Goal: Transaction & Acquisition: Purchase product/service

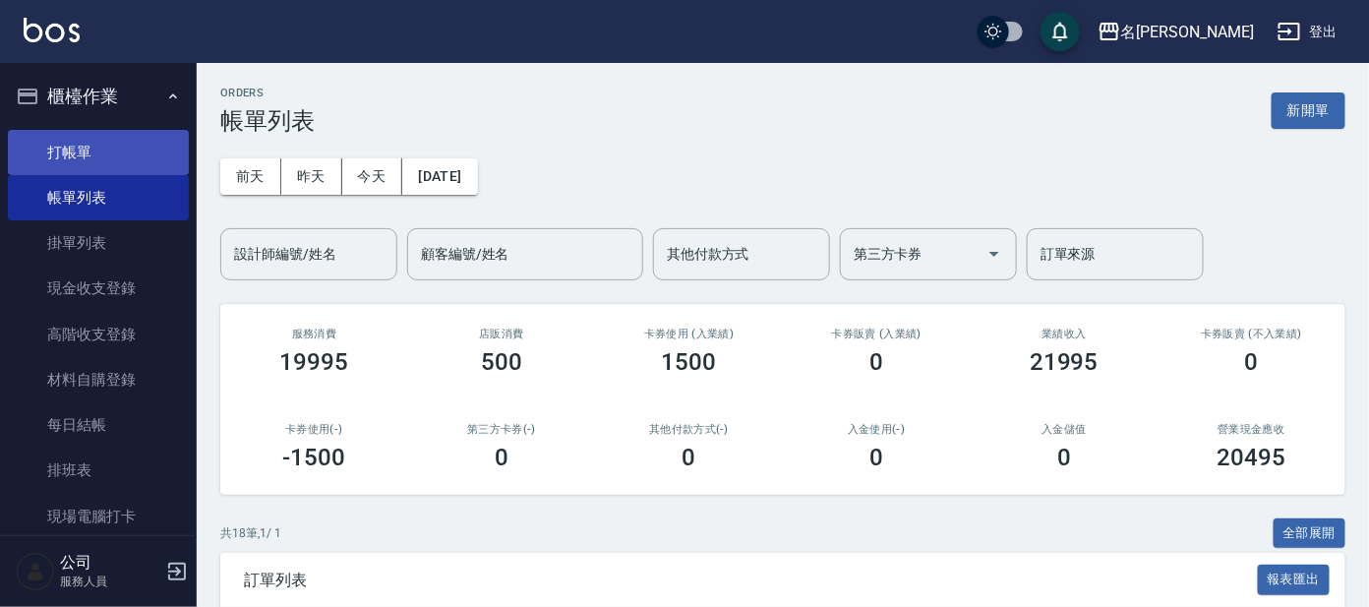
click at [100, 156] on link "打帳單" at bounding box center [98, 152] width 181 height 45
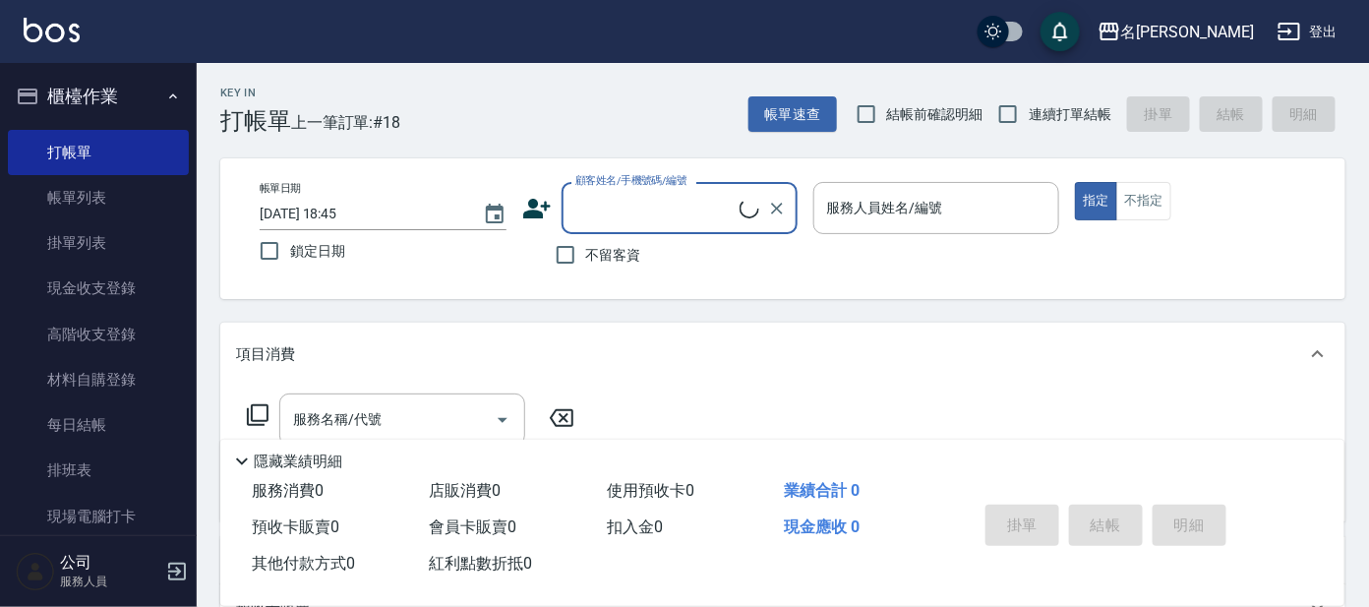
click at [615, 217] on input "顧客姓名/手機號碼/編號" at bounding box center [654, 208] width 169 height 34
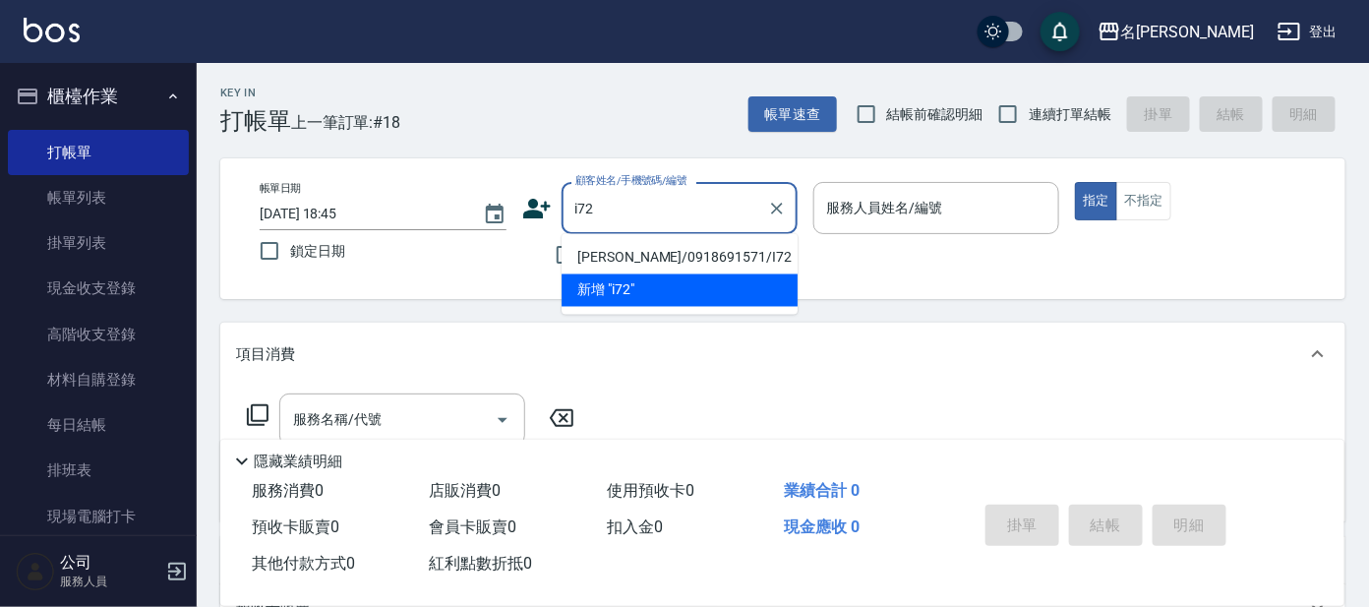
click at [607, 256] on li "[PERSON_NAME]/0918691571/I72" at bounding box center [680, 258] width 236 height 32
type input "[PERSON_NAME]/0918691571/I72"
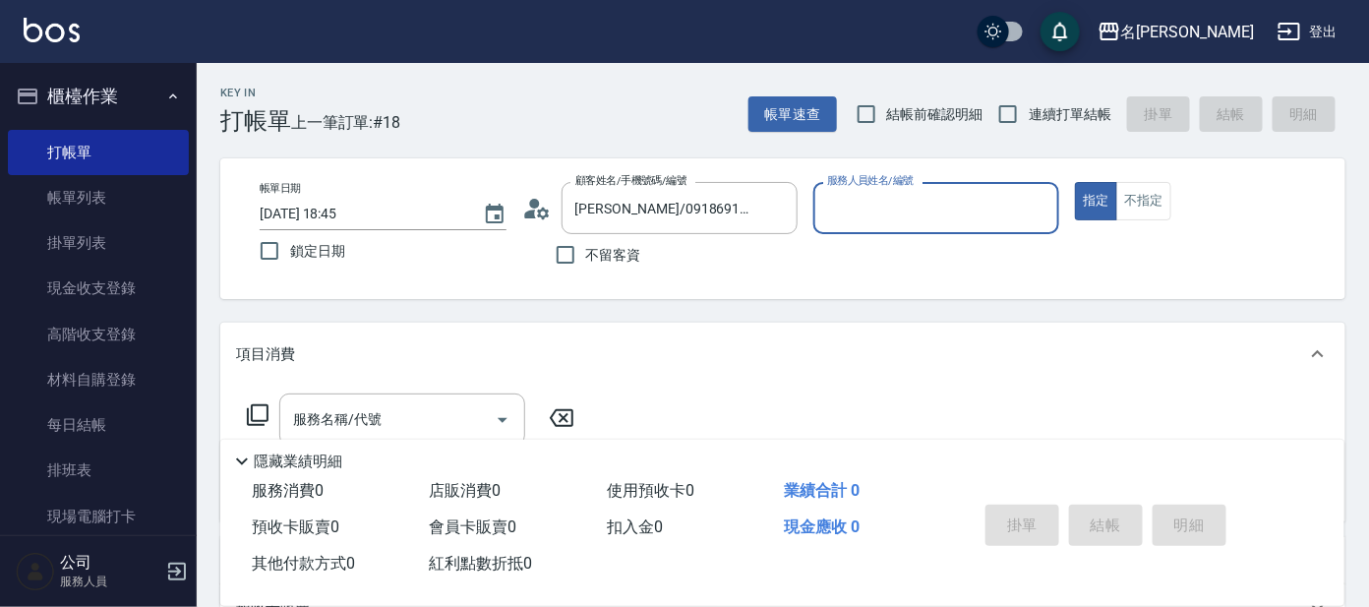
type input "Ada-9"
click at [257, 406] on icon at bounding box center [258, 415] width 24 height 24
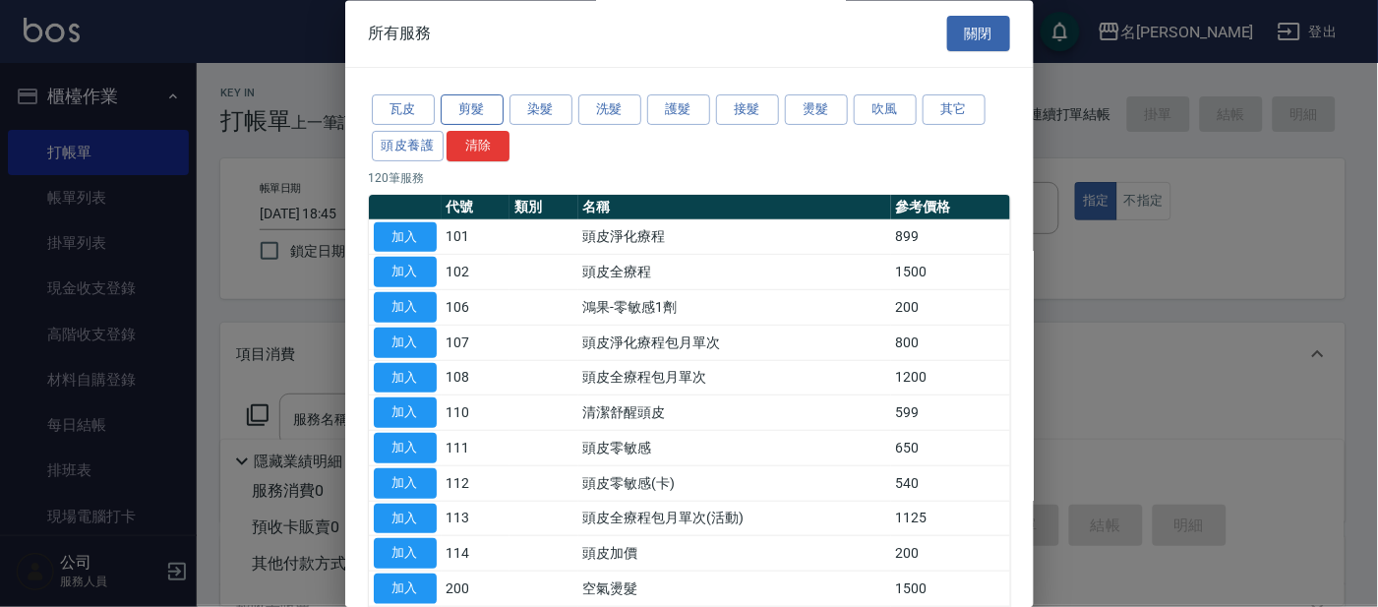
click at [485, 117] on button "剪髮" at bounding box center [472, 110] width 63 height 30
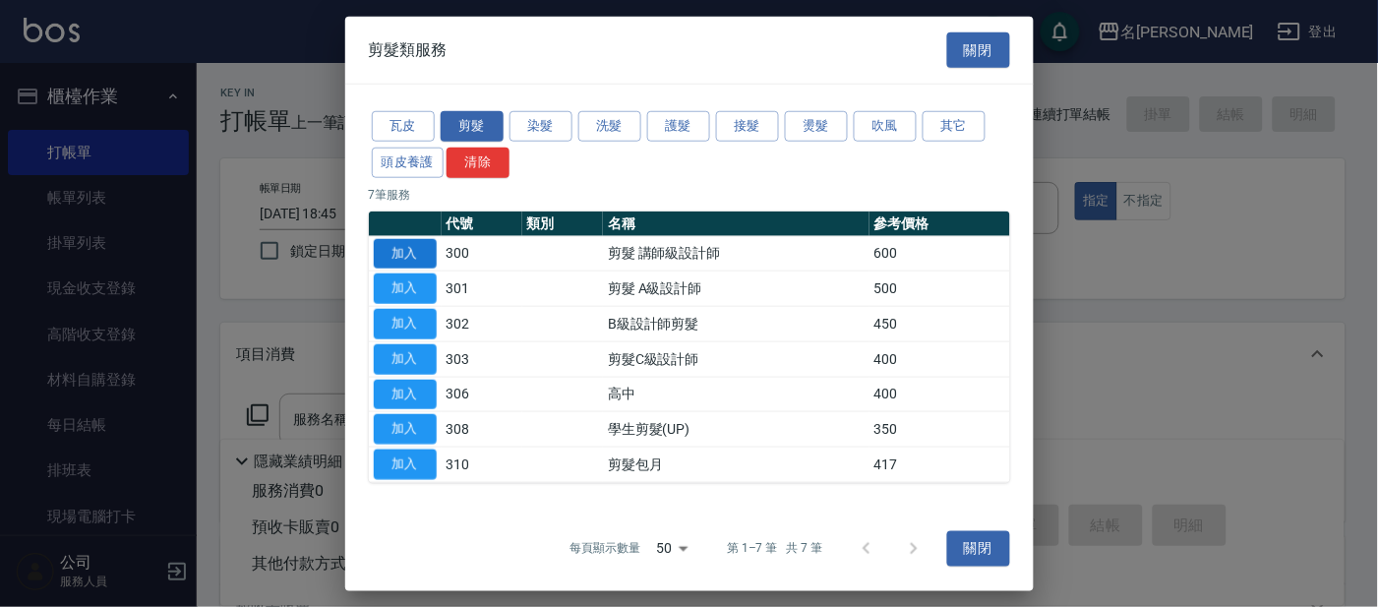
click at [414, 259] on button "加入" at bounding box center [405, 253] width 63 height 30
type input "剪髮 講師級設計師(300)"
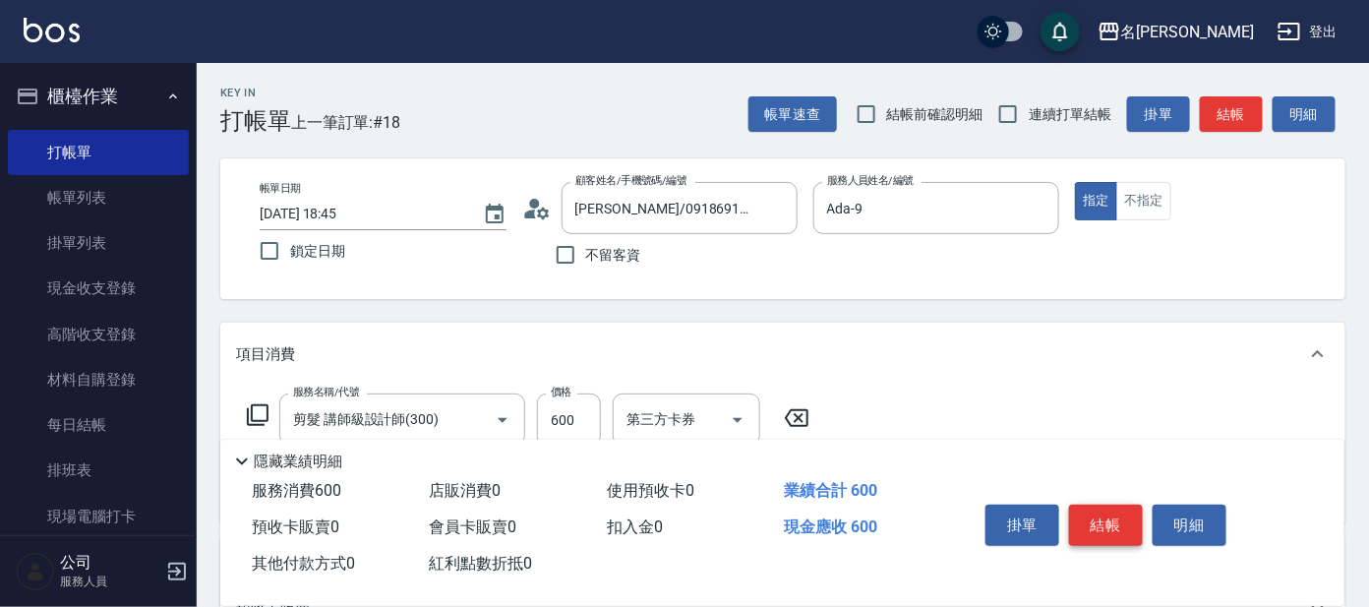
click at [1112, 514] on button "結帳" at bounding box center [1106, 525] width 74 height 41
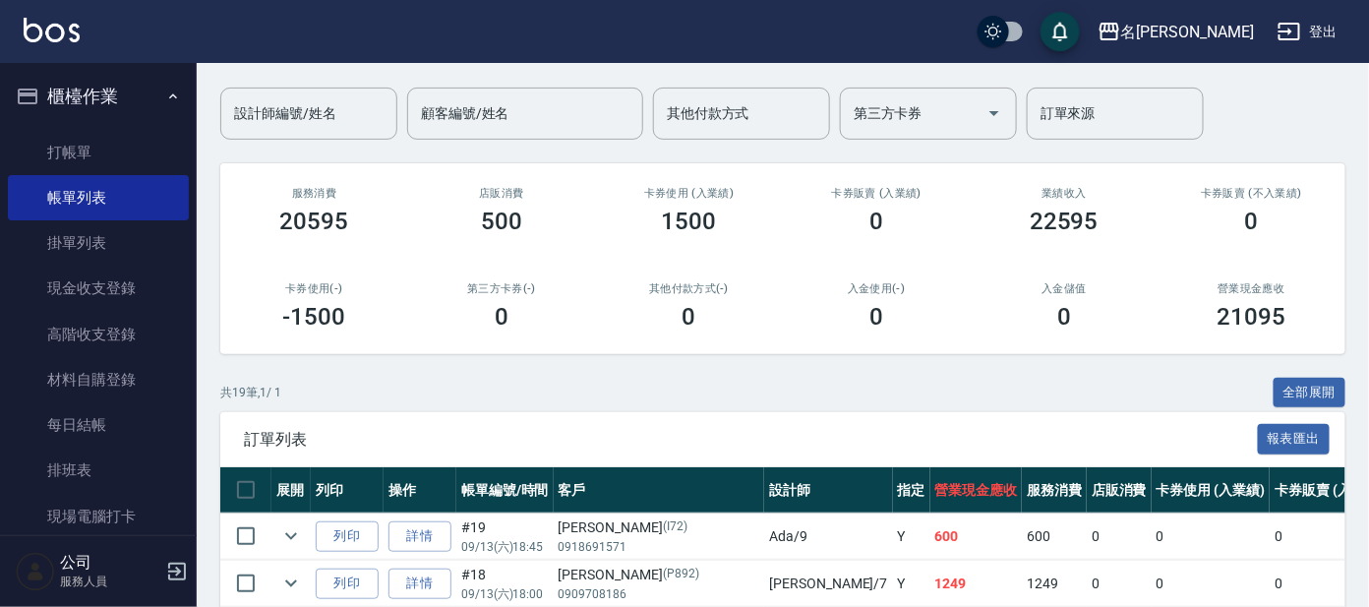
scroll to position [122, 0]
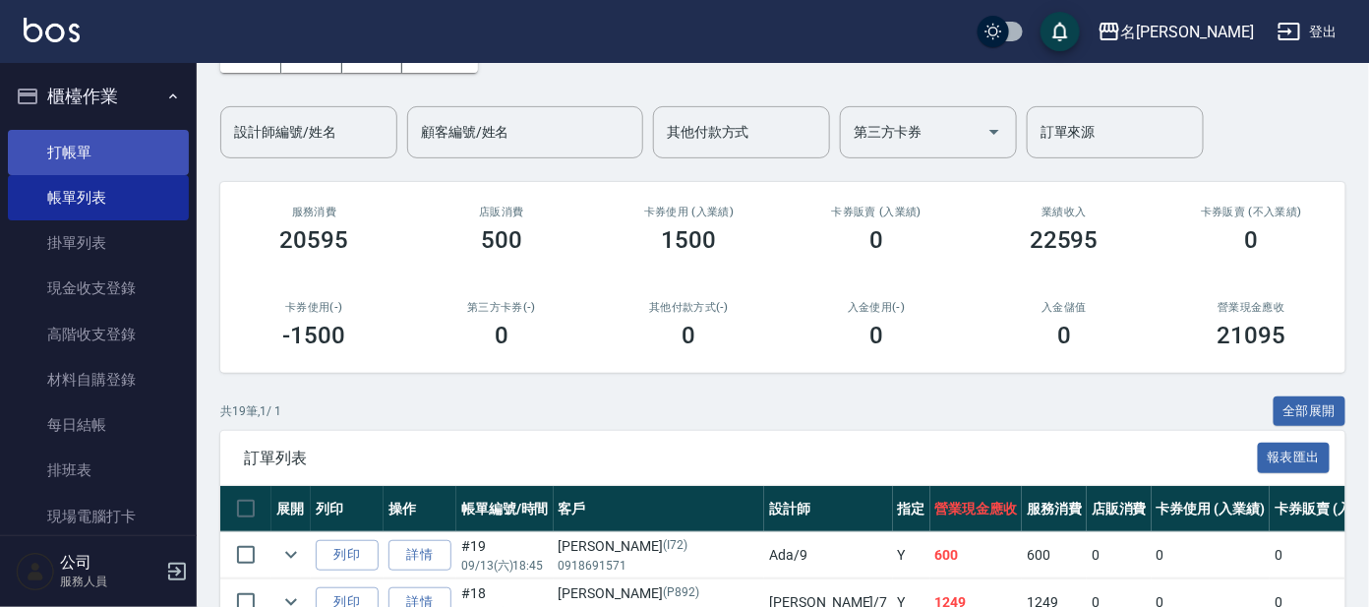
drag, startPoint x: 111, startPoint y: 156, endPoint x: 114, endPoint y: 168, distance: 12.2
click at [113, 156] on link "打帳單" at bounding box center [98, 152] width 181 height 45
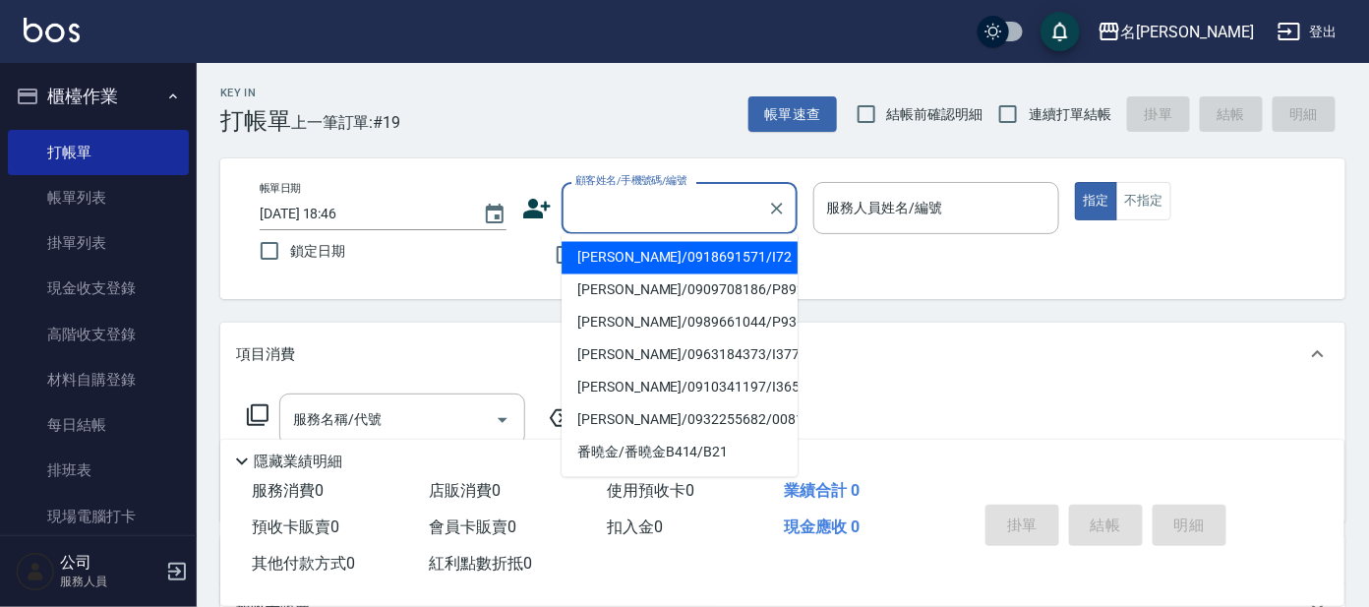
click at [683, 204] on input "顧客姓名/手機號碼/編號" at bounding box center [664, 208] width 189 height 34
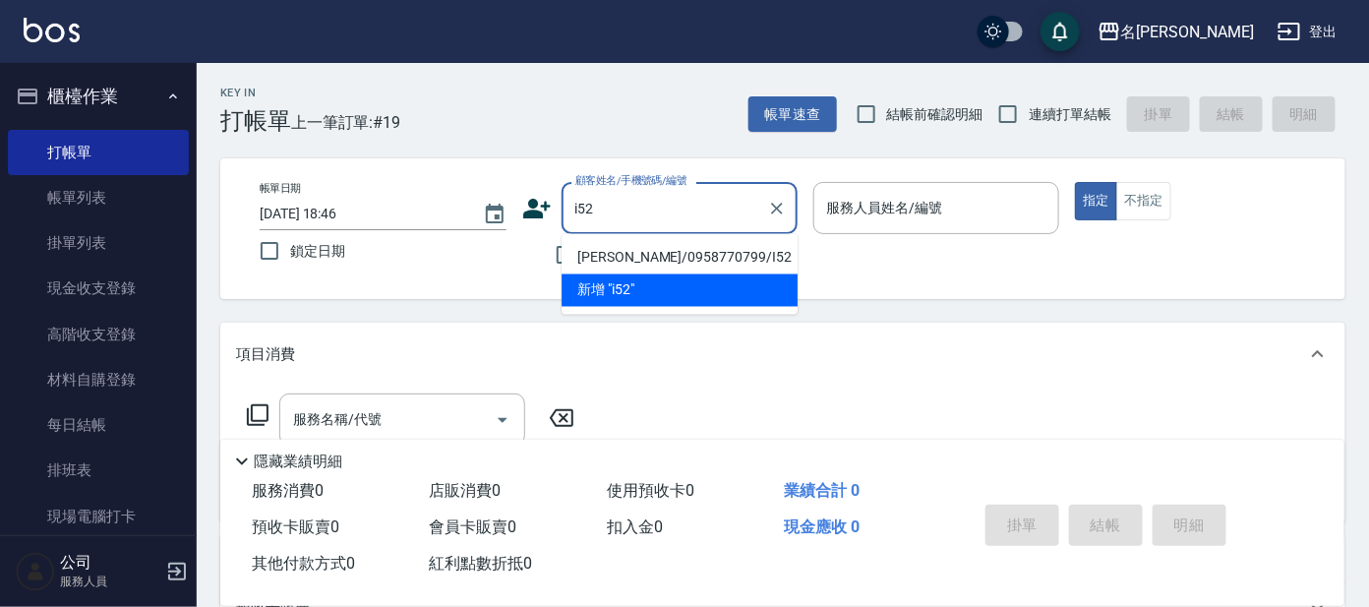
click at [652, 259] on li "[PERSON_NAME]/0958770799/I52" at bounding box center [680, 258] width 236 height 32
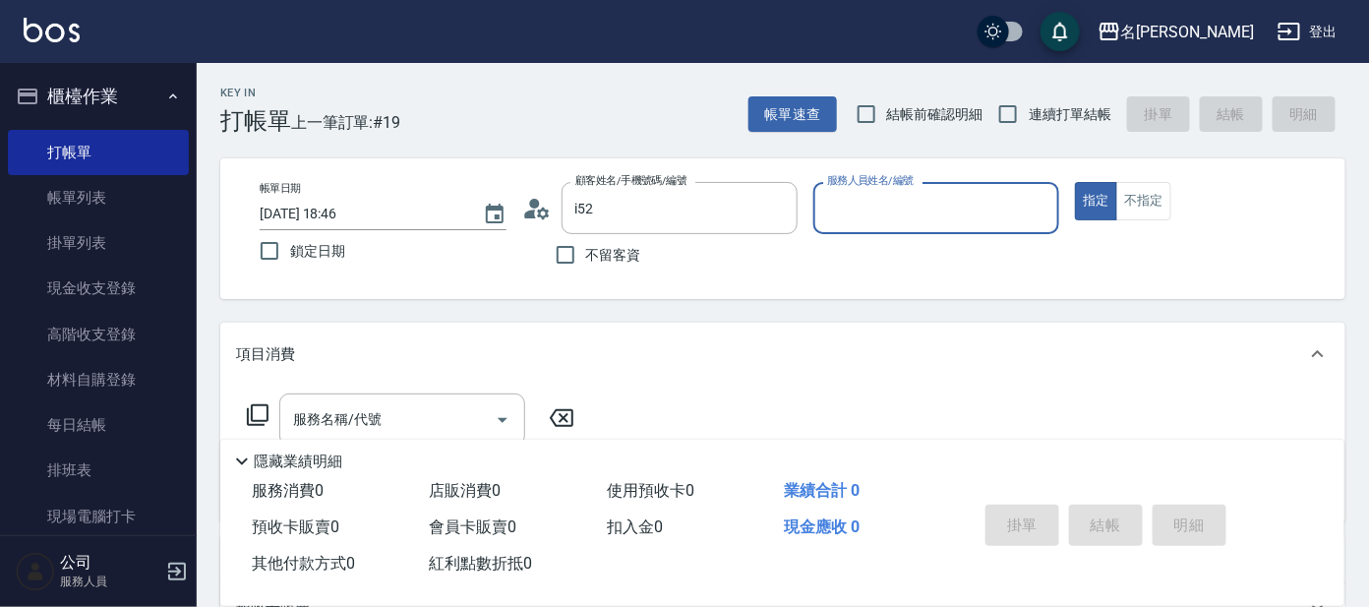
type input "[PERSON_NAME]/0958770799/I52"
type input "Ada-9"
click at [252, 411] on icon at bounding box center [258, 415] width 22 height 22
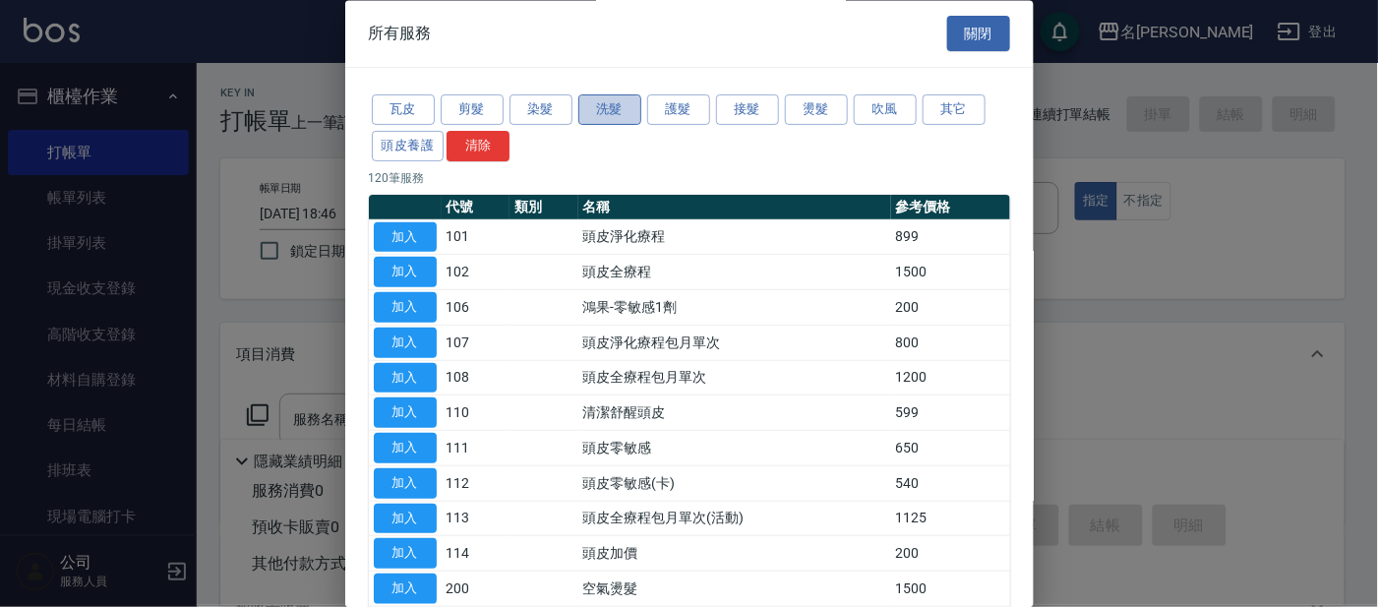
click at [595, 111] on button "洗髮" at bounding box center [609, 110] width 63 height 30
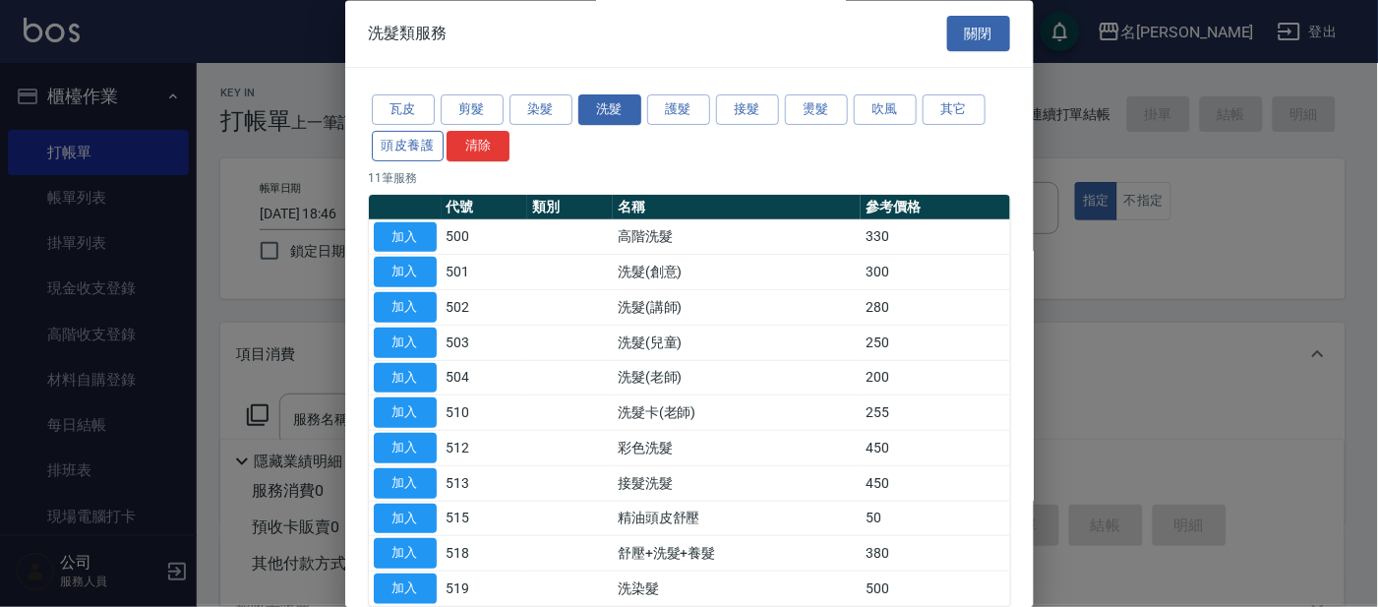
click at [419, 150] on button "頭皮養護" at bounding box center [408, 146] width 73 height 30
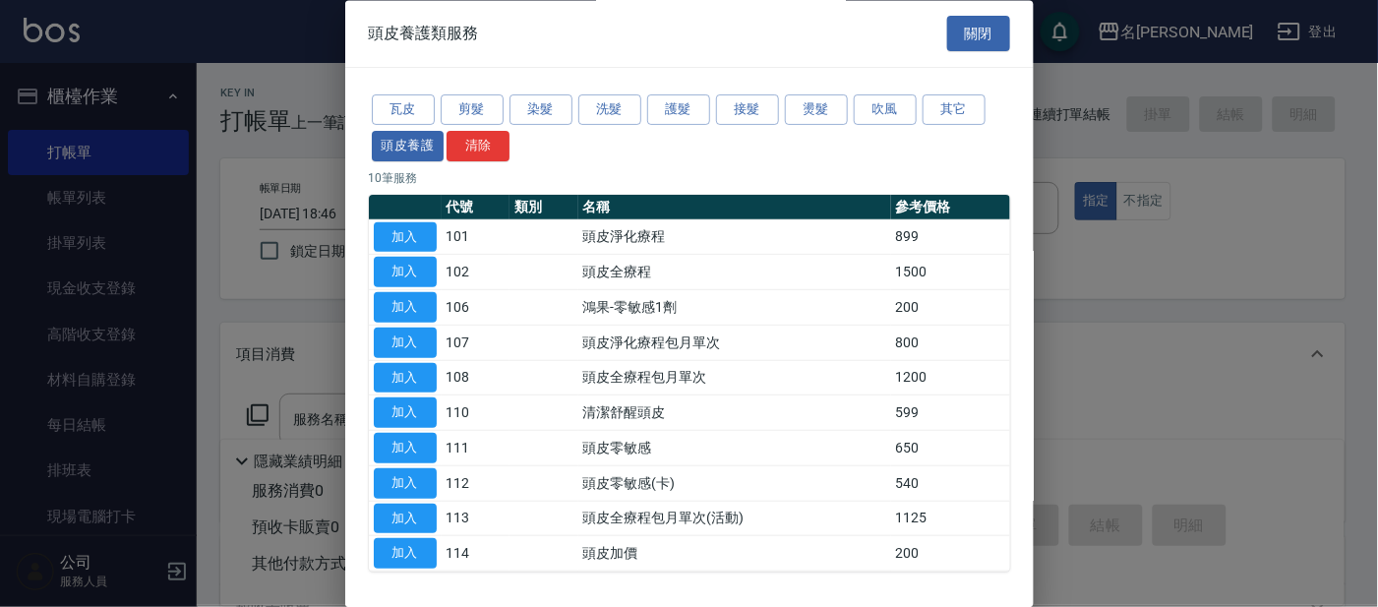
click at [428, 228] on button "加入" at bounding box center [405, 237] width 63 height 30
type input "頭皮淨化療程(101)"
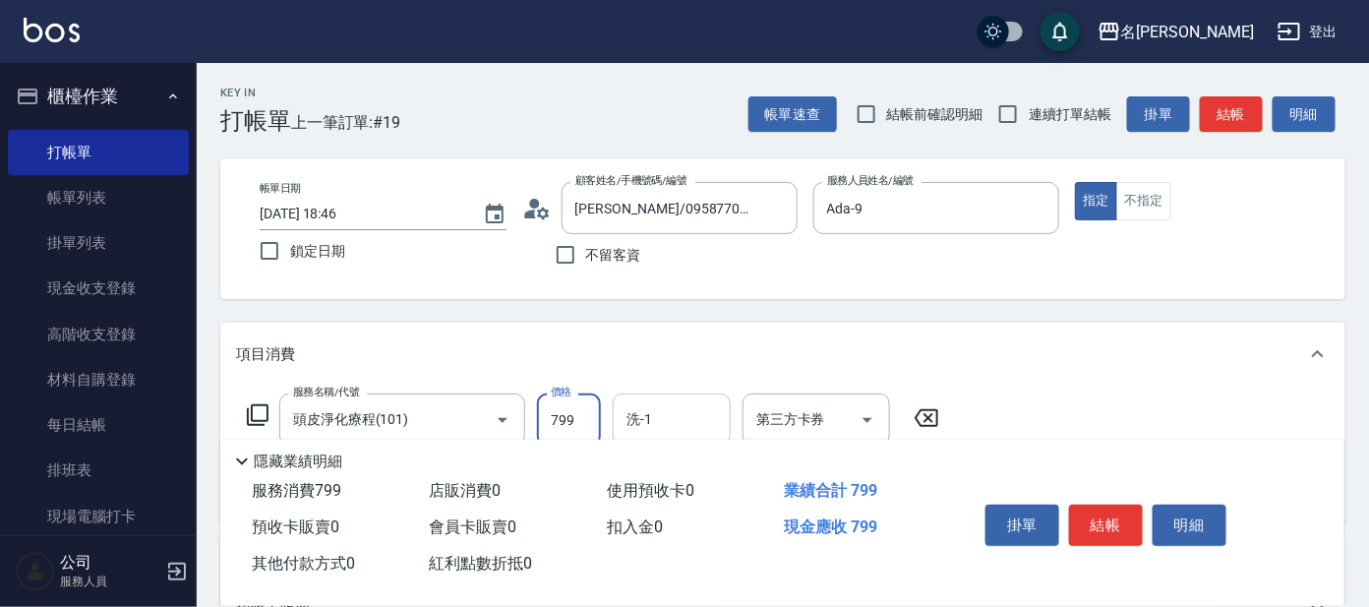
type input "799"
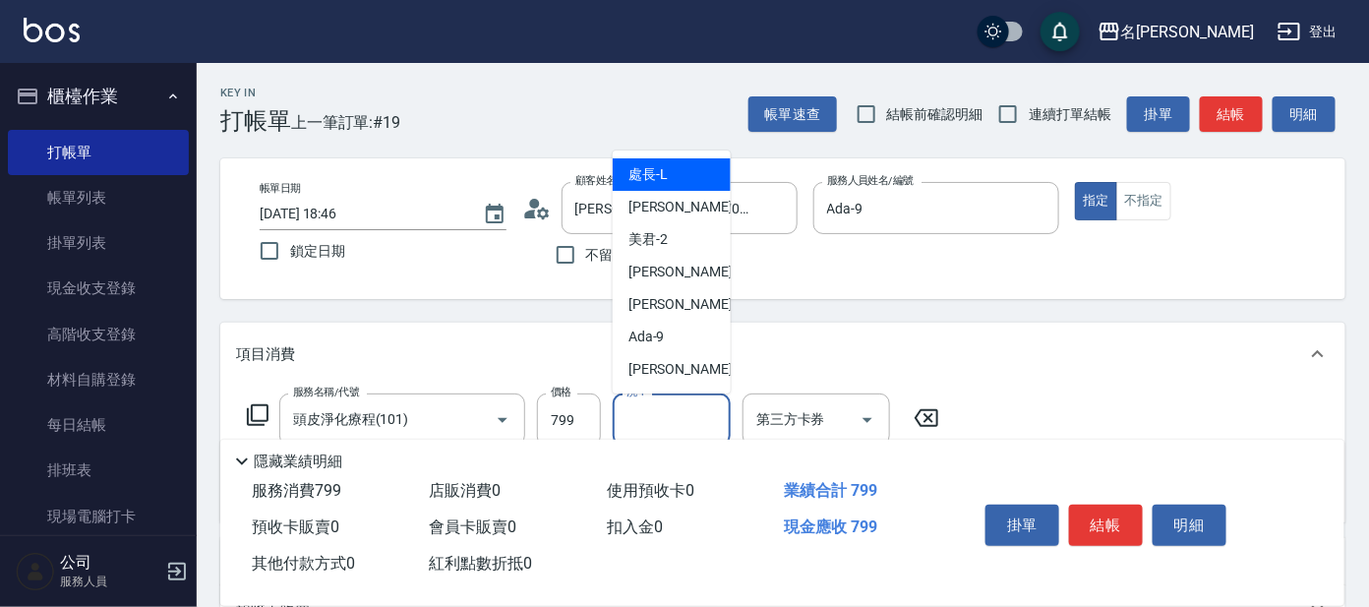
click at [647, 413] on input "洗-1" at bounding box center [672, 419] width 100 height 34
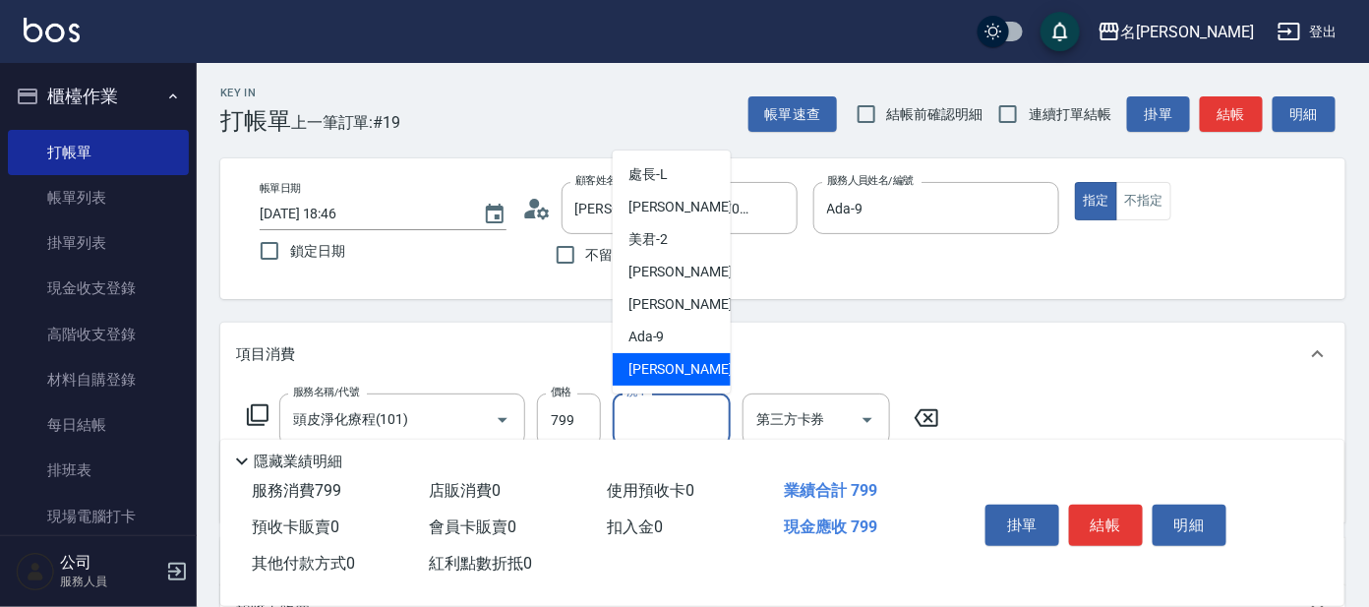
click at [689, 373] on div "[PERSON_NAME] -11" at bounding box center [672, 369] width 118 height 32
type input "[PERSON_NAME]-11"
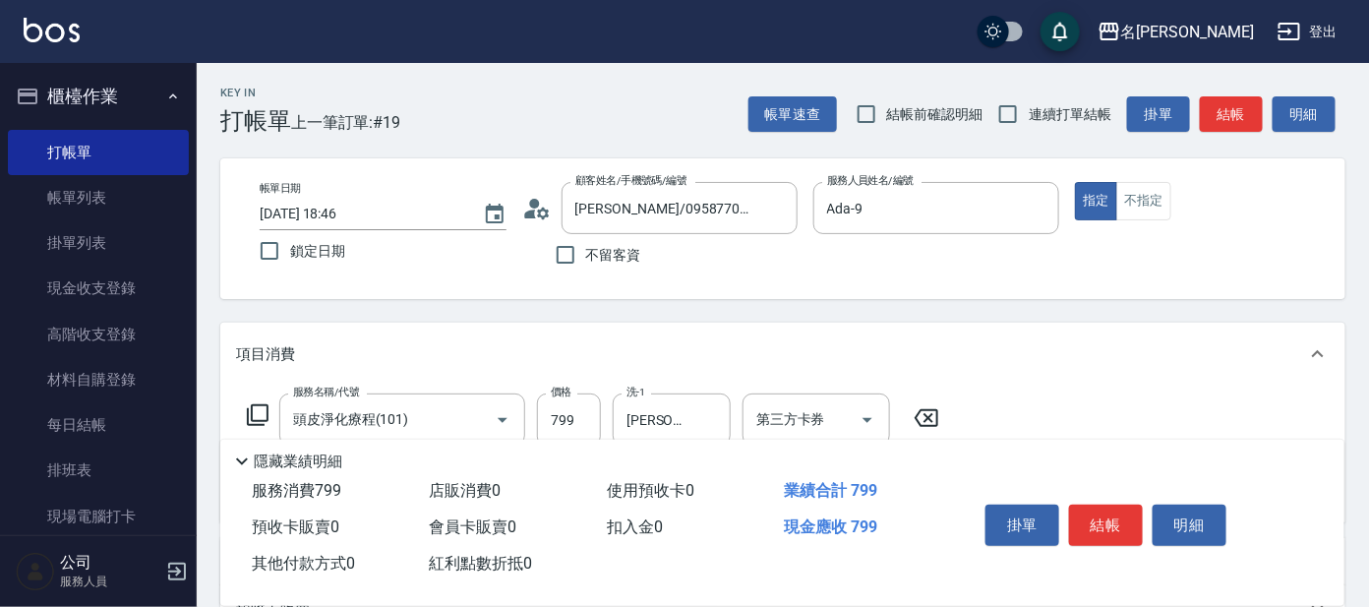
click at [263, 410] on icon at bounding box center [258, 415] width 24 height 24
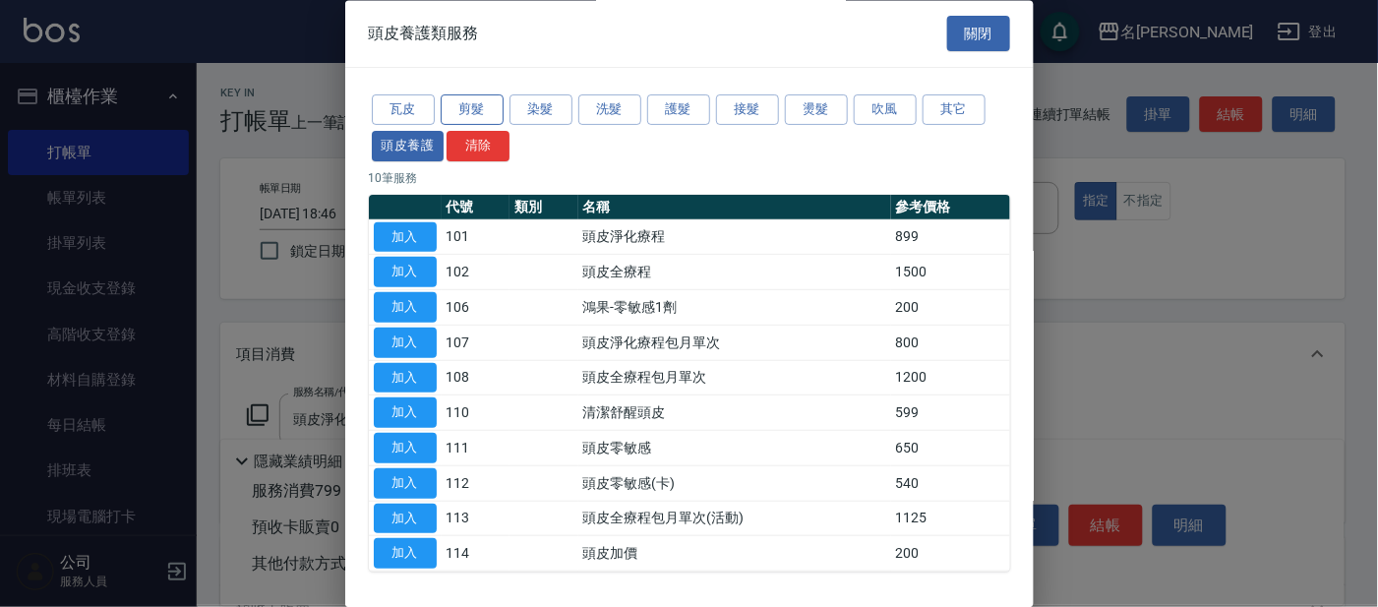
click at [496, 120] on button "剪髮" at bounding box center [472, 110] width 63 height 30
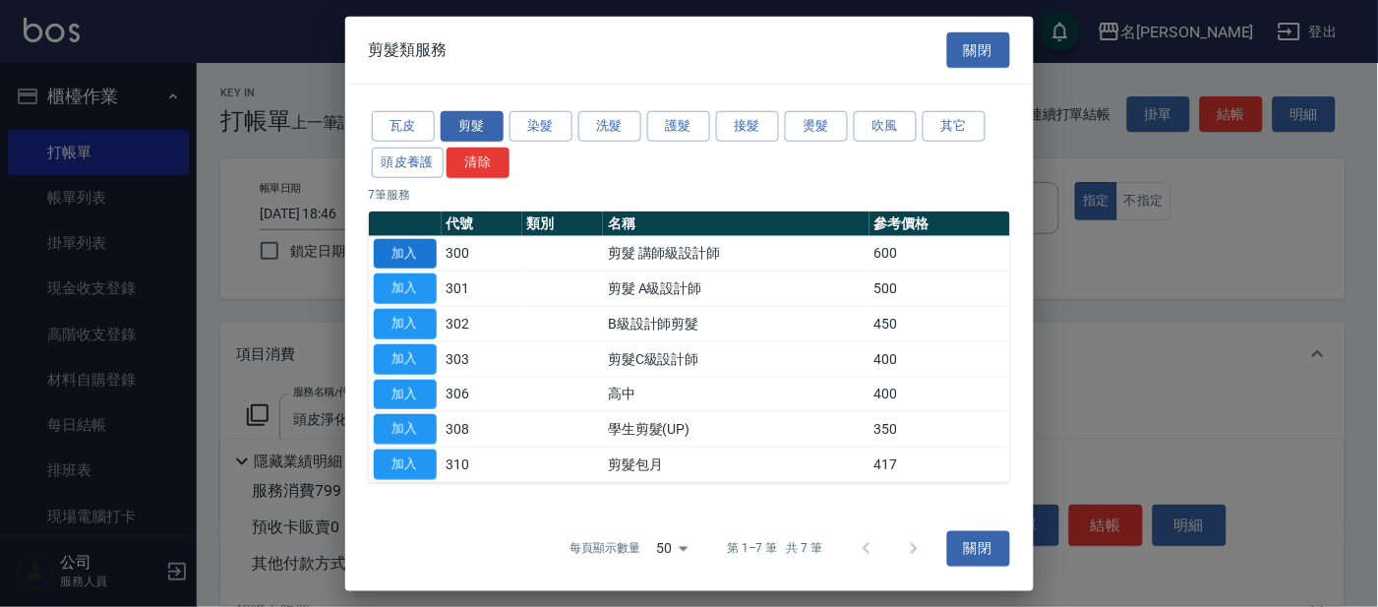
click at [405, 249] on button "加入" at bounding box center [405, 253] width 63 height 30
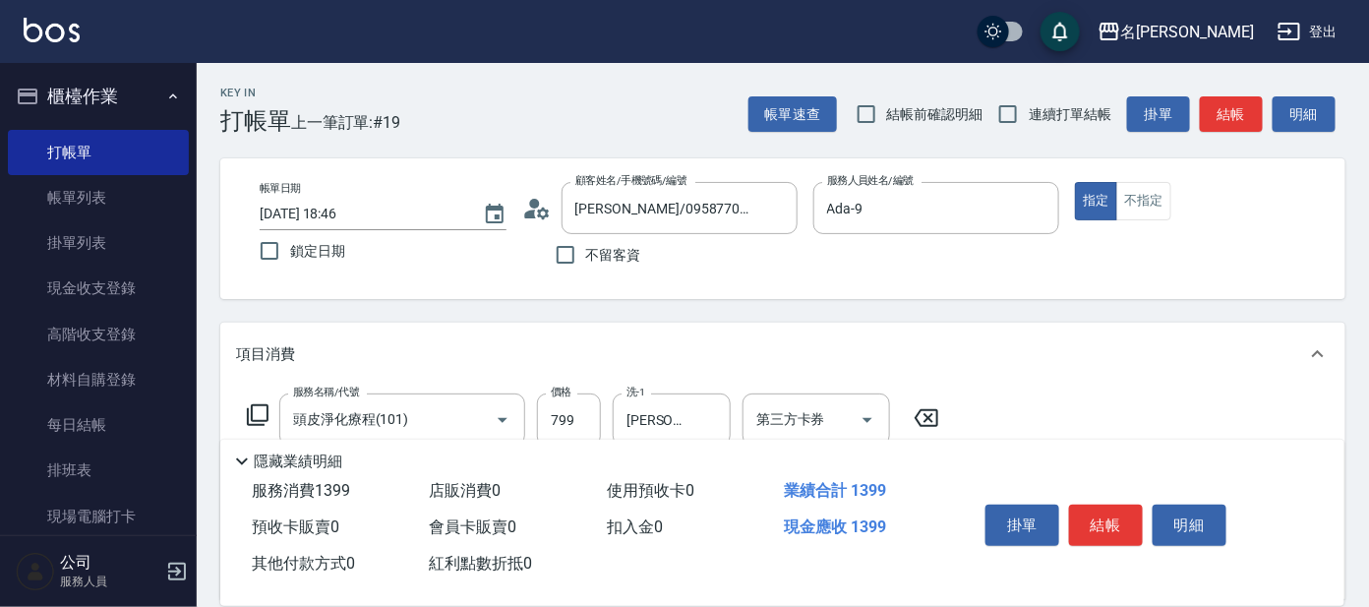
click at [259, 419] on icon at bounding box center [258, 415] width 24 height 24
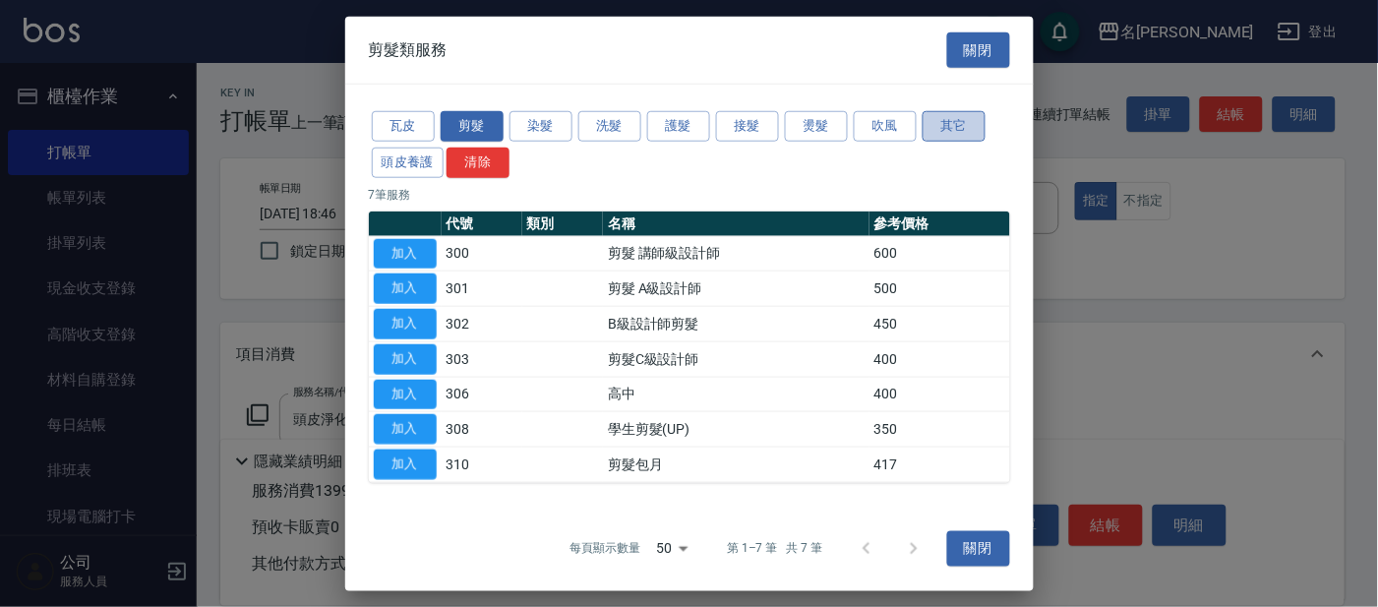
click at [951, 128] on button "其它" at bounding box center [954, 126] width 63 height 30
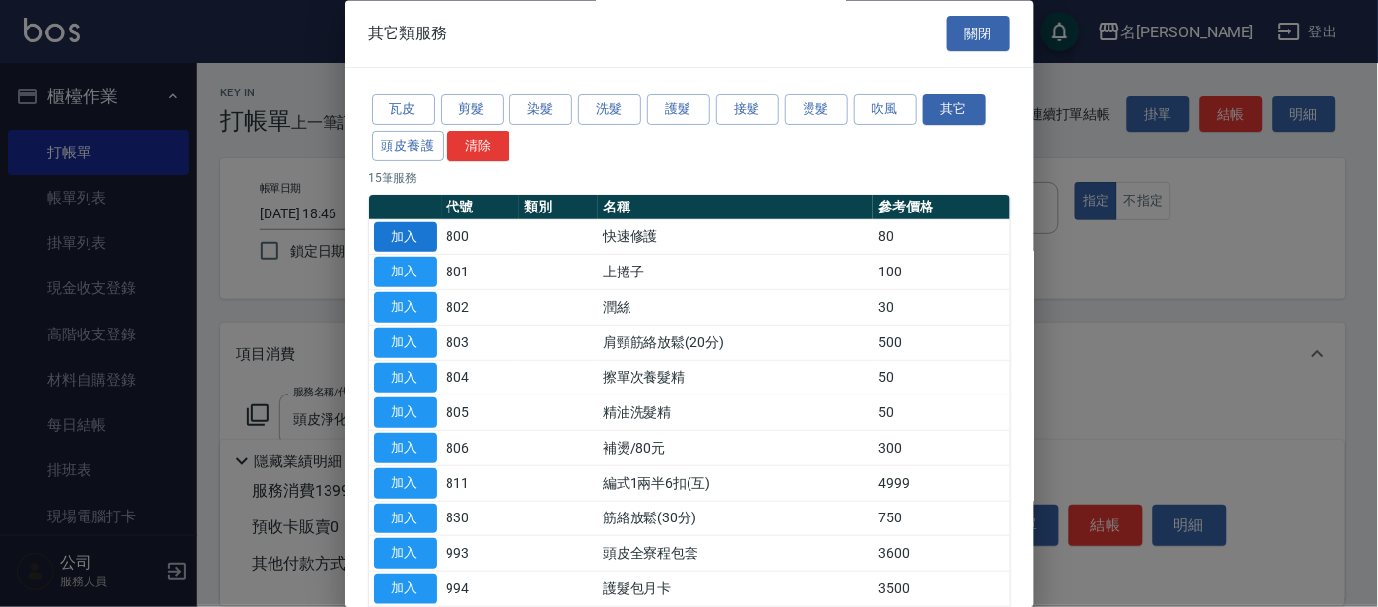
click at [426, 235] on button "加入" at bounding box center [405, 237] width 63 height 30
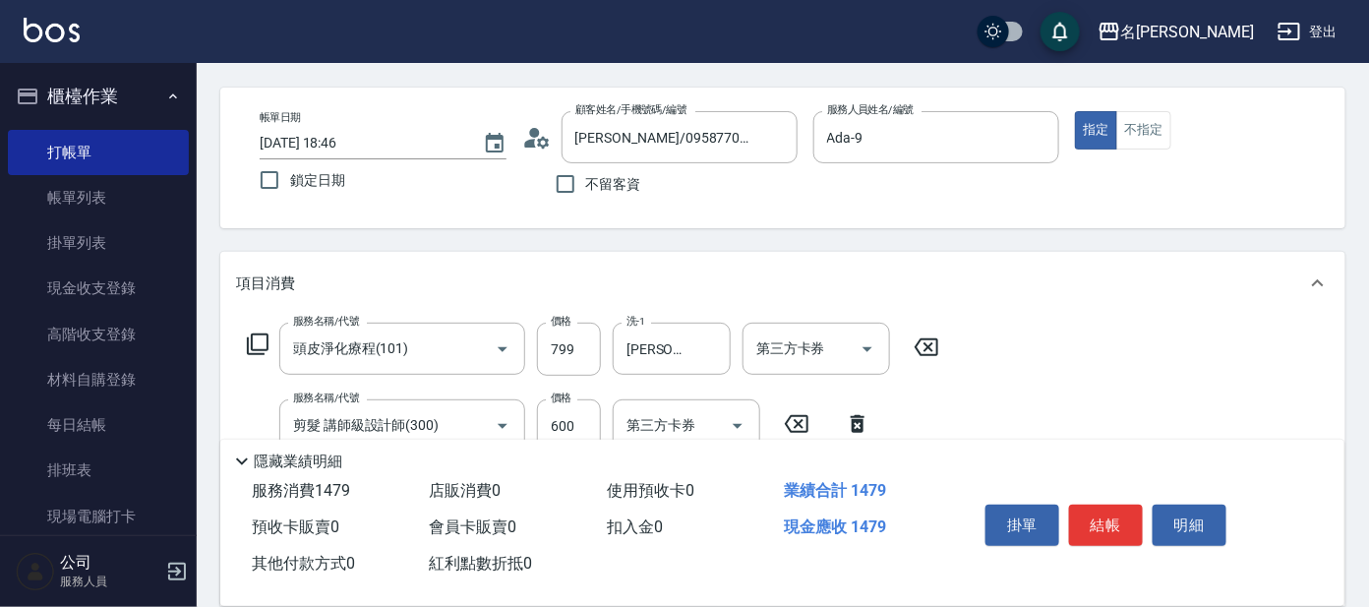
scroll to position [245, 0]
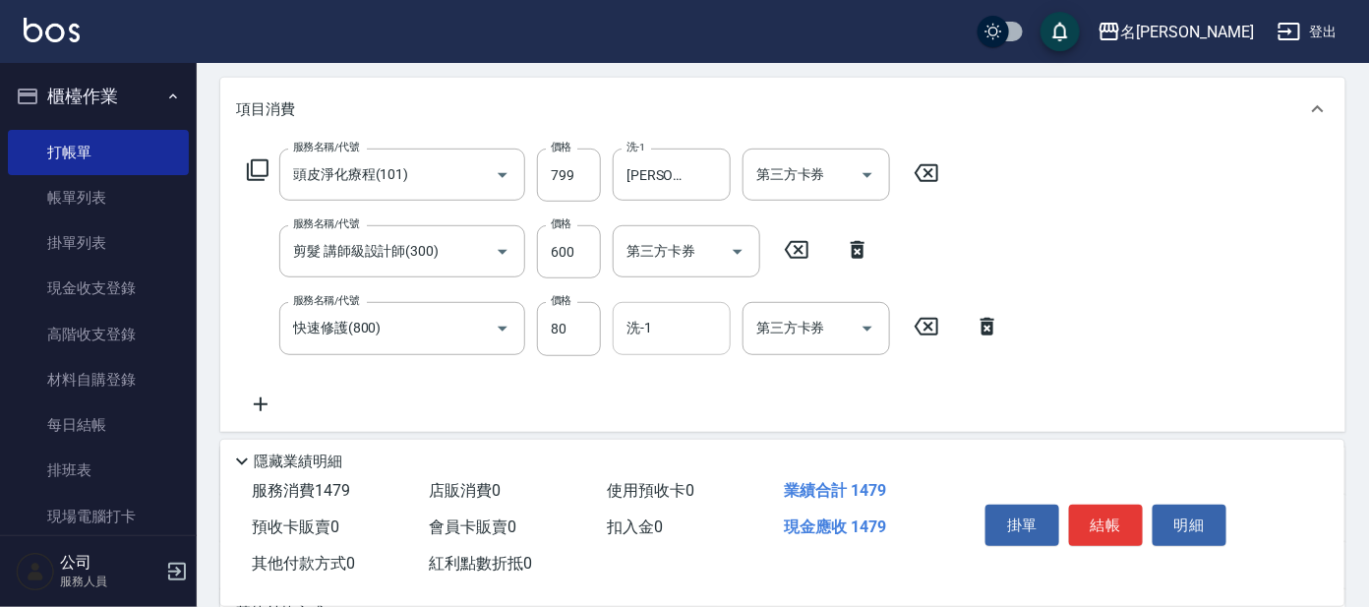
click at [643, 324] on input "洗-1" at bounding box center [672, 328] width 100 height 34
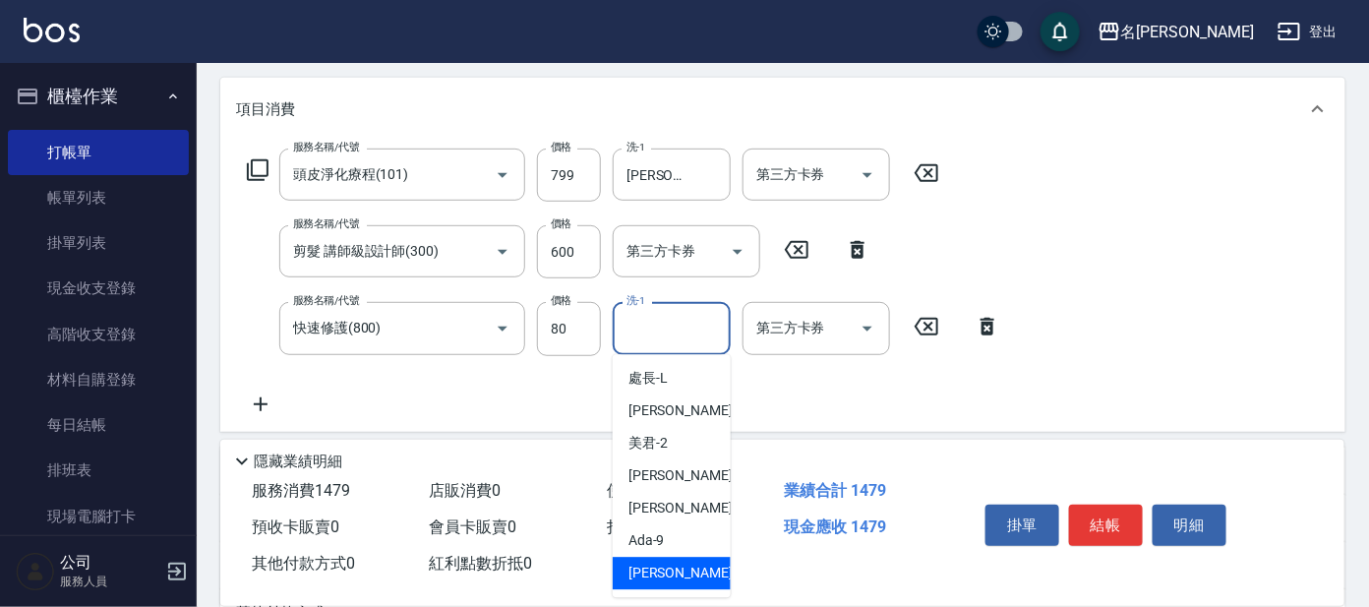
click at [678, 565] on div "[PERSON_NAME] -11" at bounding box center [672, 574] width 118 height 32
type input "[PERSON_NAME]-11"
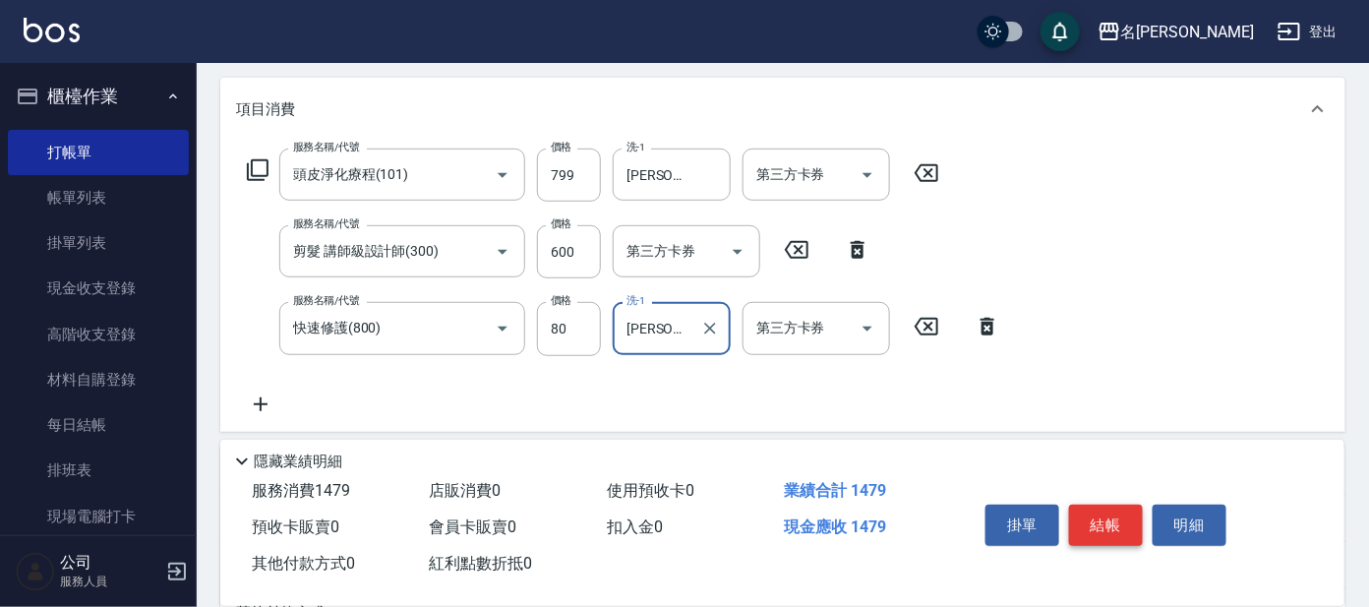
click at [1108, 516] on button "結帳" at bounding box center [1106, 525] width 74 height 41
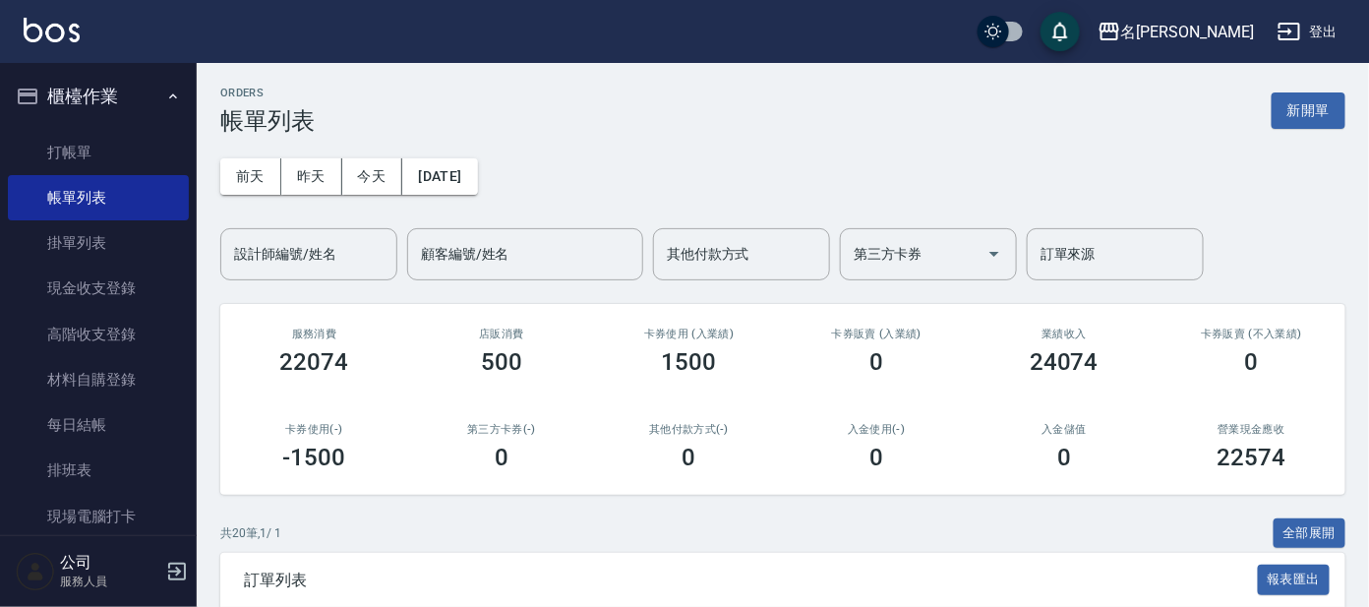
click at [309, 240] on div "設計師編號/姓名 設計師編號/姓名" at bounding box center [308, 254] width 177 height 52
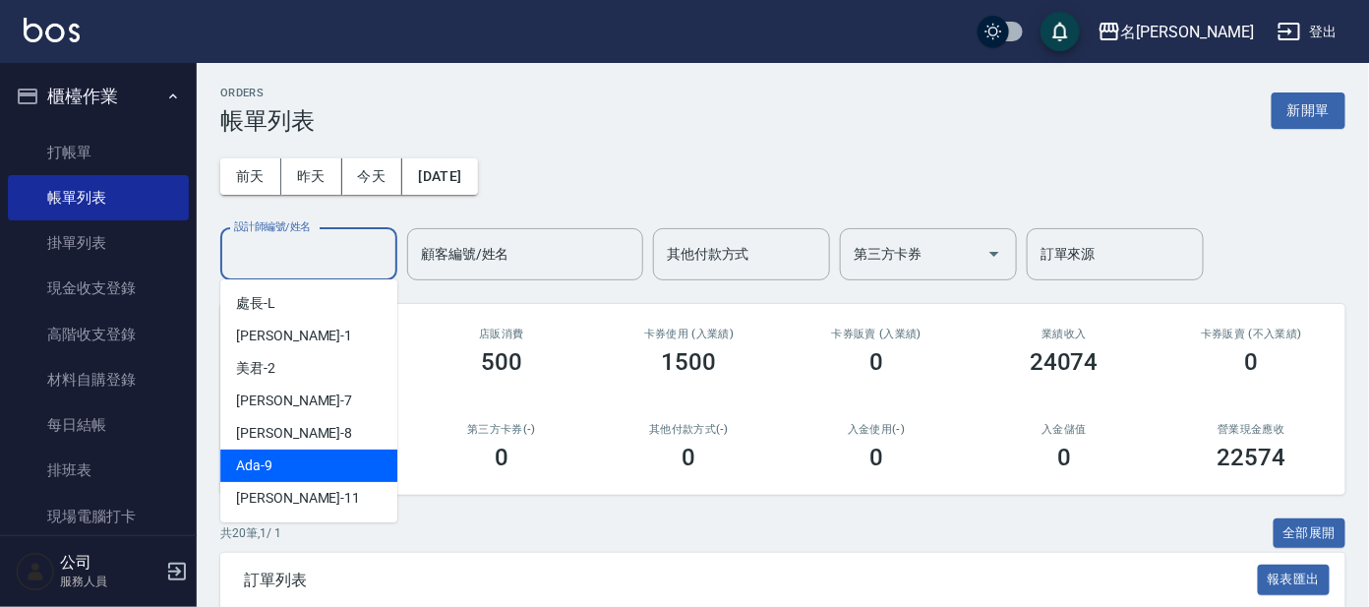
click at [266, 467] on span "Ada -9" at bounding box center [254, 465] width 36 height 21
type input "Ada-9"
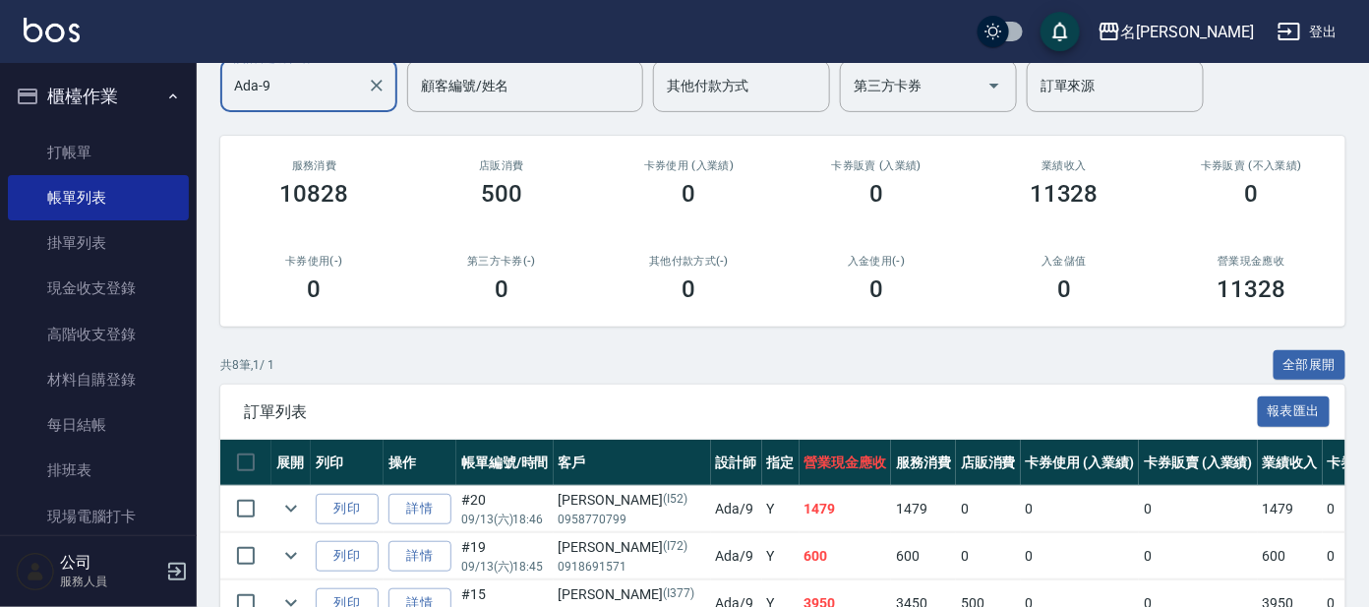
scroll to position [518, 0]
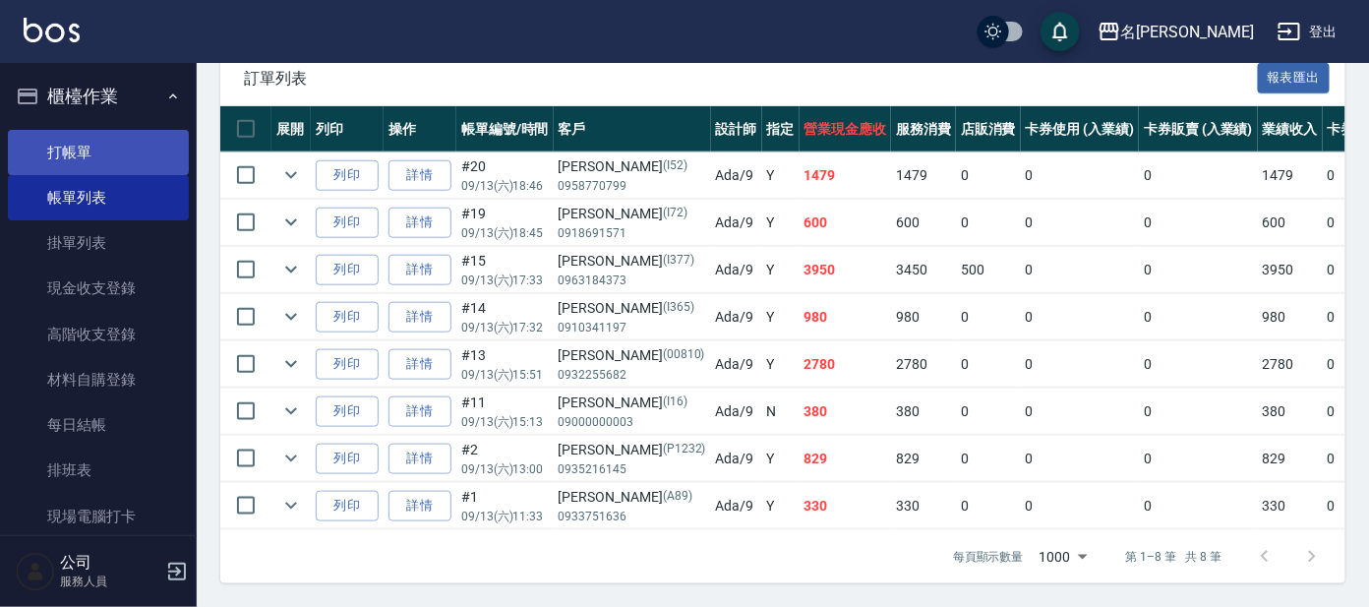
click at [90, 154] on link "打帳單" at bounding box center [98, 152] width 181 height 45
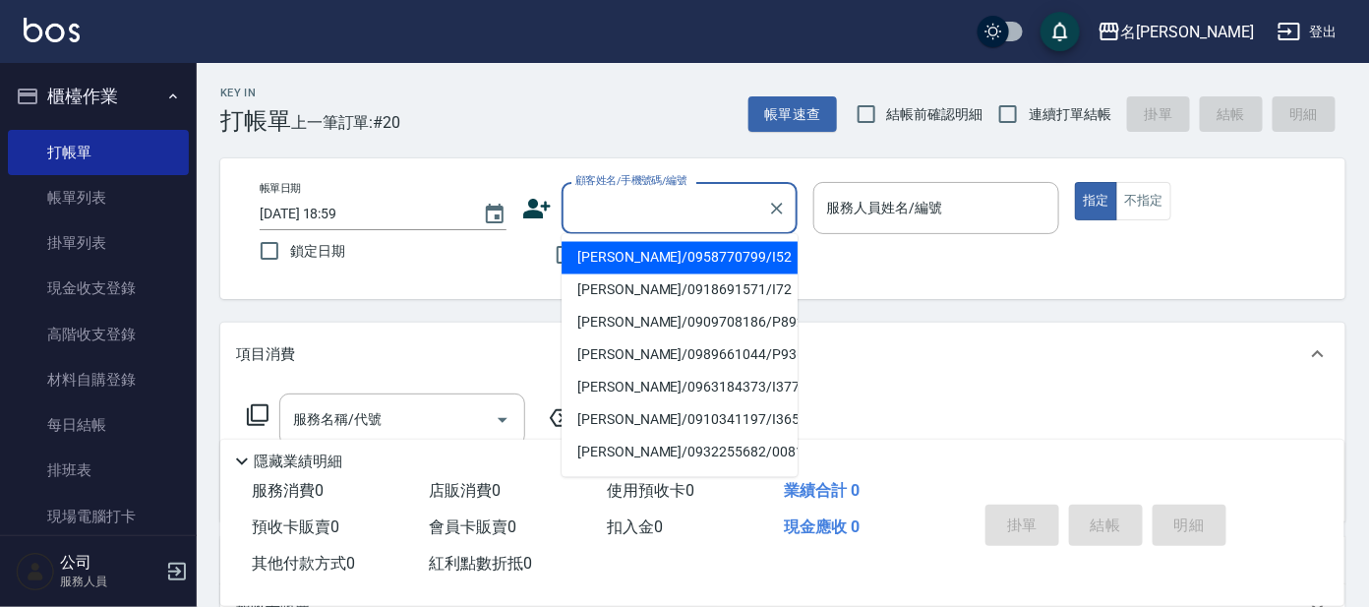
click at [634, 219] on input "顧客姓名/手機號碼/編號" at bounding box center [664, 208] width 189 height 34
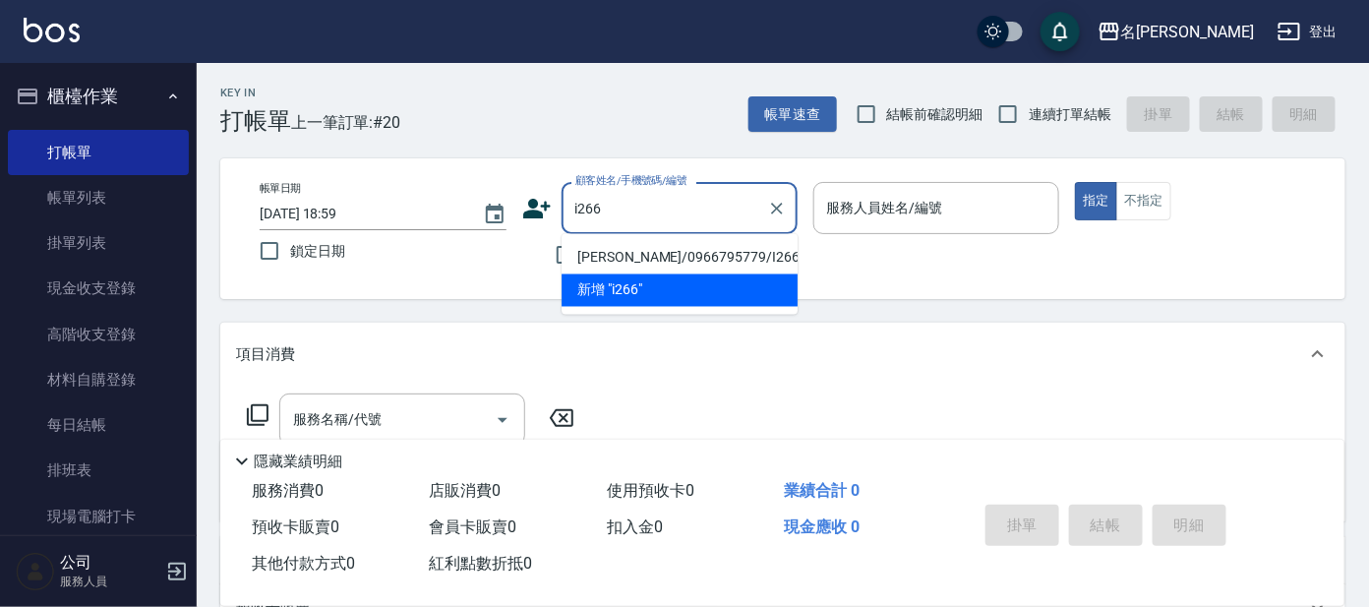
click at [604, 259] on li "[PERSON_NAME]/0966795779/I266" at bounding box center [680, 258] width 236 height 32
type input "[PERSON_NAME]/0966795779/I266"
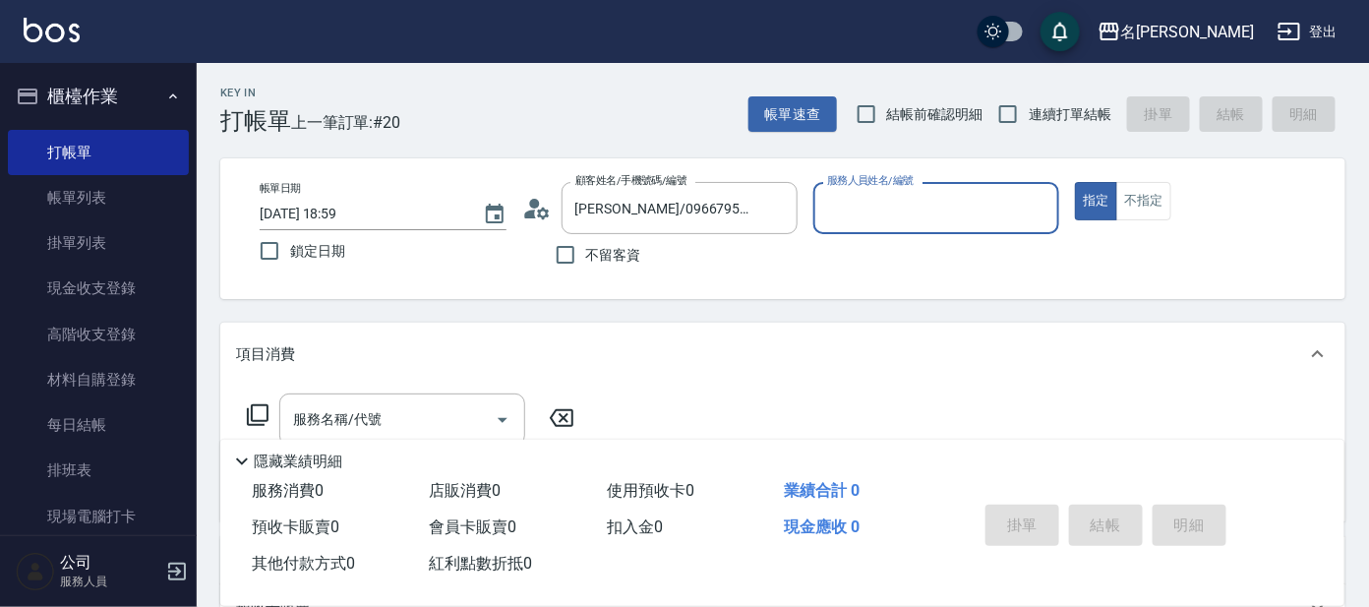
type input "Ada-9"
click at [262, 409] on icon at bounding box center [258, 415] width 24 height 24
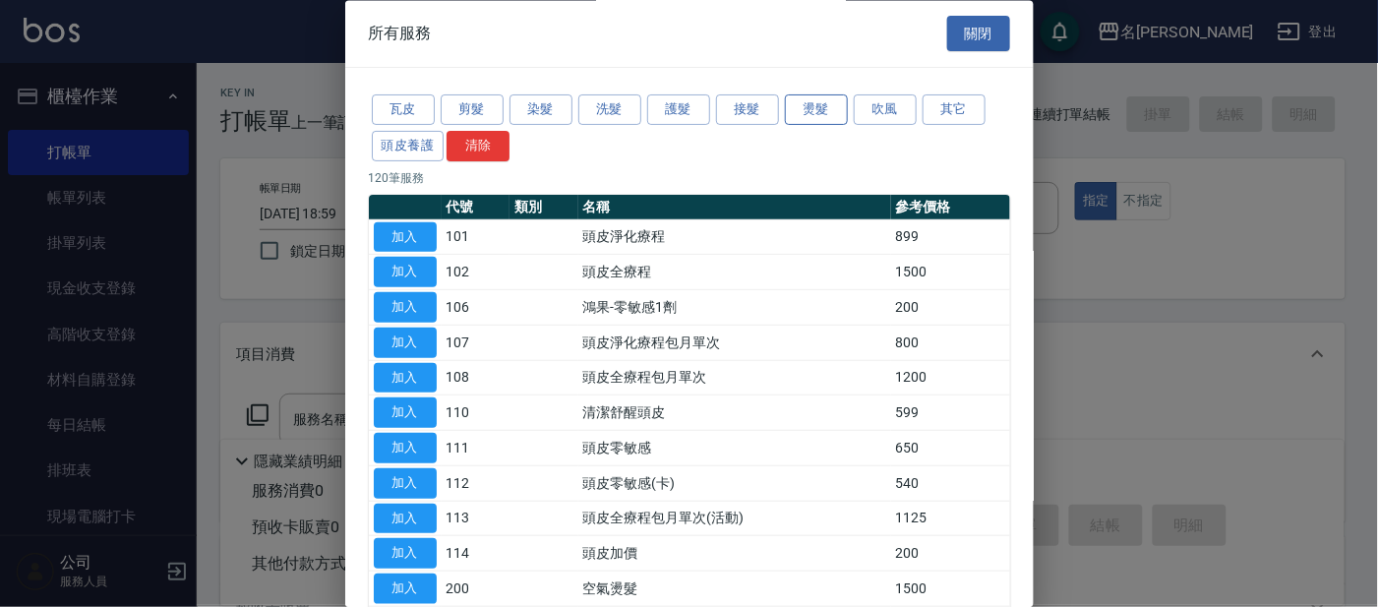
click at [812, 115] on button "燙髮" at bounding box center [816, 110] width 63 height 30
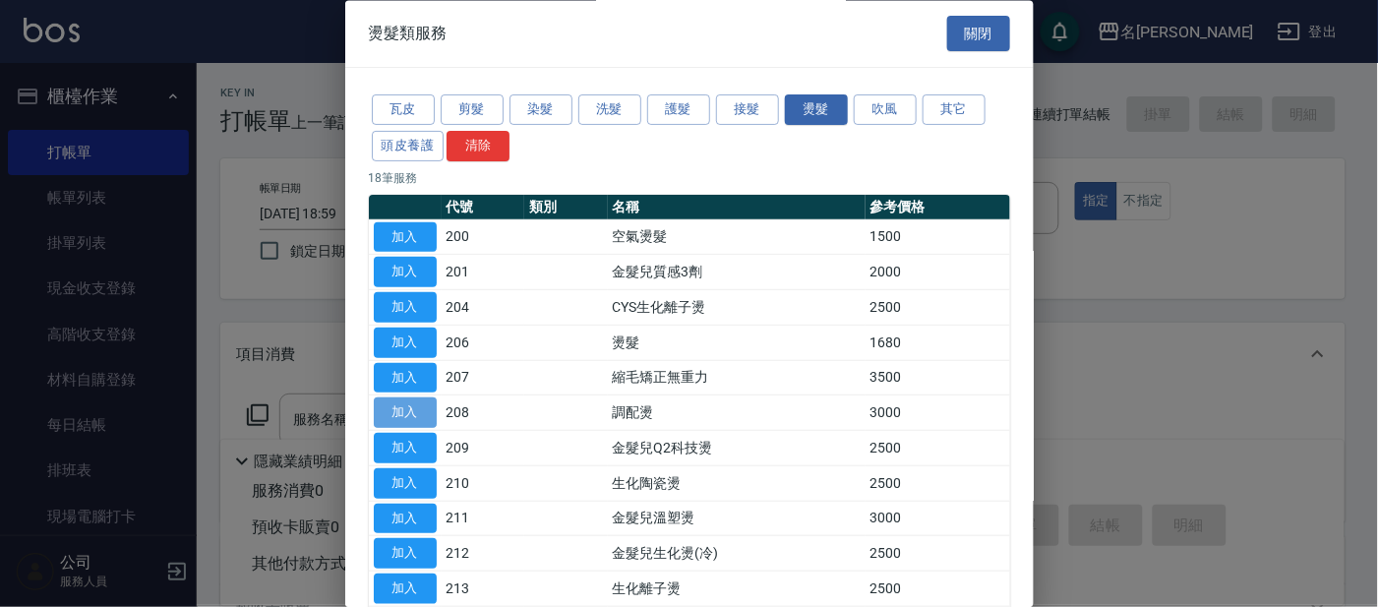
click at [429, 412] on button "加入" at bounding box center [405, 413] width 63 height 30
type input "調配燙(208)"
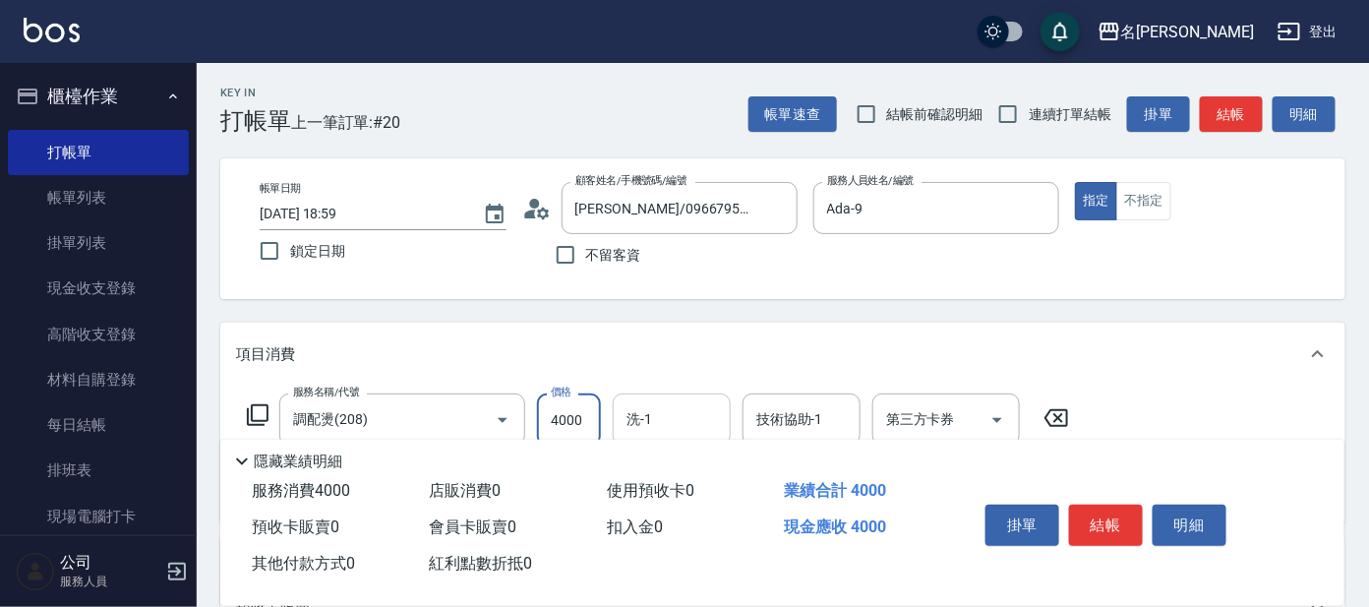
type input "4000"
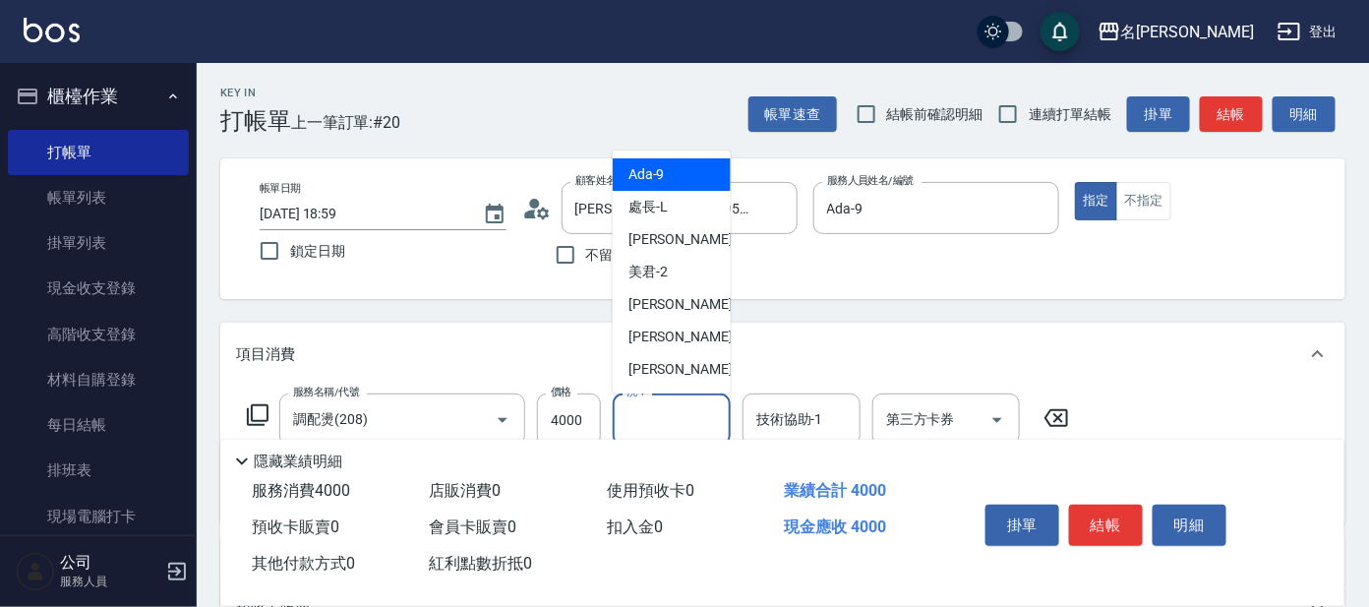
click at [658, 405] on input "洗-1" at bounding box center [672, 419] width 100 height 34
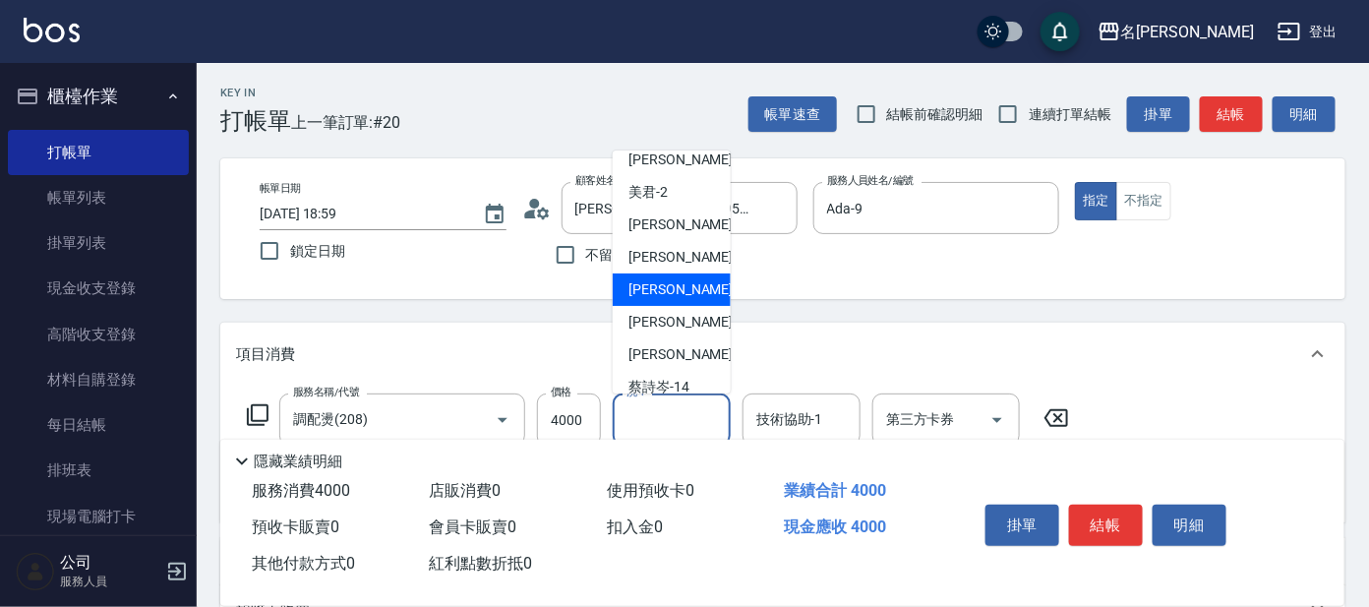
scroll to position [122, 0]
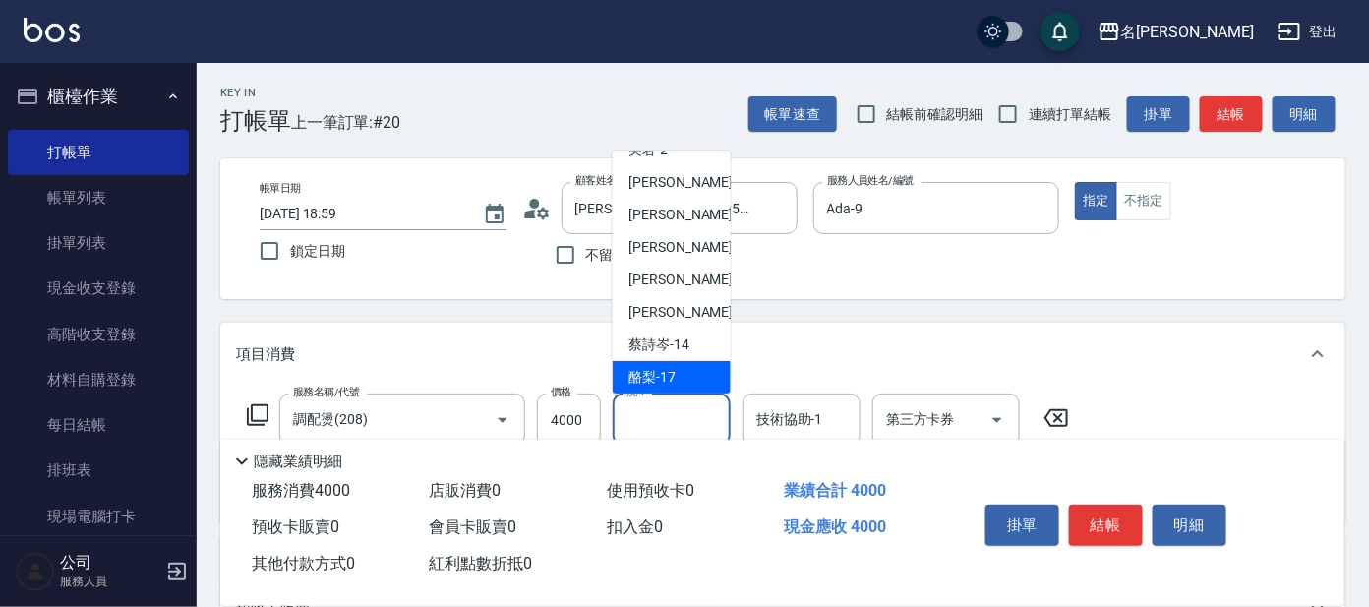
click at [674, 367] on span "酪梨 -17" at bounding box center [652, 377] width 47 height 21
type input "酪梨-17"
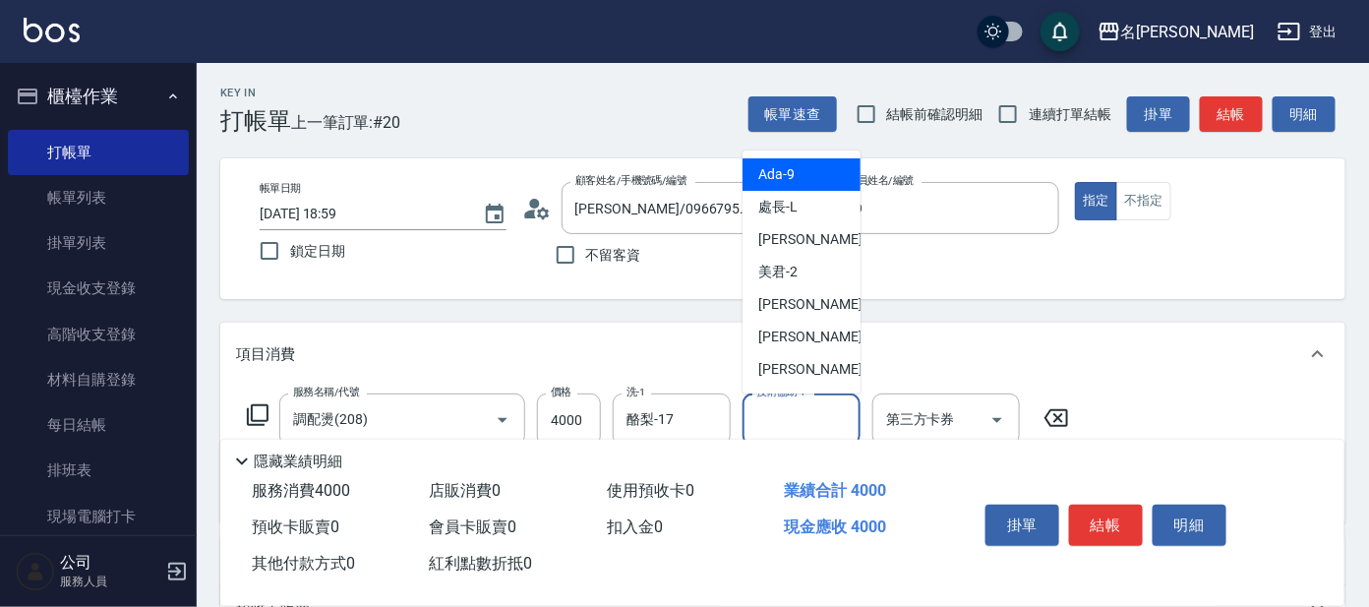
click at [785, 421] on input "技術協助-1" at bounding box center [801, 419] width 100 height 34
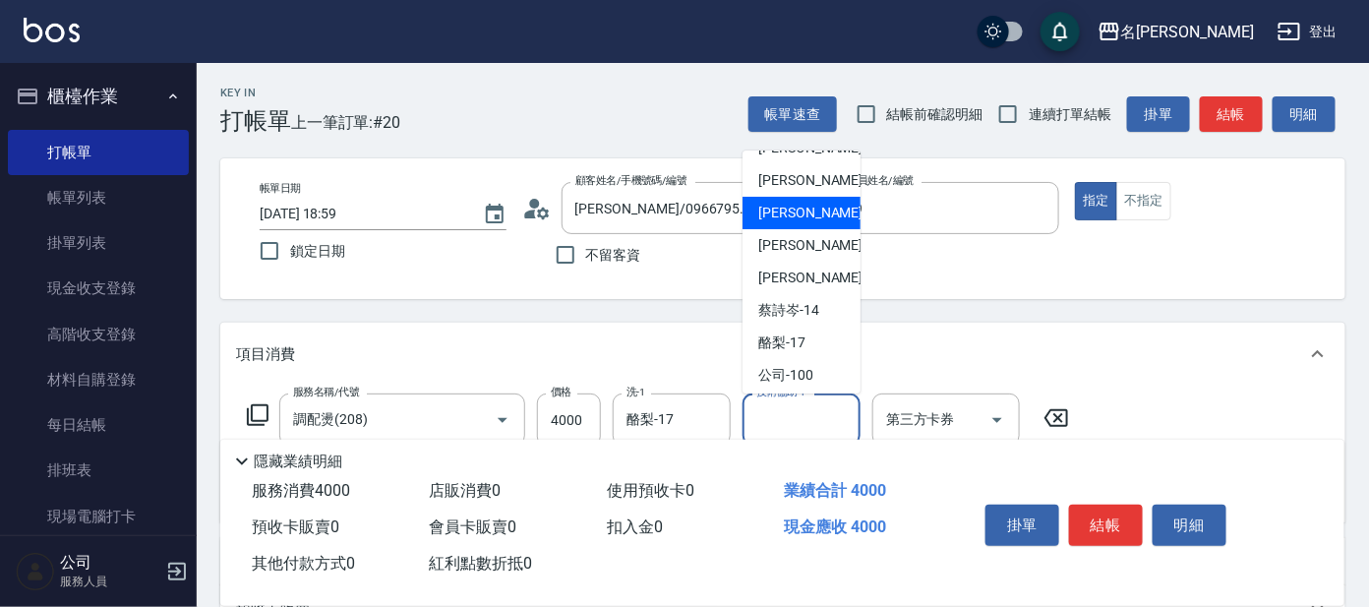
scroll to position [161, 0]
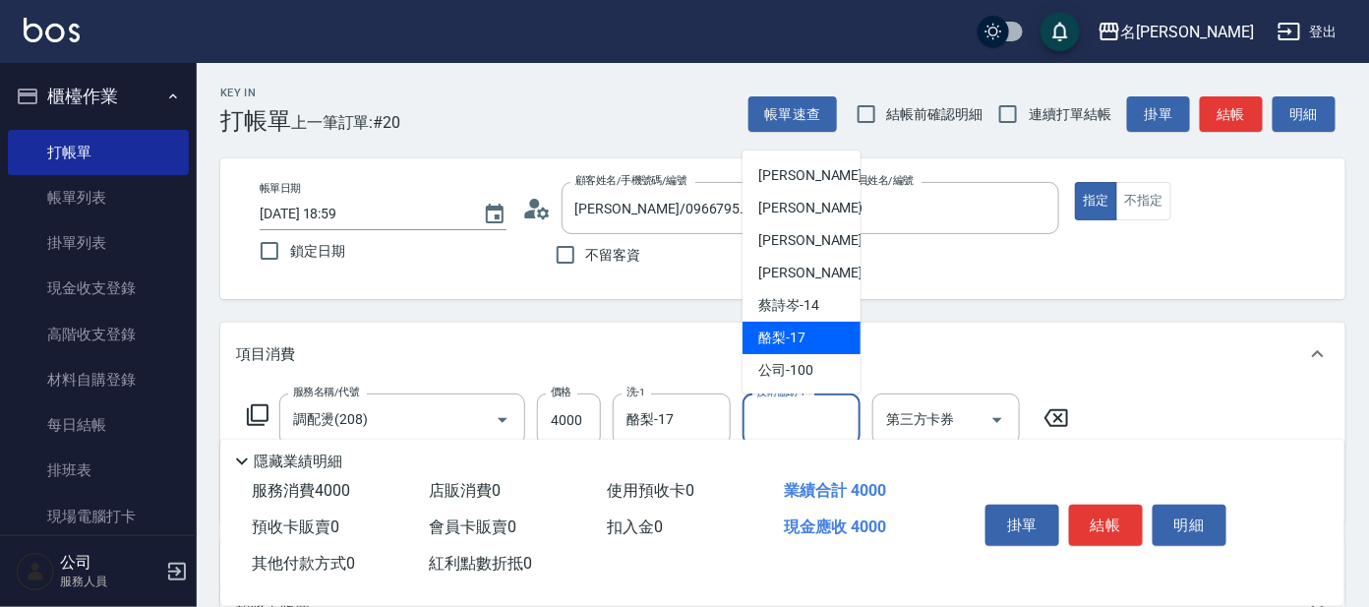
click at [793, 350] on div "酪梨 -17" at bounding box center [802, 338] width 118 height 32
type input "酪梨-17"
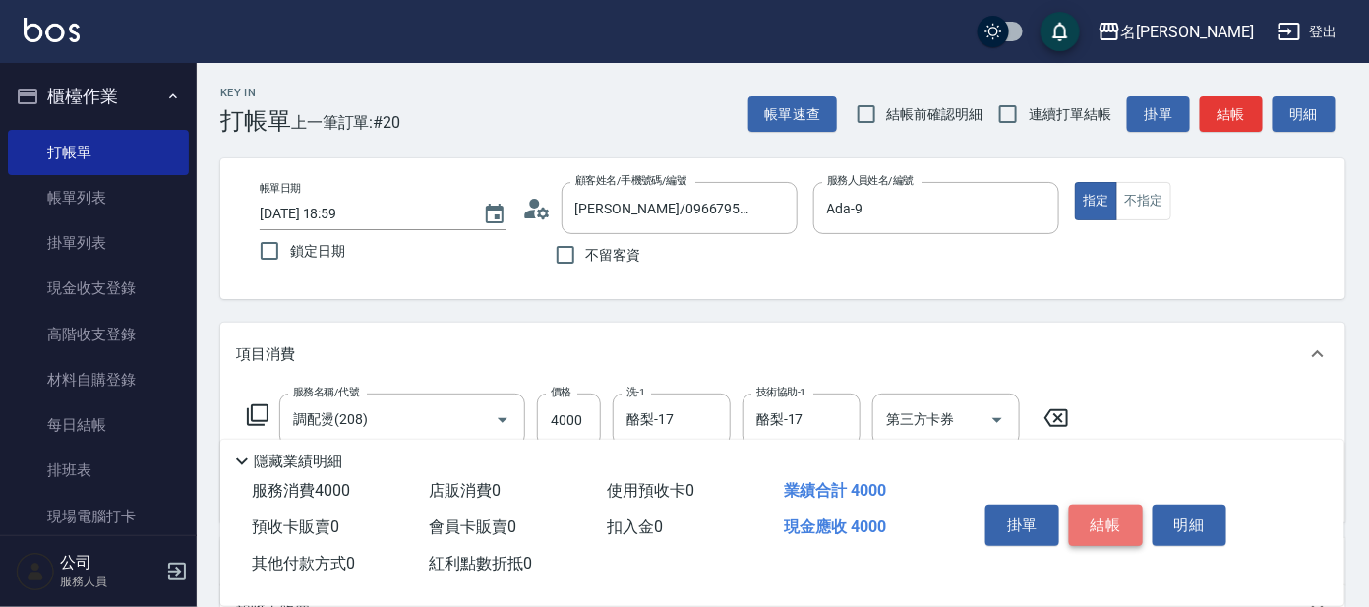
click at [1105, 513] on button "結帳" at bounding box center [1106, 525] width 74 height 41
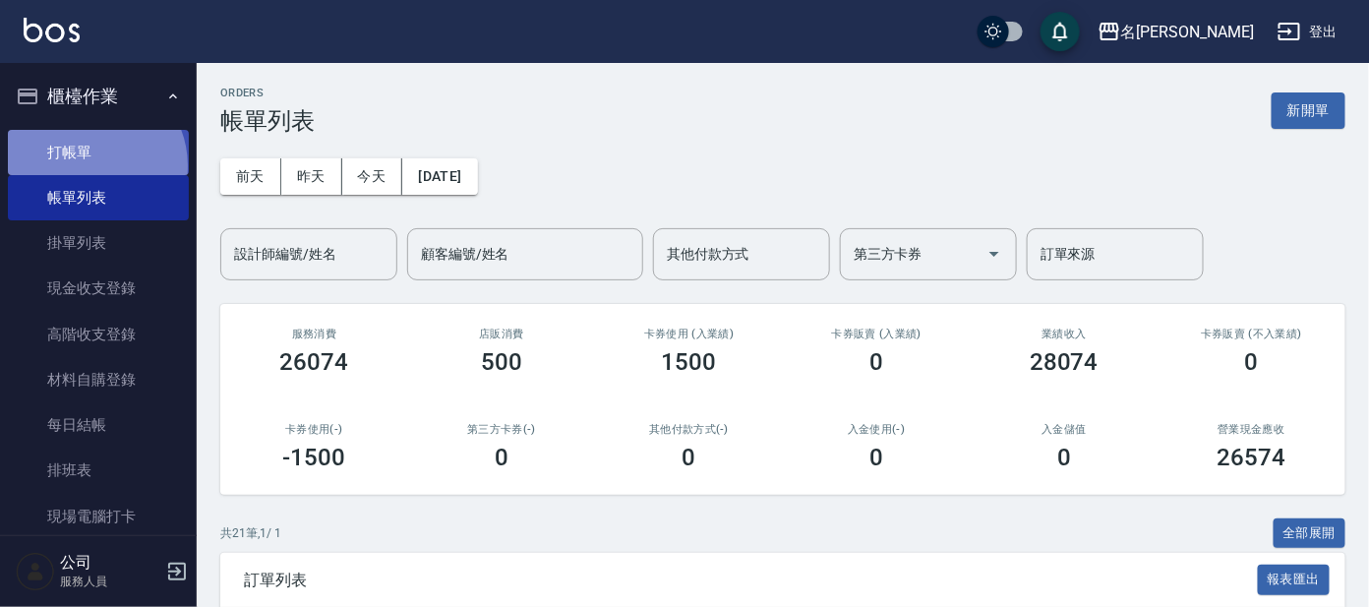
click at [90, 164] on link "打帳單" at bounding box center [98, 152] width 181 height 45
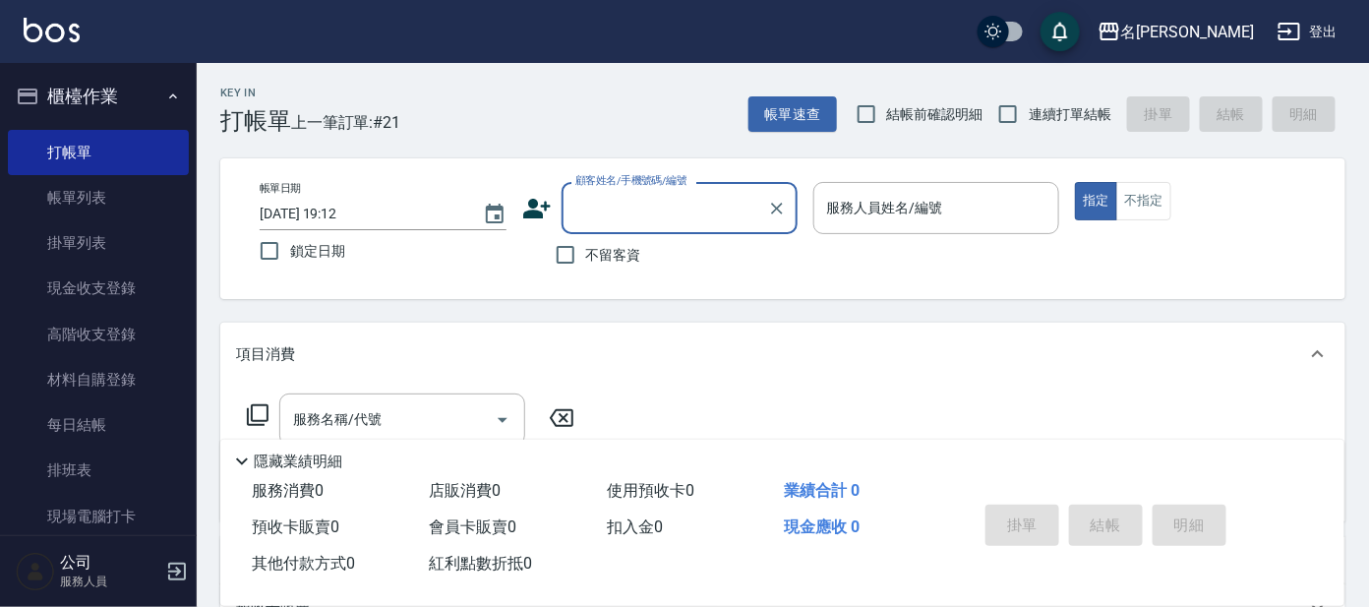
drag, startPoint x: 652, startPoint y: 226, endPoint x: 642, endPoint y: 230, distance: 10.6
click at [651, 226] on div "顧客姓名/手機號碼/編號" at bounding box center [680, 208] width 236 height 52
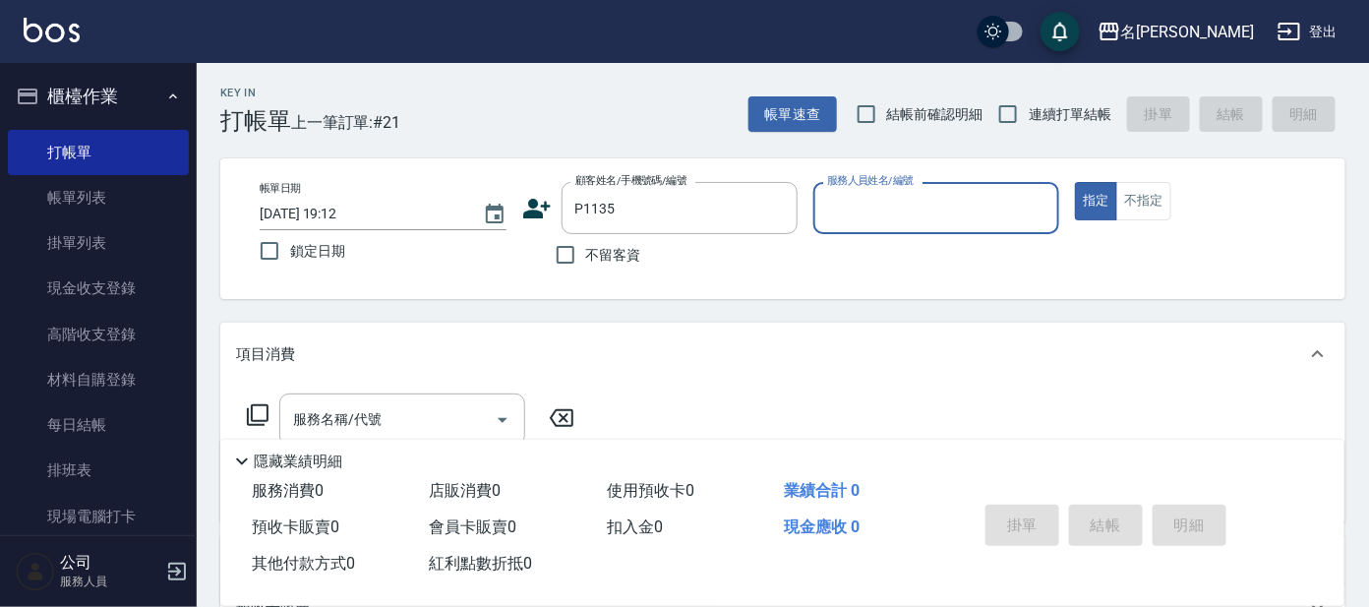
type input "[PERSON_NAME]/0927682429/P1135"
type input "公司 -100"
click at [1046, 216] on icon "Clear" at bounding box center [1039, 209] width 20 height 20
click at [1008, 200] on input "服務人員姓名/編號" at bounding box center [936, 208] width 229 height 34
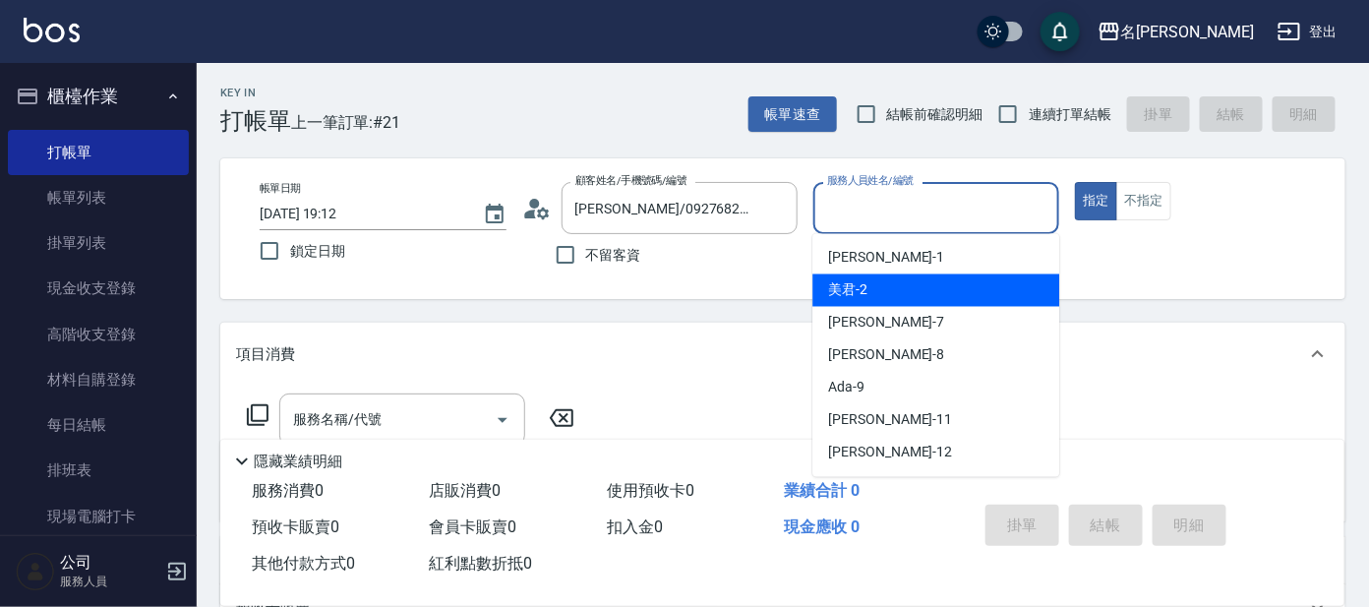
click at [999, 289] on div "美君 -2" at bounding box center [935, 290] width 247 height 32
type input "美君-2"
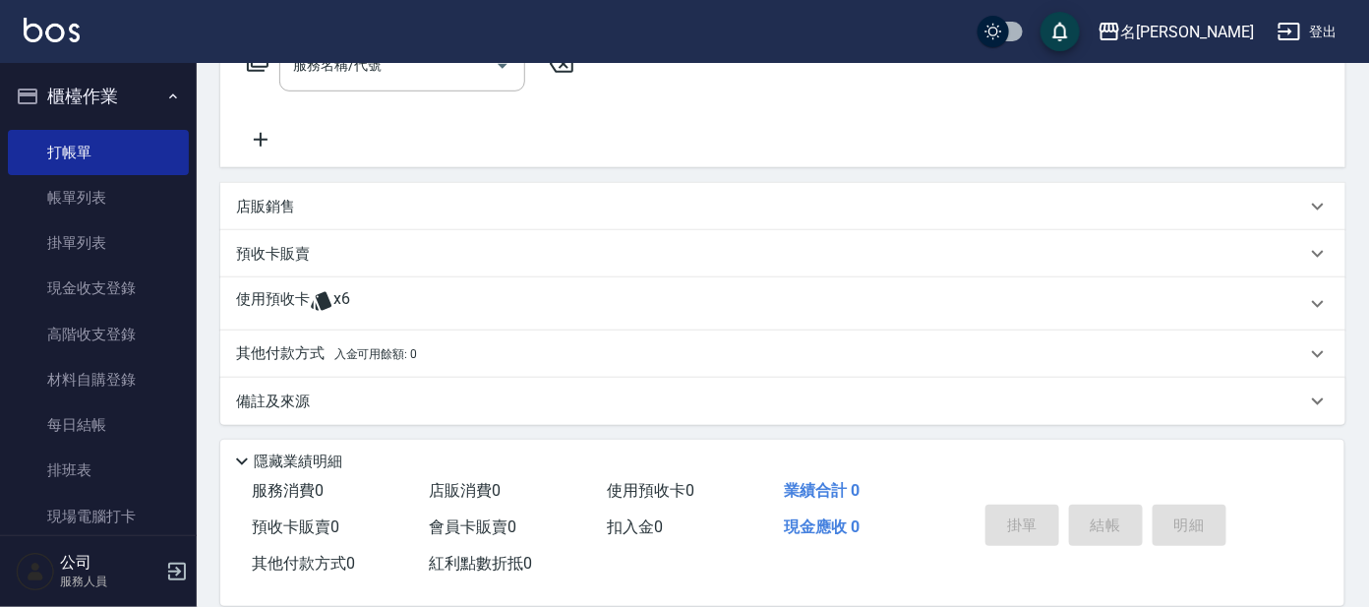
scroll to position [355, 0]
click at [309, 257] on p "預收卡販賣" at bounding box center [273, 253] width 74 height 21
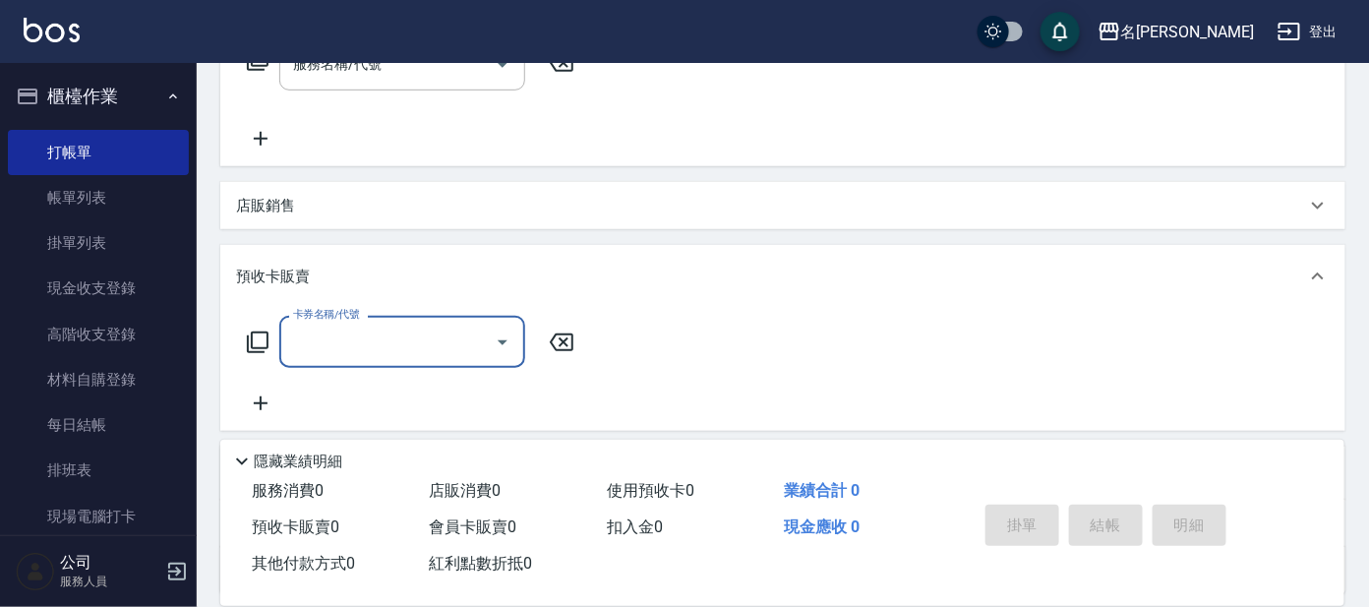
scroll to position [0, 0]
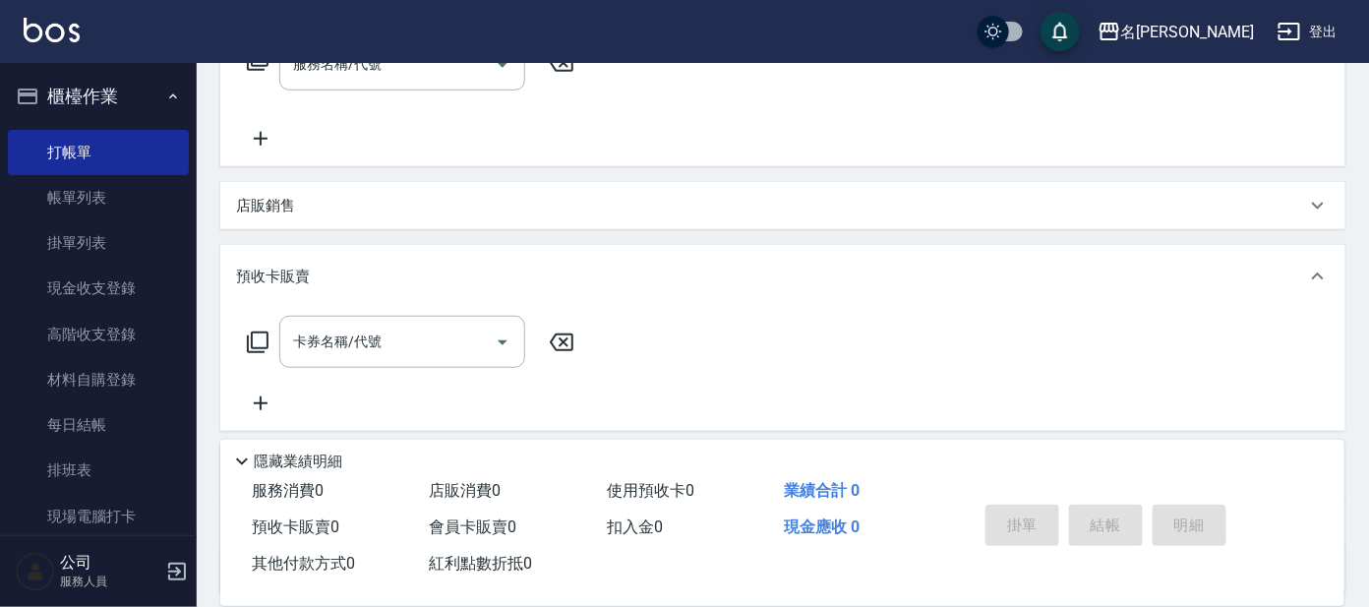
click at [262, 331] on icon at bounding box center [258, 342] width 24 height 24
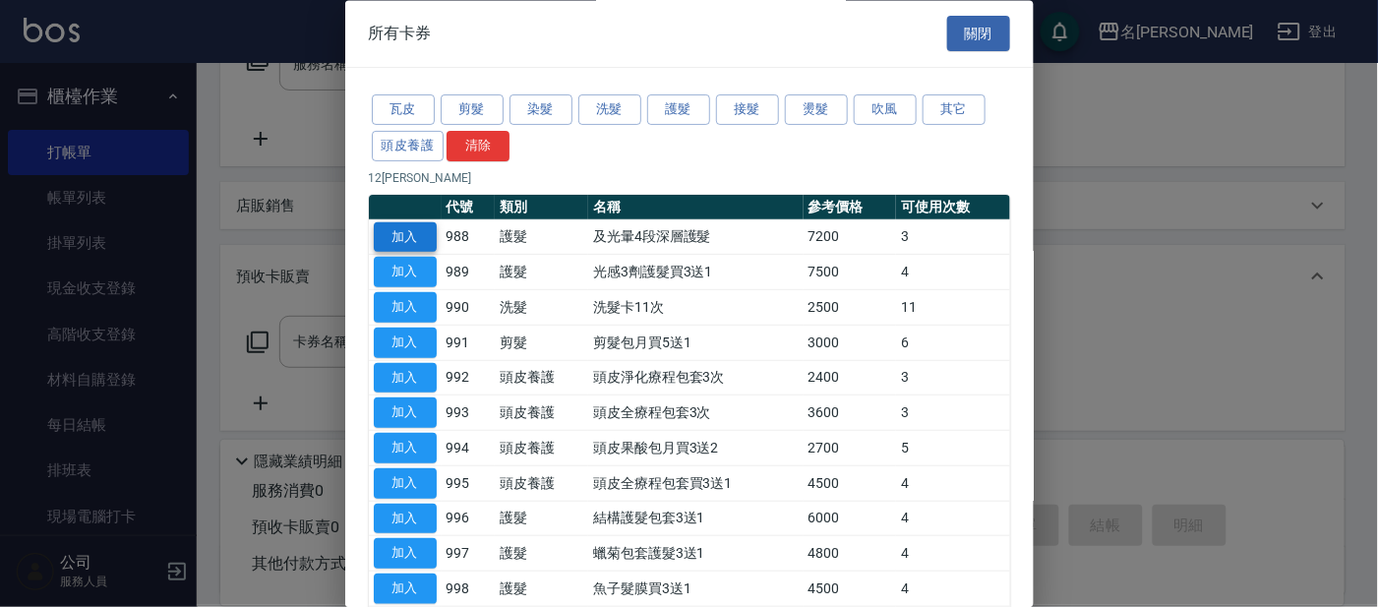
click at [402, 227] on button "加入" at bounding box center [405, 237] width 63 height 30
type input "及光暈4段深層護髮(988)"
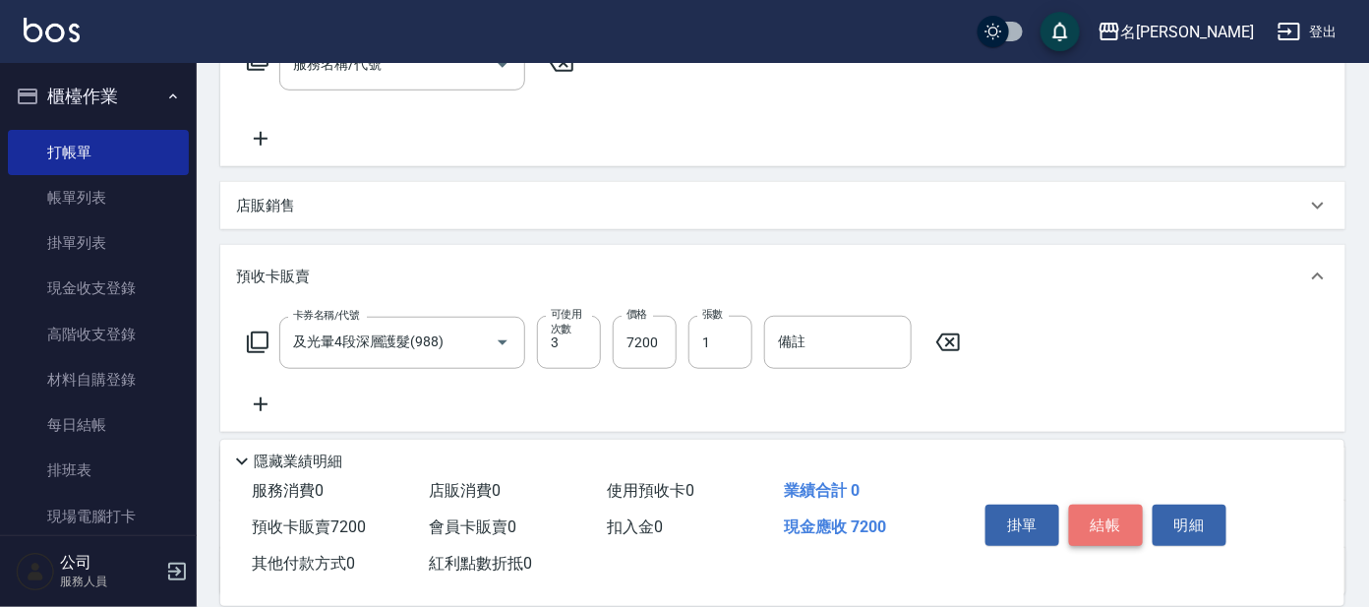
click at [1092, 515] on button "結帳" at bounding box center [1106, 525] width 74 height 41
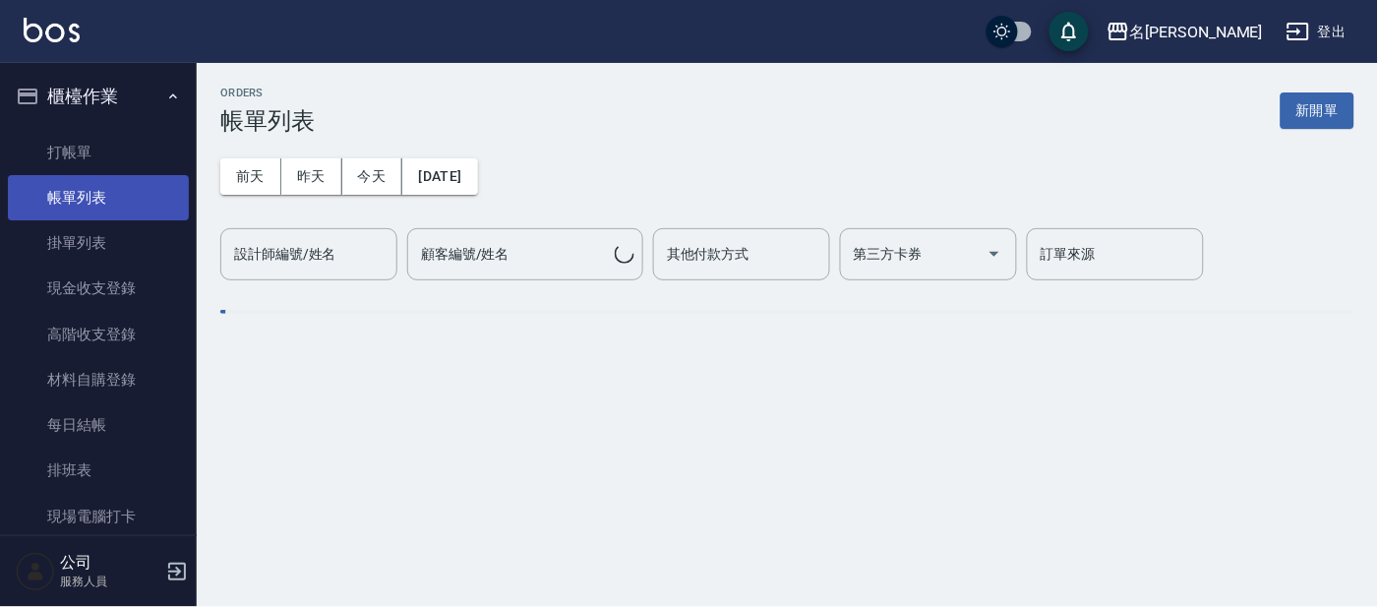
click at [128, 192] on link "帳單列表" at bounding box center [98, 197] width 181 height 45
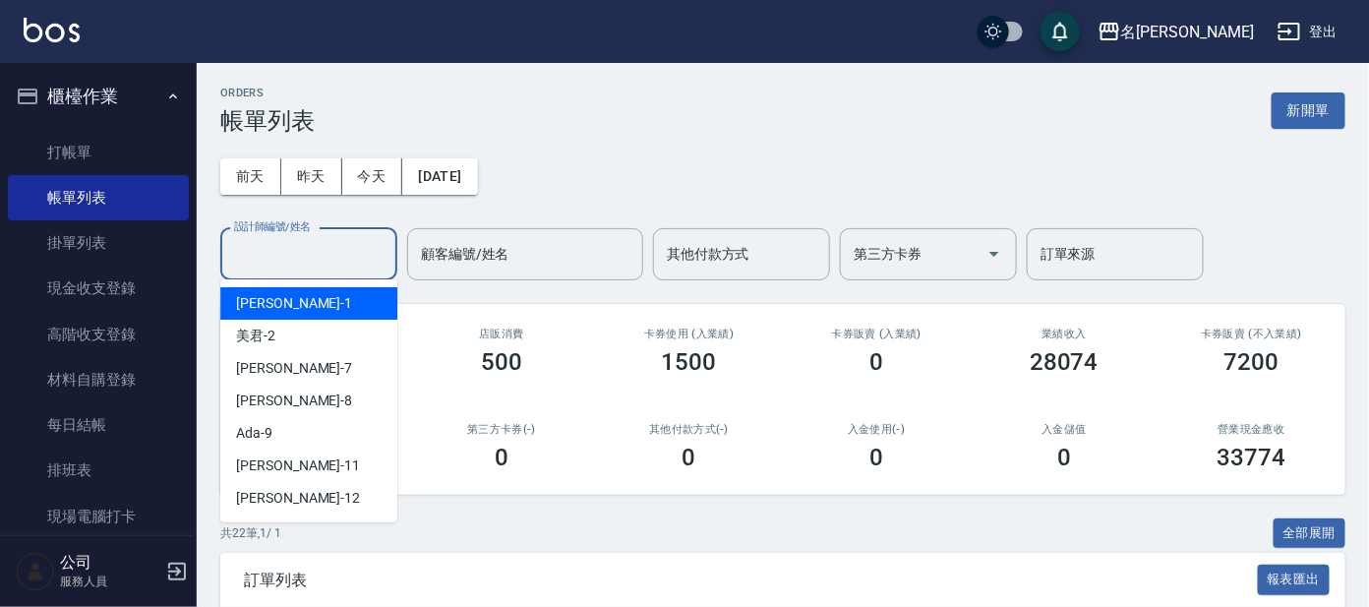
click at [333, 252] on input "設計師編號/姓名" at bounding box center [308, 254] width 159 height 34
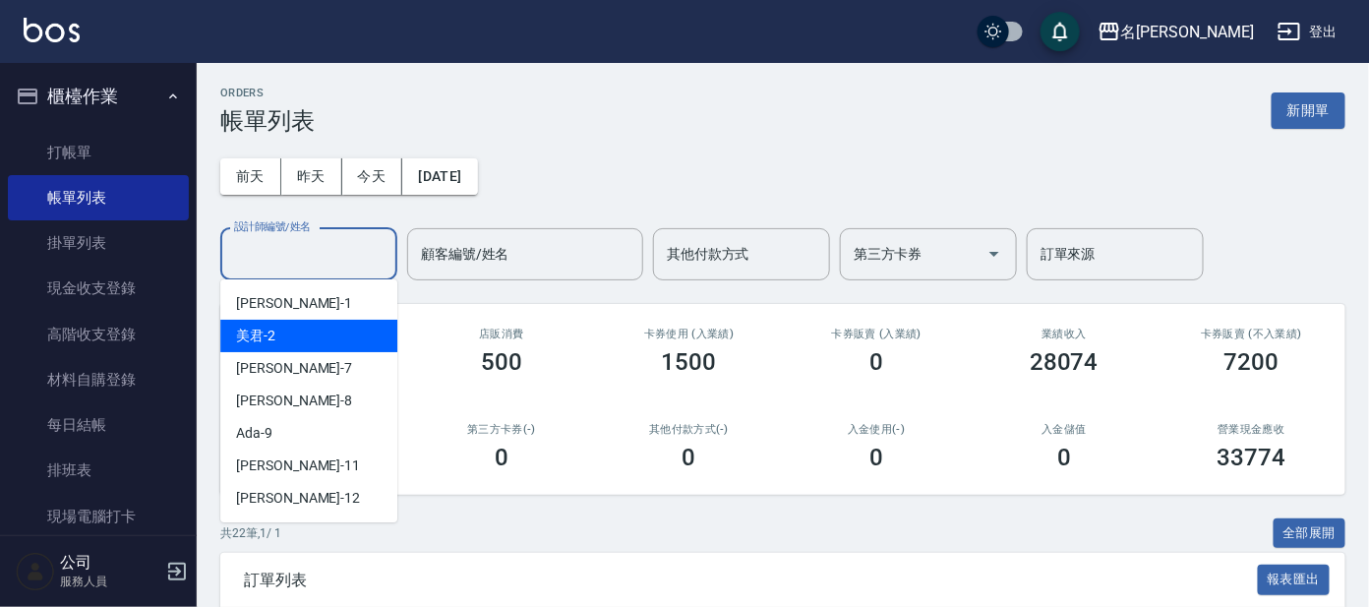
click at [326, 326] on div "美君 -2" at bounding box center [308, 336] width 177 height 32
type input "美君-2"
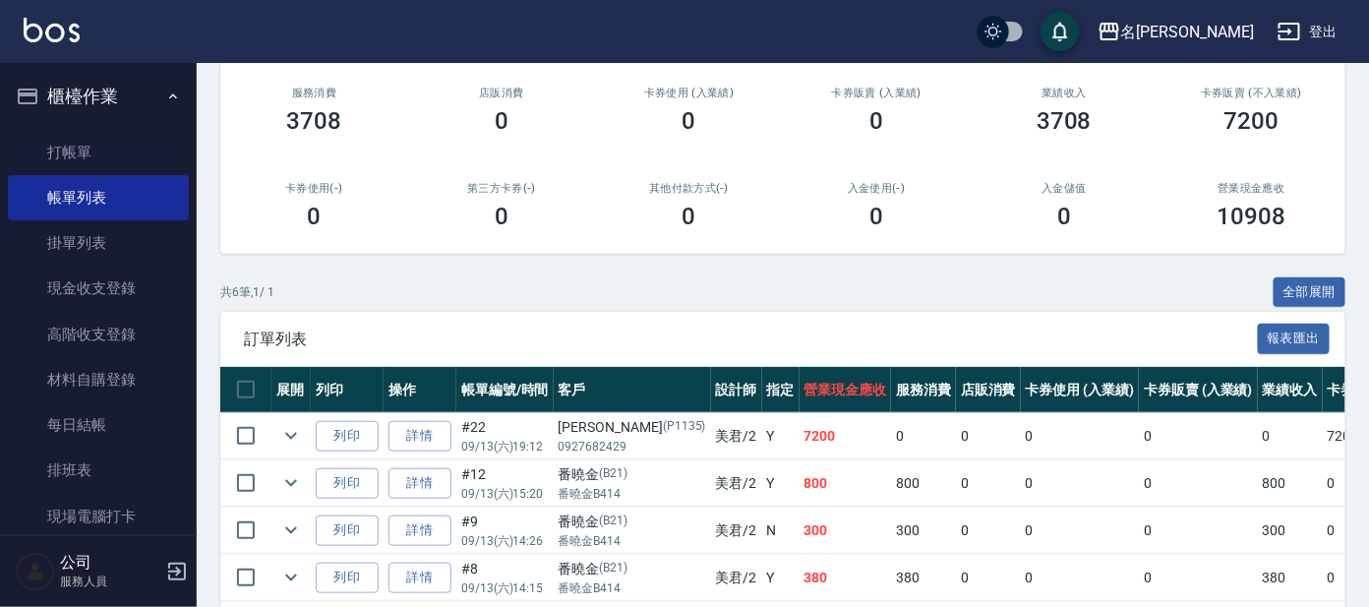
scroll to position [55, 0]
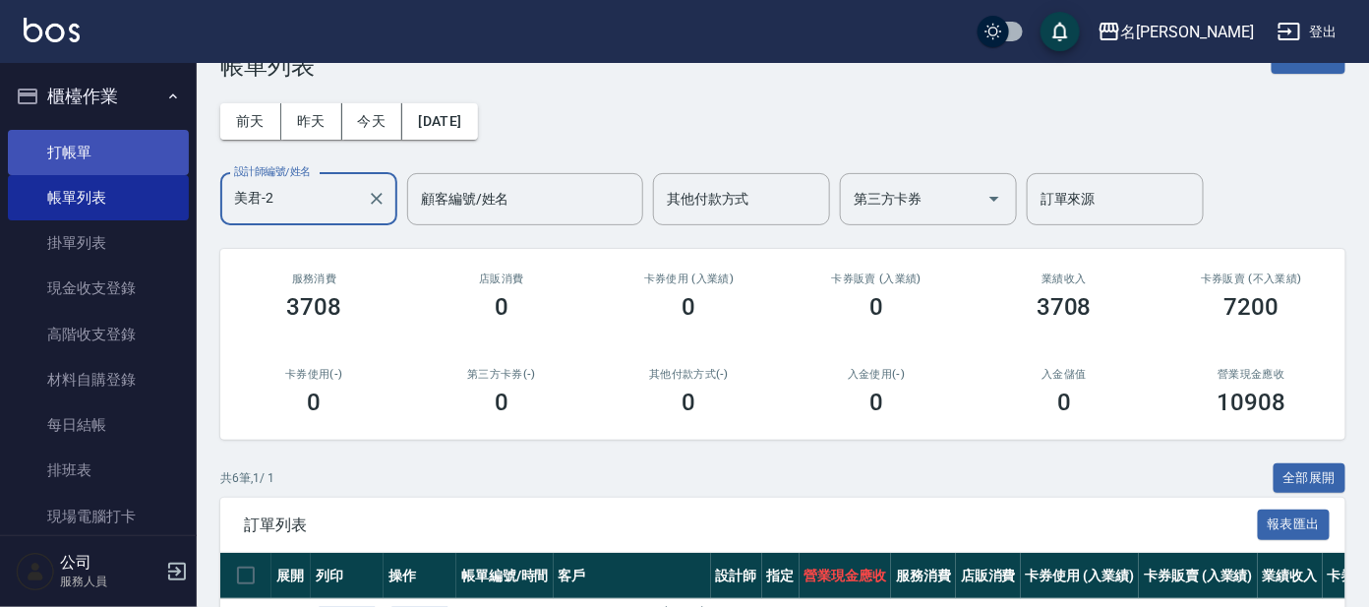
drag, startPoint x: 84, startPoint y: 145, endPoint x: 91, endPoint y: 159, distance: 16.7
click at [84, 146] on link "打帳單" at bounding box center [98, 152] width 181 height 45
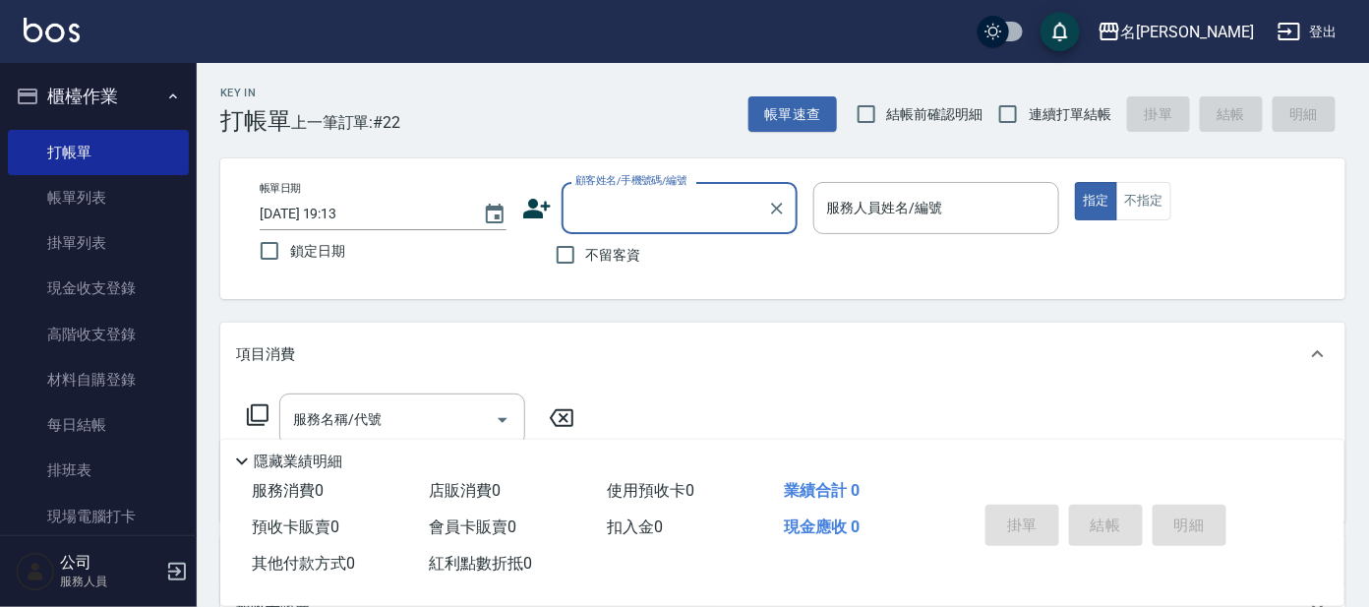
click at [626, 201] on input "顧客姓名/手機號碼/編號" at bounding box center [664, 208] width 189 height 34
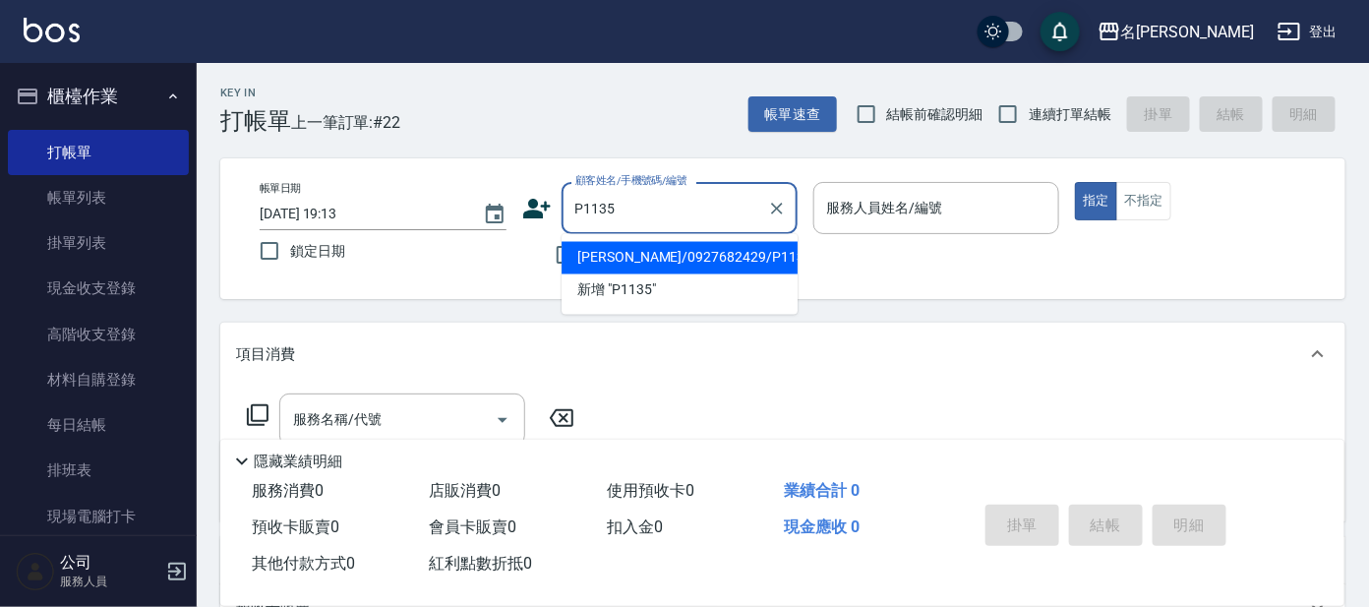
type input "[PERSON_NAME]/0927682429/P1135"
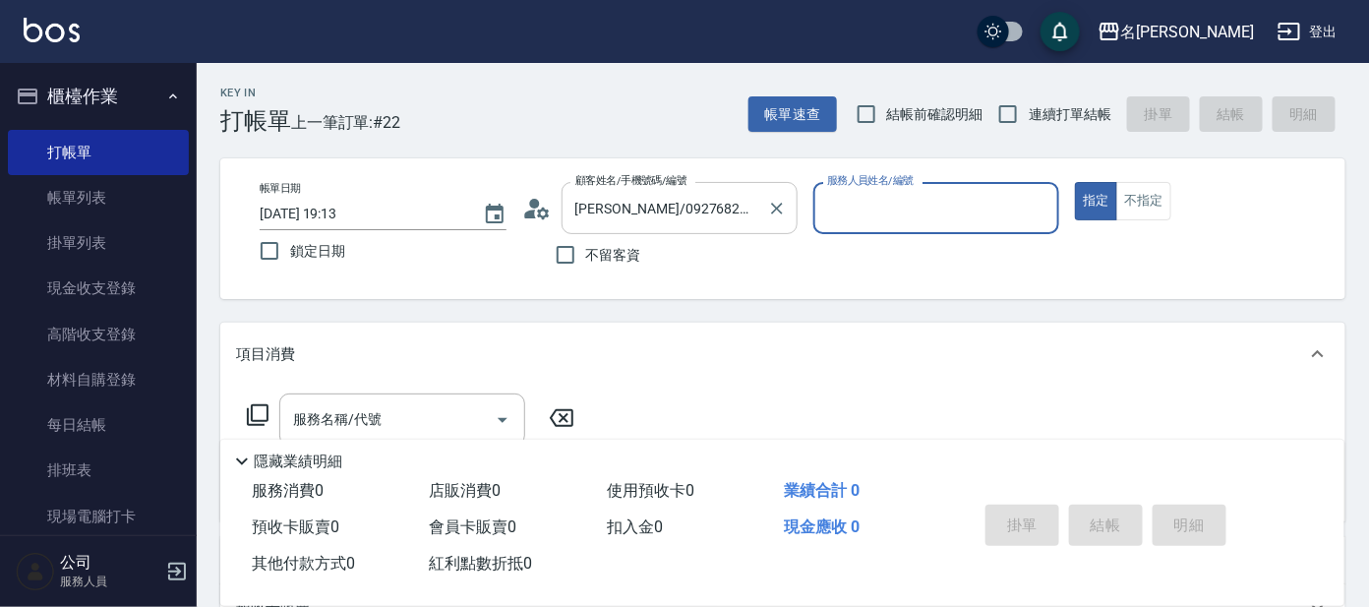
type input "公司 -100"
click at [1047, 203] on icon "Clear" at bounding box center [1039, 209] width 20 height 20
click at [1018, 208] on input "服務人員姓名/編號" at bounding box center [936, 208] width 229 height 34
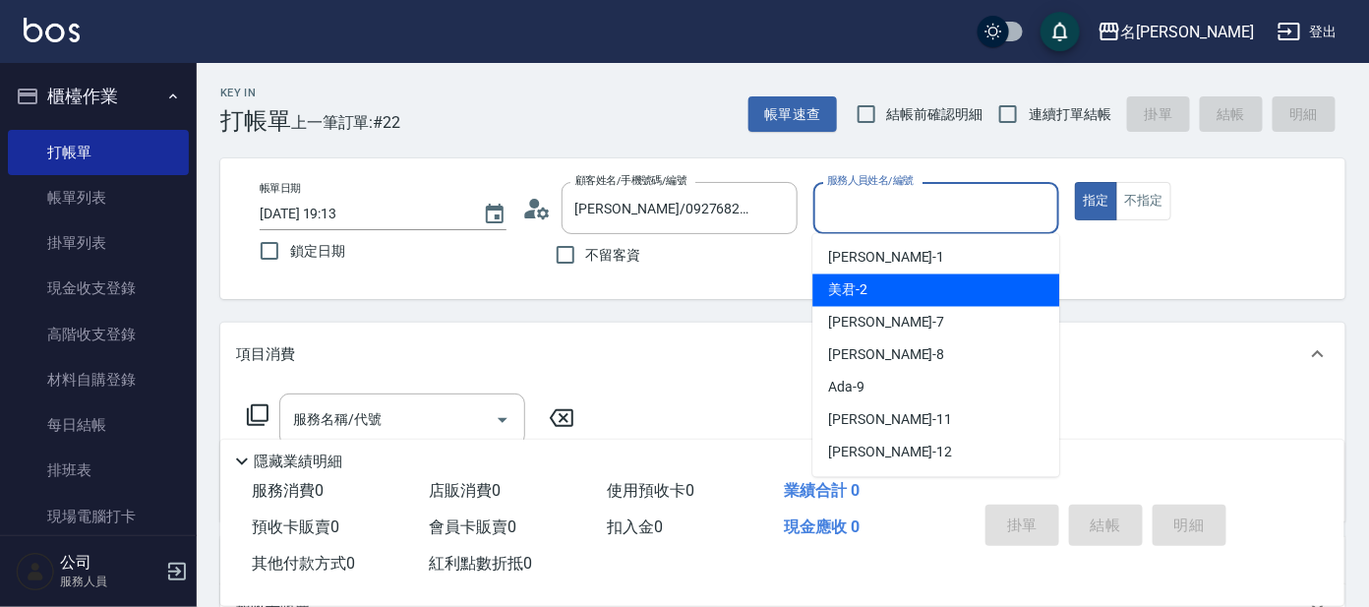
drag, startPoint x: 1004, startPoint y: 304, endPoint x: 993, endPoint y: 297, distance: 12.8
click at [1002, 301] on div "美君 -2" at bounding box center [935, 290] width 247 height 32
type input "美君-2"
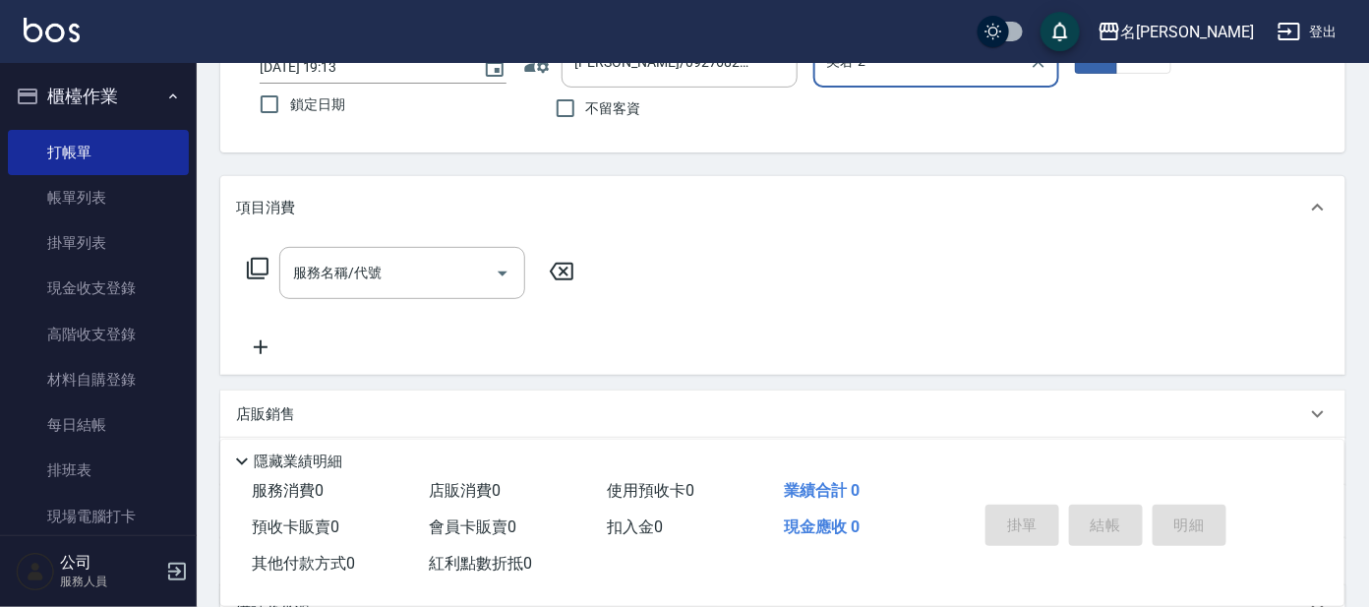
scroll to position [355, 0]
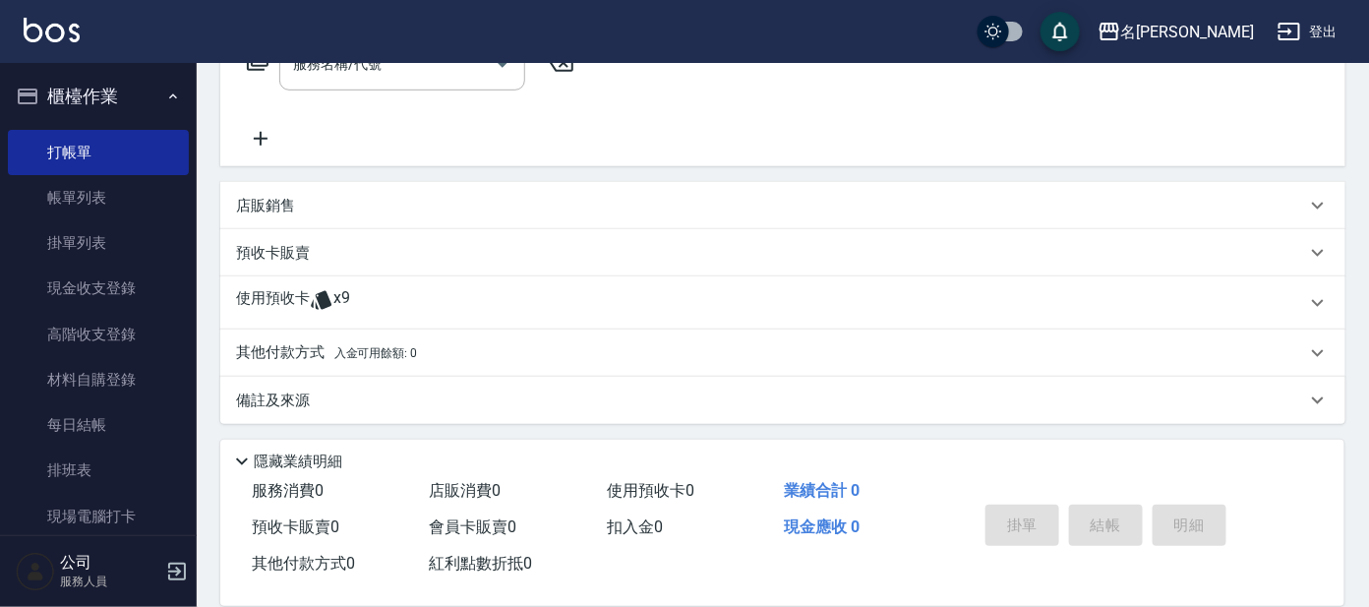
drag, startPoint x: 314, startPoint y: 289, endPoint x: 307, endPoint y: 297, distance: 10.5
click at [307, 296] on div "使用預收卡 x9" at bounding box center [771, 303] width 1070 height 30
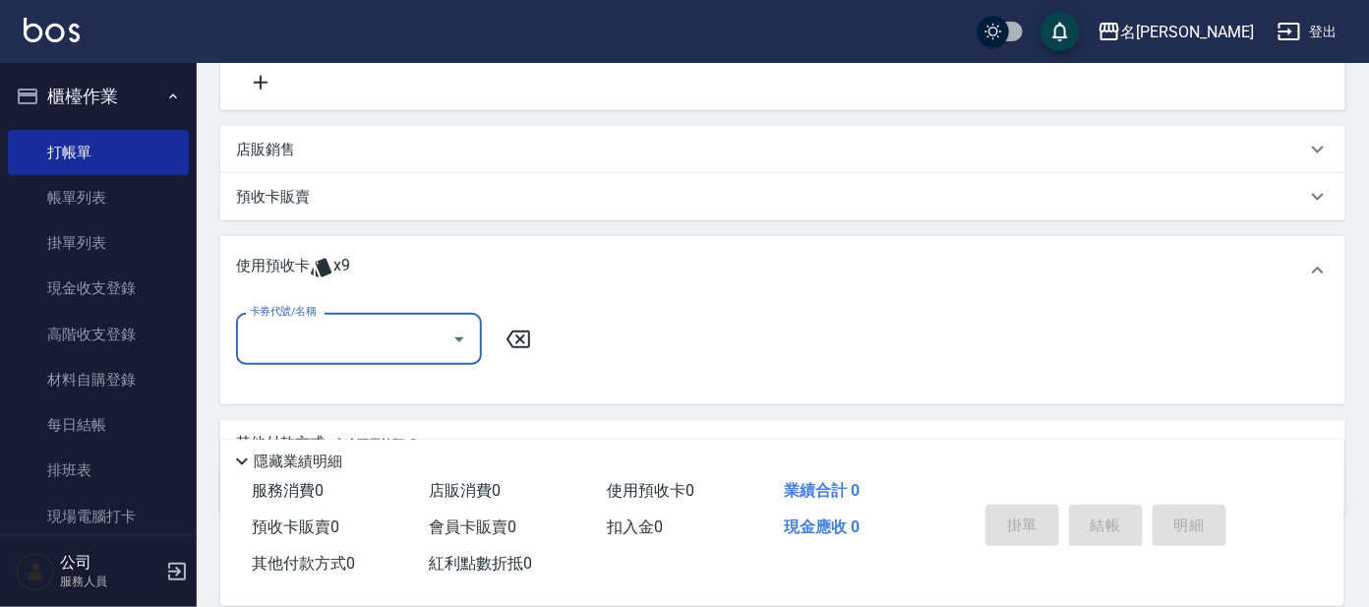
scroll to position [502, 0]
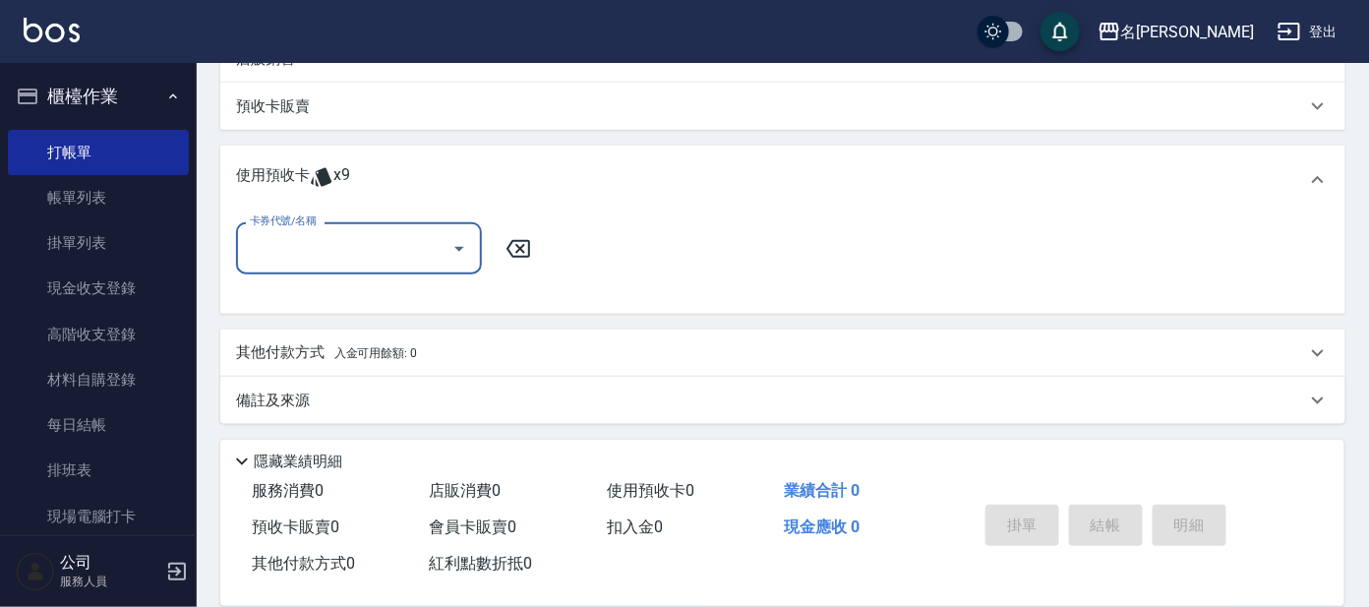
click at [387, 262] on input "卡券代號/名稱" at bounding box center [344, 248] width 199 height 34
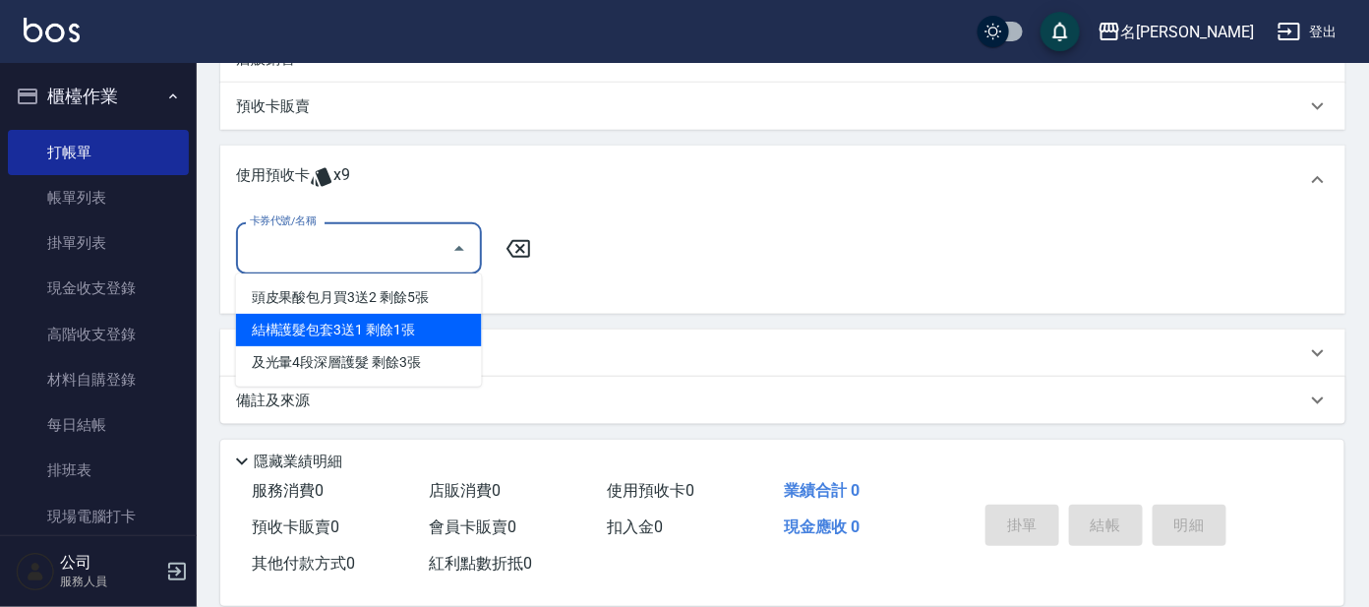
click at [414, 327] on div "結構護髮包套3送1 剩餘1張" at bounding box center [359, 330] width 246 height 32
type input "結構護髮包套3送1"
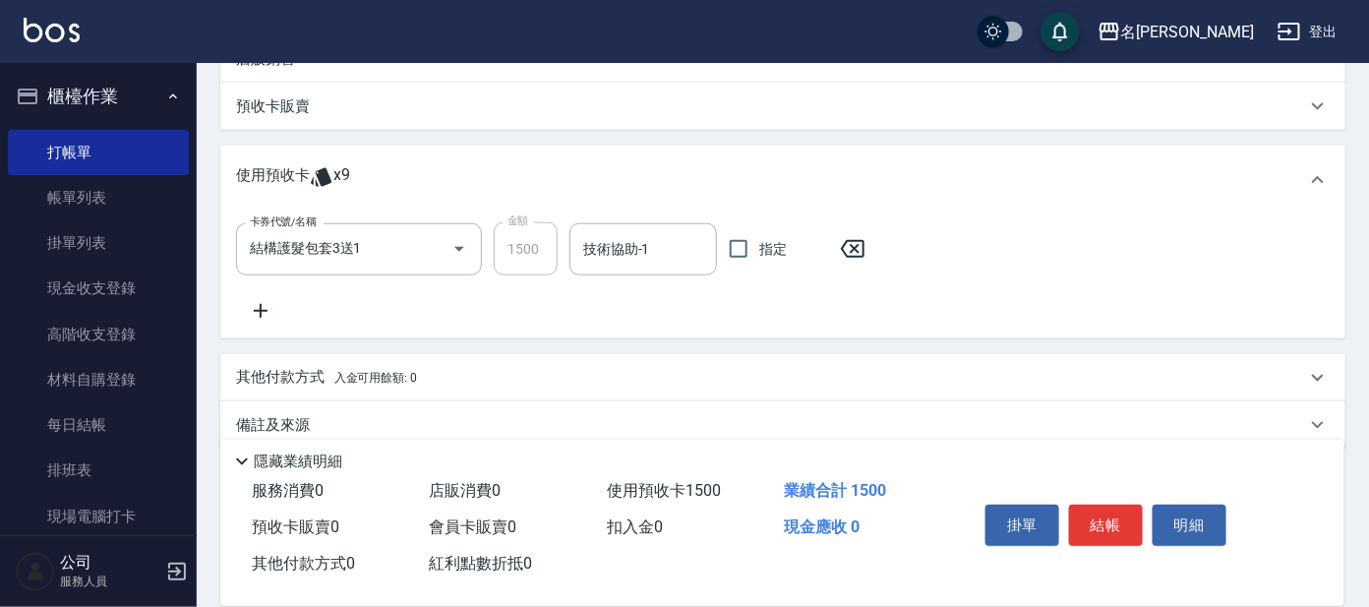
click at [256, 301] on icon at bounding box center [260, 311] width 49 height 24
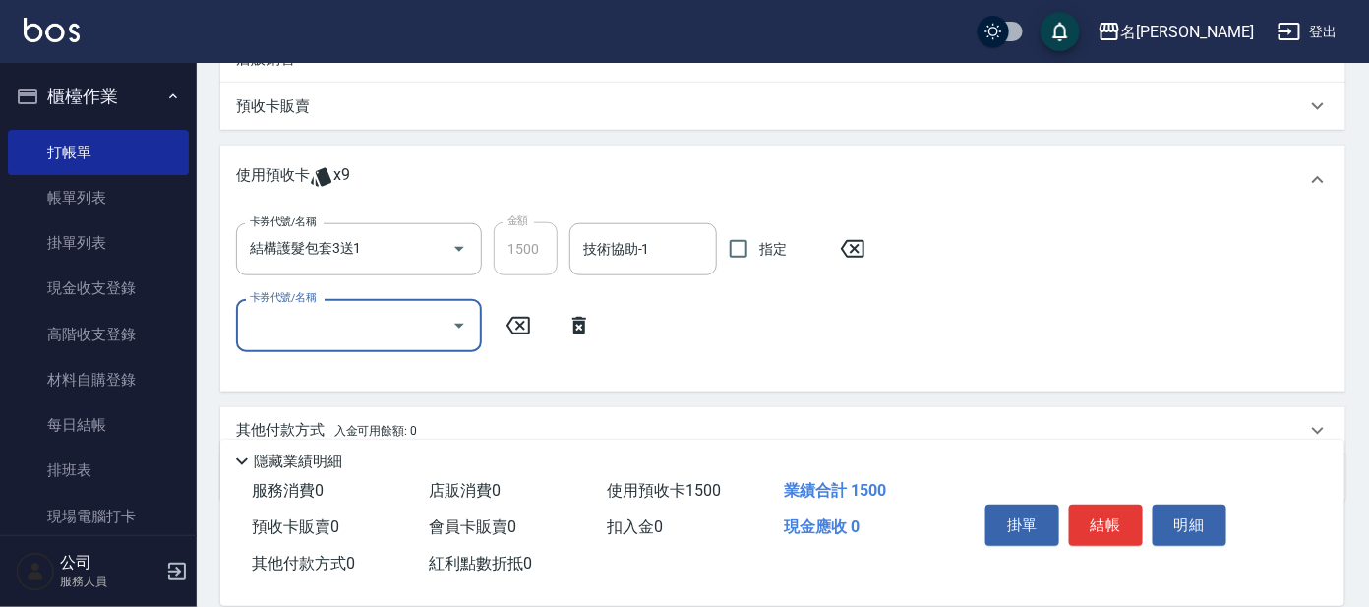
click at [334, 315] on input "卡券代號/名稱" at bounding box center [344, 325] width 199 height 34
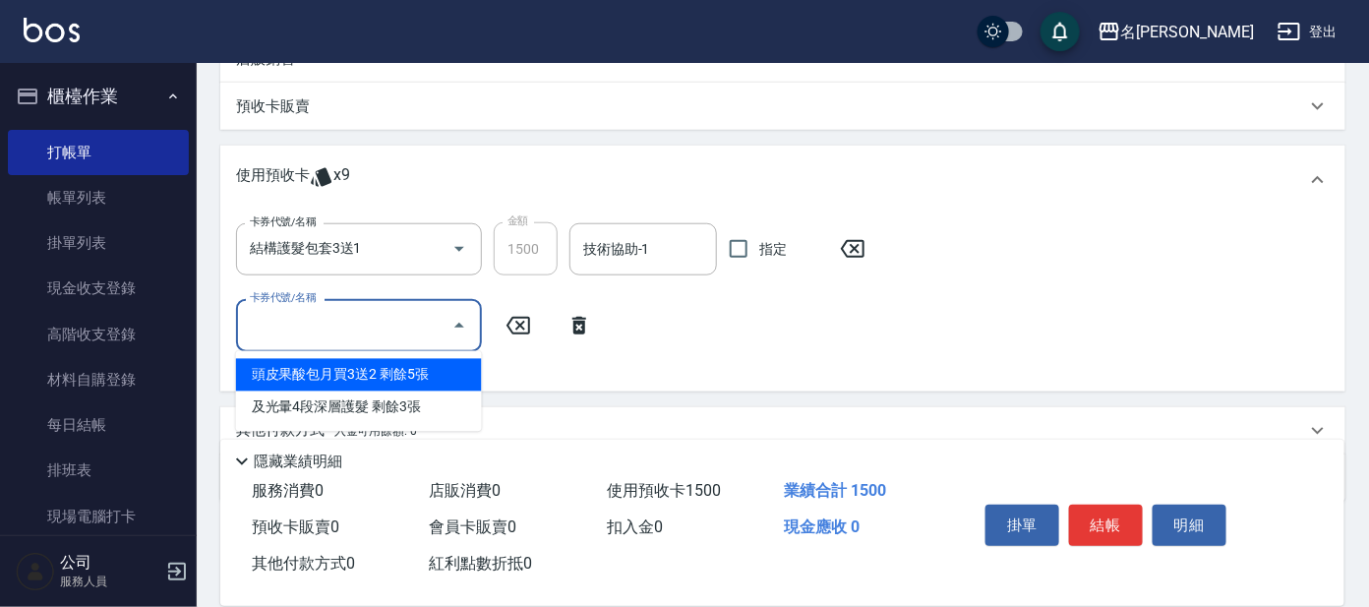
click at [413, 380] on div "頭皮果酸包月買3送2 剩餘5張" at bounding box center [359, 375] width 246 height 32
type input "頭皮果酸包月買3送2"
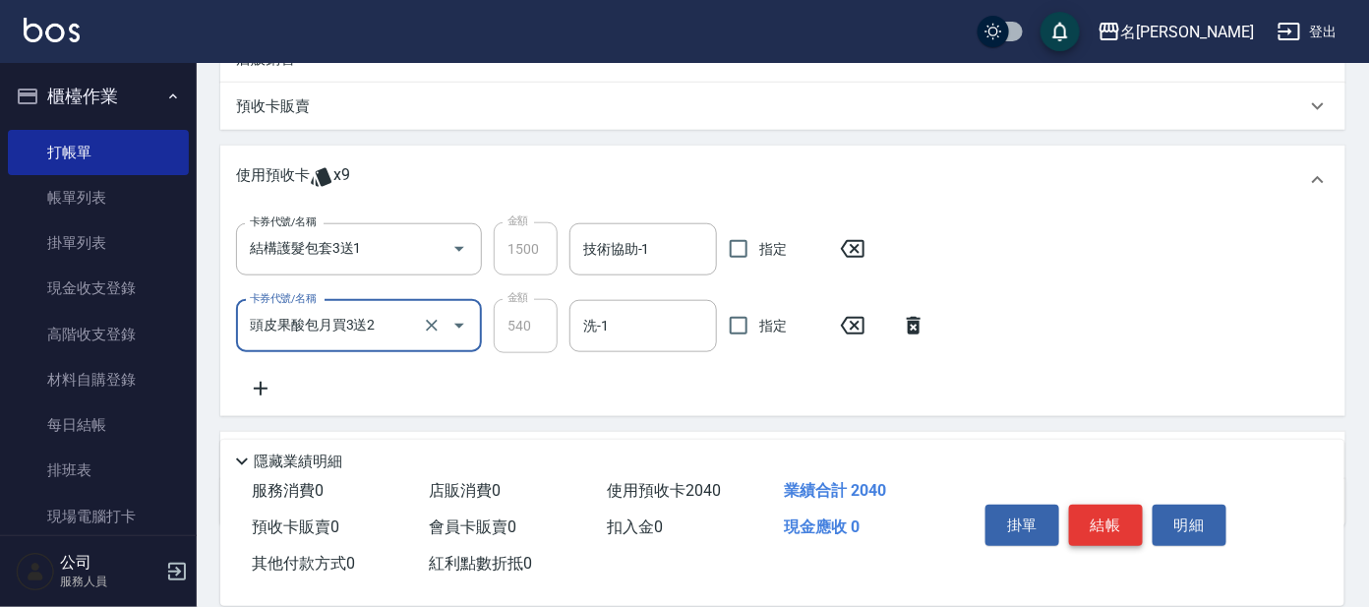
click at [1103, 527] on button "結帳" at bounding box center [1106, 525] width 74 height 41
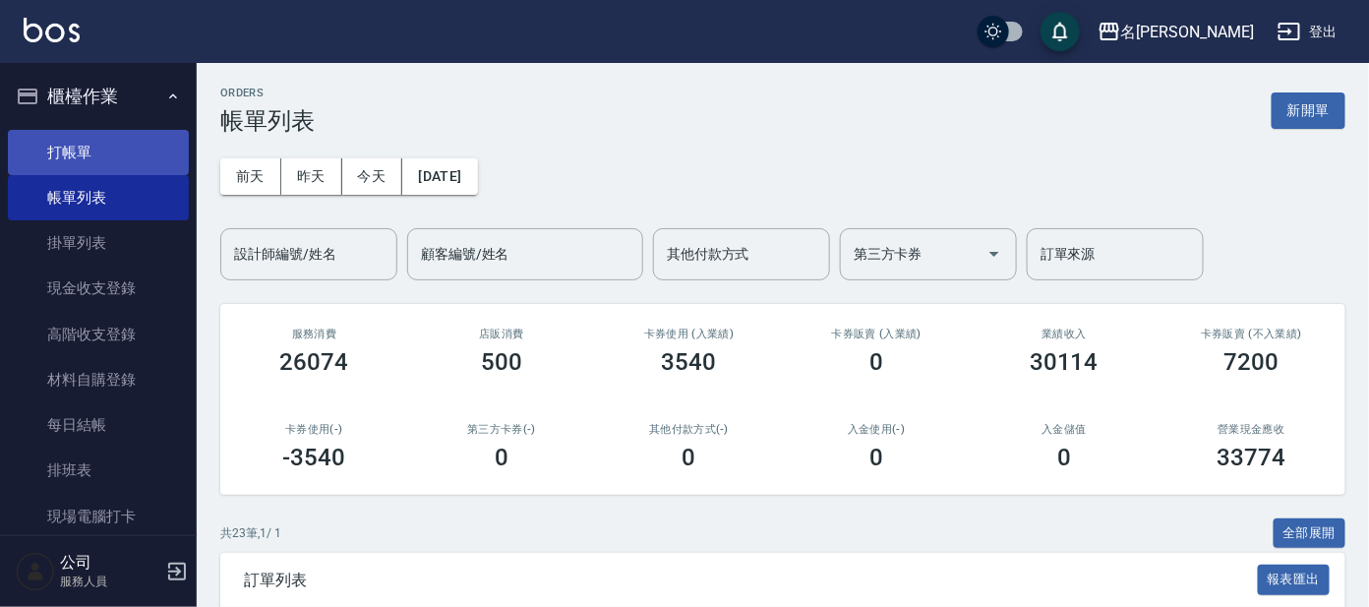
click at [143, 146] on link "打帳單" at bounding box center [98, 152] width 181 height 45
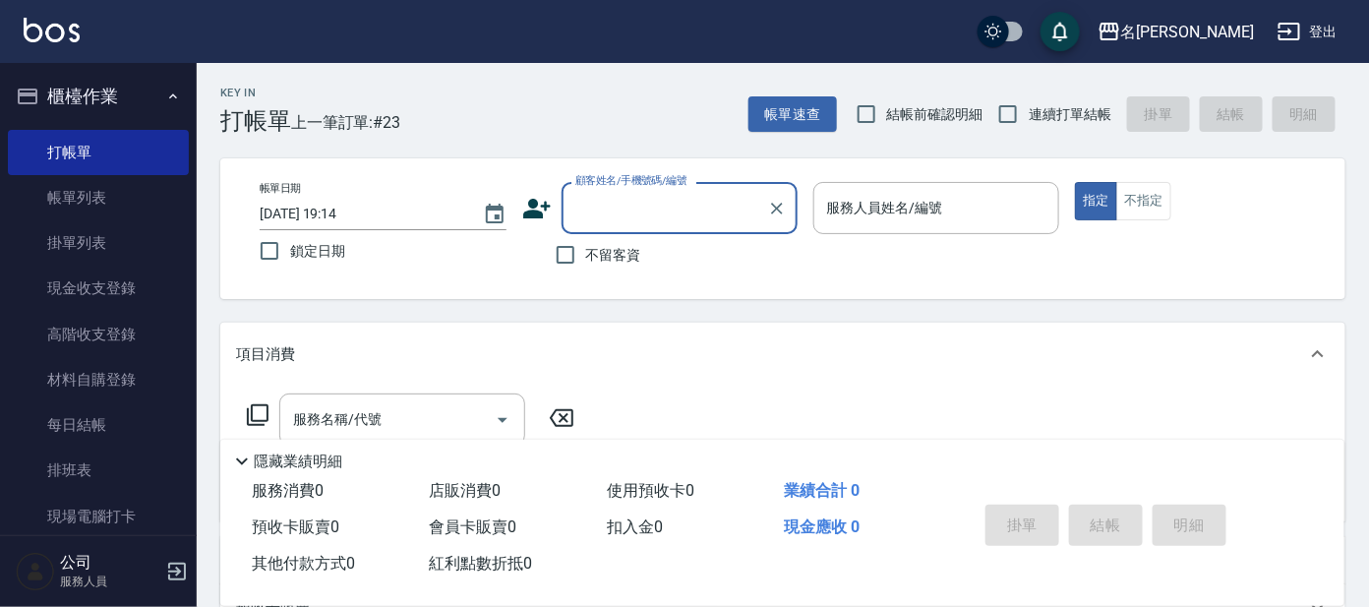
click at [622, 211] on input "顧客姓名/手機號碼/編號" at bounding box center [664, 208] width 189 height 34
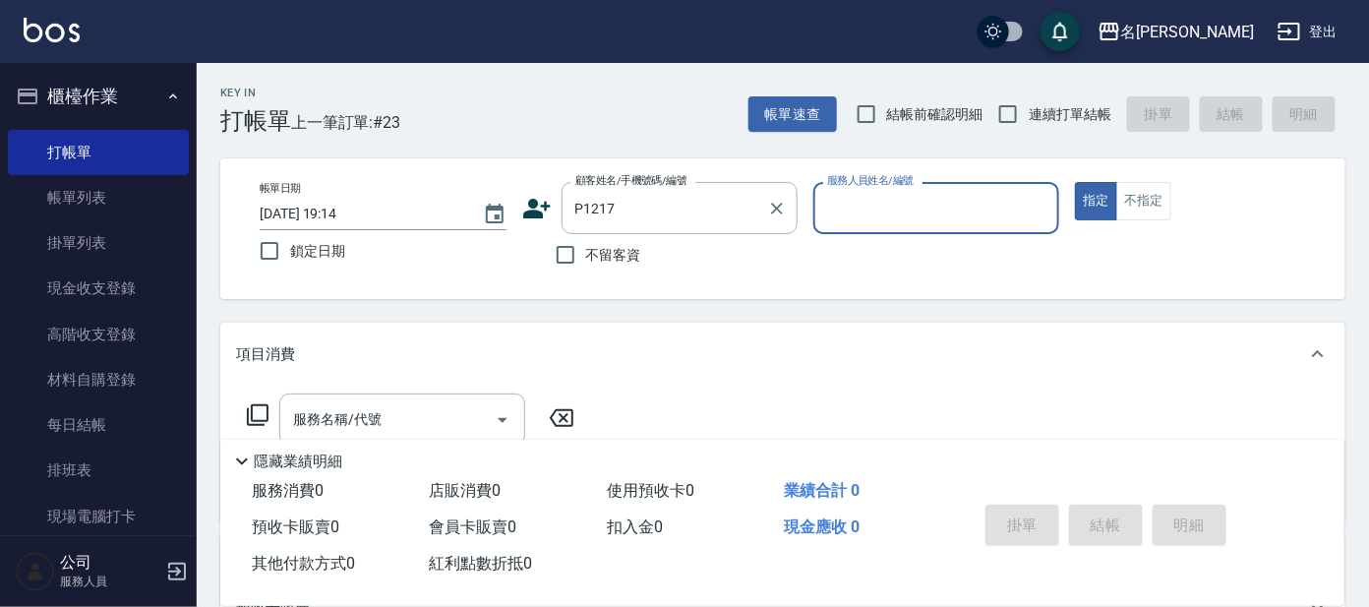
click at [712, 233] on div "顧客姓名/手機號碼/編號 P1217 顧客姓名/手機號碼/編號" at bounding box center [680, 208] width 236 height 52
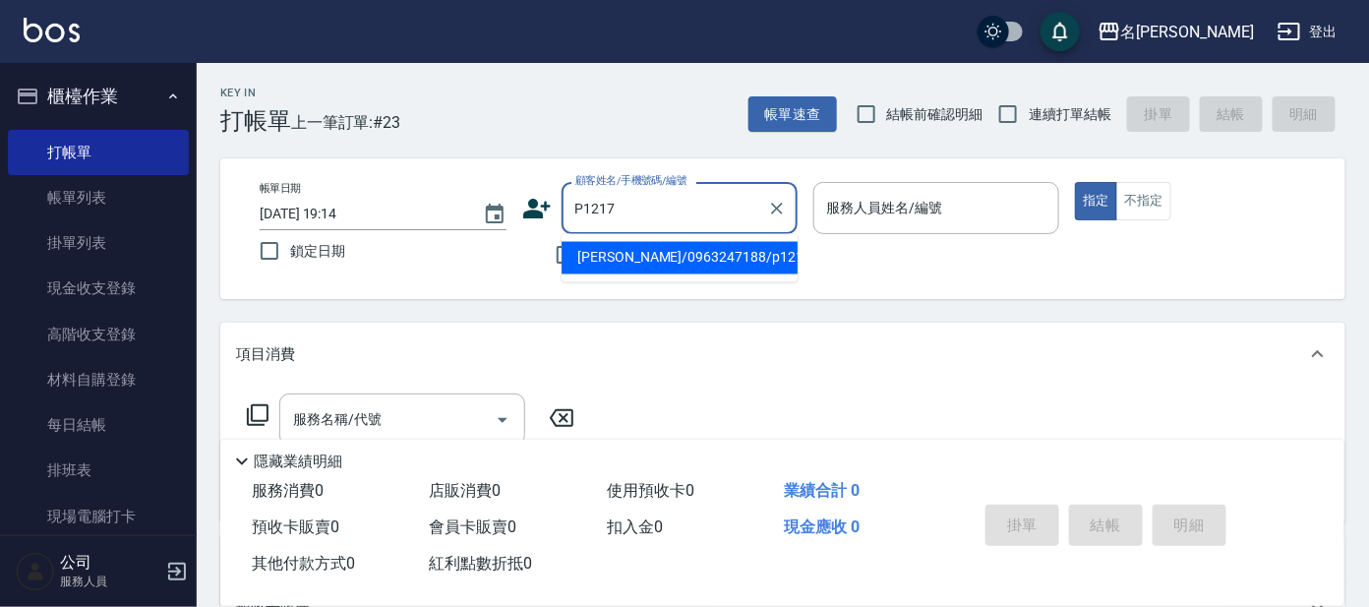
drag, startPoint x: 712, startPoint y: 199, endPoint x: 713, endPoint y: 212, distance: 13.8
click at [710, 199] on input "P1217" at bounding box center [664, 208] width 189 height 34
drag, startPoint x: 713, startPoint y: 252, endPoint x: 867, endPoint y: 199, distance: 162.4
click at [719, 253] on li "[PERSON_NAME]/0963247188/p1217" at bounding box center [680, 258] width 236 height 32
type input "[PERSON_NAME]/0963247188/p1217"
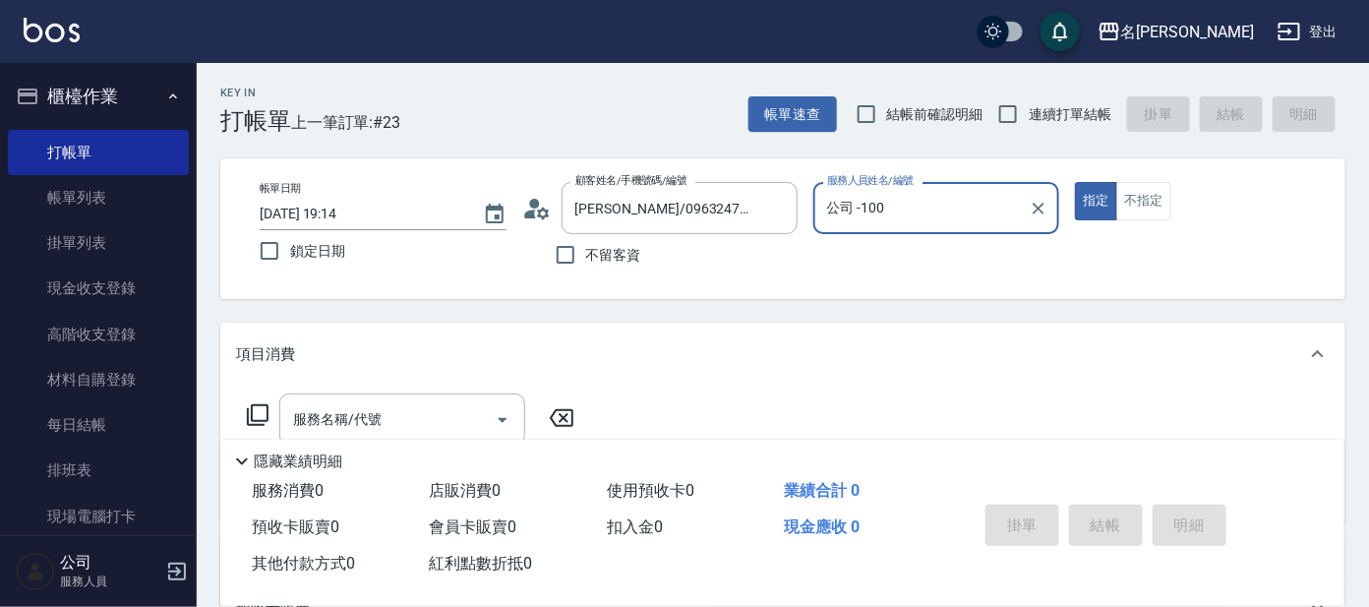
type input "公司 -100"
click at [1043, 204] on icon "Clear" at bounding box center [1040, 209] width 12 height 12
click at [1011, 209] on input "服務人員姓名/編號" at bounding box center [936, 208] width 229 height 34
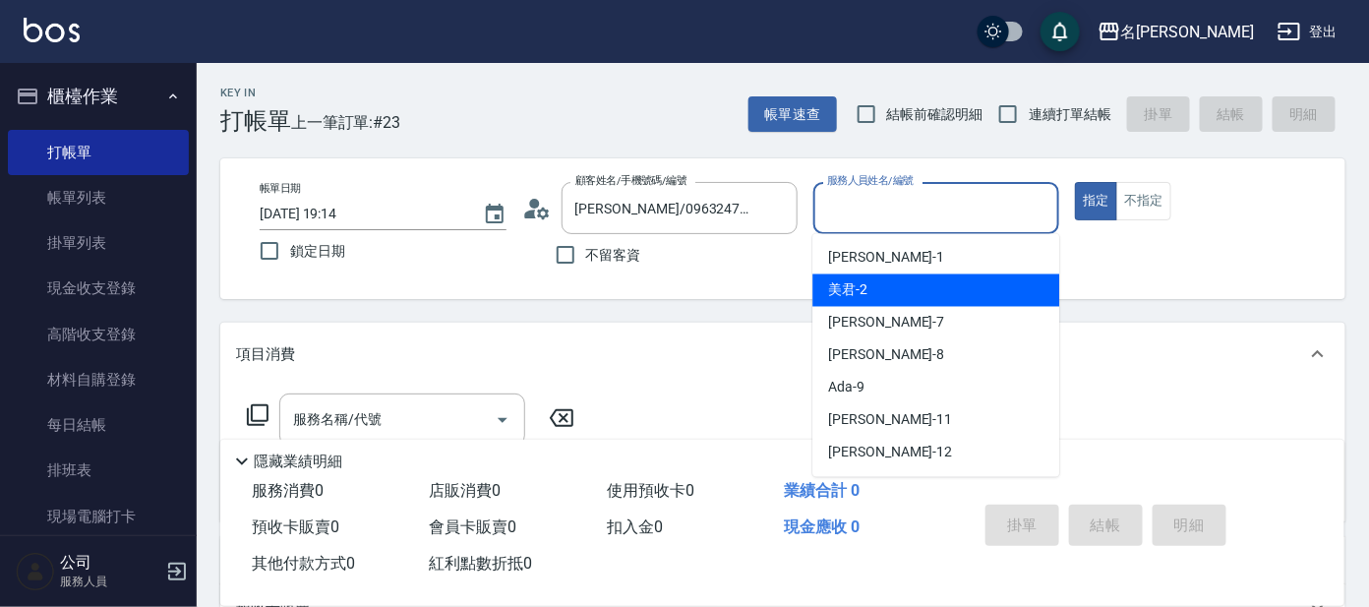
drag, startPoint x: 1010, startPoint y: 278, endPoint x: 983, endPoint y: 277, distance: 27.6
click at [1008, 278] on div "美君 -2" at bounding box center [935, 290] width 247 height 32
type input "美君-2"
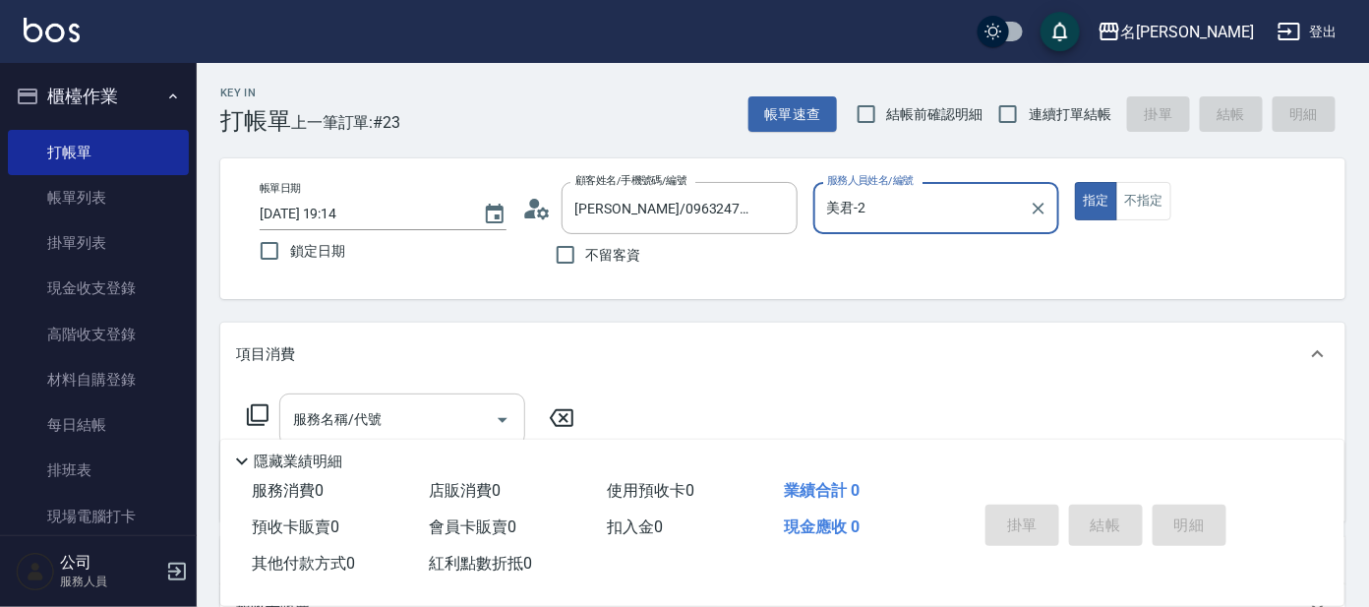
click at [402, 402] on input "服務名稱/代號" at bounding box center [387, 419] width 199 height 34
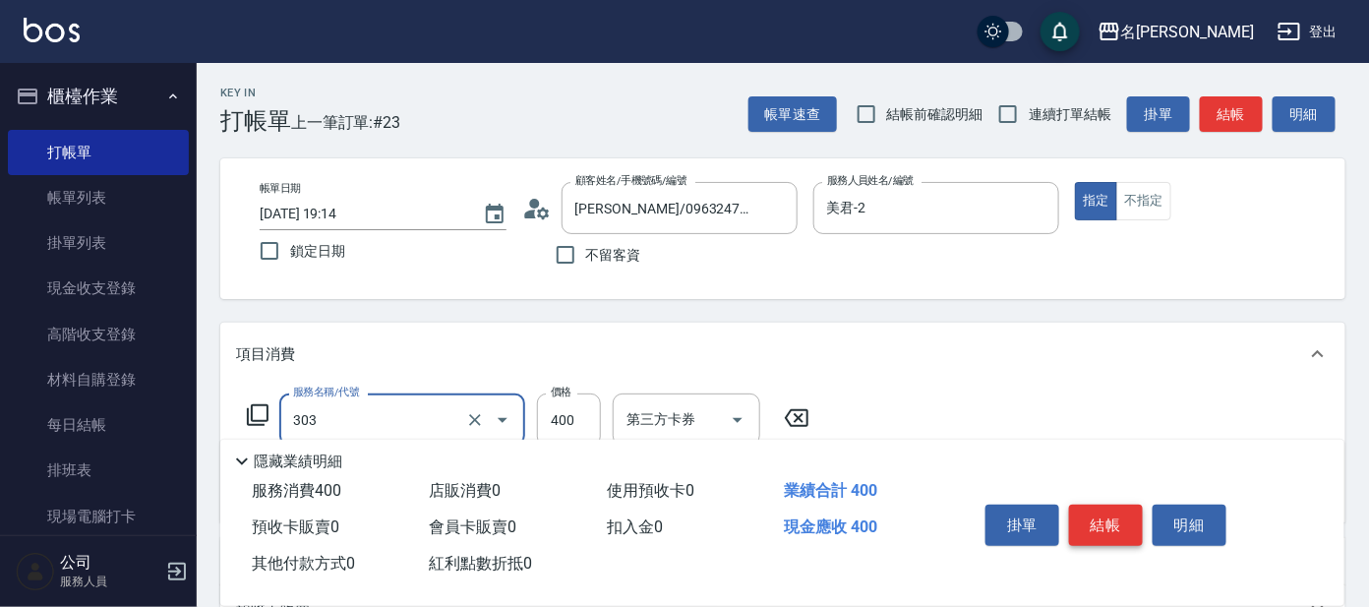
type input "剪髮C級設計師(303)"
drag, startPoint x: 1076, startPoint y: 508, endPoint x: 1050, endPoint y: 507, distance: 25.6
click at [1069, 507] on button "結帳" at bounding box center [1106, 525] width 74 height 41
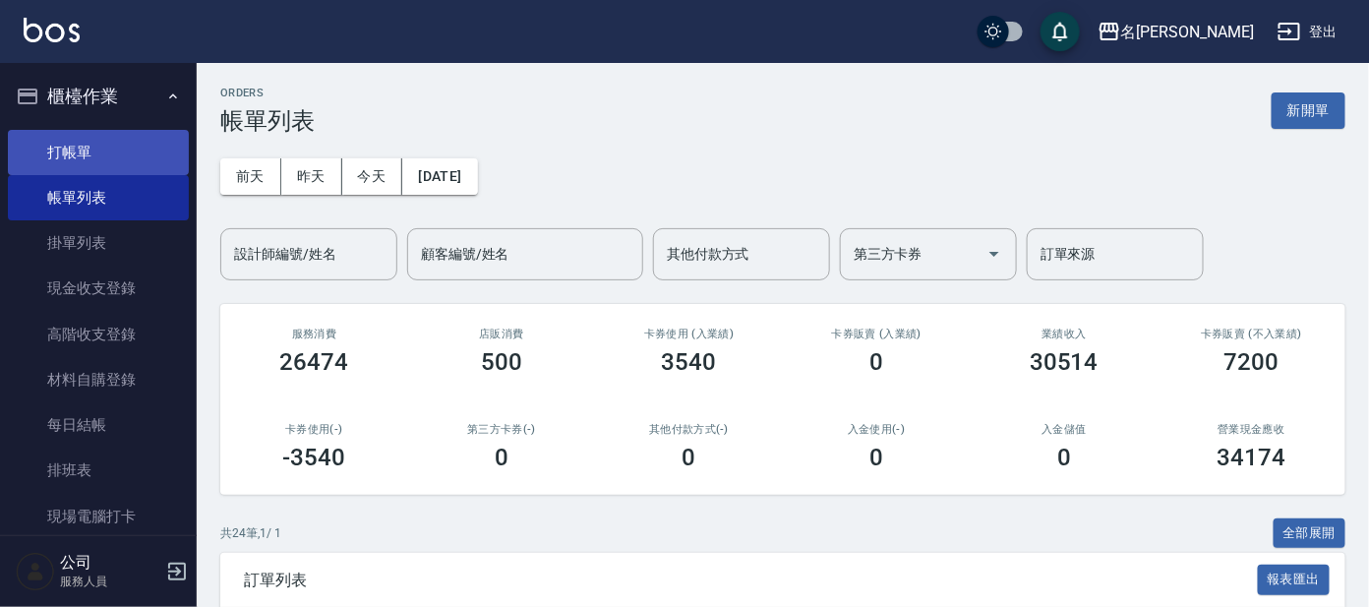
click at [43, 168] on link "打帳單" at bounding box center [98, 152] width 181 height 45
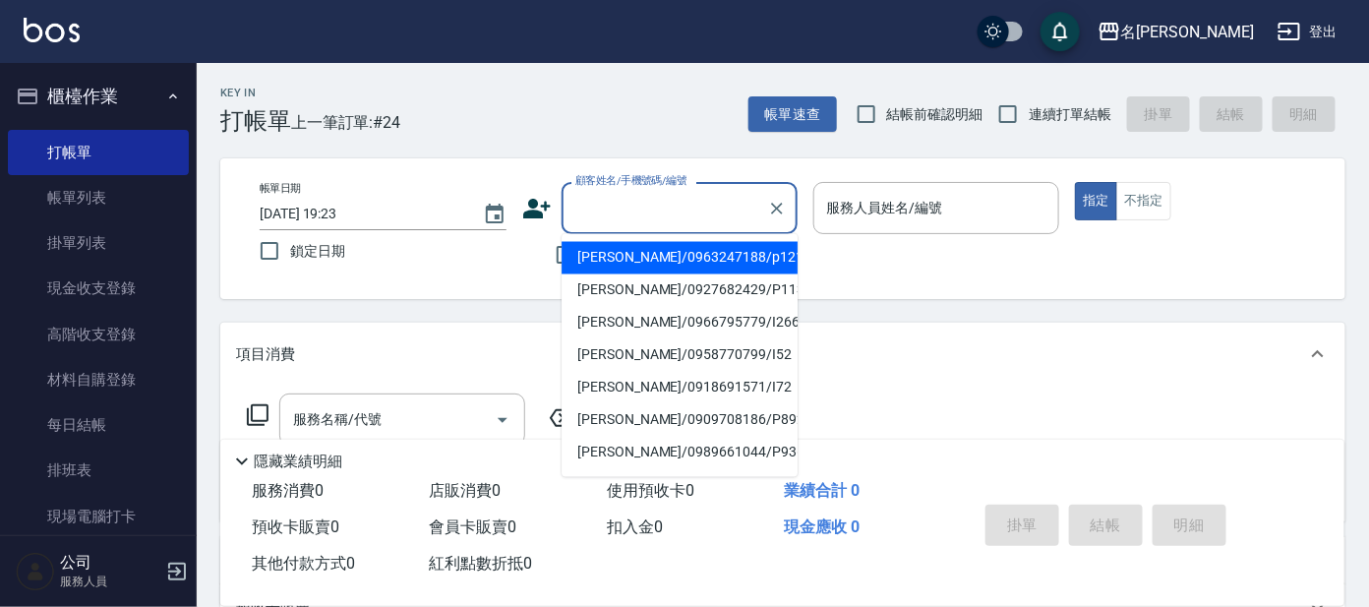
click at [638, 217] on input "顧客姓名/手機號碼/編號" at bounding box center [664, 208] width 189 height 34
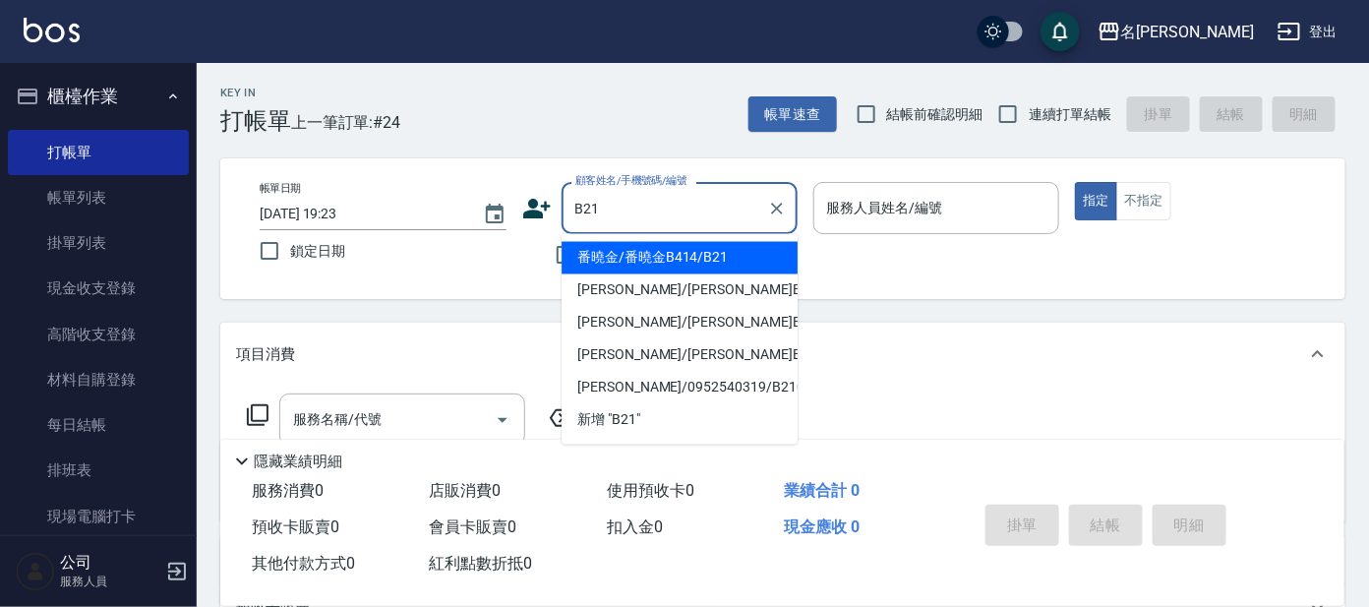
click at [1075, 182] on button "指定" at bounding box center [1096, 201] width 42 height 38
type input "番曉金/番曉金B414/B21"
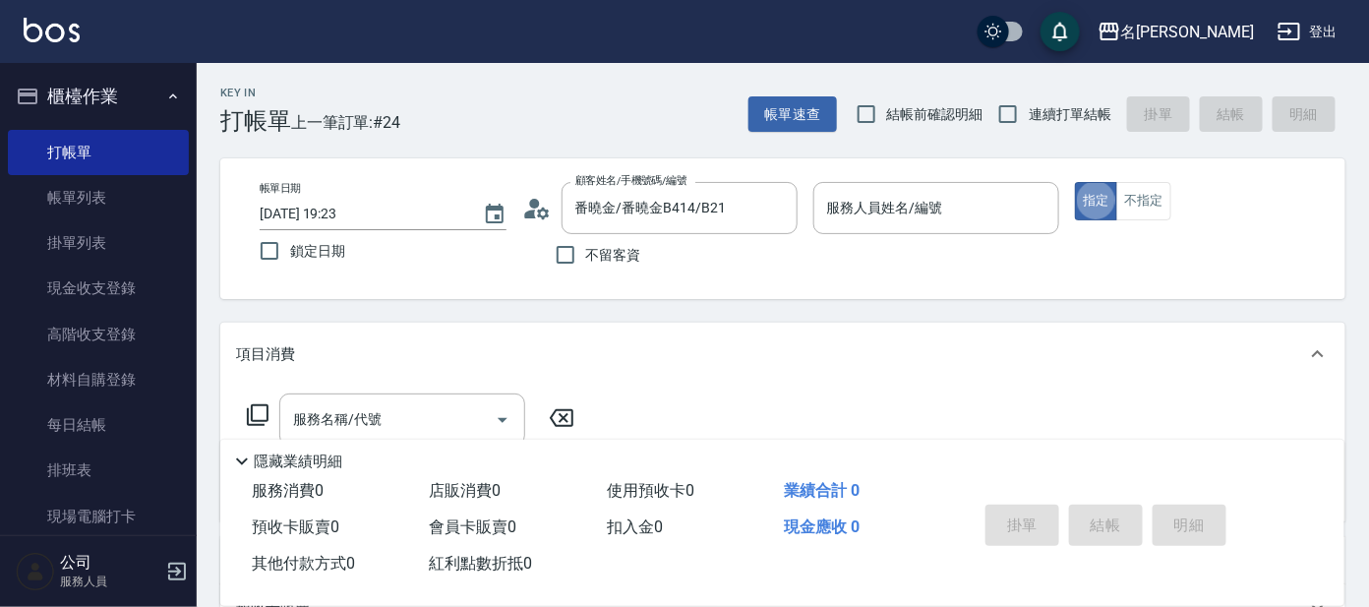
type button "true"
type input "美君-2"
click at [1125, 203] on button "不指定" at bounding box center [1143, 201] width 55 height 38
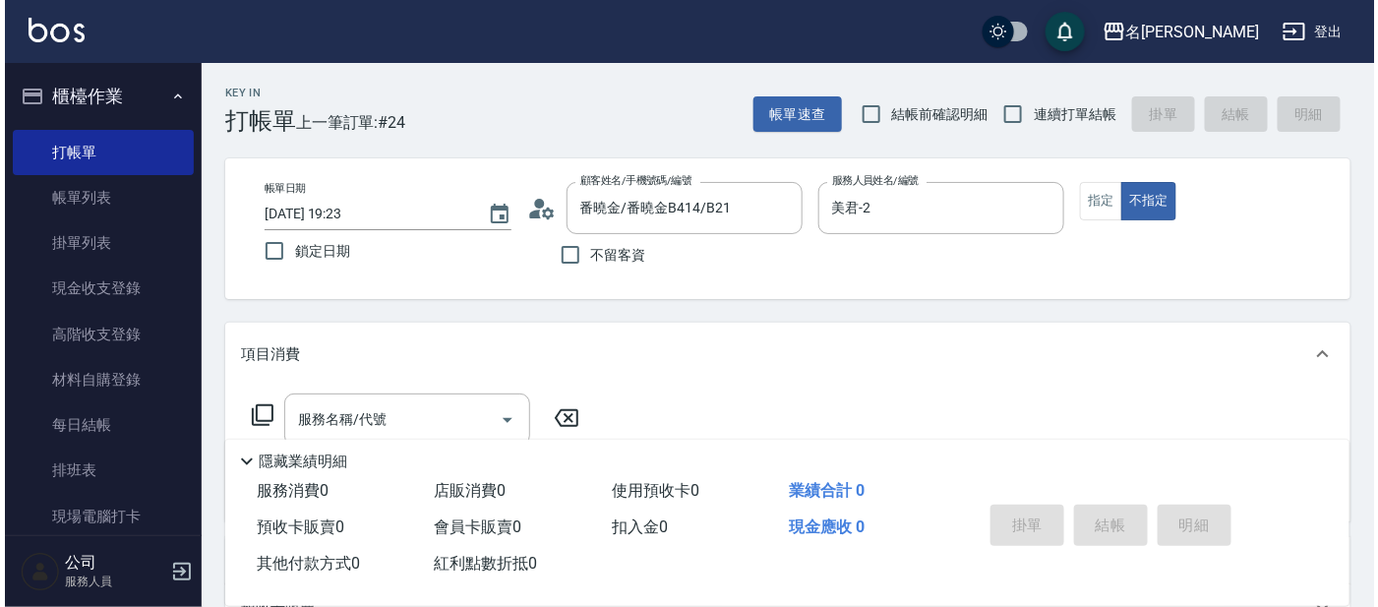
scroll to position [122, 0]
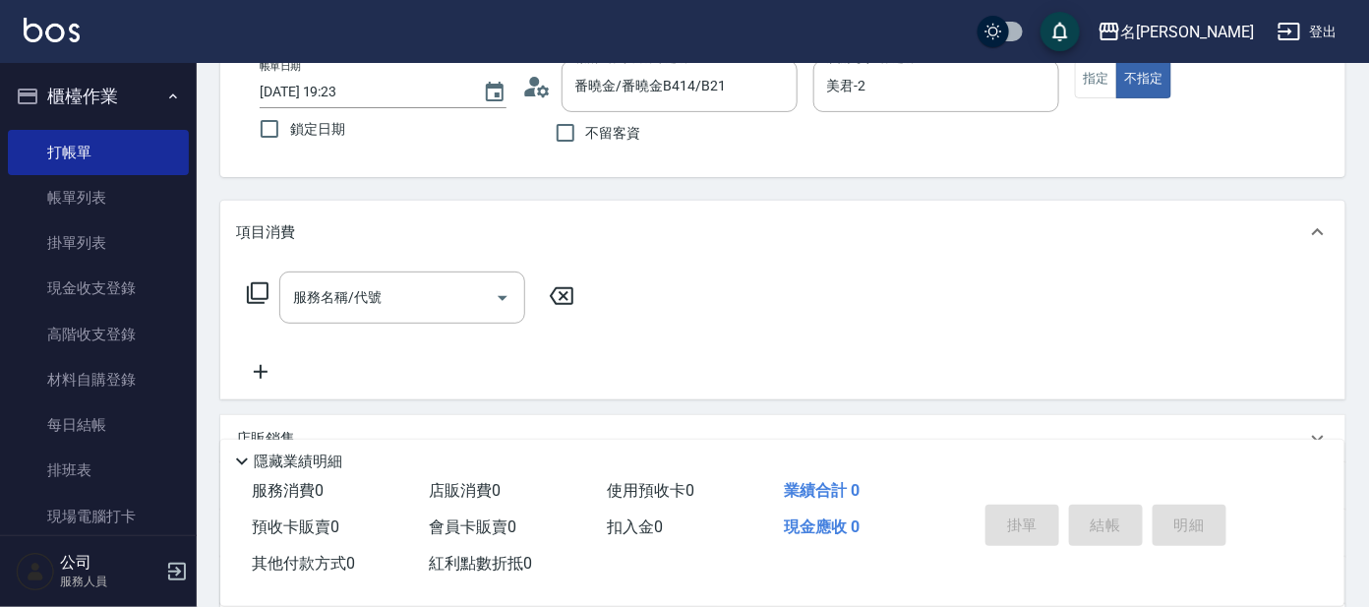
click at [260, 295] on icon at bounding box center [258, 293] width 24 height 24
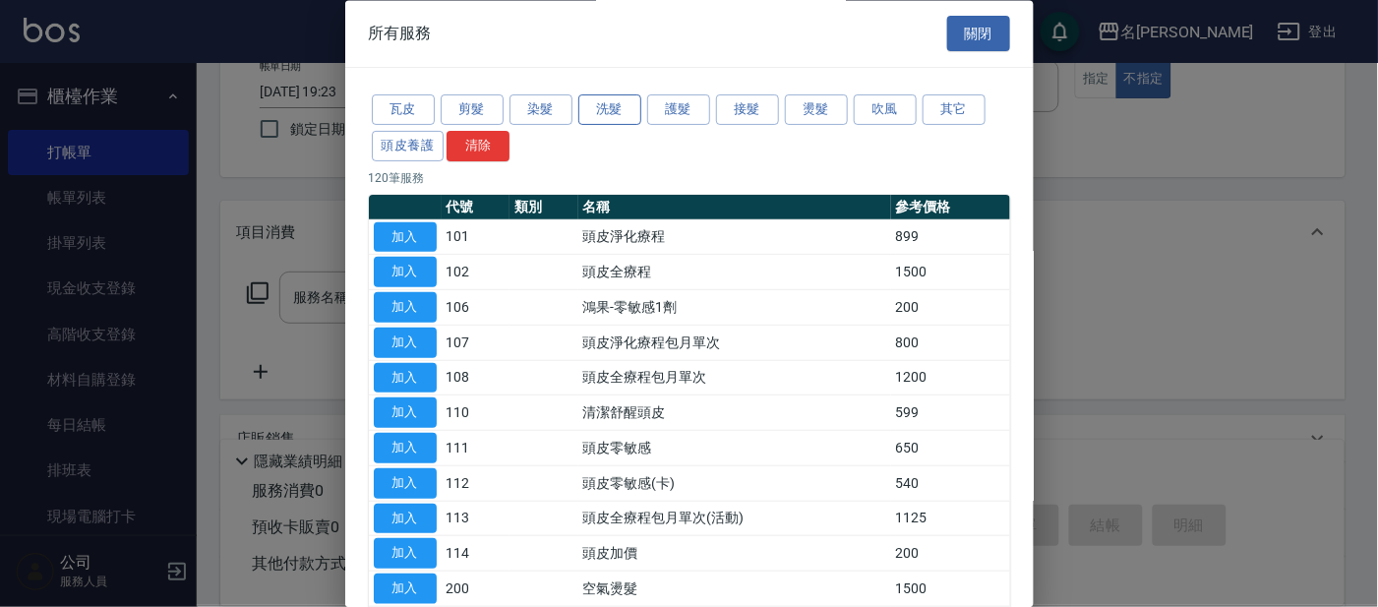
click at [613, 108] on button "洗髮" at bounding box center [609, 110] width 63 height 30
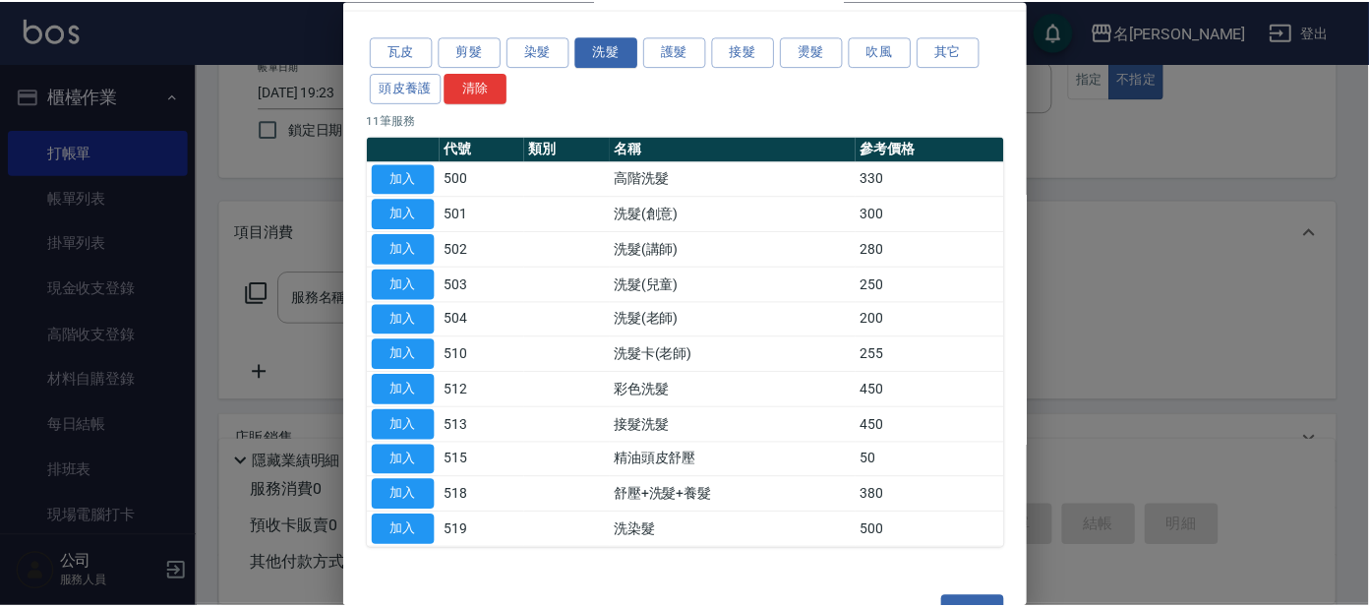
scroll to position [107, 0]
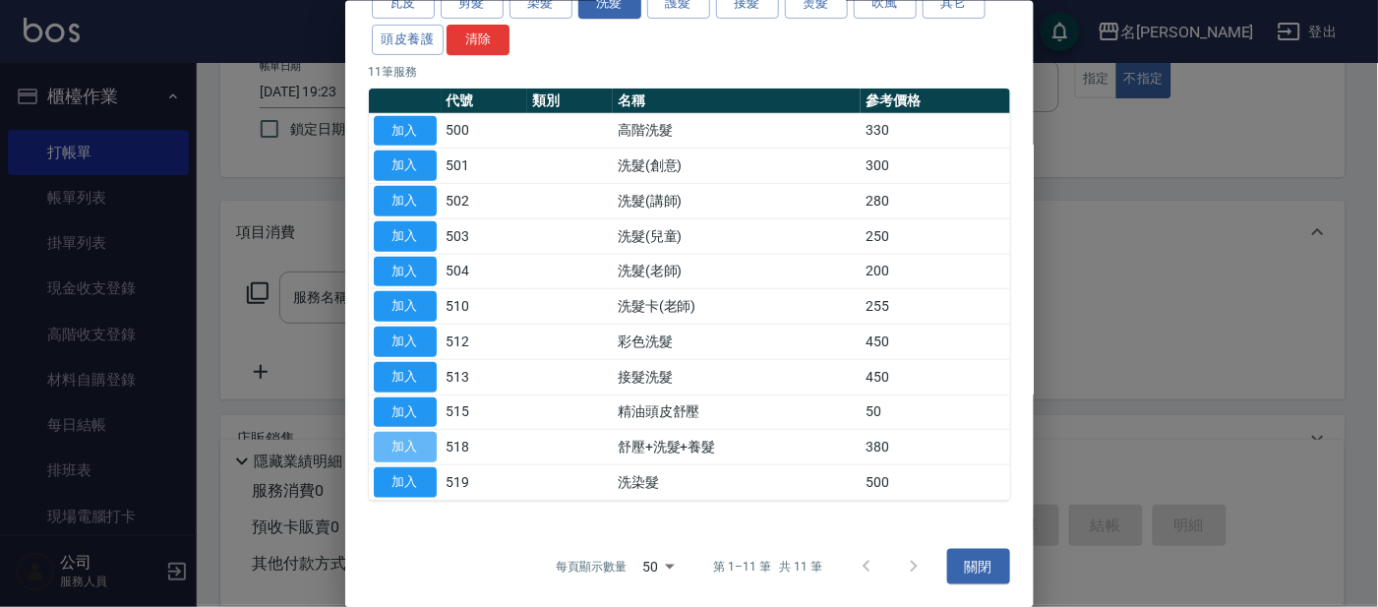
click at [404, 446] on button "加入" at bounding box center [405, 447] width 63 height 30
type input "舒壓+洗髮+養髮(518)"
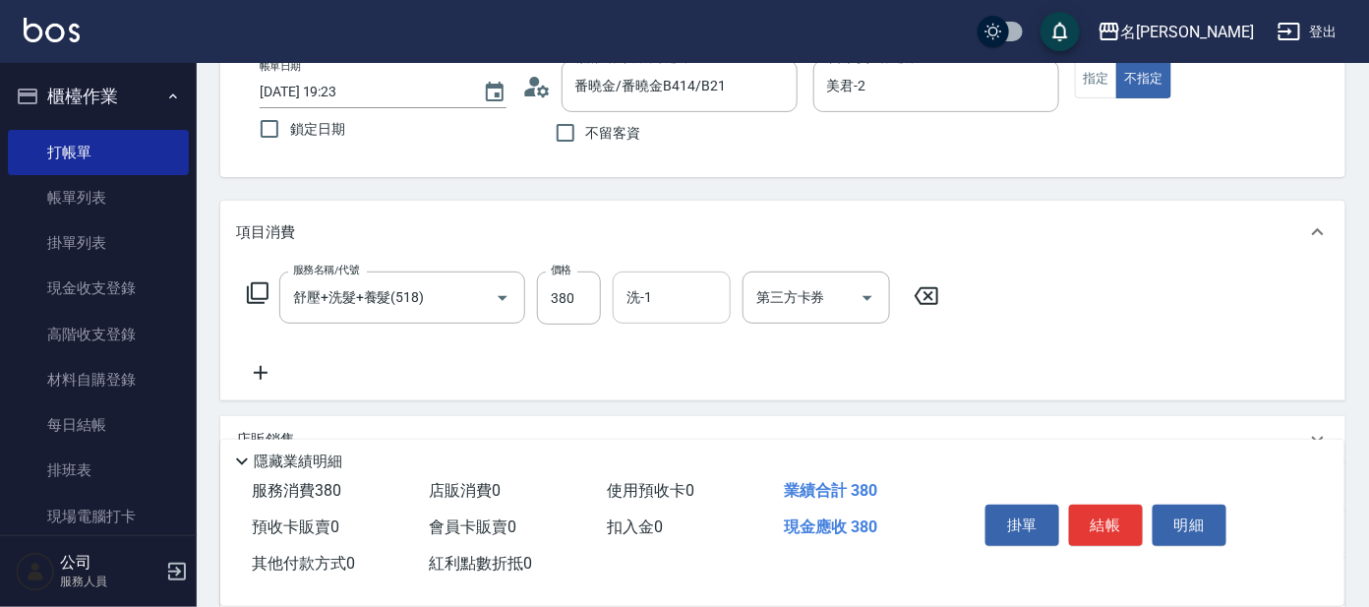
click at [685, 312] on input "洗-1" at bounding box center [672, 297] width 100 height 34
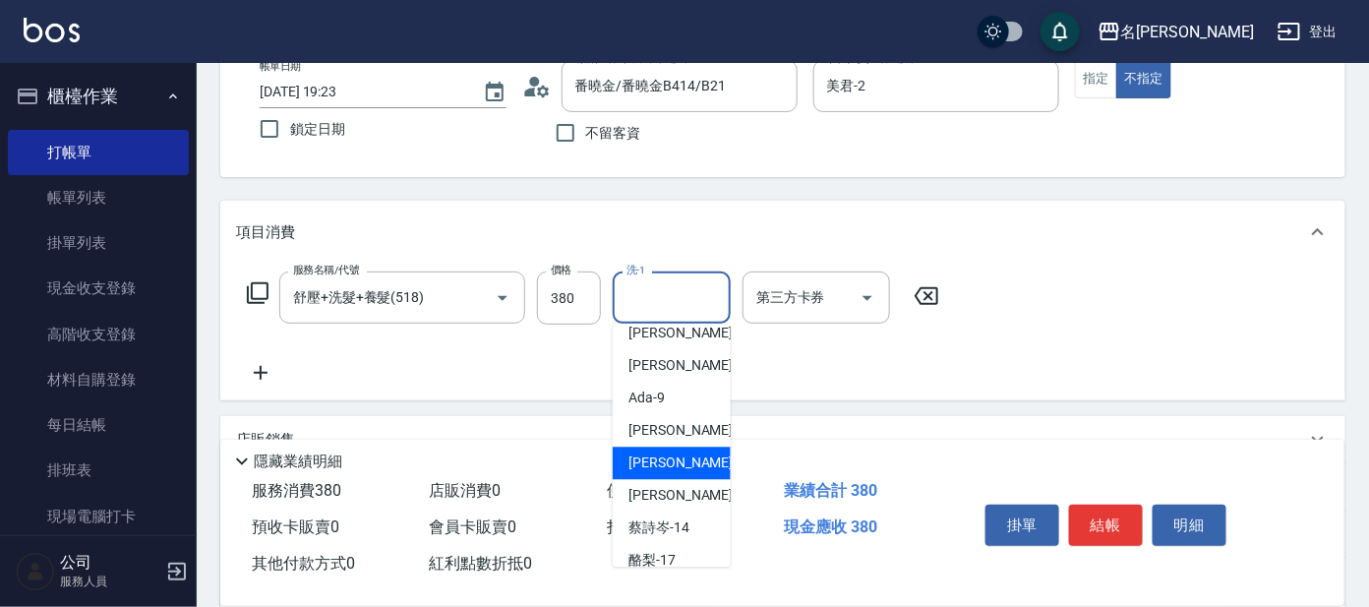
scroll to position [122, 0]
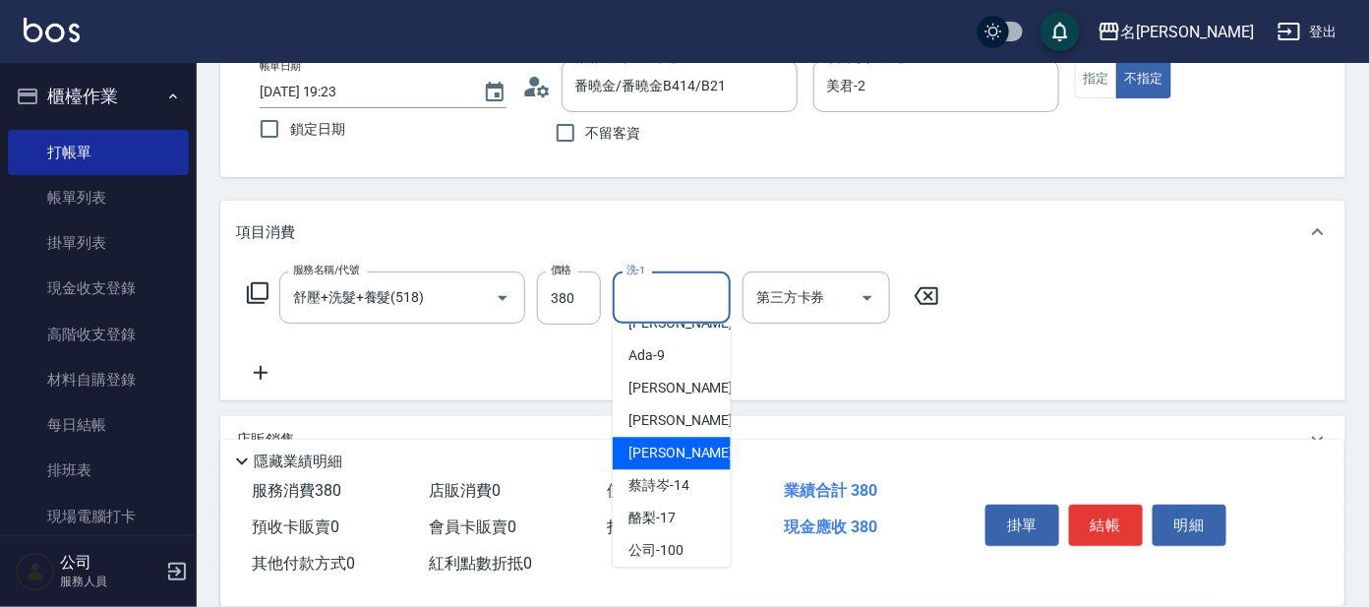
click at [663, 447] on span "[PERSON_NAME] -13" at bounding box center [691, 454] width 124 height 21
type input "[PERSON_NAME]-13"
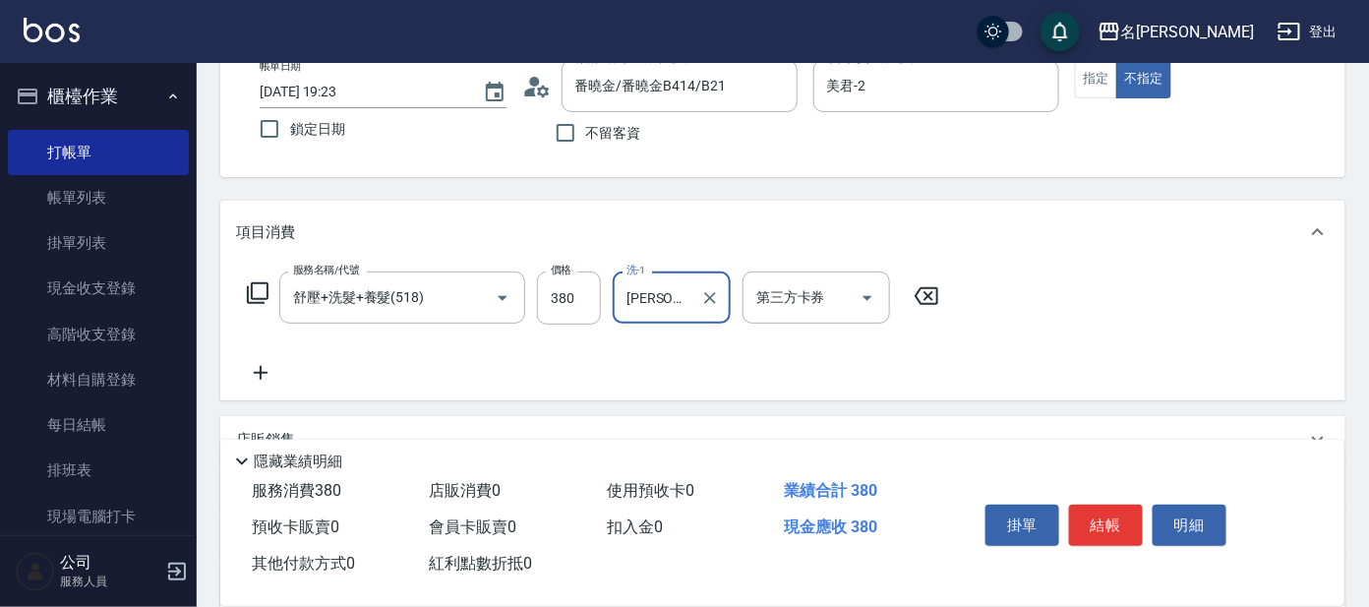
click at [1098, 507] on button "結帳" at bounding box center [1106, 525] width 74 height 41
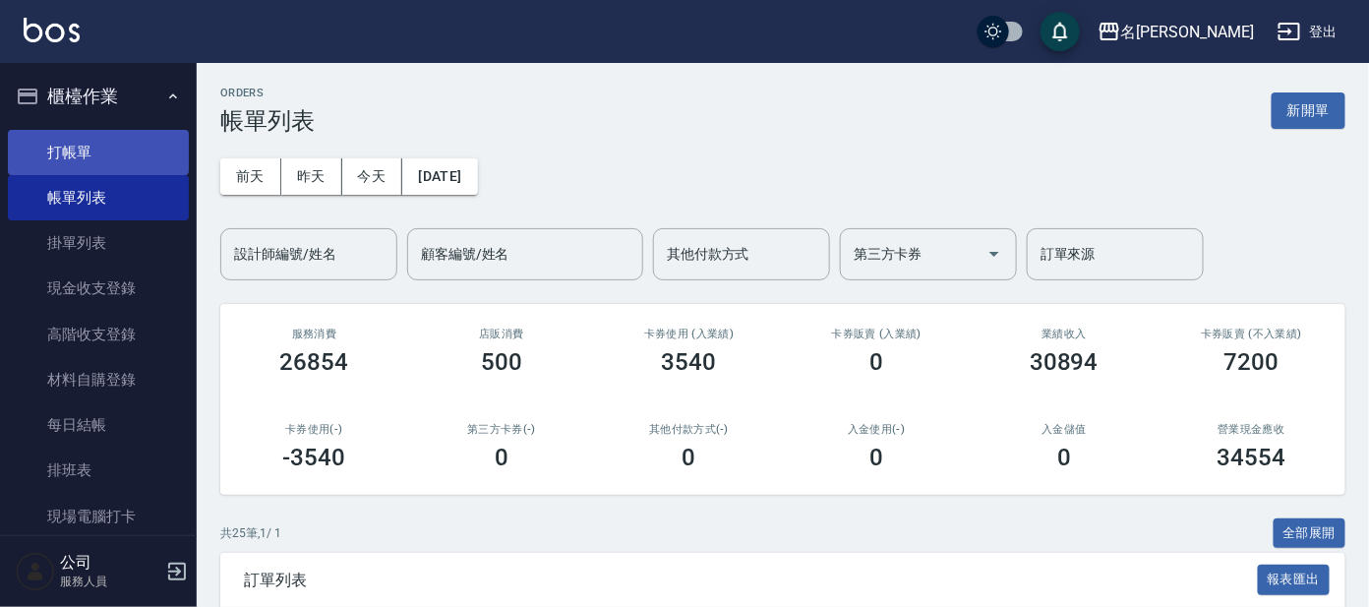
click at [68, 155] on link "打帳單" at bounding box center [98, 152] width 181 height 45
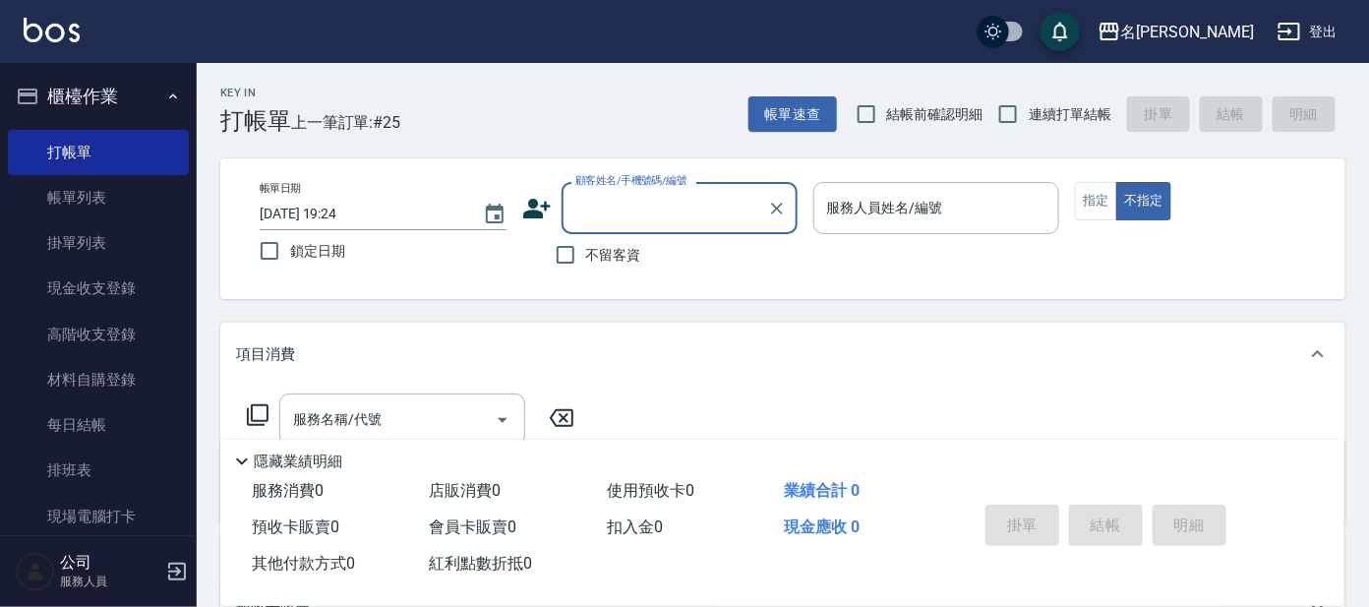
click at [635, 203] on input "顧客姓名/手機號碼/編號" at bounding box center [664, 208] width 189 height 34
click at [644, 263] on li "[PERSON_NAME]/0936409796/P23" at bounding box center [680, 258] width 236 height 32
type input "[PERSON_NAME]/0936409796/P23"
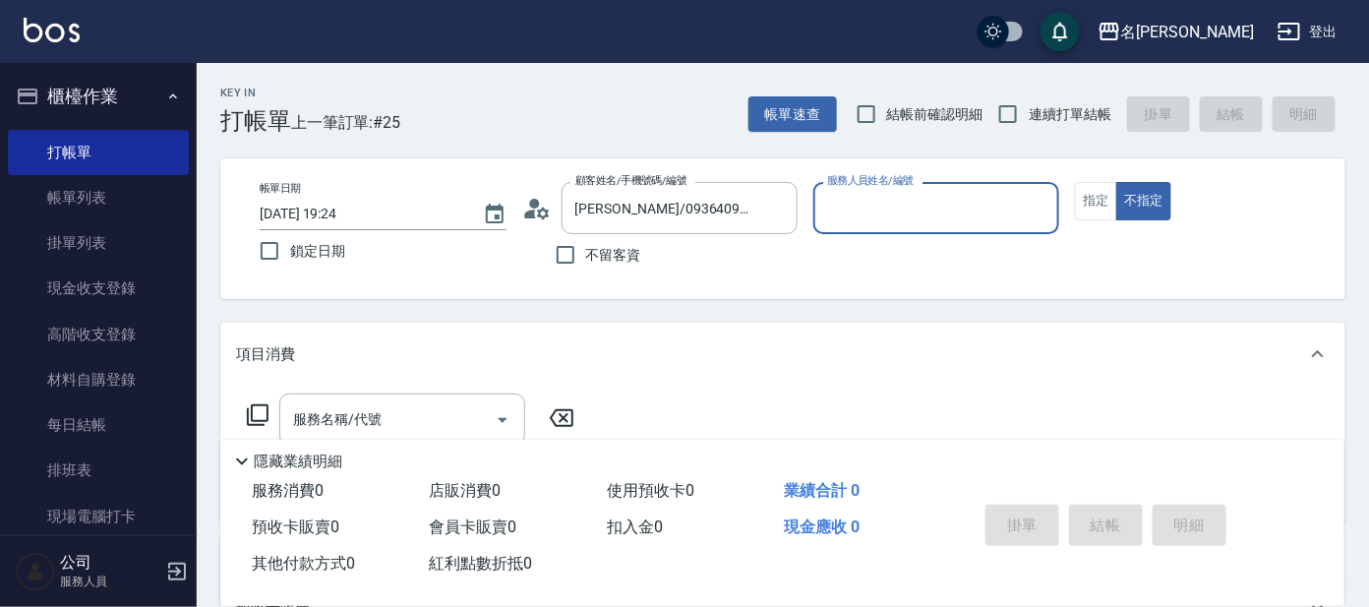
click at [882, 209] on input "服務人員姓名/編號" at bounding box center [936, 208] width 229 height 34
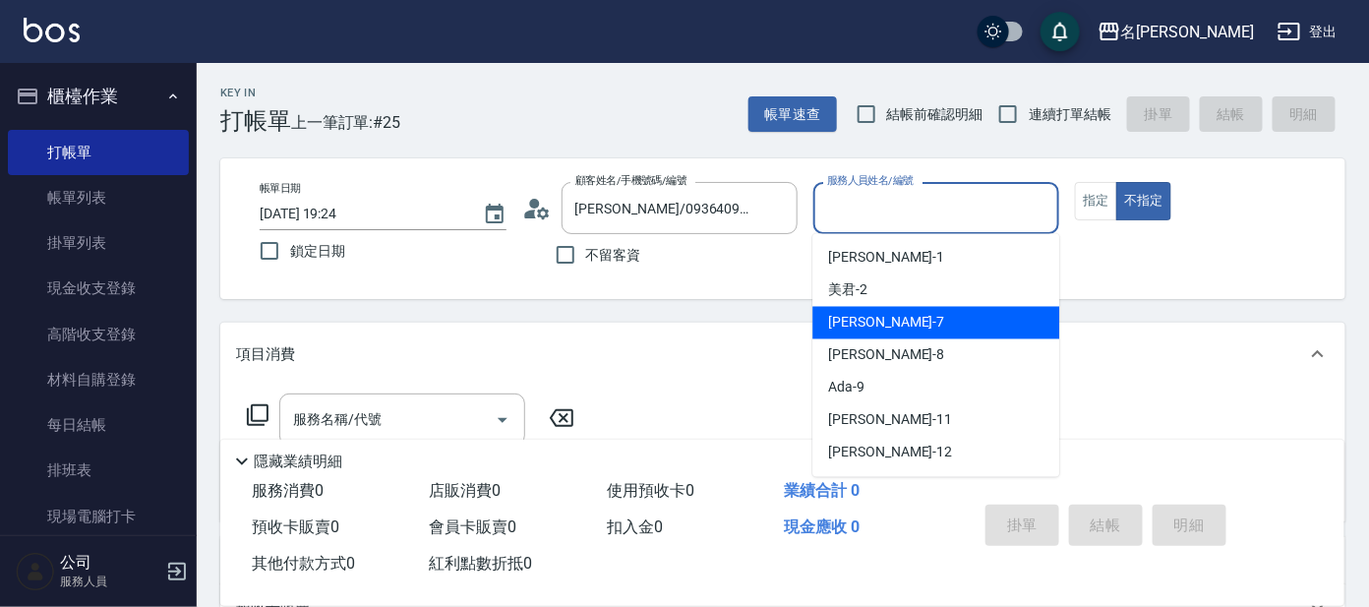
click at [851, 317] on span "[PERSON_NAME] -7" at bounding box center [886, 323] width 116 height 21
type input "[PERSON_NAME]-7"
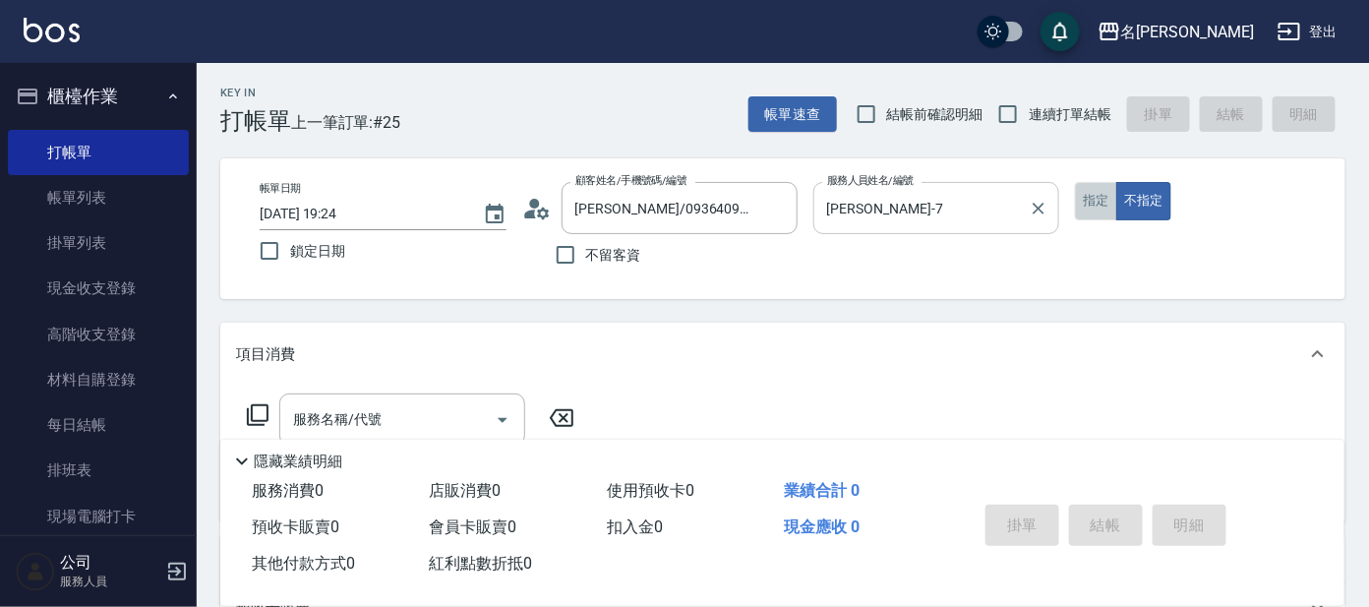
drag, startPoint x: 1092, startPoint y: 212, endPoint x: 1028, endPoint y: 227, distance: 65.6
click at [1089, 210] on button "指定" at bounding box center [1096, 201] width 42 height 38
click at [260, 408] on icon at bounding box center [258, 415] width 24 height 24
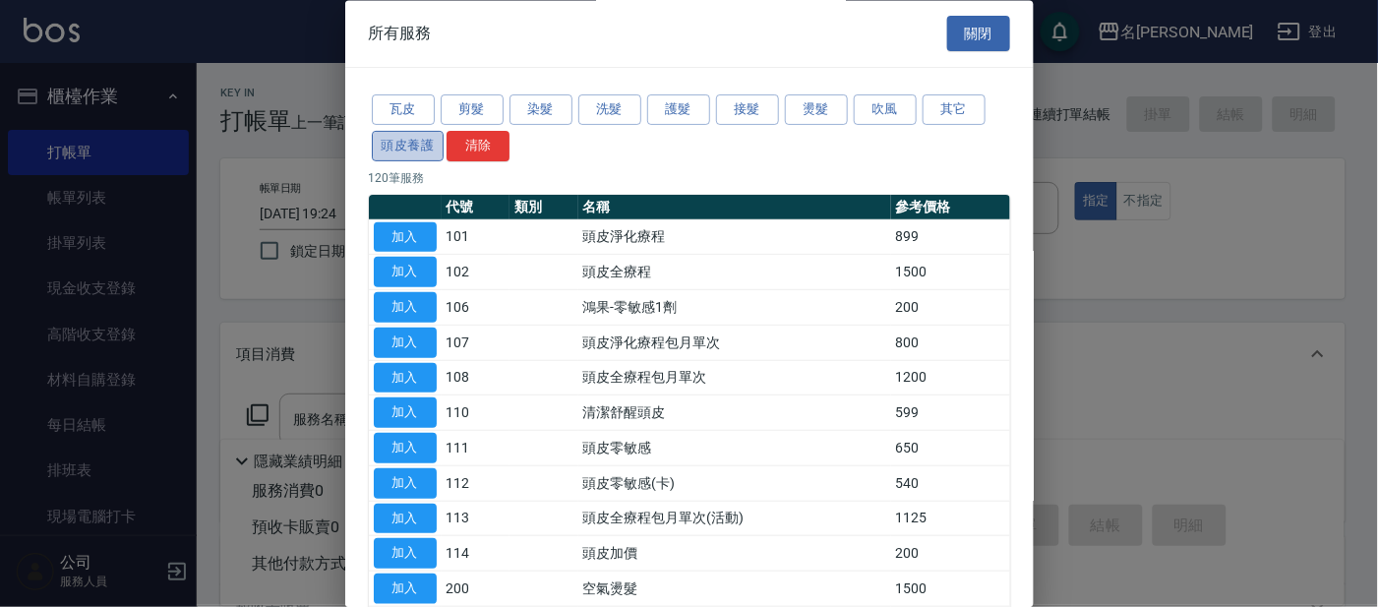
click at [409, 143] on button "頭皮養護" at bounding box center [408, 146] width 73 height 30
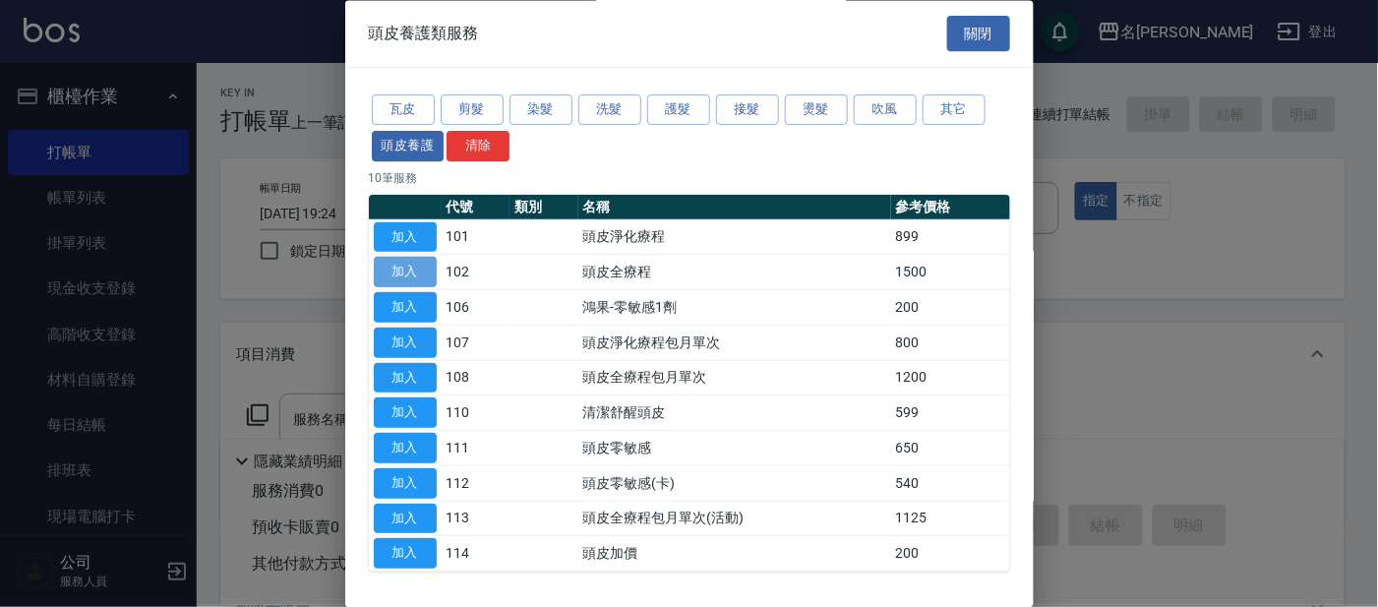
click at [408, 267] on button "加入" at bounding box center [405, 273] width 63 height 30
type input "頭皮全療程(102)"
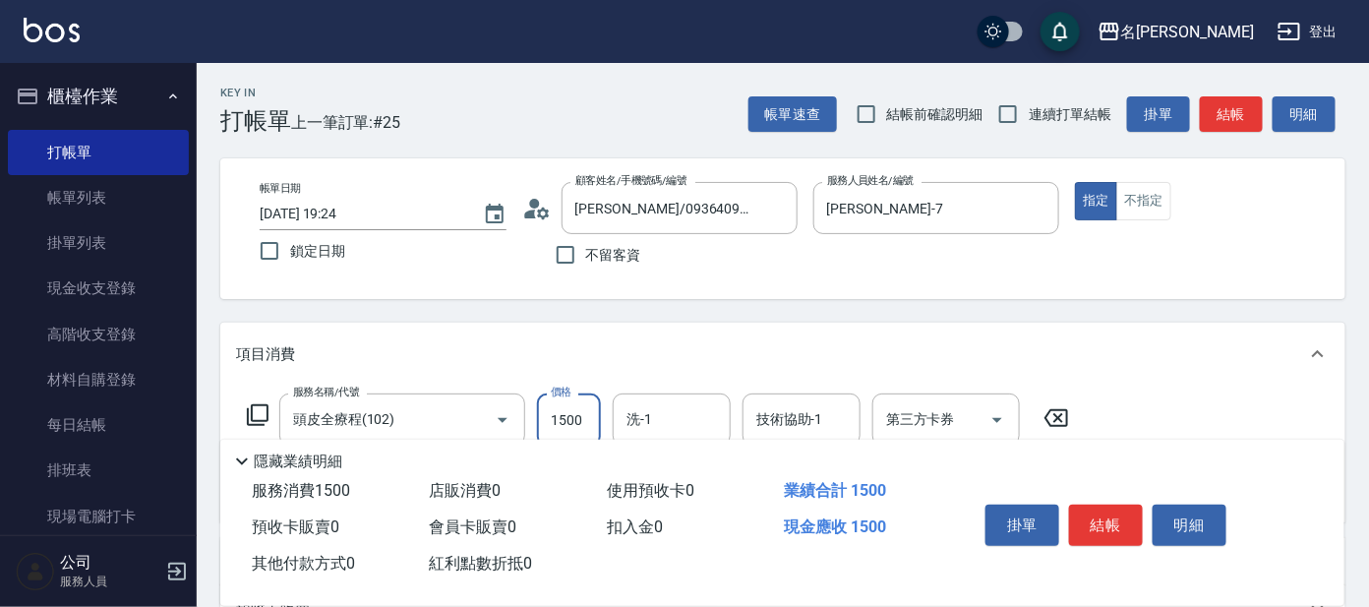
click at [587, 410] on input "1500" at bounding box center [569, 419] width 64 height 53
type input "1299"
click at [1113, 524] on button "結帳" at bounding box center [1106, 525] width 74 height 41
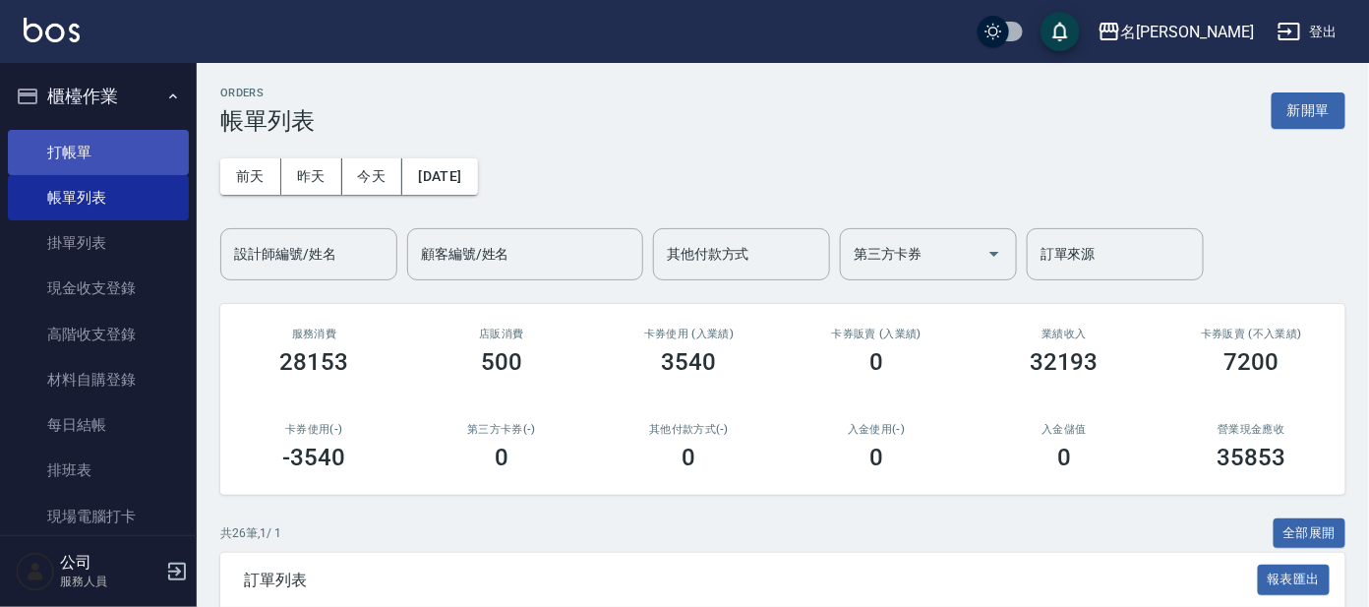
click at [124, 153] on link "打帳單" at bounding box center [98, 152] width 181 height 45
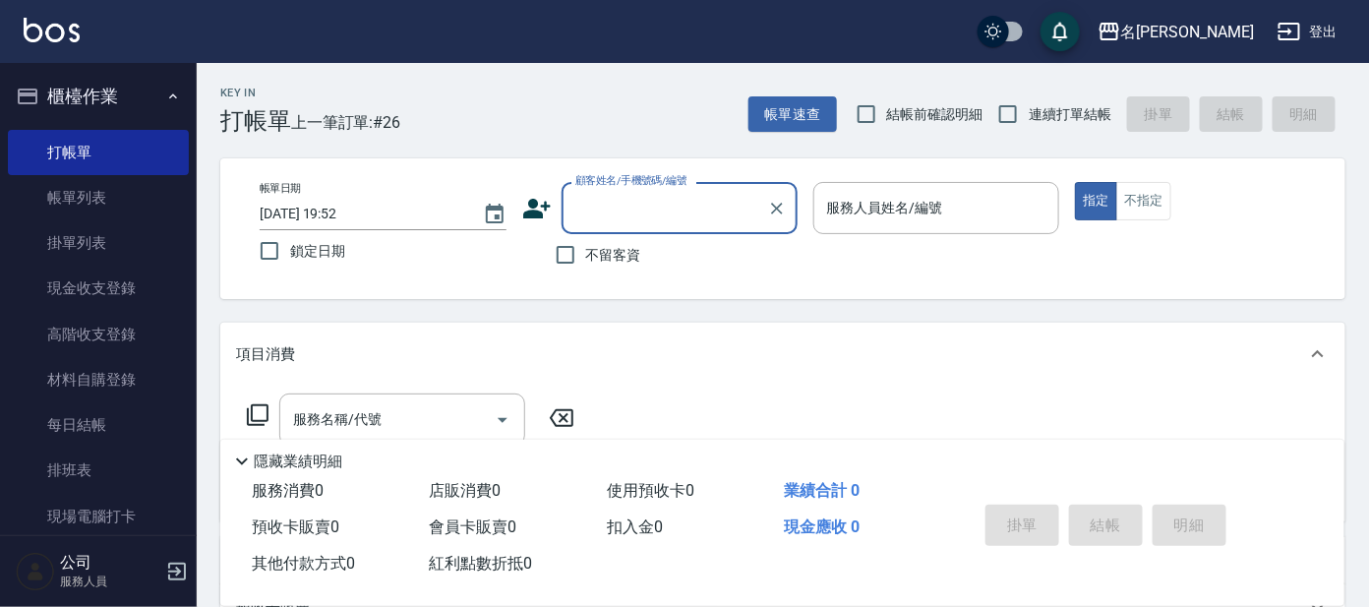
click at [629, 200] on input "顧客姓名/手機號碼/編號" at bounding box center [664, 208] width 189 height 34
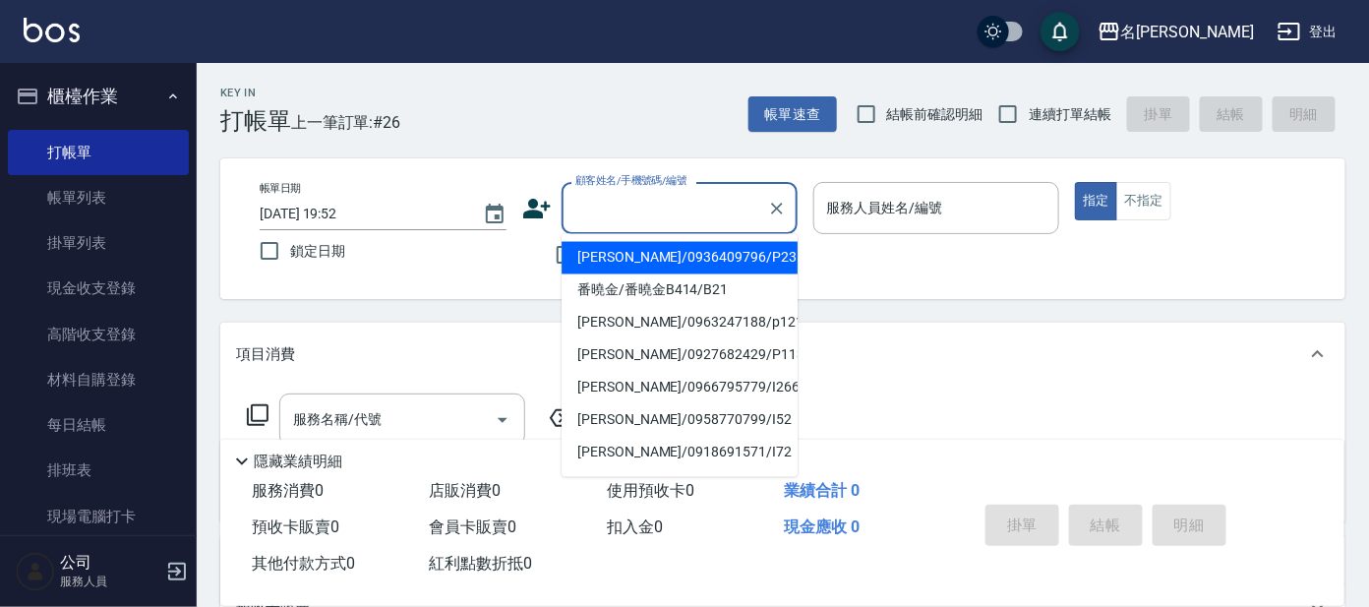
type input "i"
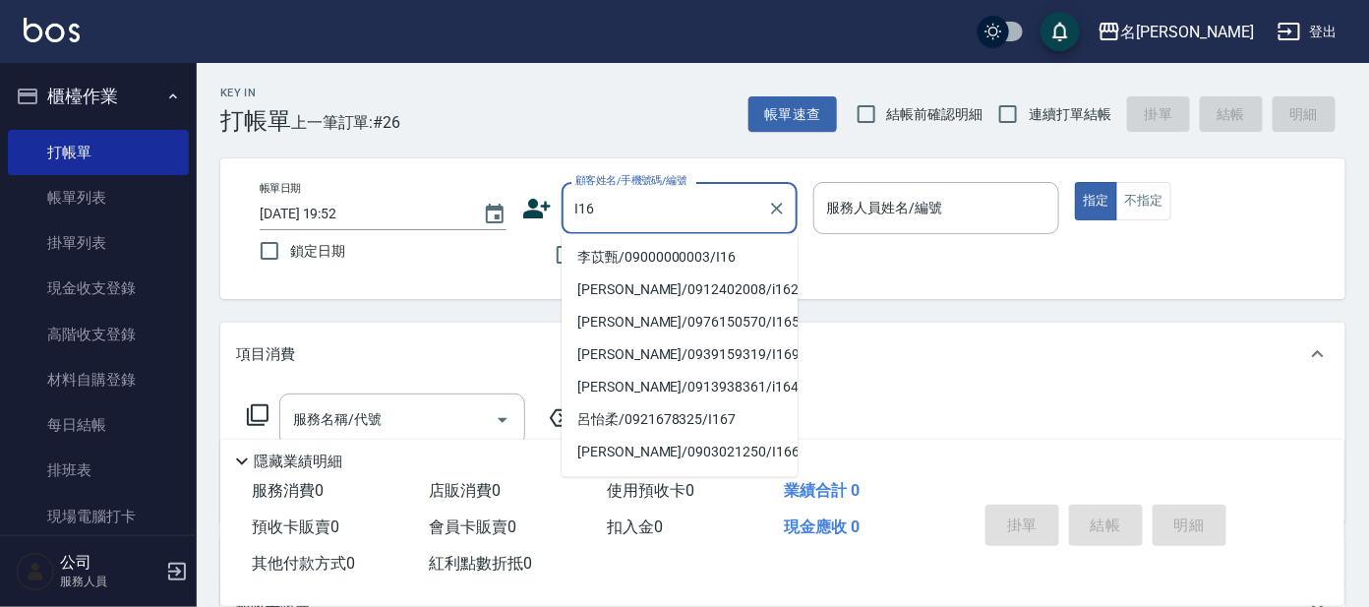
click at [679, 247] on li "李苡甄/09000000003/I16" at bounding box center [680, 258] width 236 height 32
type input "李苡甄/09000000003/I16"
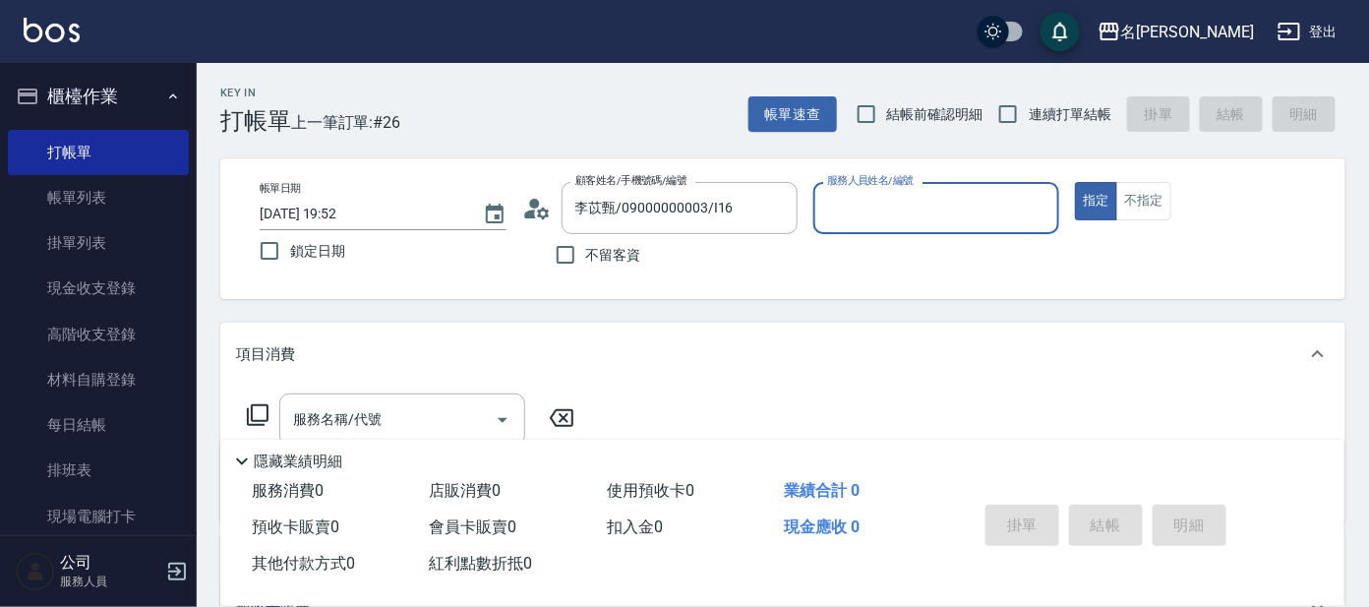
click at [943, 184] on div "服務人員姓名/編號" at bounding box center [936, 208] width 247 height 52
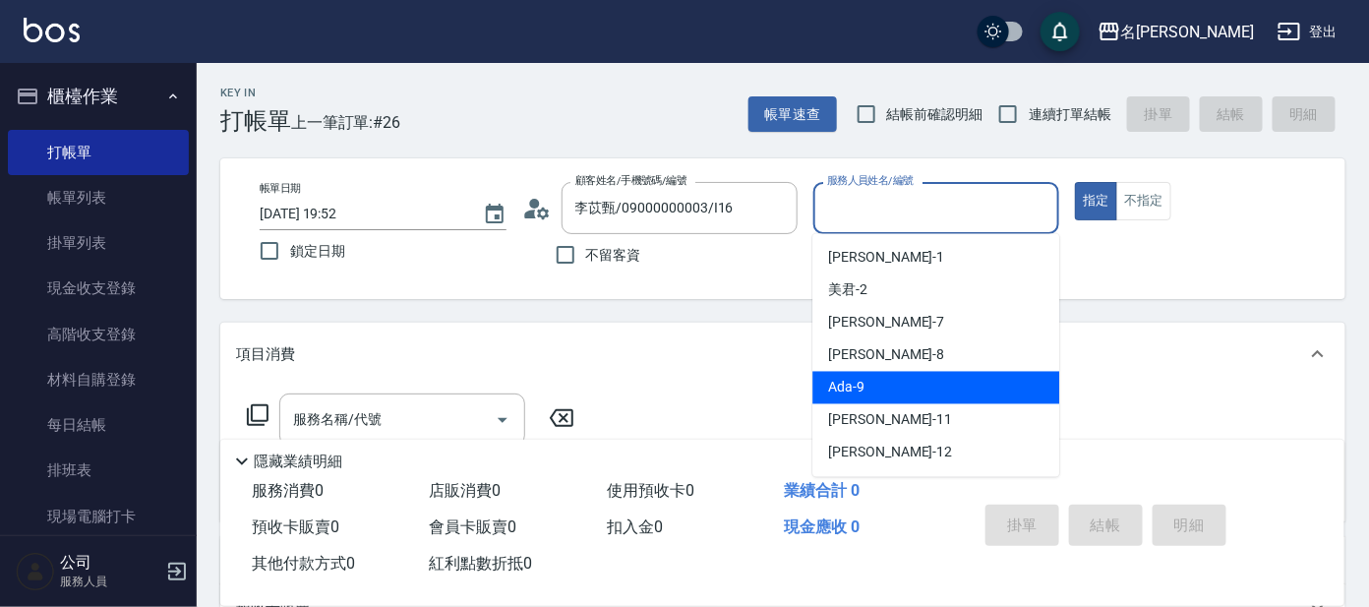
click at [932, 380] on div "Ada -9" at bounding box center [935, 388] width 247 height 32
type input "Ada-9"
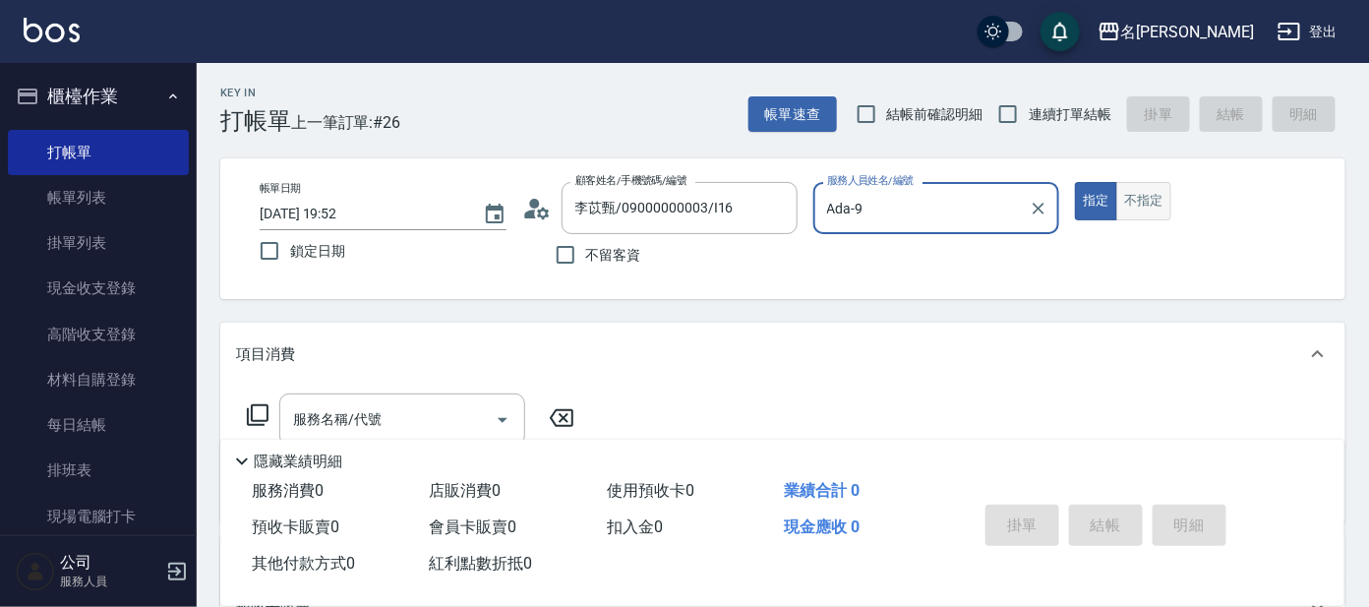
click at [1142, 190] on button "不指定" at bounding box center [1143, 201] width 55 height 38
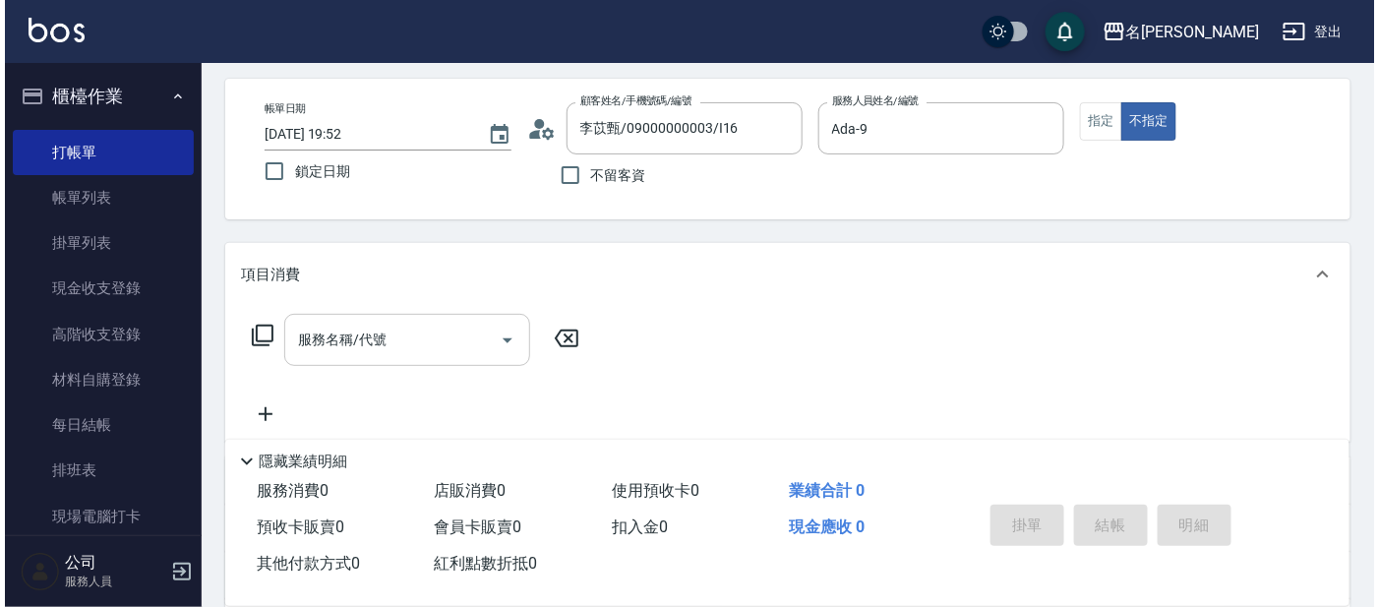
scroll to position [122, 0]
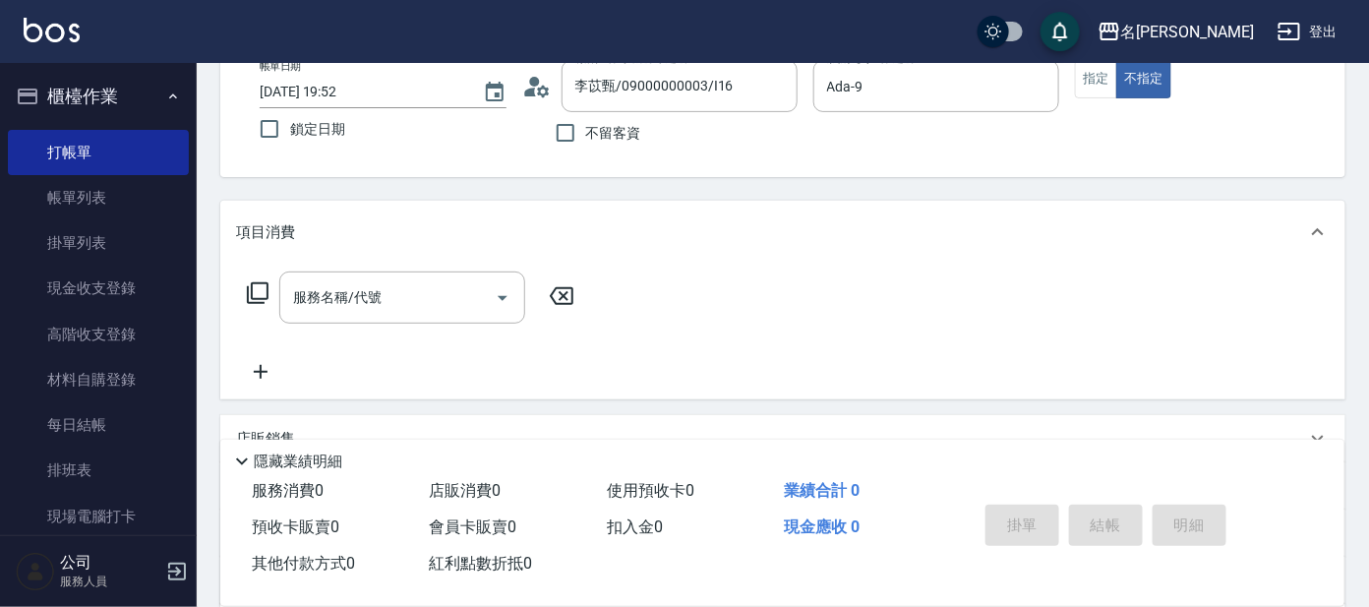
click at [265, 291] on icon at bounding box center [258, 293] width 24 height 24
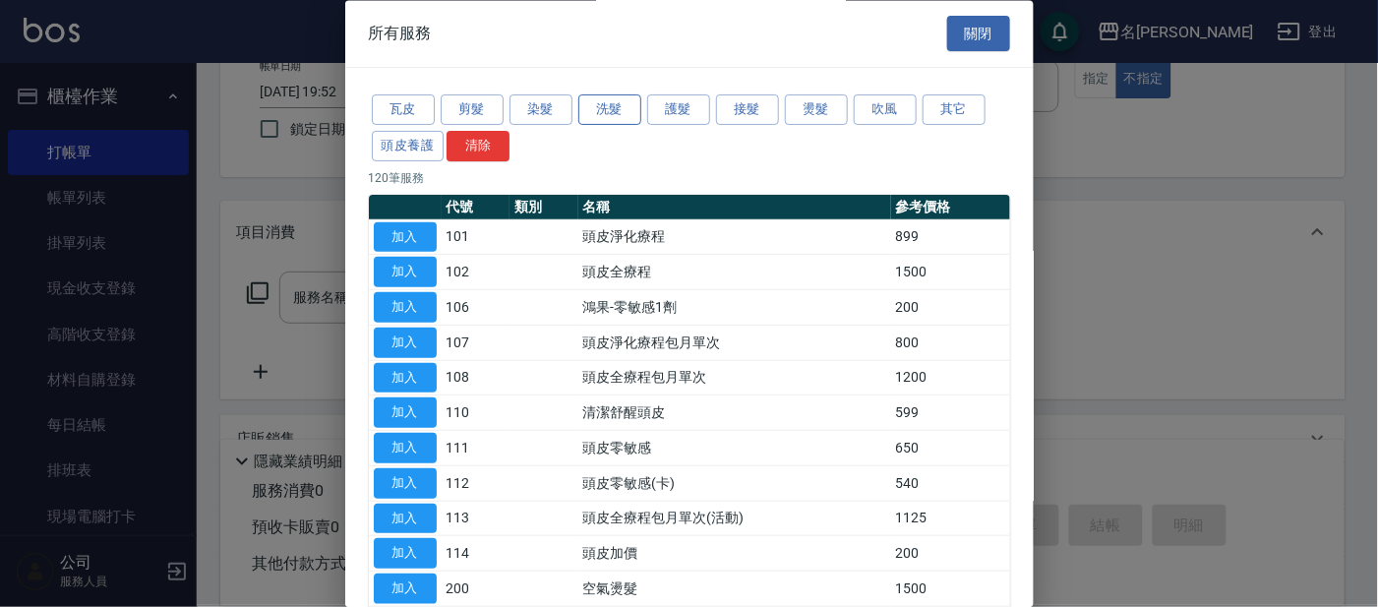
click at [621, 100] on button "洗髮" at bounding box center [609, 110] width 63 height 30
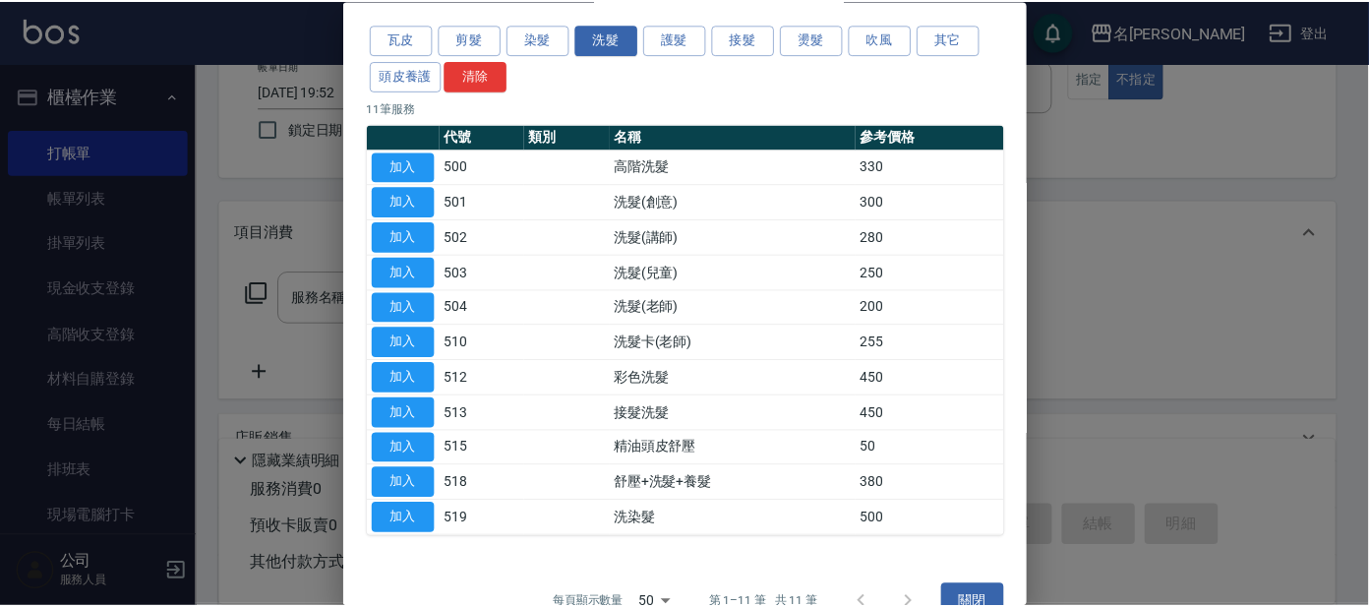
scroll to position [107, 0]
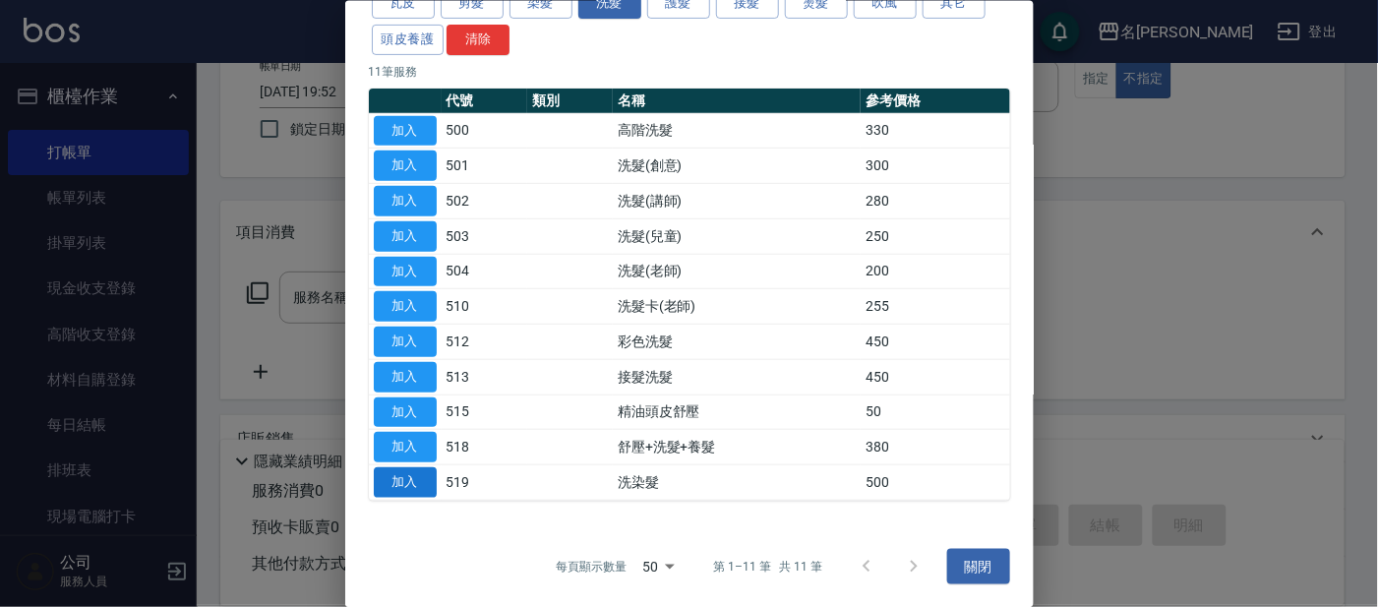
click at [414, 482] on button "加入" at bounding box center [405, 482] width 63 height 30
type input "洗染髮(519)"
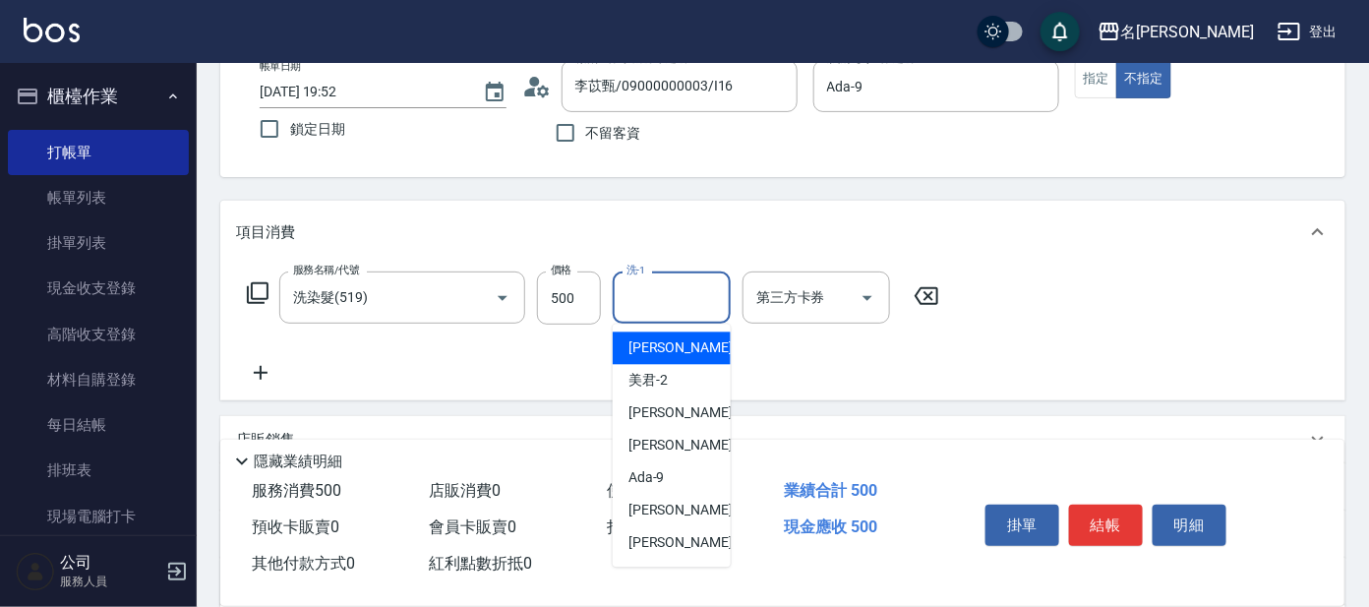
click at [673, 291] on input "洗-1" at bounding box center [672, 297] width 100 height 34
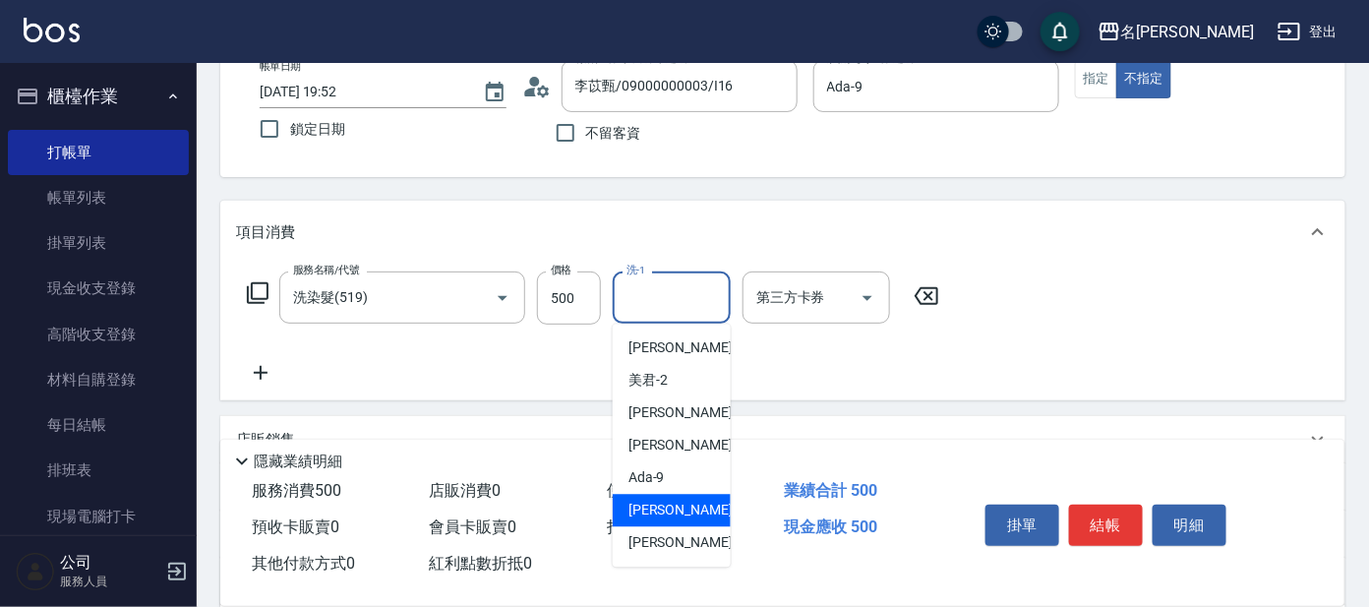
click at [648, 509] on span "[PERSON_NAME] -11" at bounding box center [691, 511] width 124 height 21
type input "[PERSON_NAME]-11"
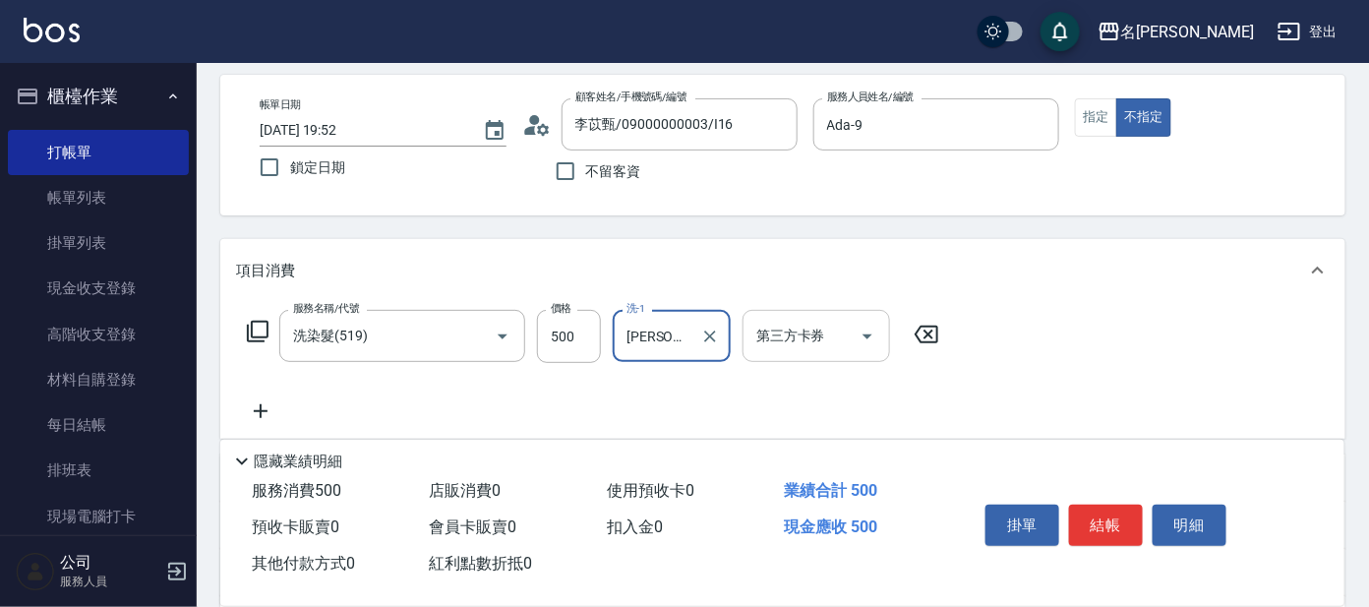
scroll to position [122, 0]
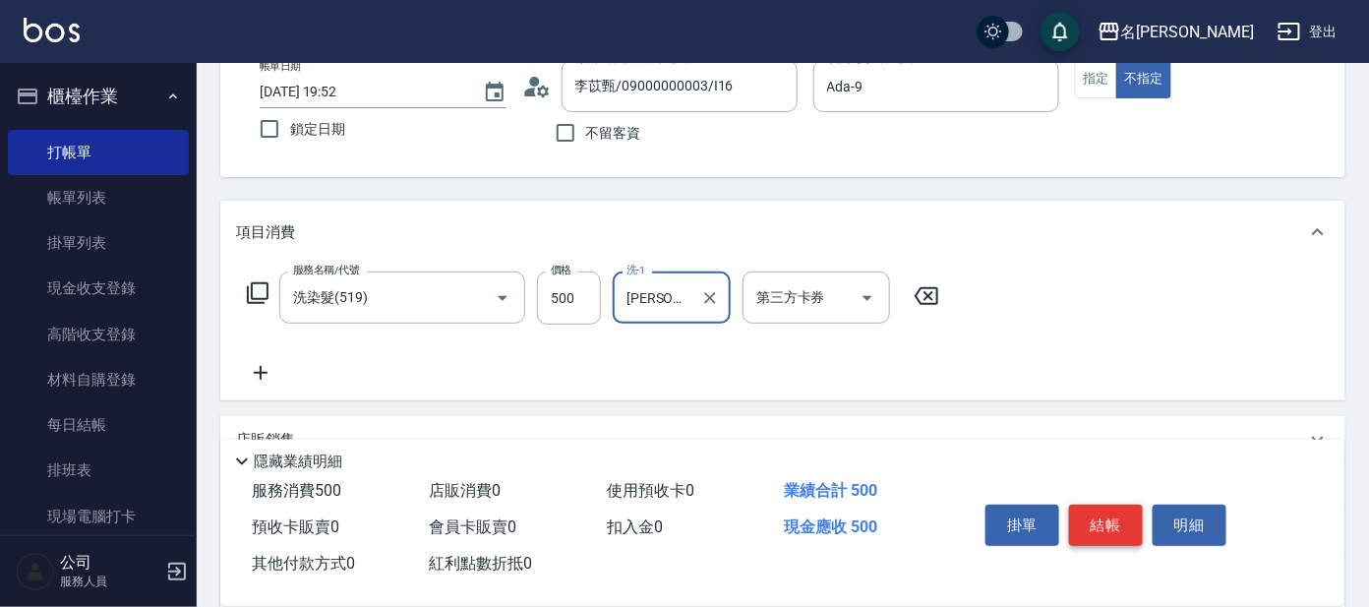
click at [1113, 510] on button "結帳" at bounding box center [1106, 525] width 74 height 41
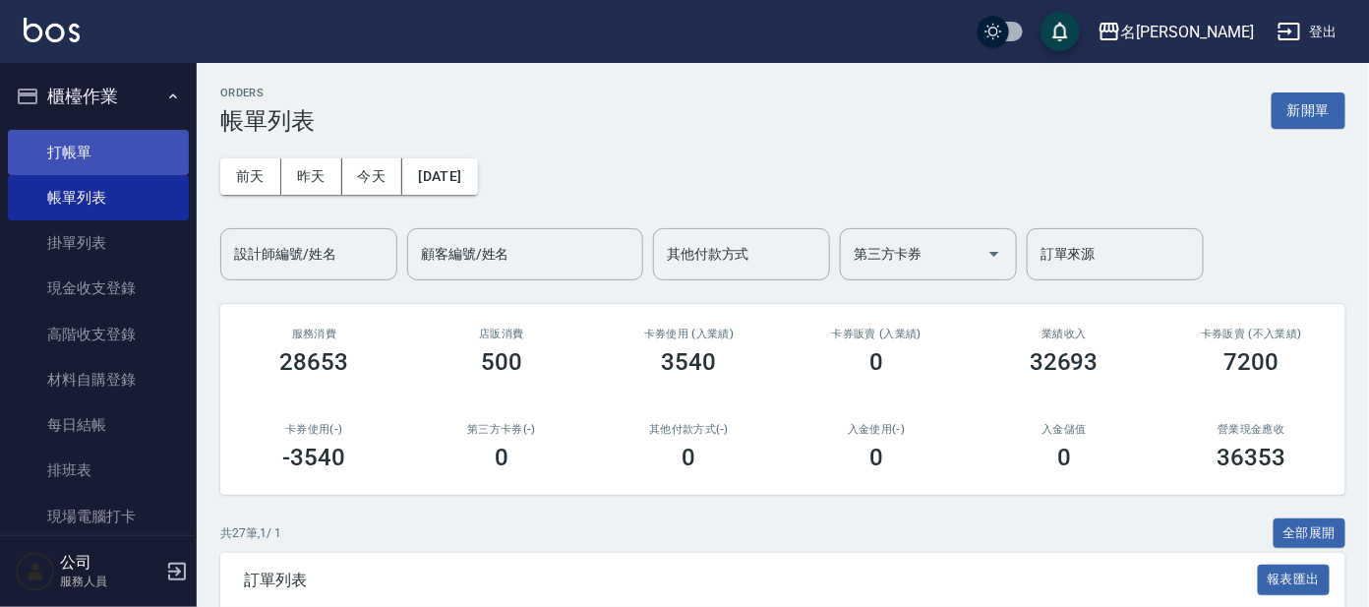
drag, startPoint x: 115, startPoint y: 135, endPoint x: 129, endPoint y: 140, distance: 14.6
click at [115, 135] on link "打帳單" at bounding box center [98, 152] width 181 height 45
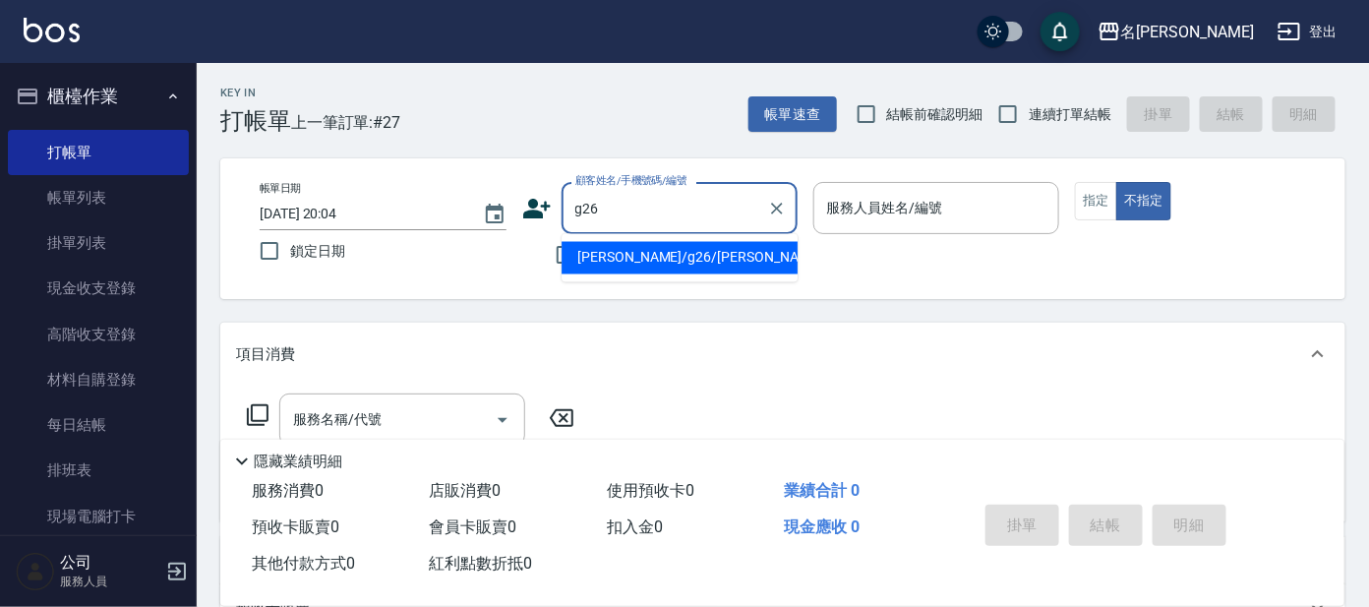
drag, startPoint x: 664, startPoint y: 248, endPoint x: 712, endPoint y: 240, distance: 48.8
click at [667, 248] on li "[PERSON_NAME]/g26/[PERSON_NAME]" at bounding box center [680, 258] width 236 height 32
type input "[PERSON_NAME]/g26/[PERSON_NAME]"
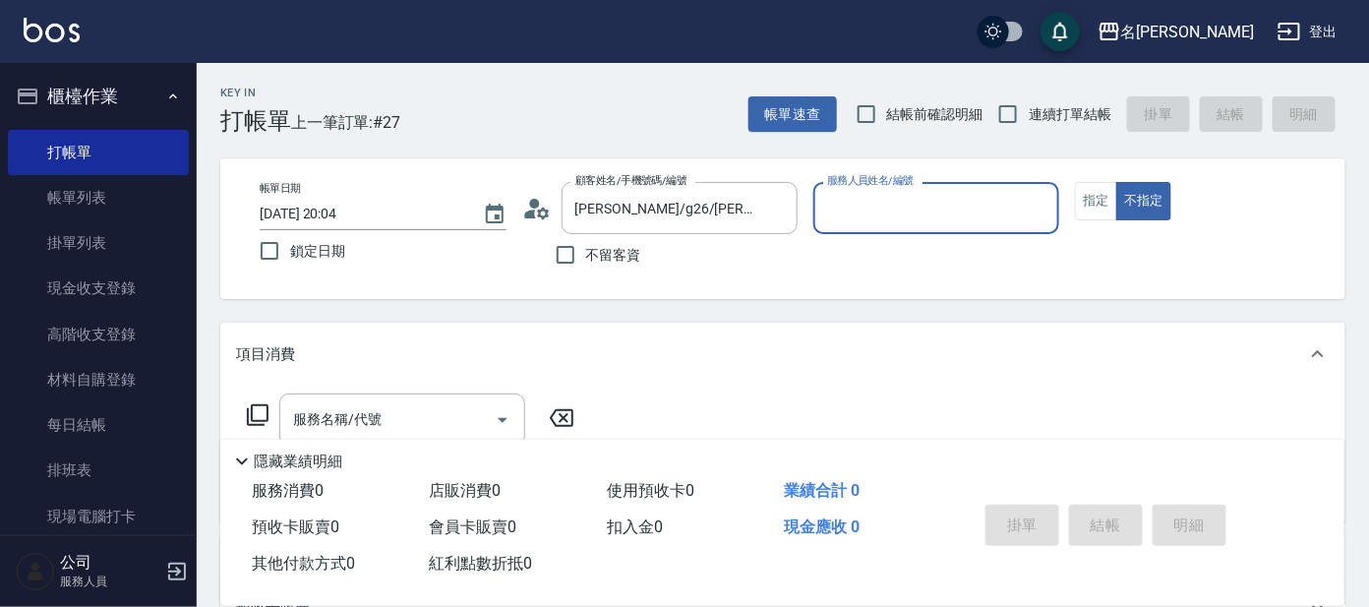
click at [894, 224] on input "服務人員姓名/編號" at bounding box center [936, 208] width 229 height 34
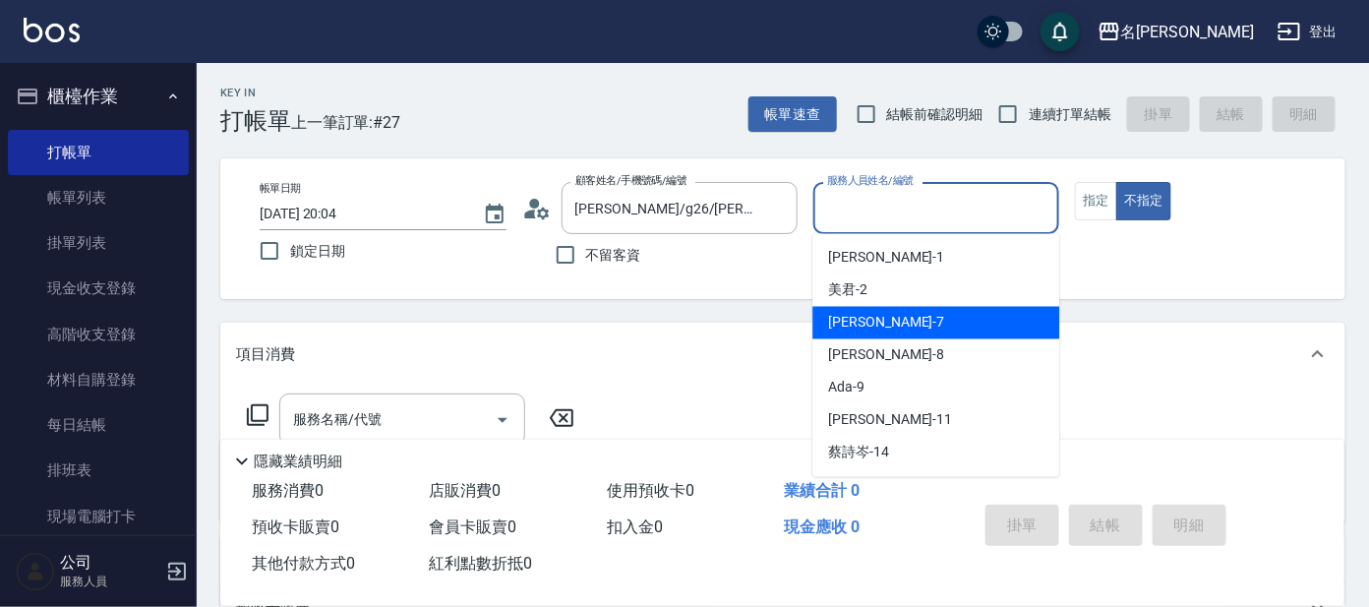
click at [923, 324] on div "[PERSON_NAME] -7" at bounding box center [935, 323] width 247 height 32
type input "[PERSON_NAME]-7"
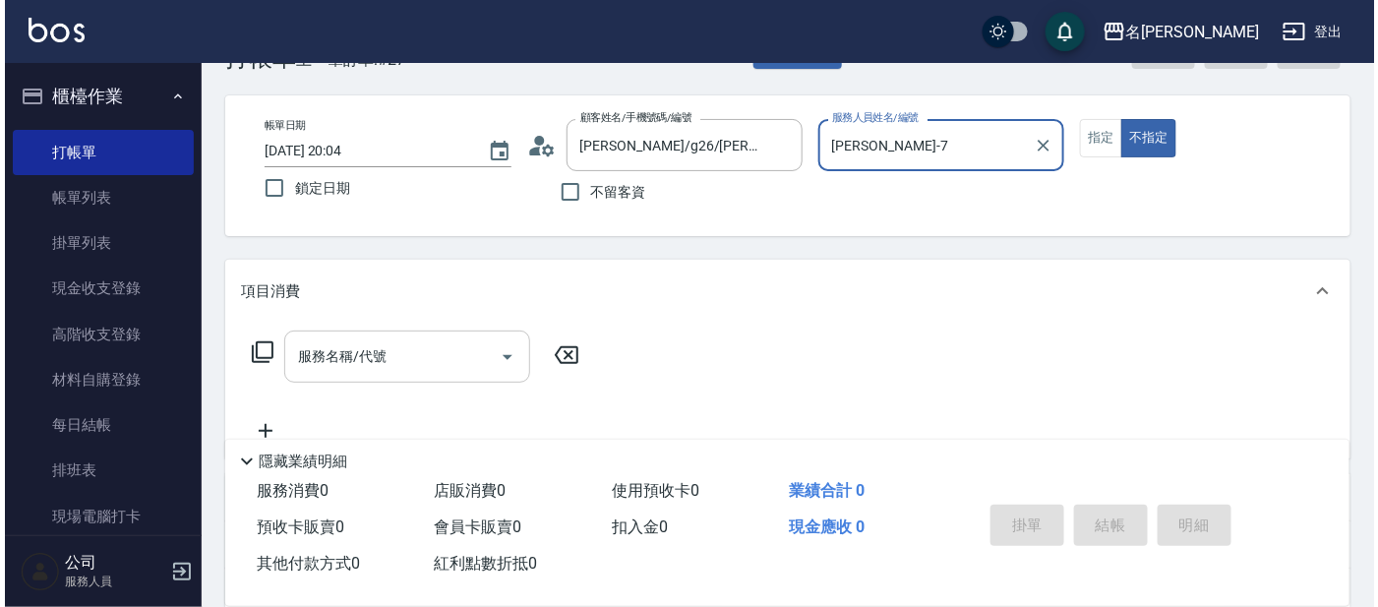
scroll to position [122, 0]
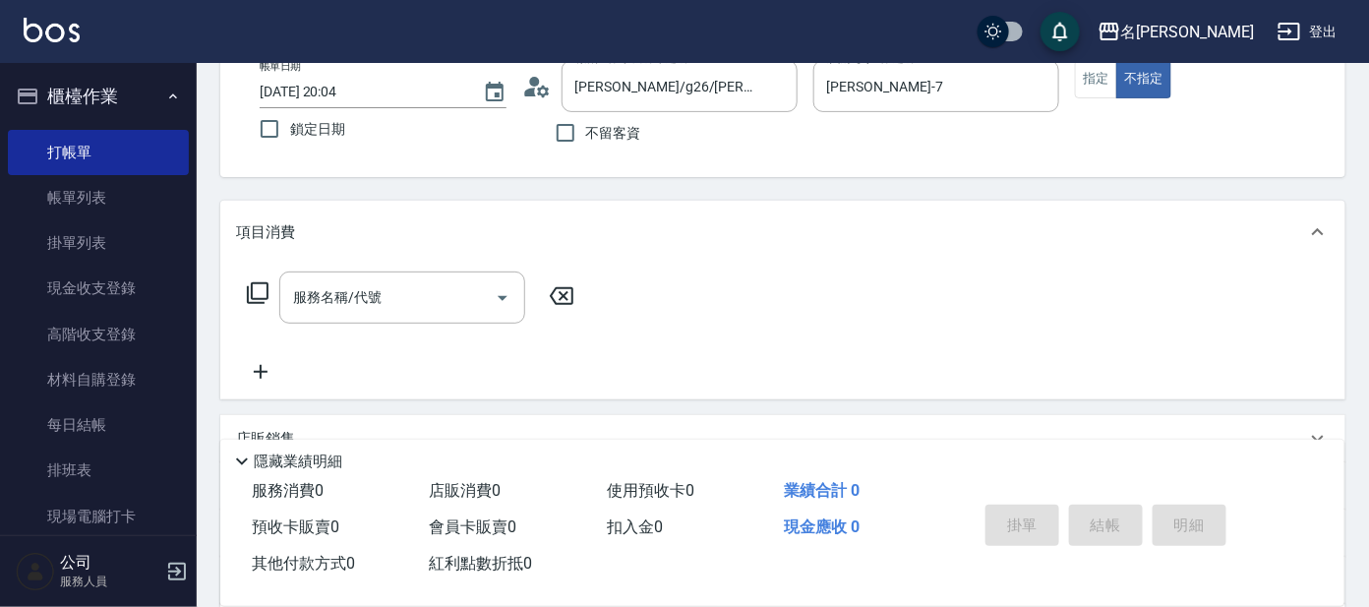
click at [252, 292] on icon at bounding box center [258, 293] width 22 height 22
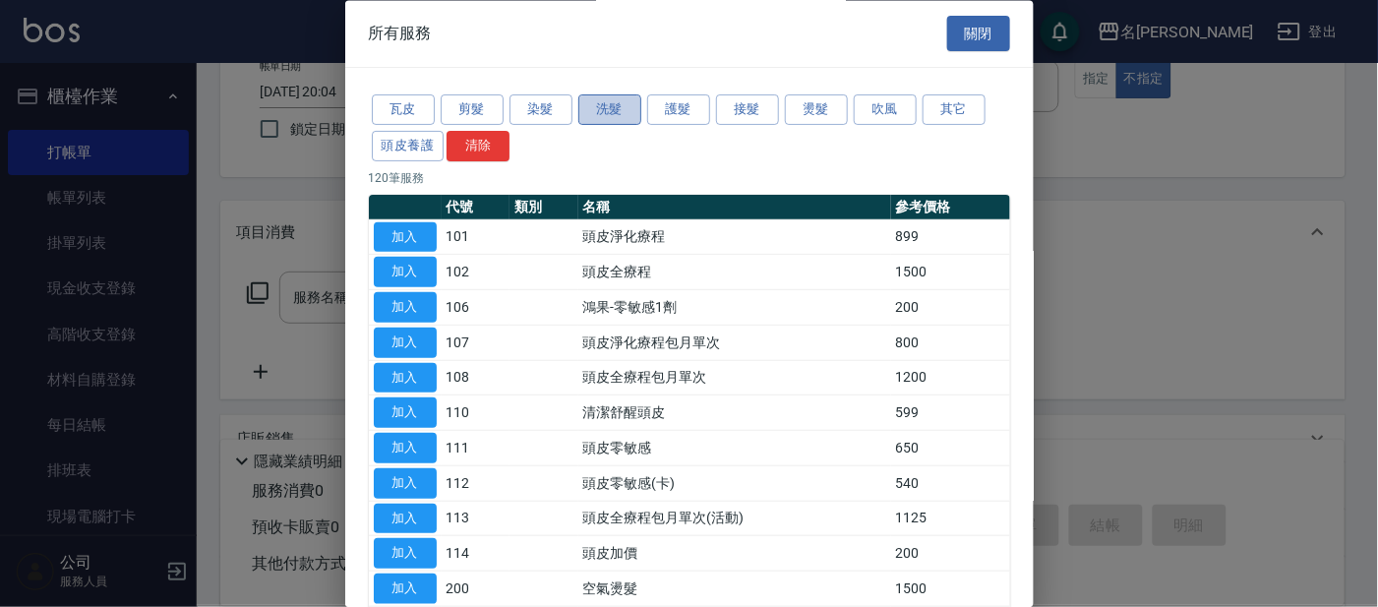
click at [602, 105] on button "洗髮" at bounding box center [609, 110] width 63 height 30
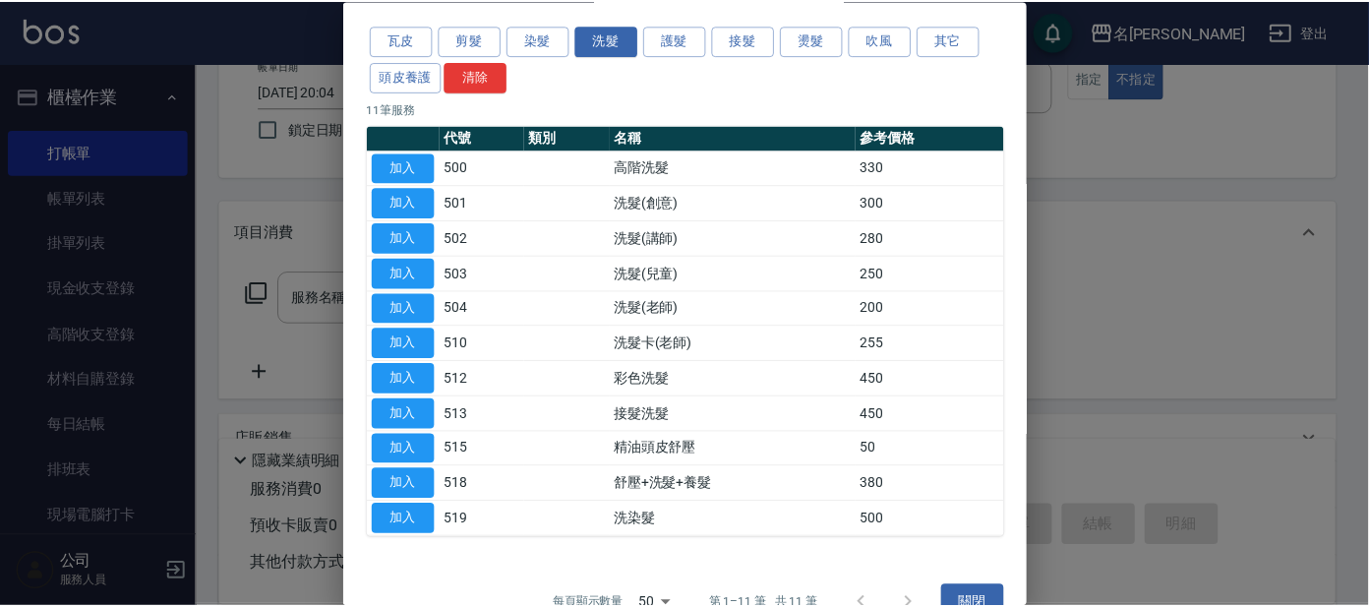
scroll to position [107, 0]
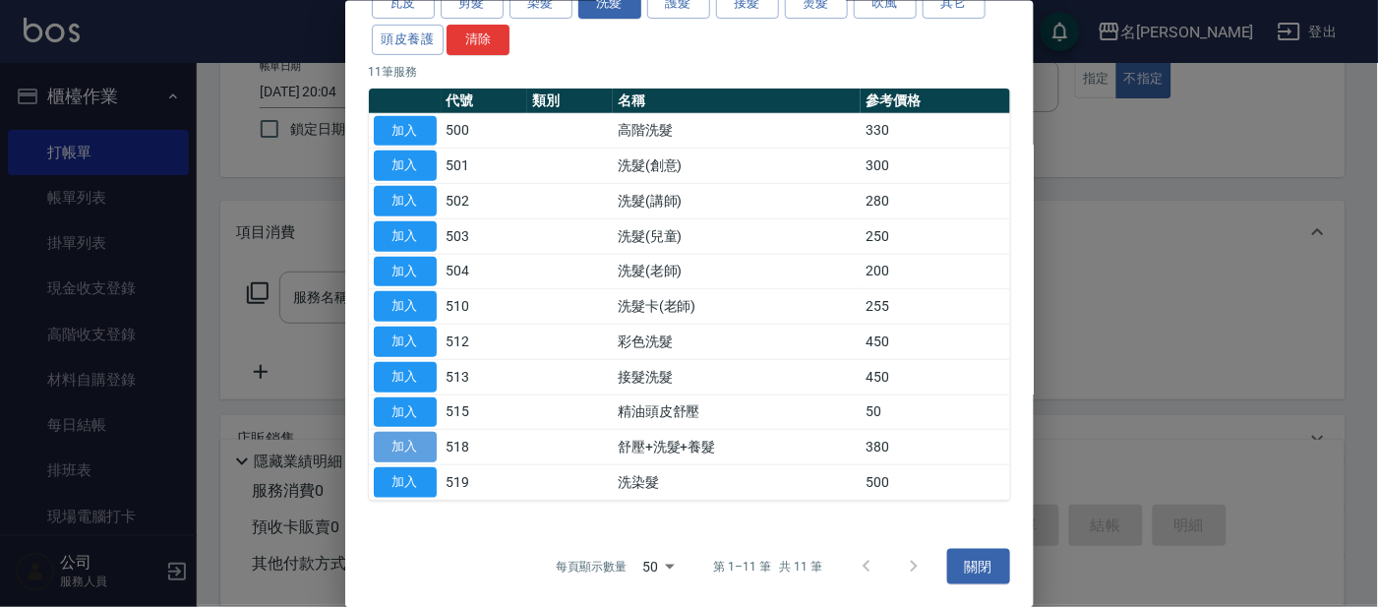
click at [402, 443] on button "加入" at bounding box center [405, 447] width 63 height 30
type input "舒壓+洗髮+養髮(518)"
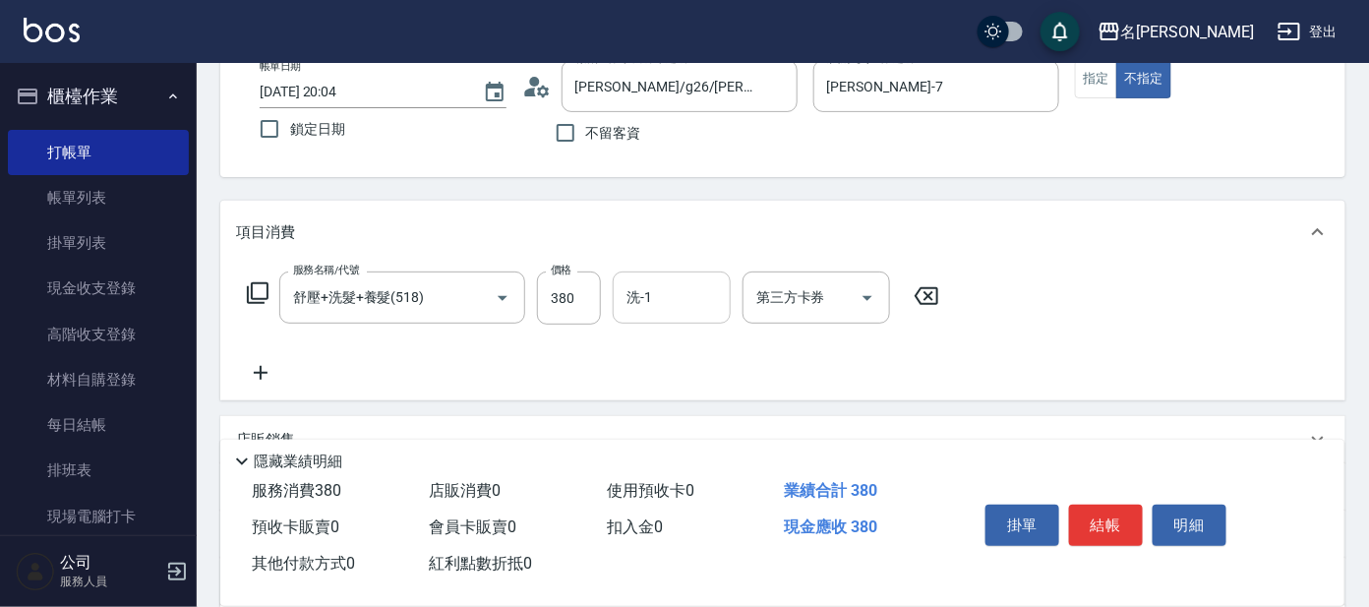
click at [676, 304] on input "洗-1" at bounding box center [672, 297] width 100 height 34
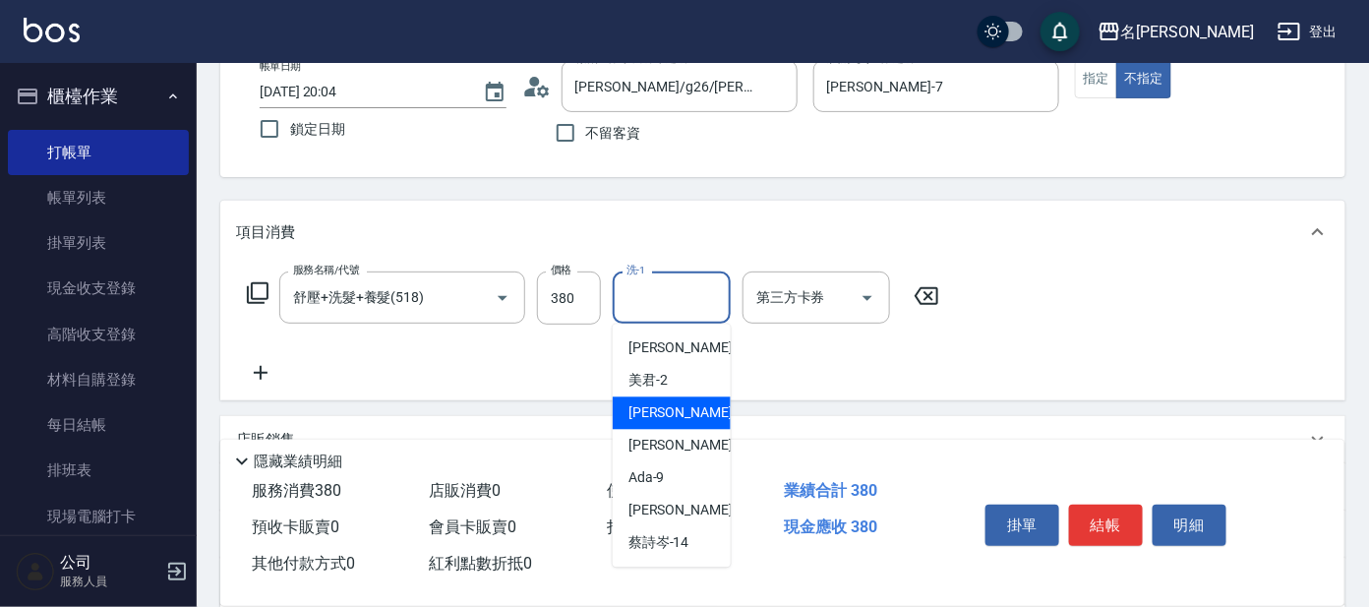
click at [643, 403] on span "[PERSON_NAME] -7" at bounding box center [687, 413] width 116 height 21
type input "[PERSON_NAME]-7"
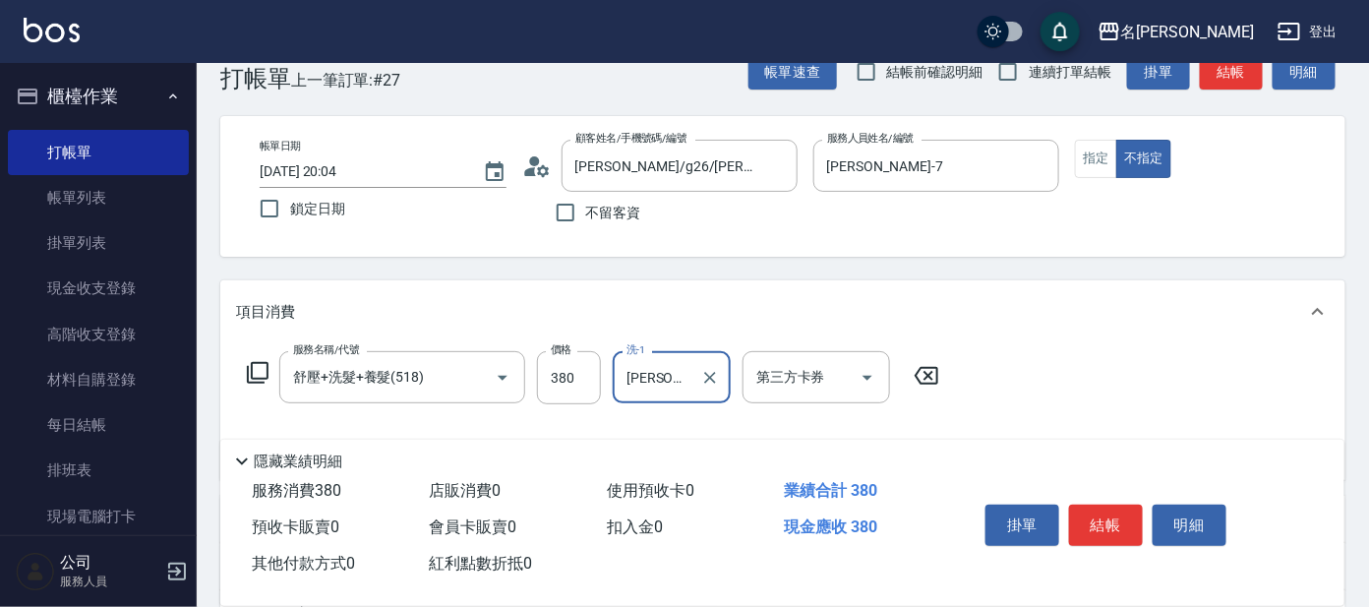
scroll to position [0, 0]
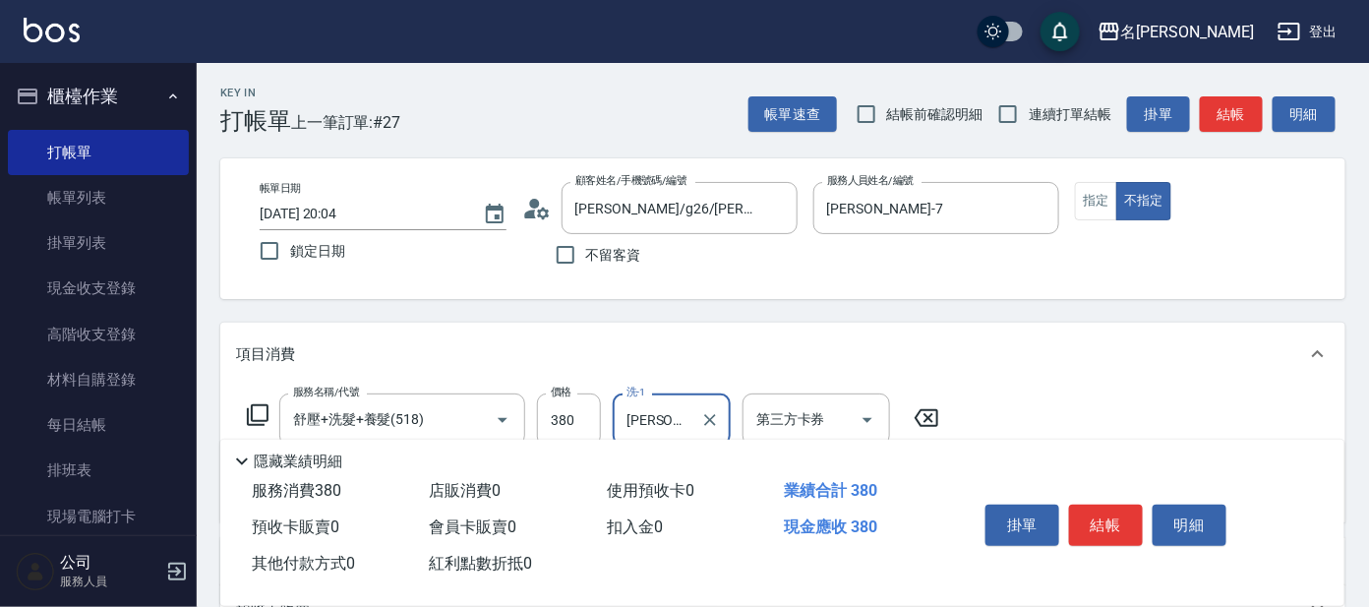
click at [1099, 527] on button "結帳" at bounding box center [1106, 525] width 74 height 41
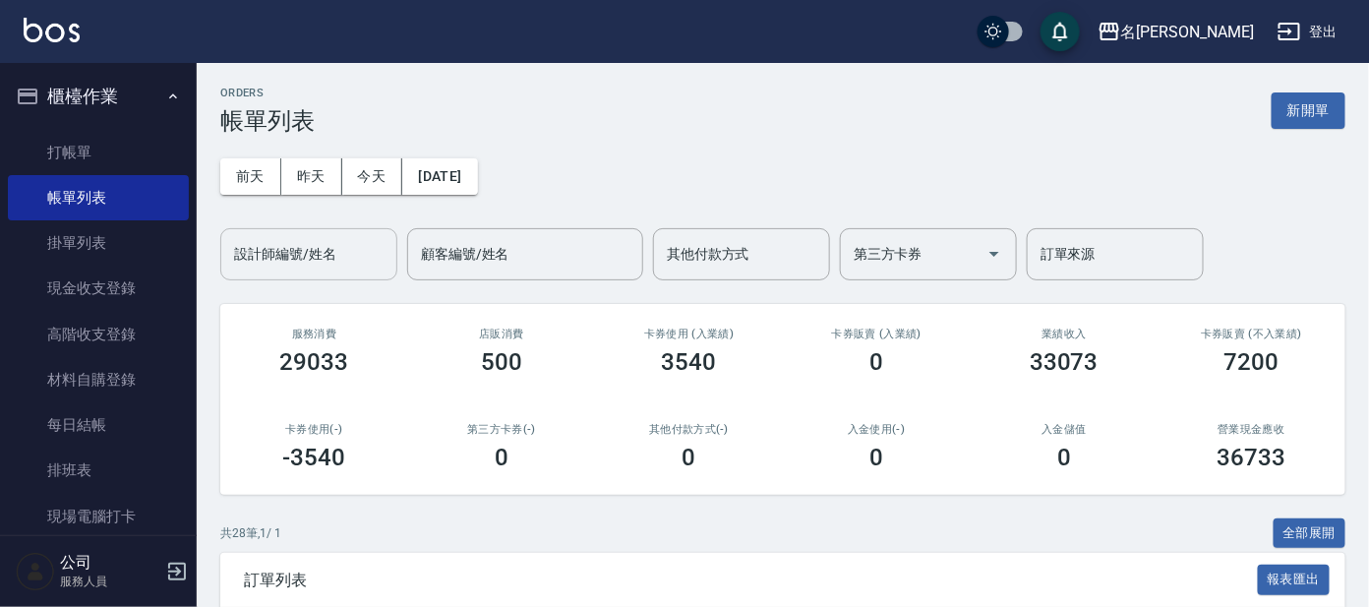
click at [373, 252] on input "設計師編號/姓名" at bounding box center [308, 254] width 159 height 34
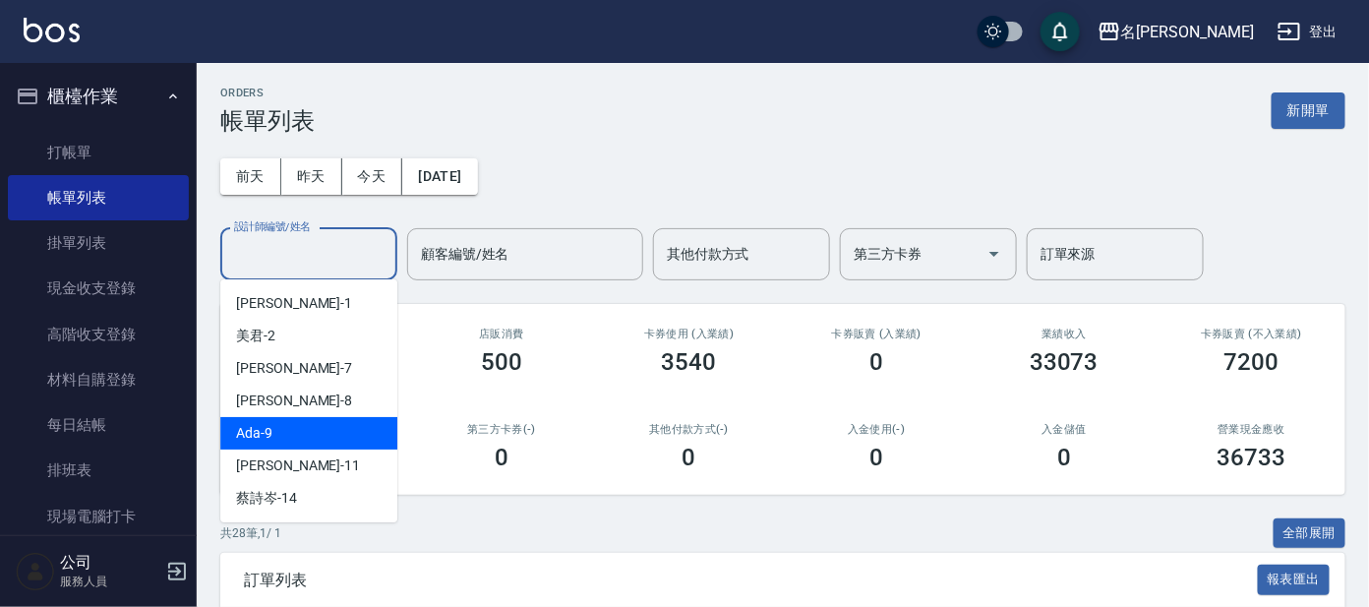
click at [351, 436] on div "Ada -9" at bounding box center [308, 433] width 177 height 32
type input "Ada-9"
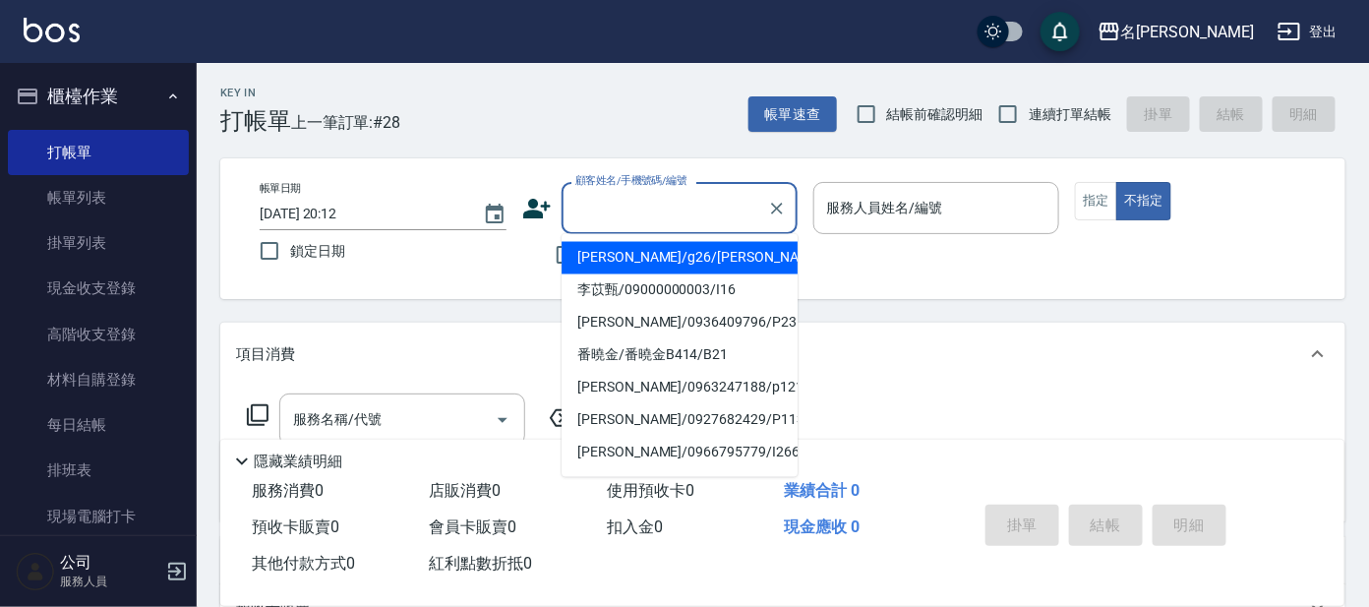
drag, startPoint x: 624, startPoint y: 204, endPoint x: 601, endPoint y: 194, distance: 24.7
click at [617, 205] on input "顧客姓名/手機號碼/編號" at bounding box center [664, 208] width 189 height 34
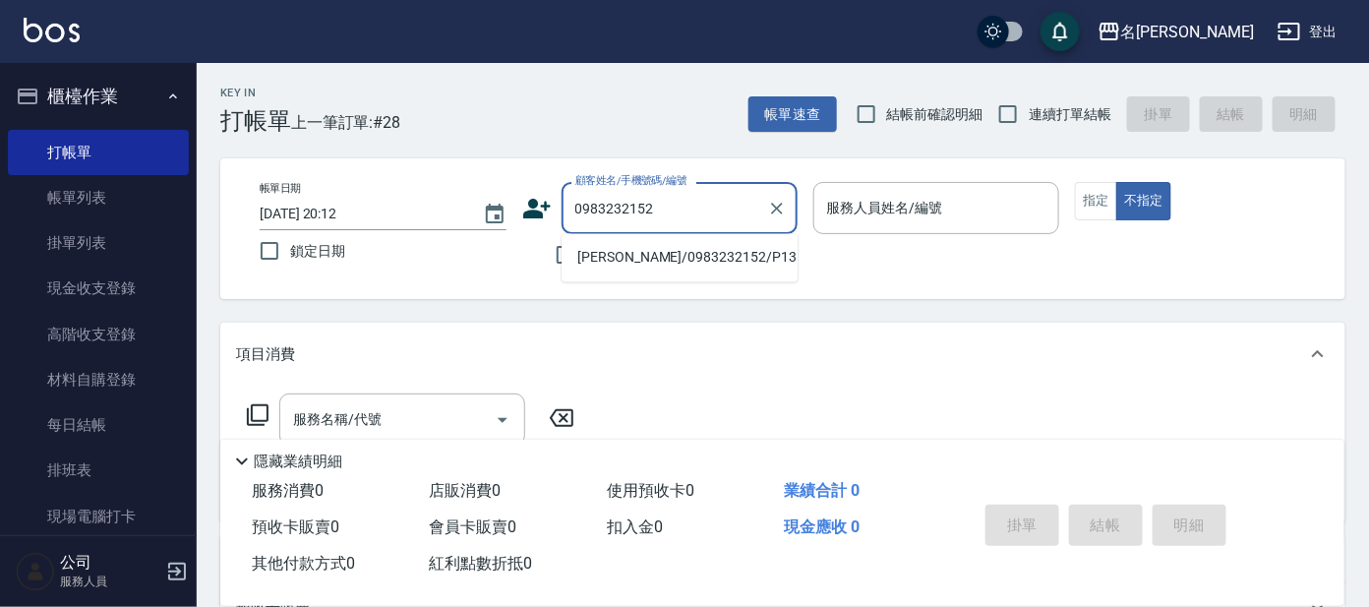
click at [618, 248] on li "[PERSON_NAME]/0983232152/P1315" at bounding box center [680, 258] width 236 height 32
type input "[PERSON_NAME]/0983232152/P1315"
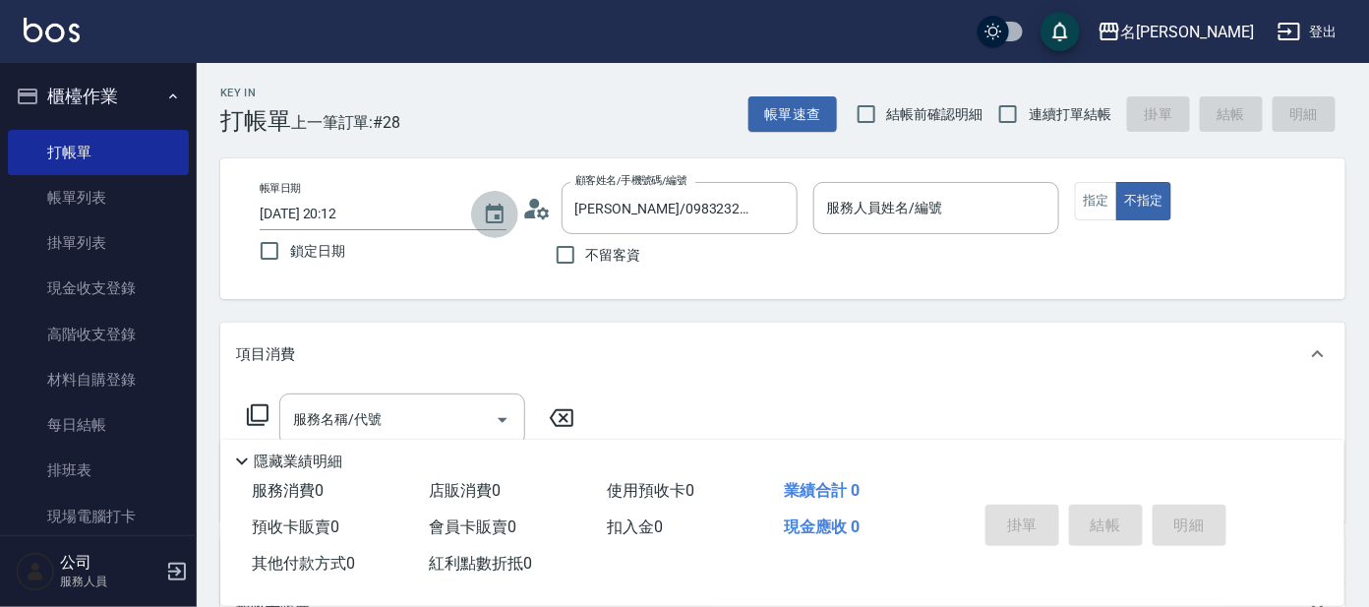
click at [511, 203] on button "Choose date, selected date is 2025-09-13" at bounding box center [494, 214] width 47 height 47
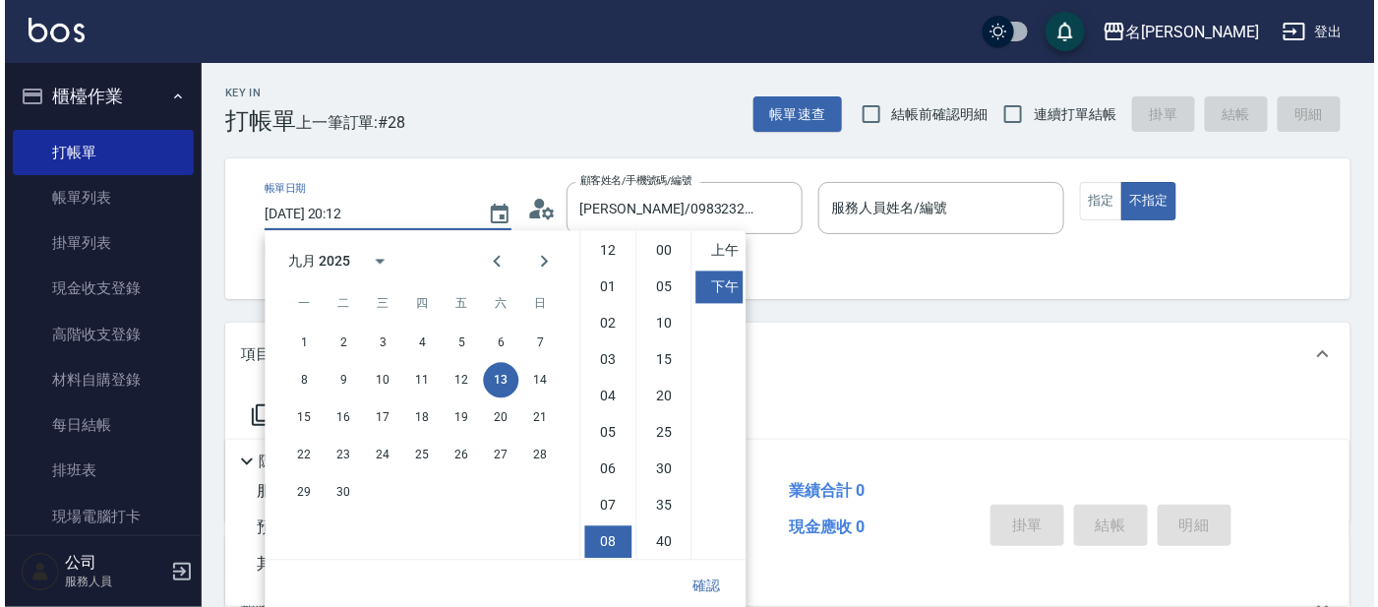
scroll to position [109, 0]
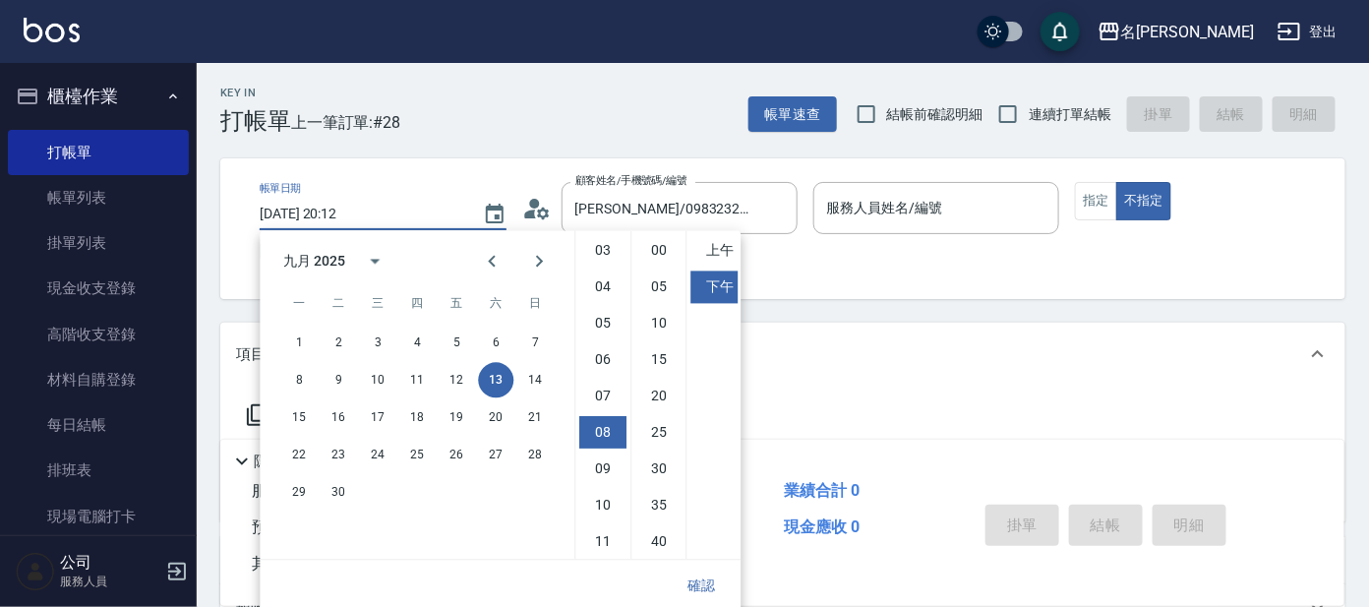
click at [543, 205] on icon at bounding box center [537, 209] width 30 height 30
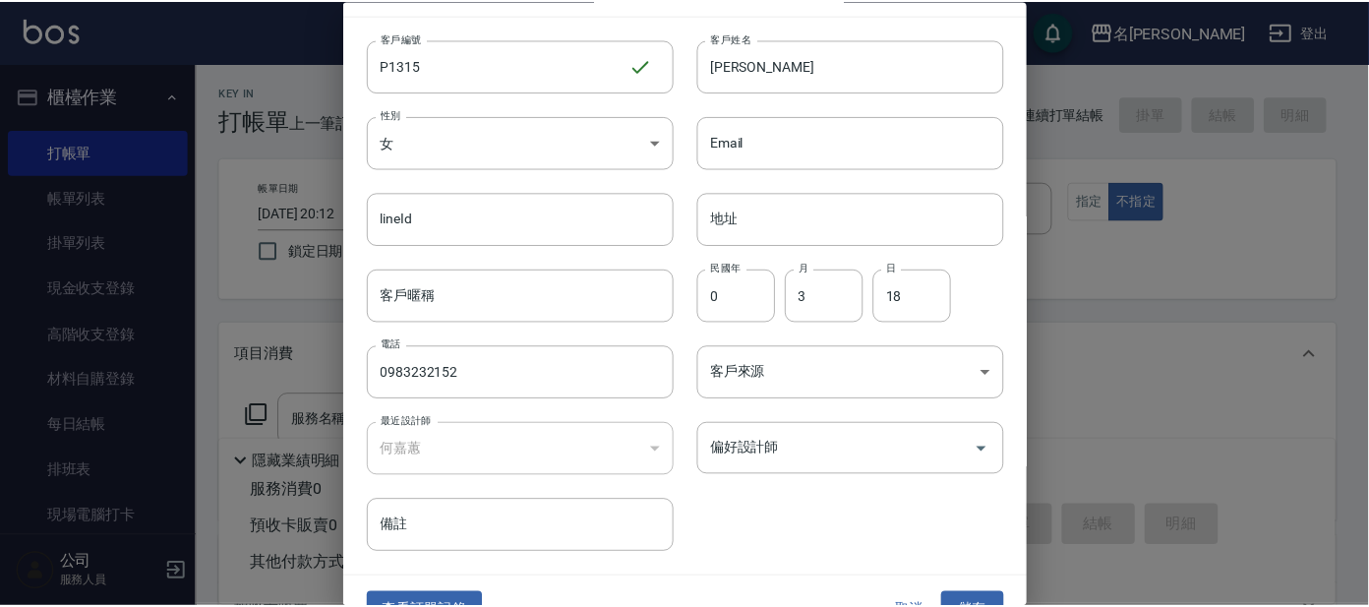
scroll to position [74, 0]
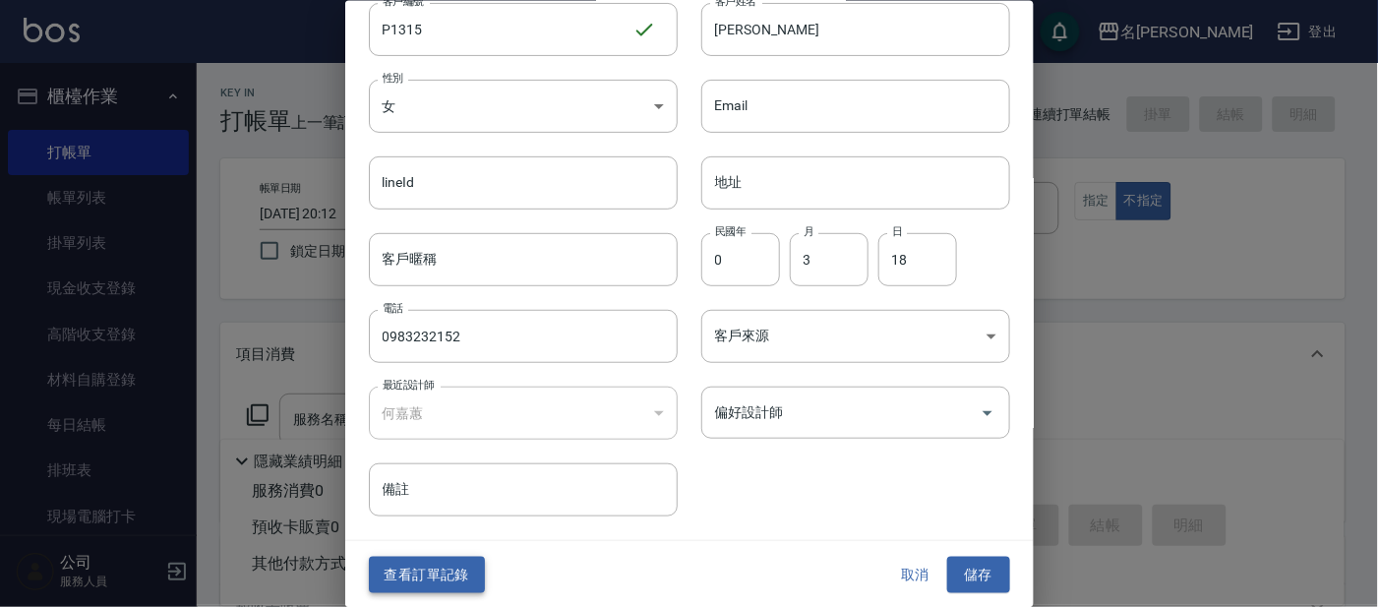
click at [434, 564] on button "查看訂單記錄" at bounding box center [427, 575] width 116 height 36
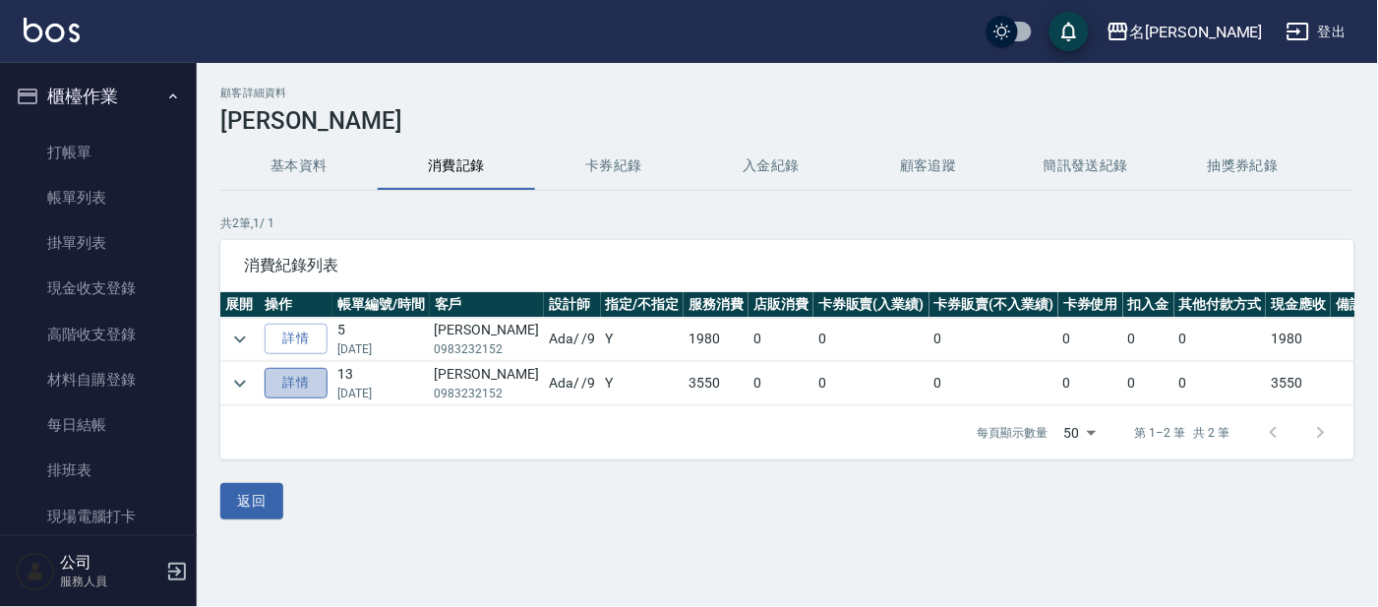
click at [310, 378] on link "詳情" at bounding box center [296, 383] width 63 height 30
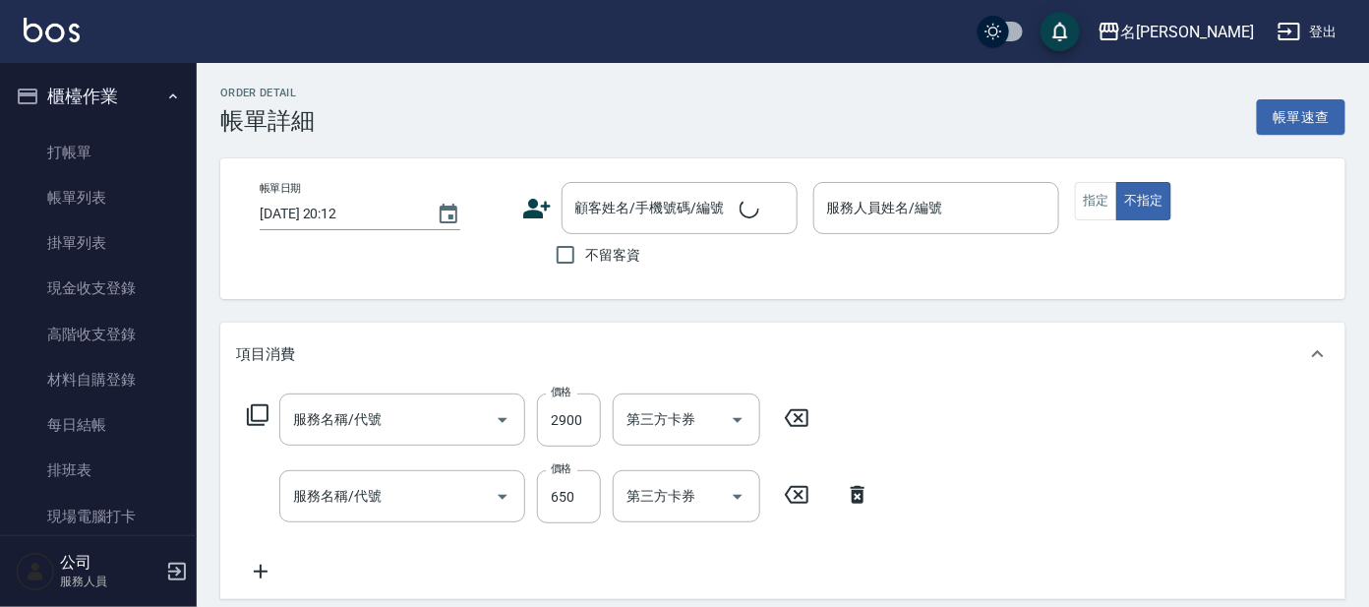
type input "[DATE] 15:11"
type input "Ada-9"
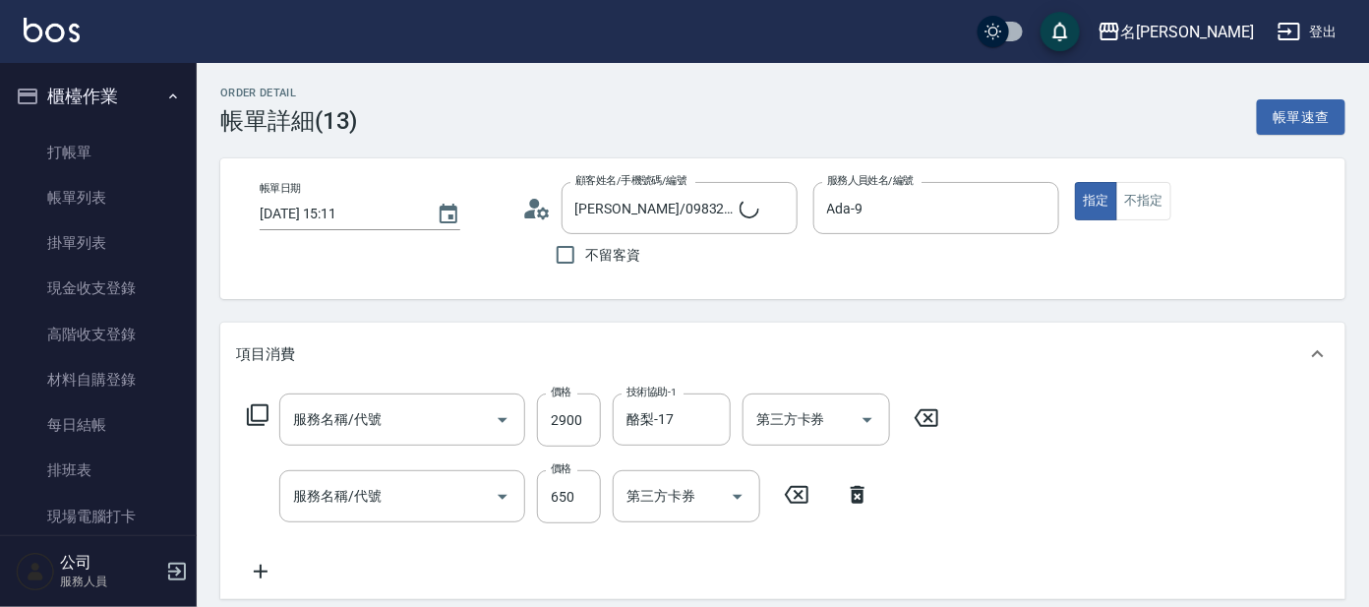
type input "[PERSON_NAME]/0983232152/P1315"
type input "染髮(400)"
type input "頭皮零敏感(111)"
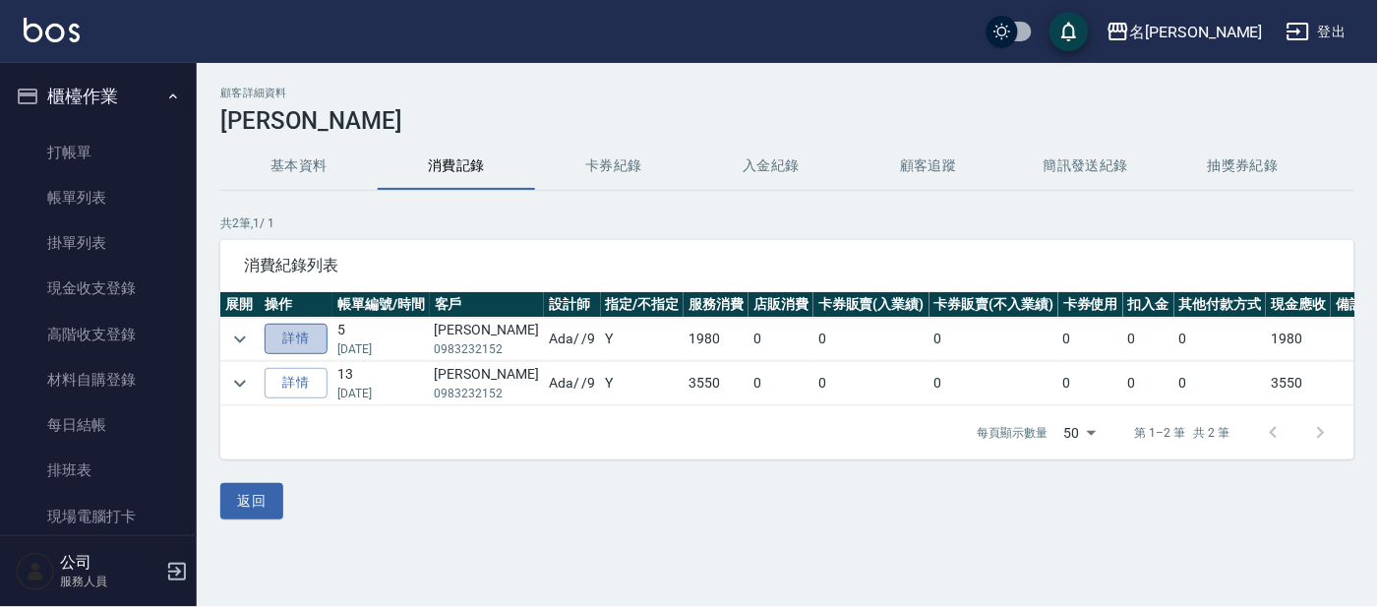
click at [307, 324] on link "詳情" at bounding box center [296, 339] width 63 height 30
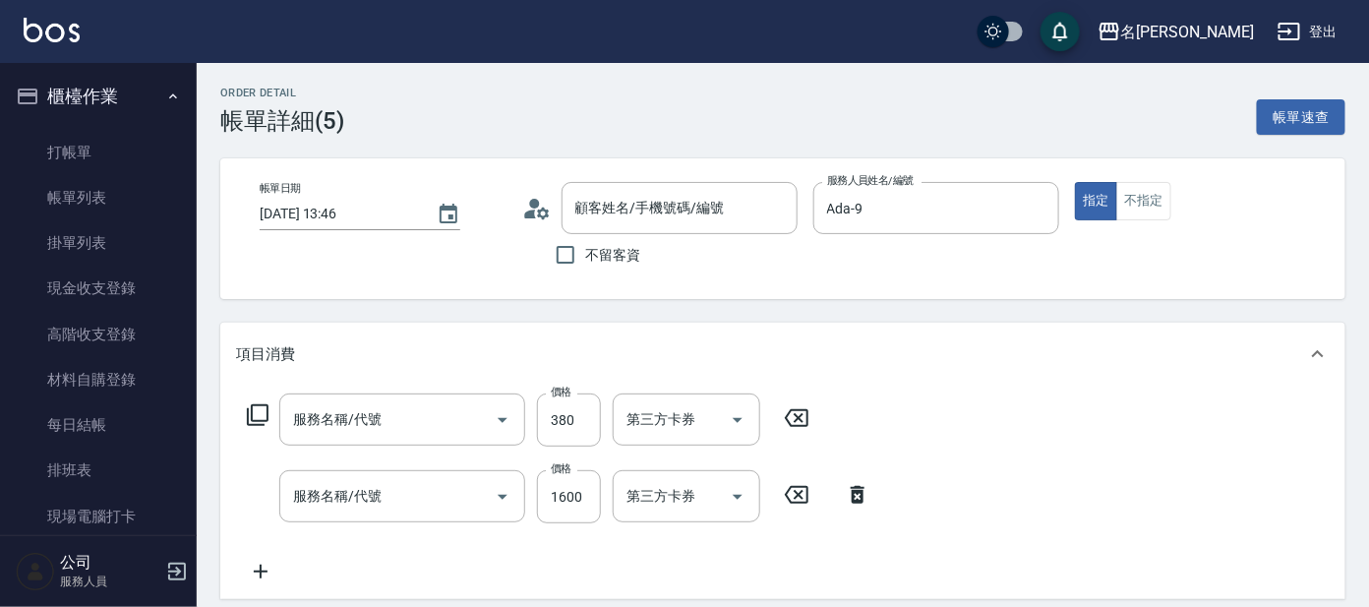
type input "[DATE] 13:46"
type input "Ada-9"
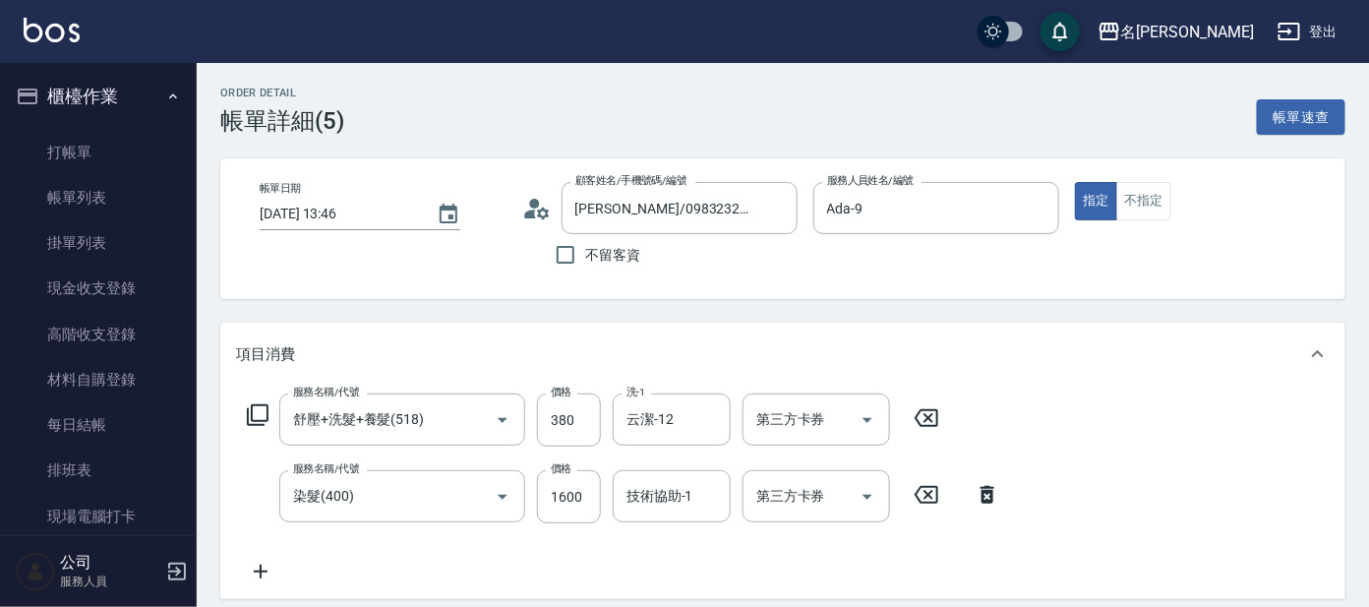
type input "[PERSON_NAME]/0983232152/P1315"
type input "舒壓+洗髮+養髮(518)"
type input "染髮(400)"
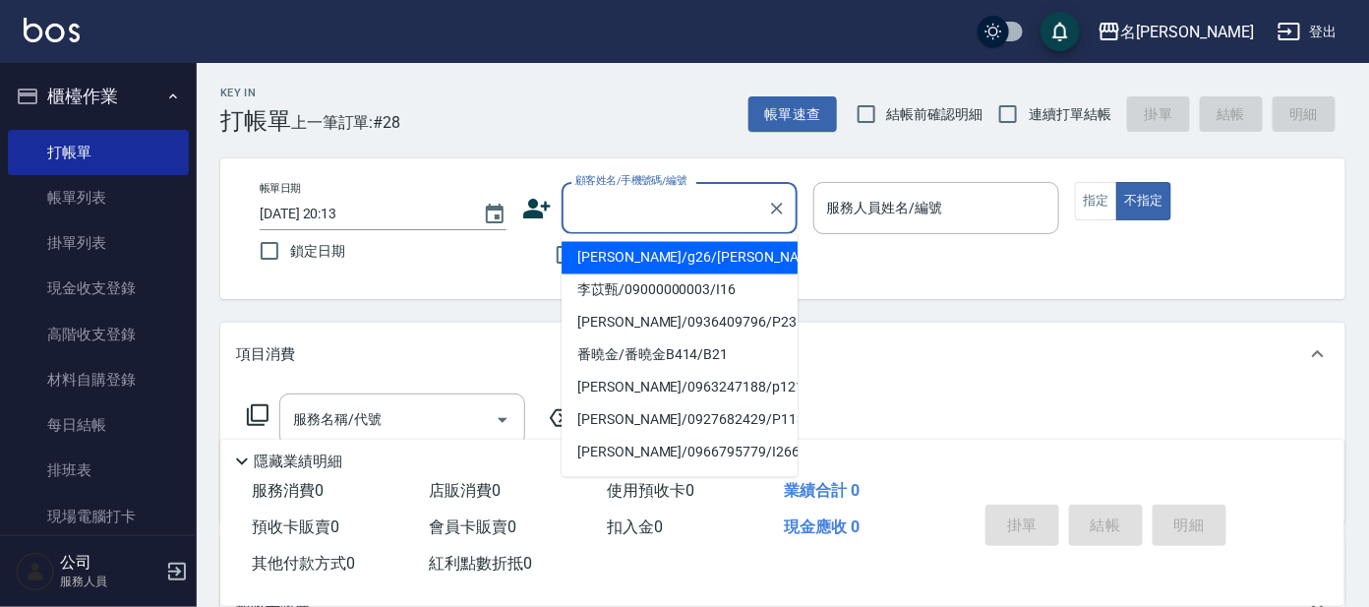
click at [702, 198] on input "顧客姓名/手機號碼/編號" at bounding box center [664, 208] width 189 height 34
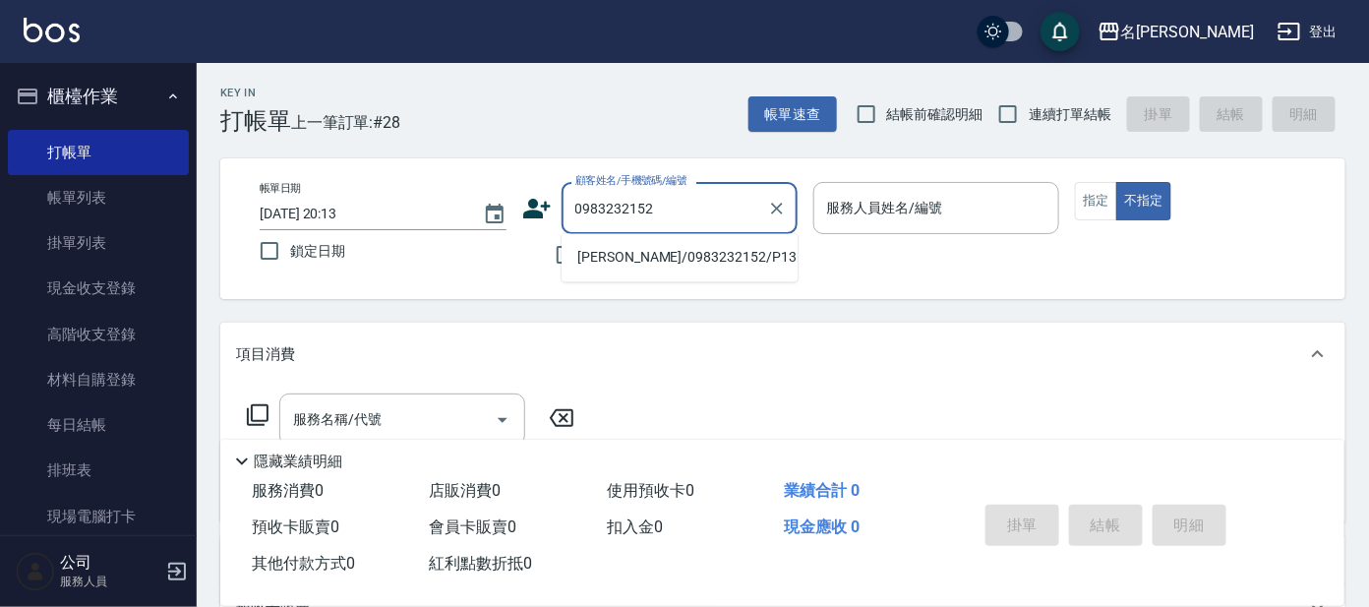
click at [679, 253] on li "[PERSON_NAME]/0983232152/P1315" at bounding box center [680, 258] width 236 height 32
type input "[PERSON_NAME]/0983232152/P1315"
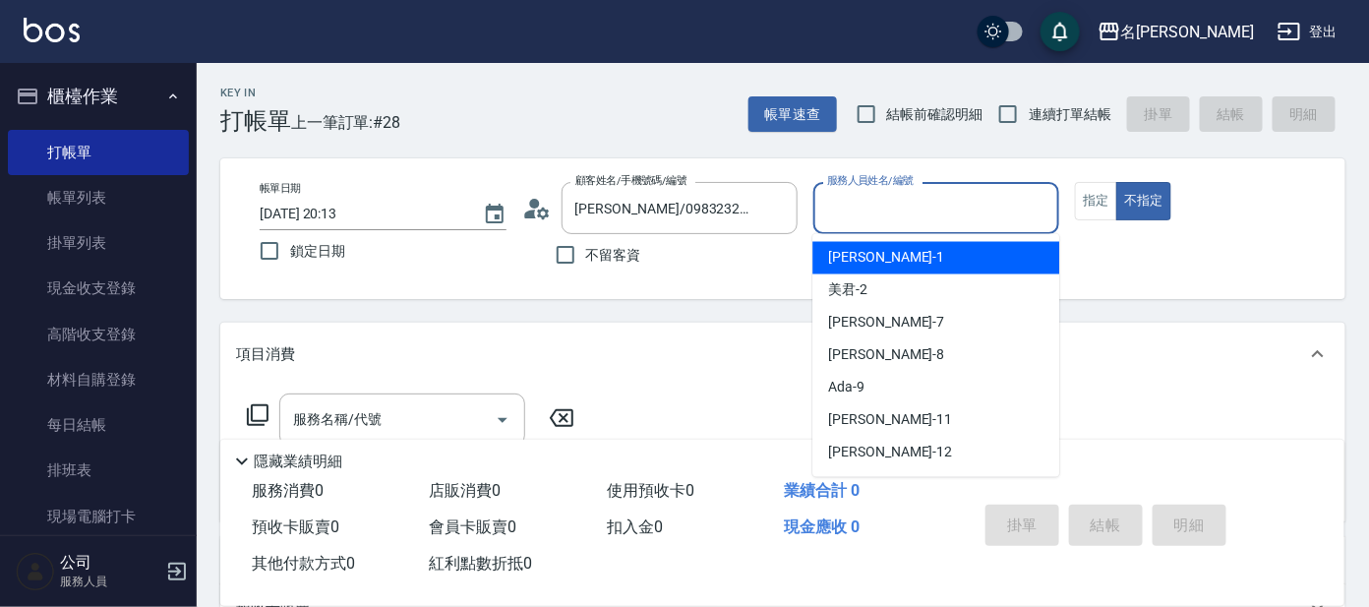
click at [919, 215] on input "服務人員姓名/編號" at bounding box center [936, 208] width 229 height 34
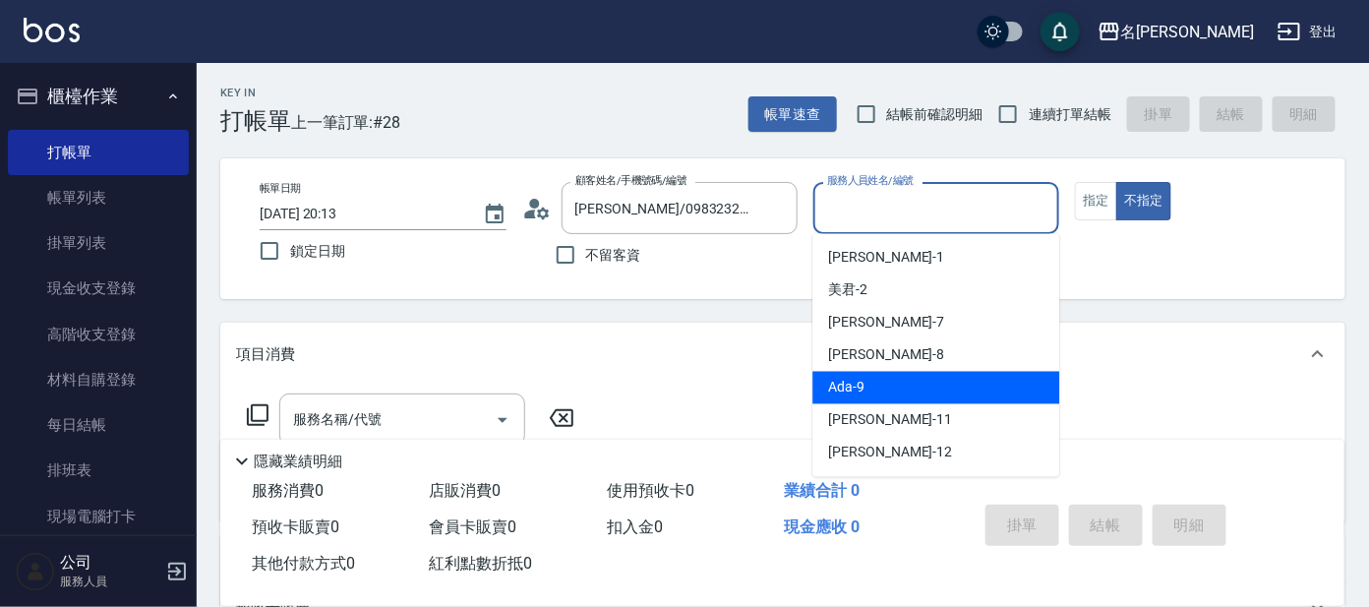
drag, startPoint x: 928, startPoint y: 393, endPoint x: 997, endPoint y: 335, distance: 90.8
click at [937, 388] on div "Ada -9" at bounding box center [935, 388] width 247 height 32
type input "Ada-9"
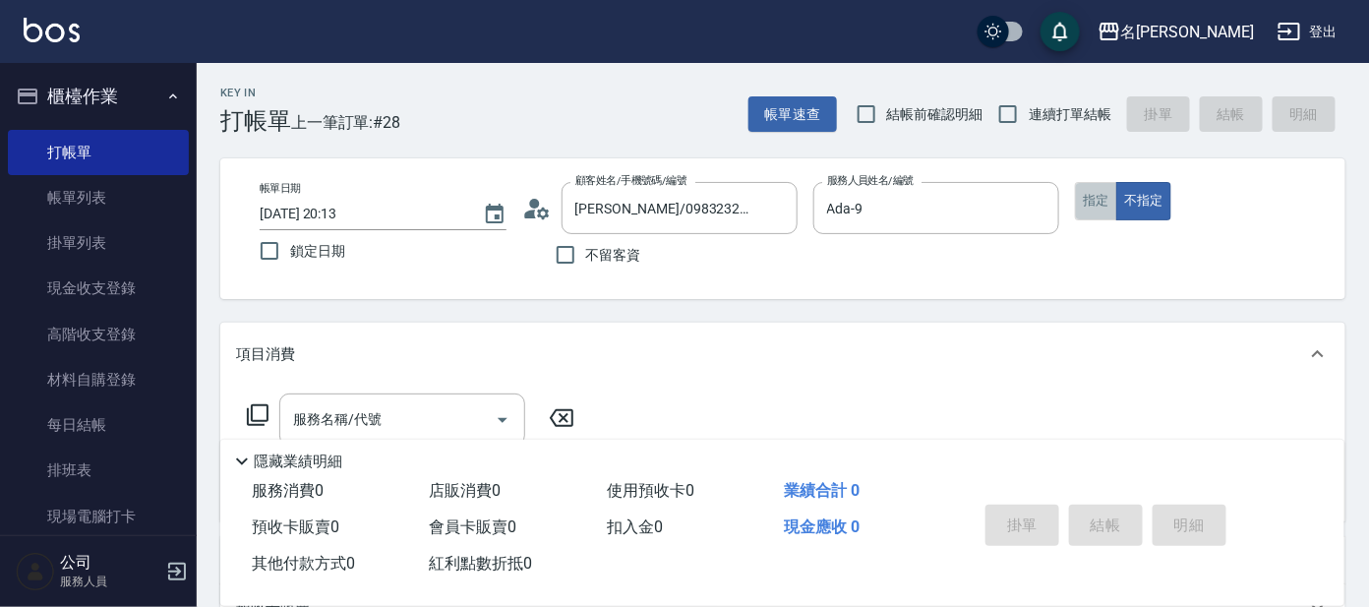
click at [1103, 200] on button "指定" at bounding box center [1096, 201] width 42 height 38
click at [435, 412] on input "服務名稱/代號" at bounding box center [387, 419] width 199 height 34
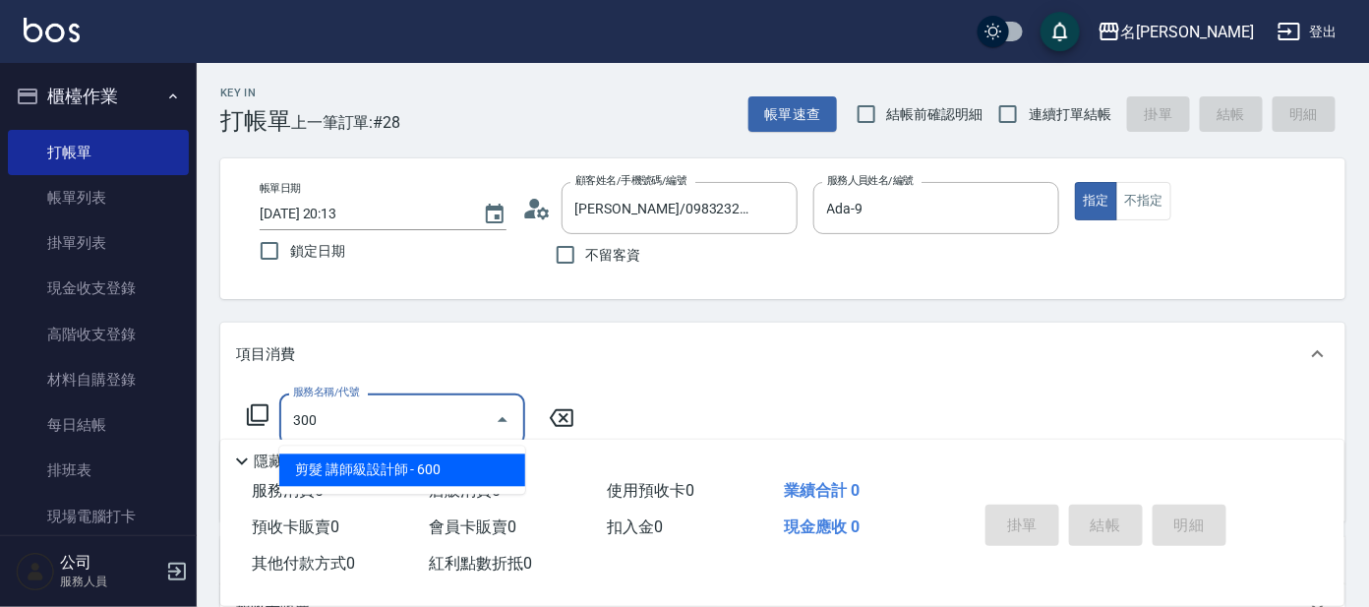
click at [438, 471] on span "剪髮 講師級設計師 - 600" at bounding box center [402, 470] width 246 height 32
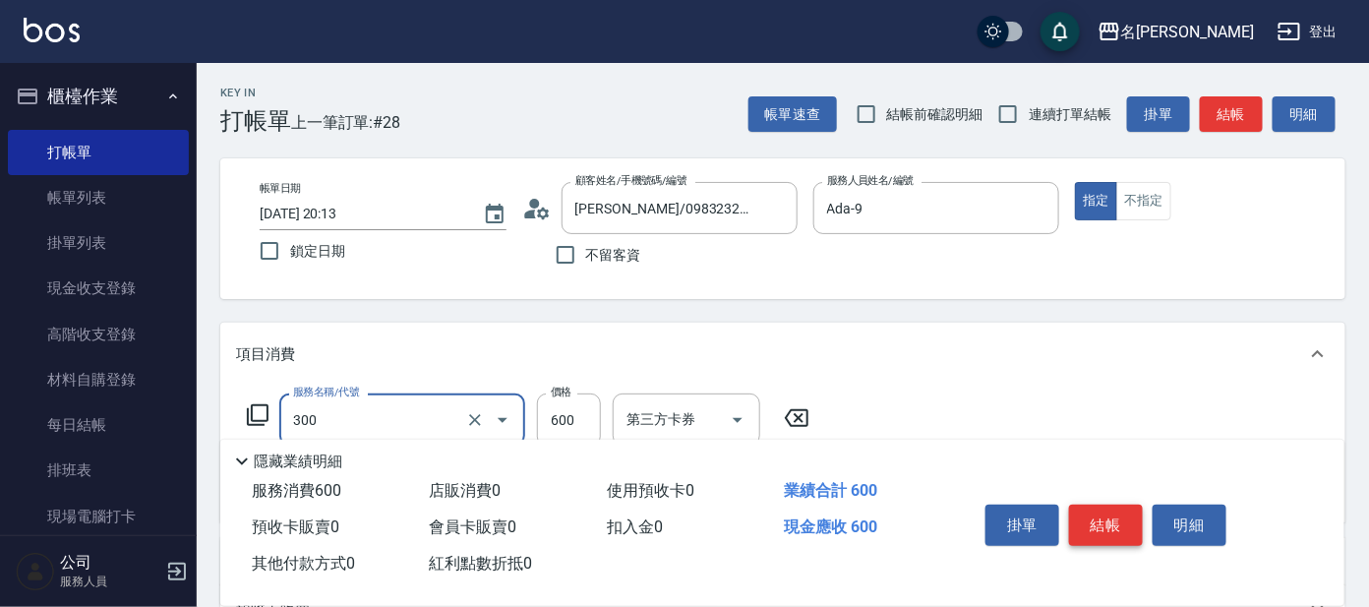
type input "剪髮 講師級設計師(300)"
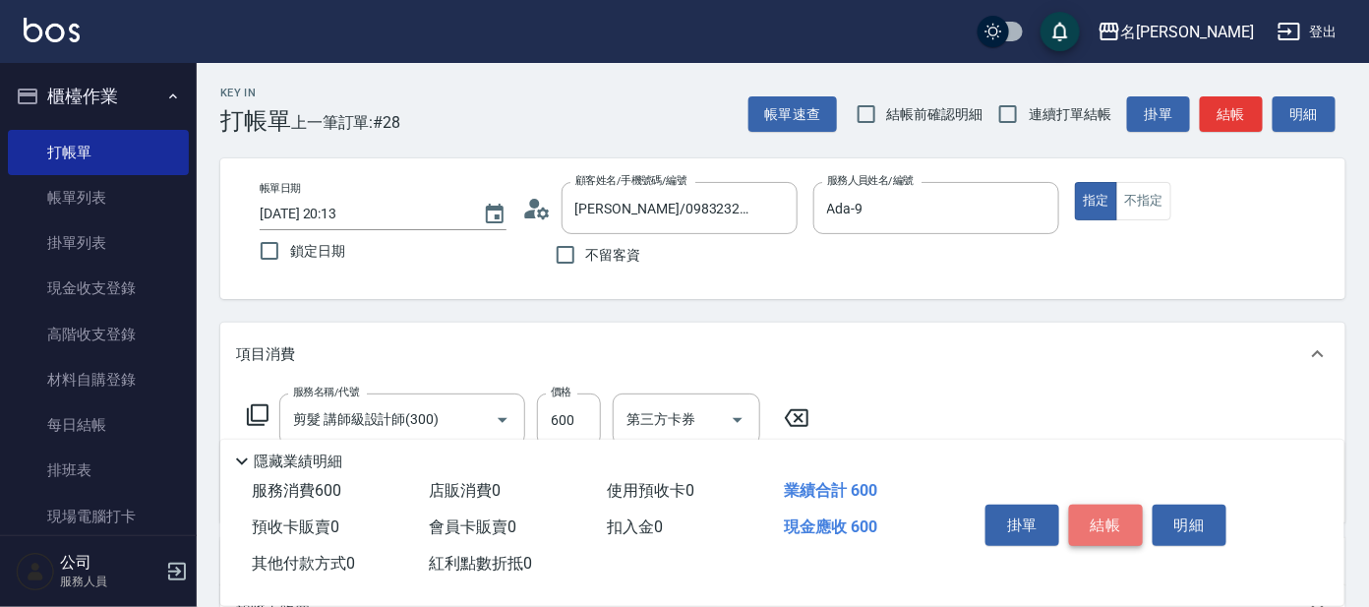
click at [1104, 509] on button "結帳" at bounding box center [1106, 525] width 74 height 41
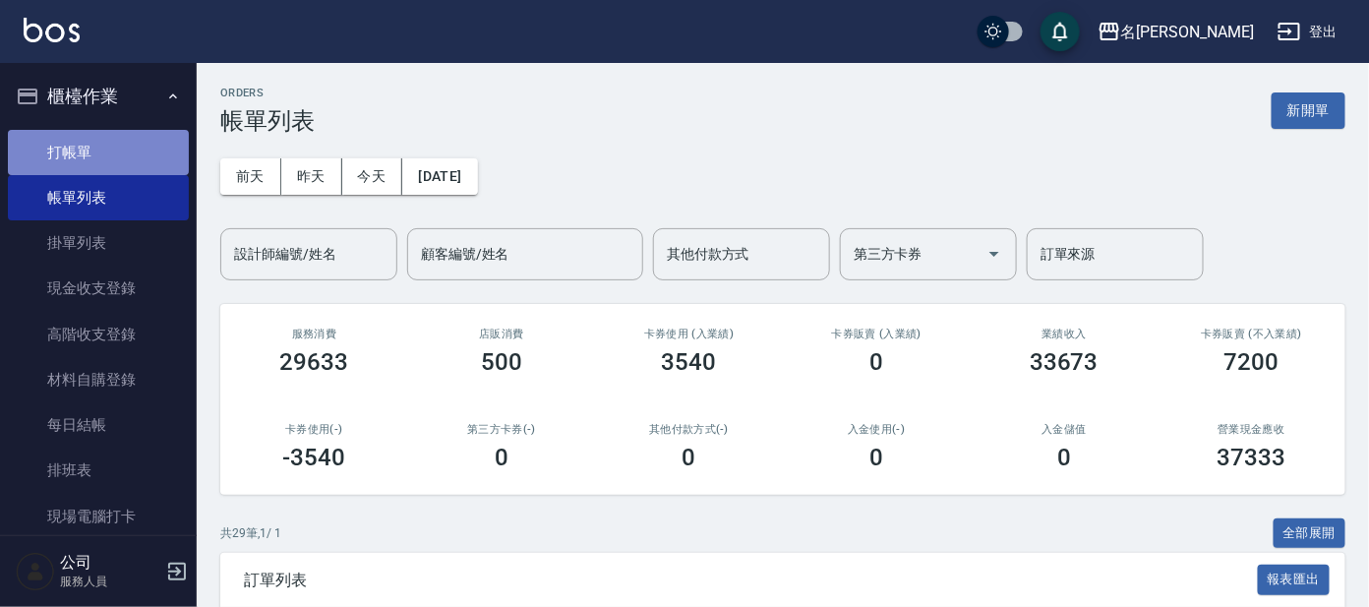
click at [133, 146] on link "打帳單" at bounding box center [98, 152] width 181 height 45
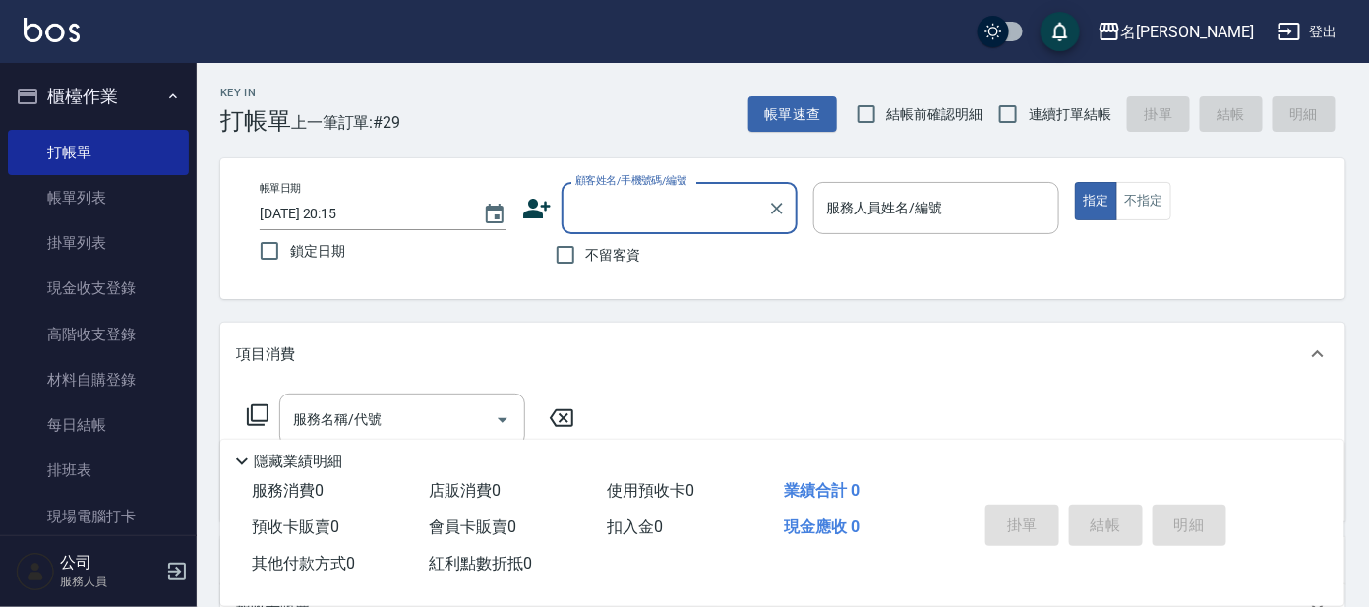
click at [726, 212] on input "顧客姓名/手機號碼/編號" at bounding box center [664, 208] width 189 height 34
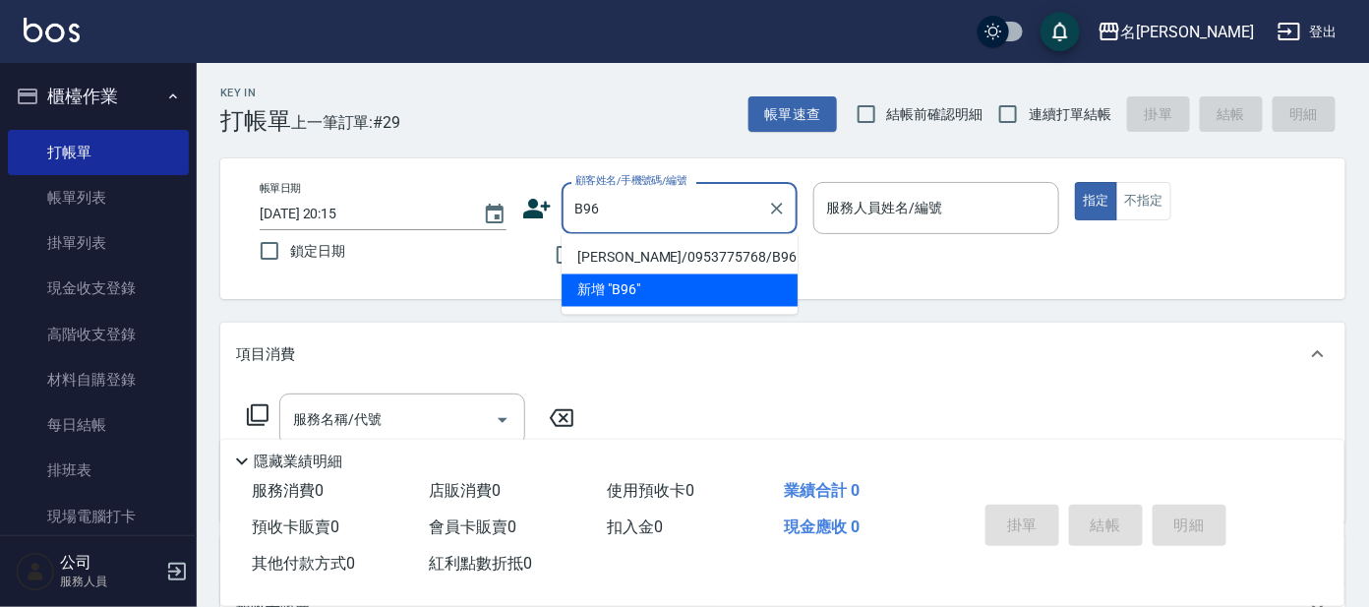
click at [746, 245] on li "[PERSON_NAME]/0953775768/B96" at bounding box center [680, 258] width 236 height 32
type input "[PERSON_NAME]/0953775768/B96"
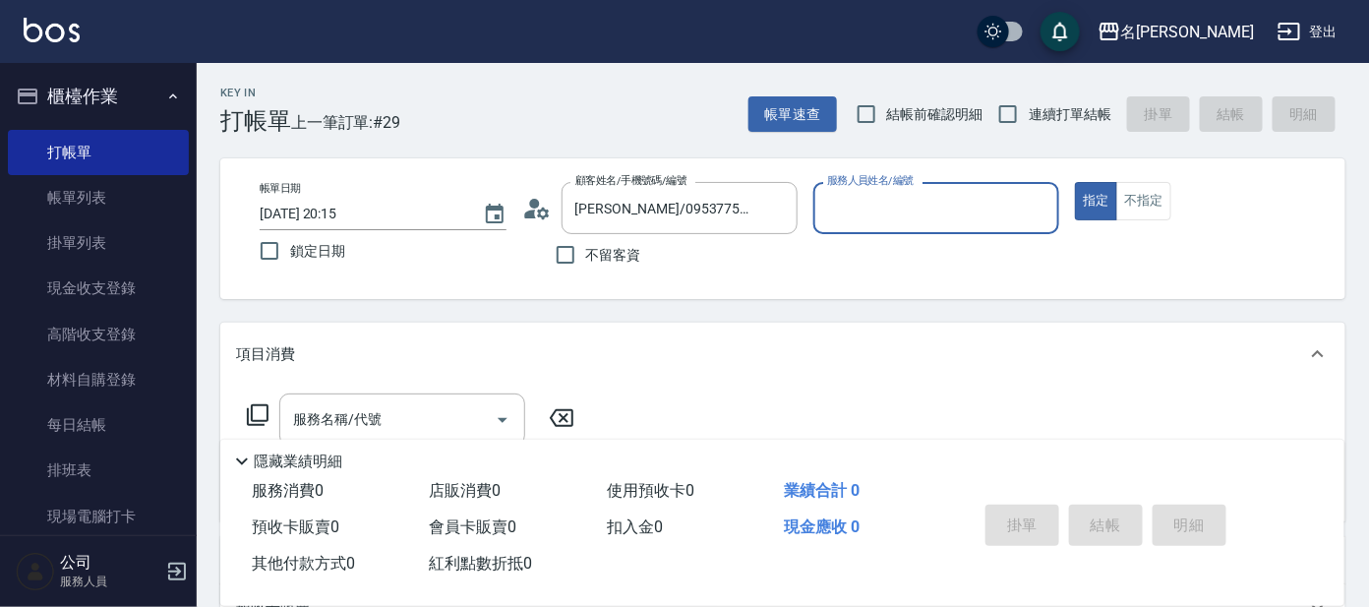
type input "美君-2"
click at [890, 219] on input "美君-2" at bounding box center [922, 208] width 200 height 34
drag, startPoint x: 579, startPoint y: 343, endPoint x: 426, endPoint y: 397, distance: 162.7
click at [569, 350] on div "項目消費" at bounding box center [771, 354] width 1070 height 21
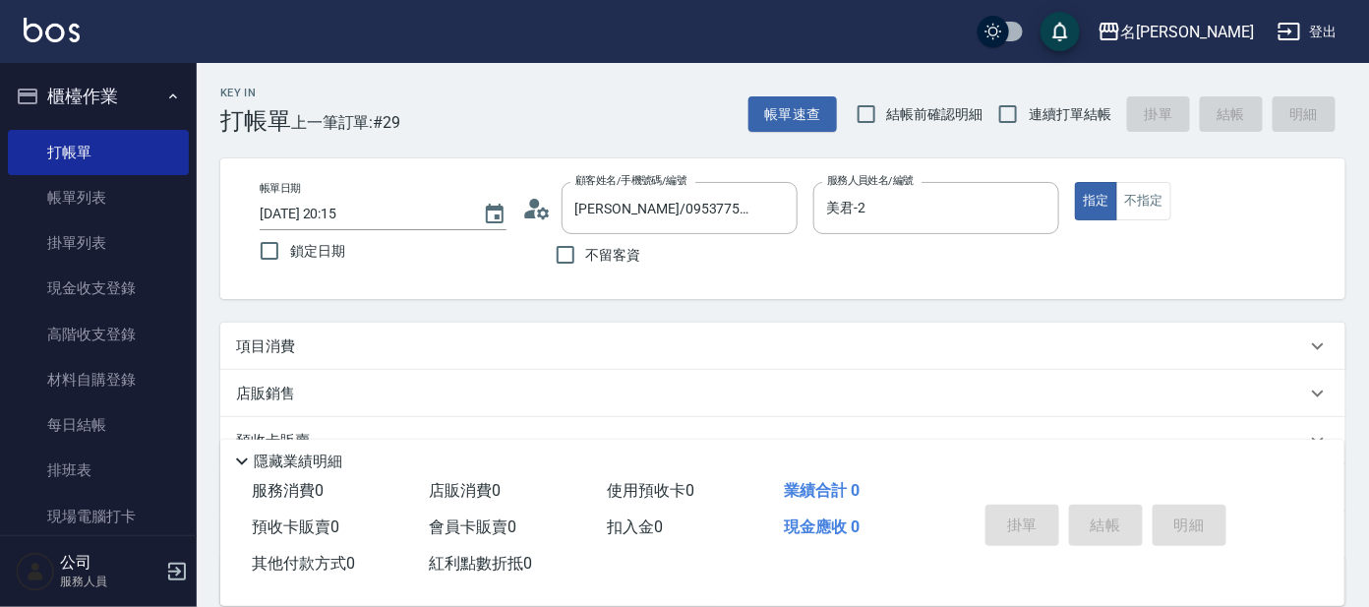
click at [418, 390] on div "店販銷售" at bounding box center [771, 394] width 1070 height 21
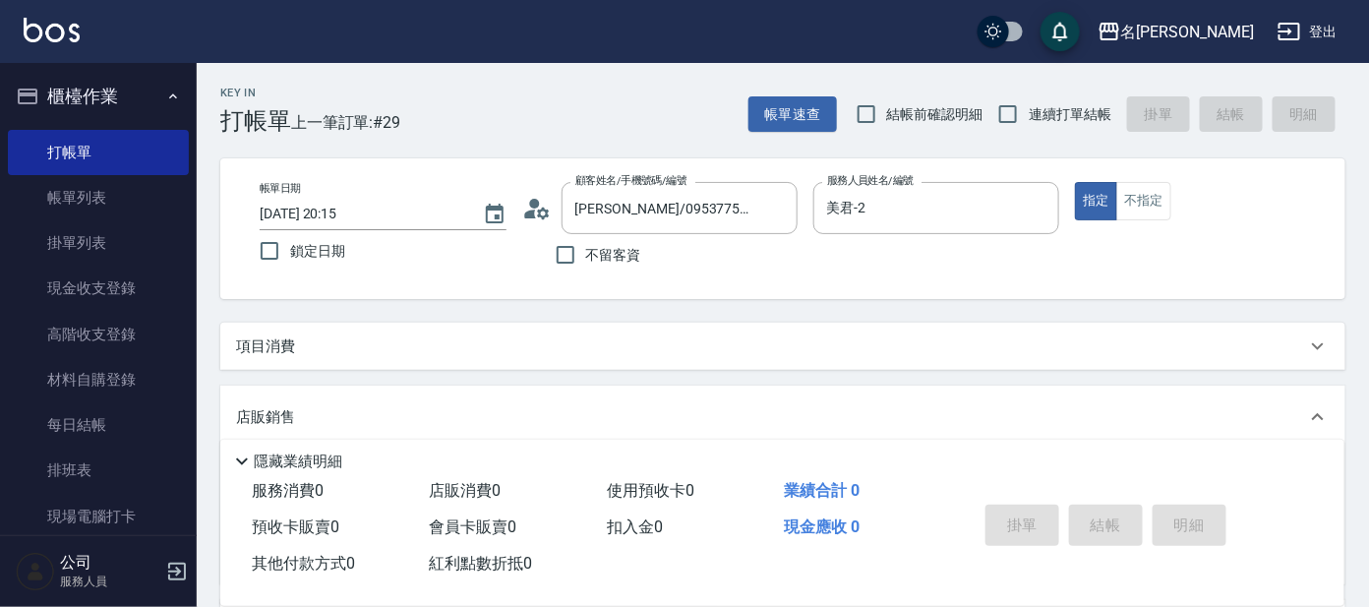
click at [405, 336] on div "項目消費" at bounding box center [771, 346] width 1070 height 21
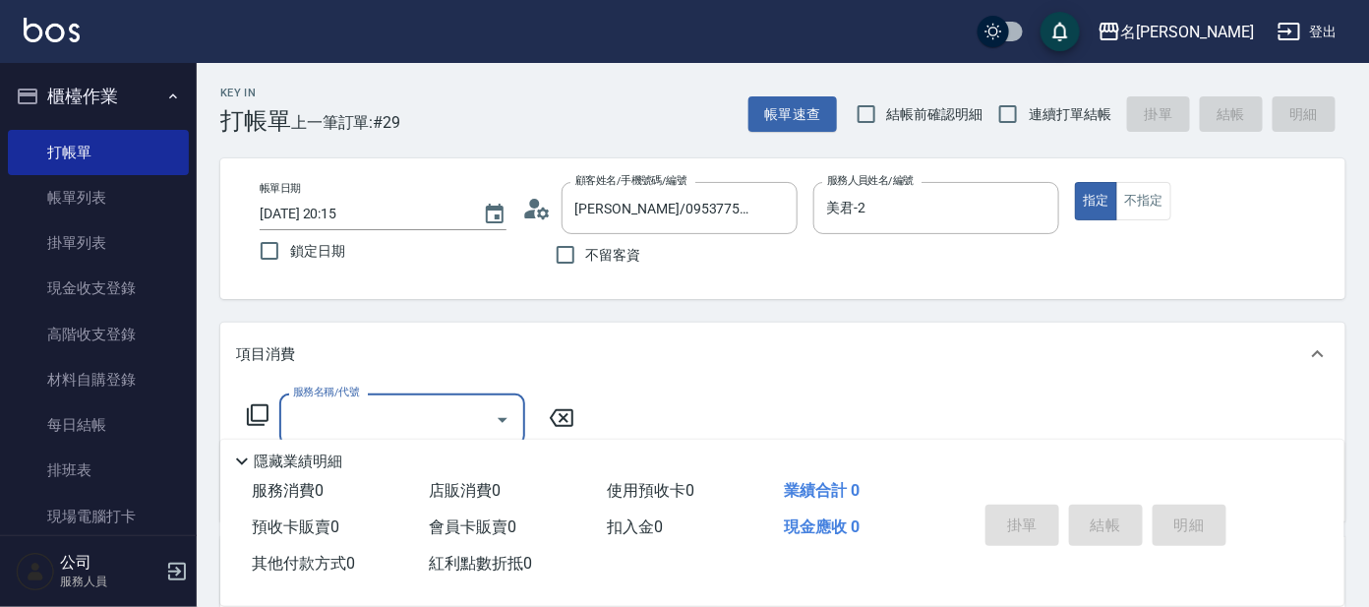
drag, startPoint x: 380, startPoint y: 419, endPoint x: 320, endPoint y: 429, distance: 60.8
click at [377, 419] on input "服務名稱/代號" at bounding box center [387, 419] width 199 height 34
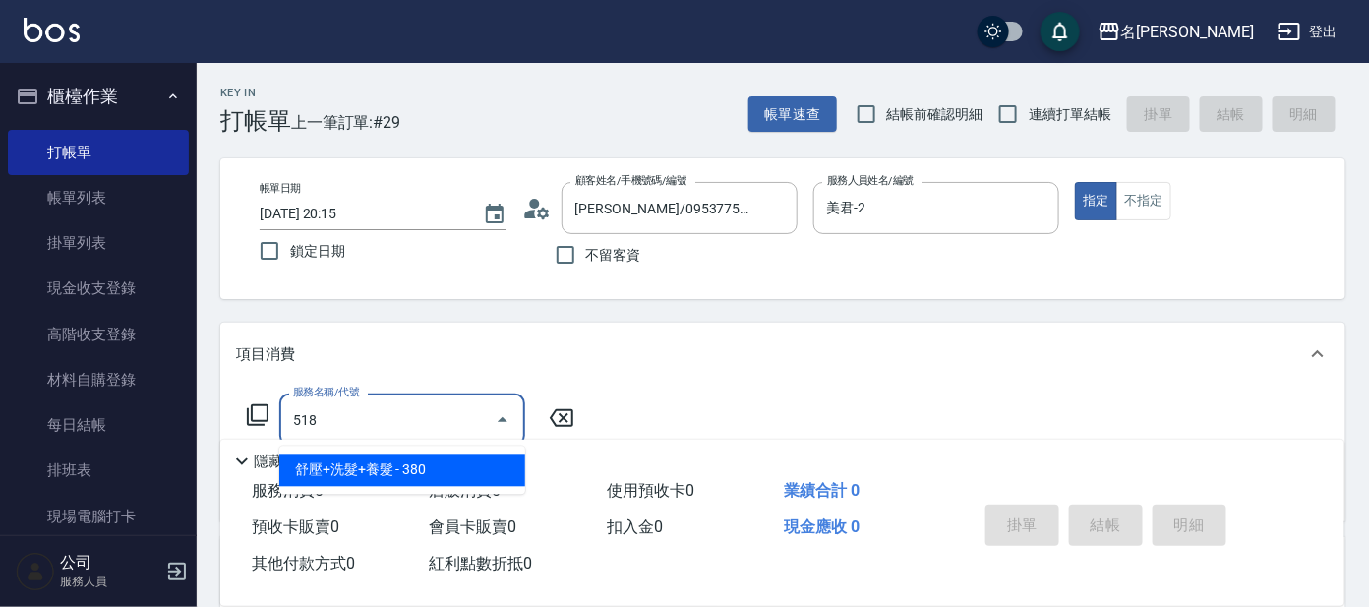
click at [339, 458] on span "舒壓+洗髮+養髮 - 380" at bounding box center [402, 470] width 246 height 32
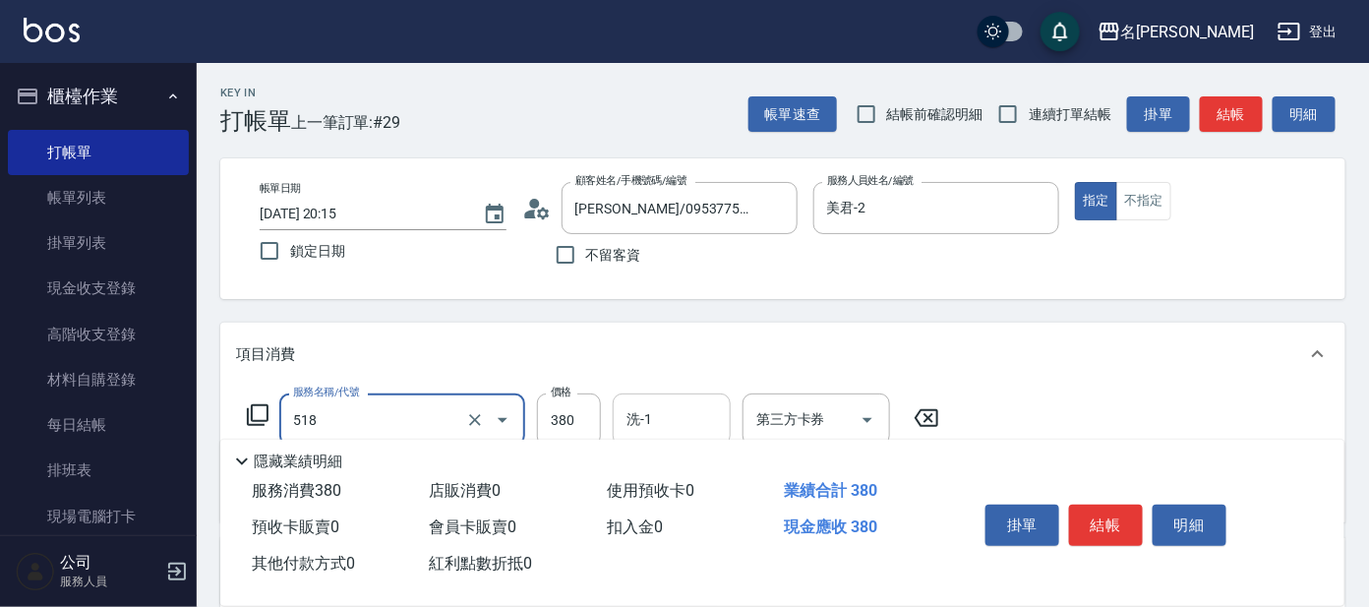
type input "舒壓+洗髮+養髮(518)"
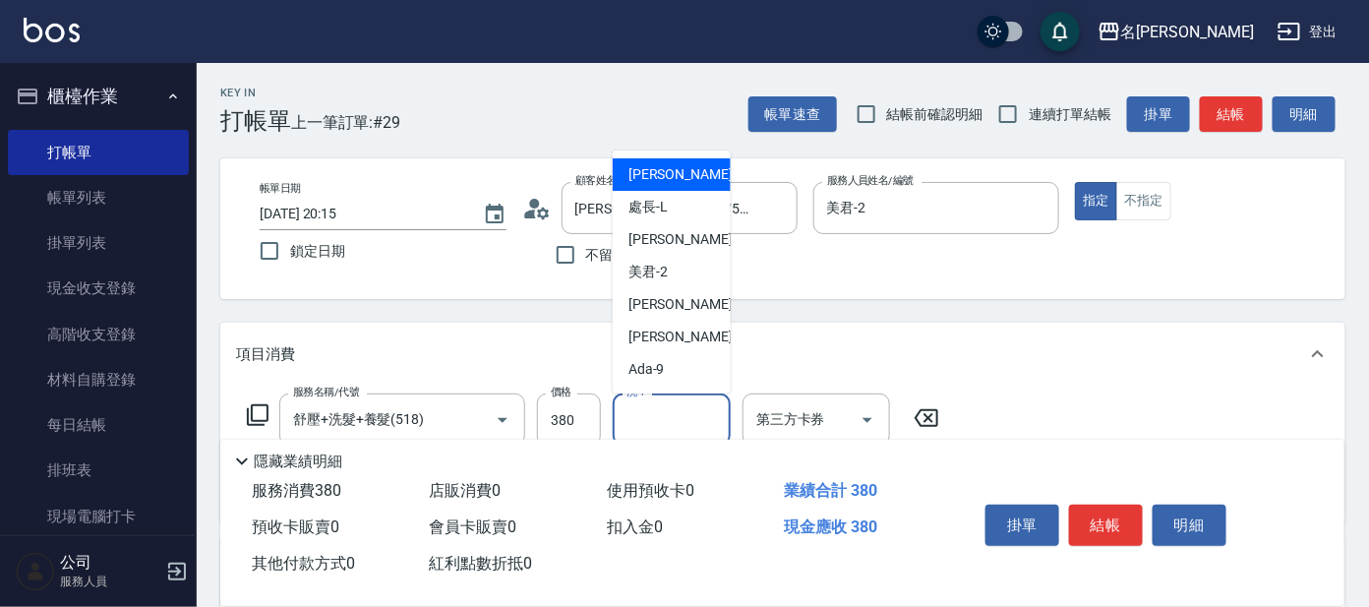
click at [656, 419] on input "洗-1" at bounding box center [672, 419] width 100 height 34
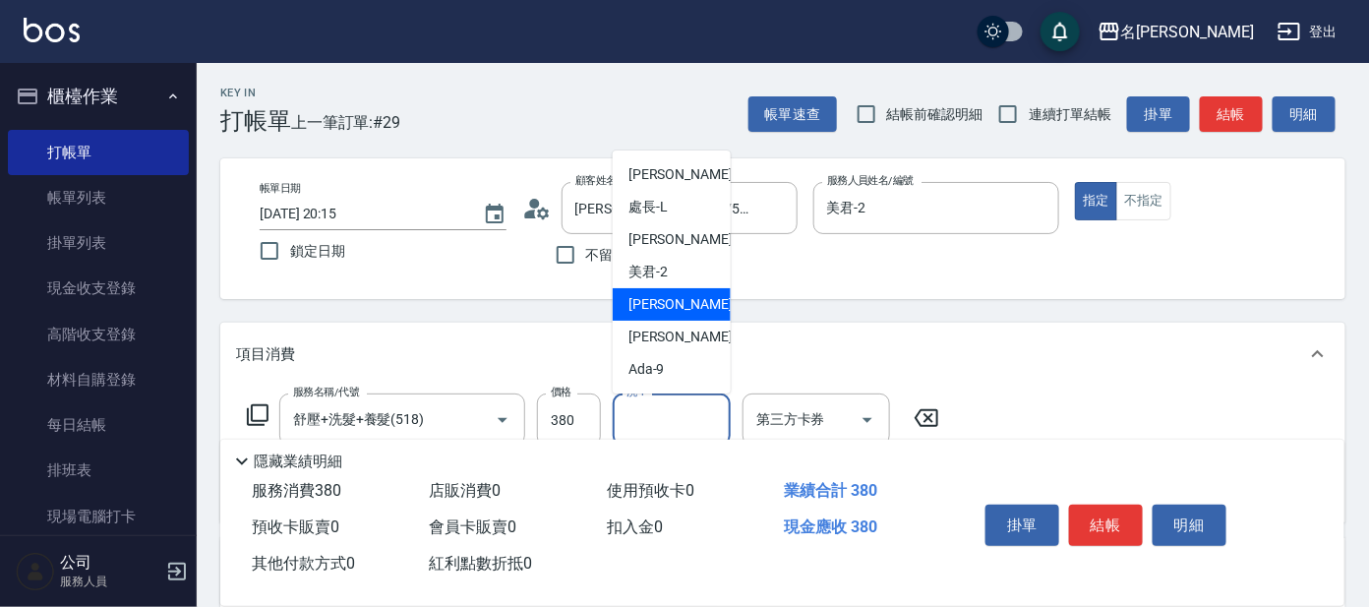
scroll to position [161, 0]
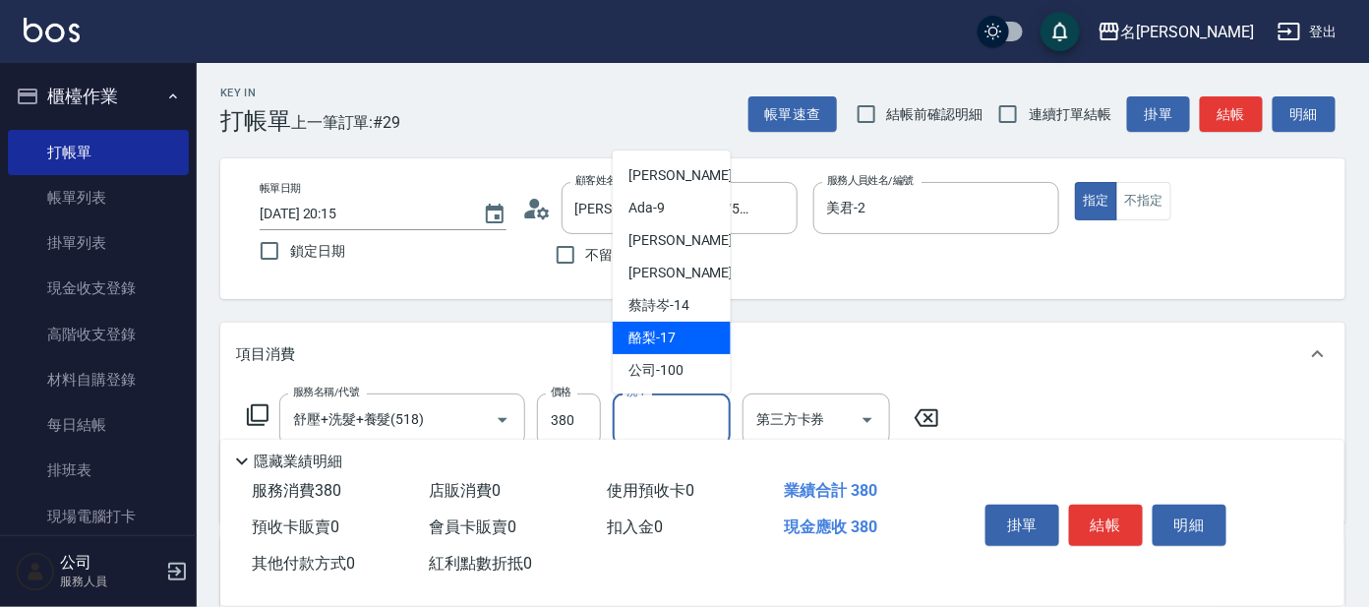
click at [669, 322] on div "酪梨 -17" at bounding box center [672, 338] width 118 height 32
type input "酪梨-17"
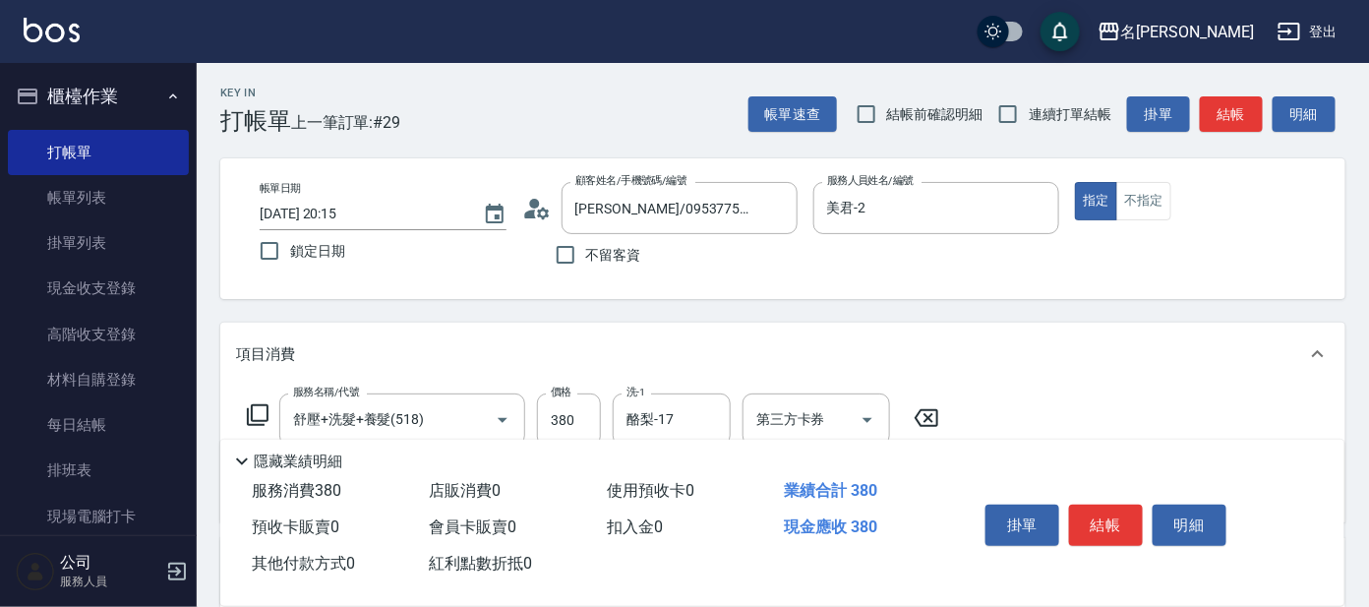
click at [254, 405] on icon at bounding box center [258, 415] width 22 height 22
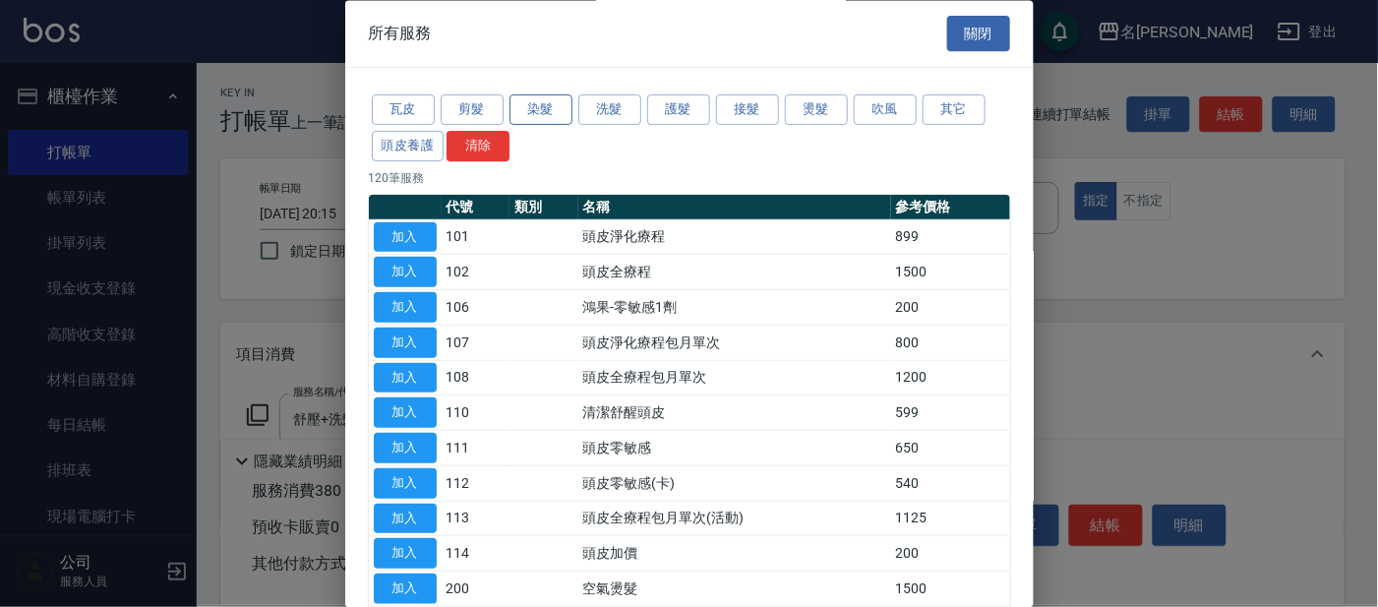
click at [544, 106] on button "染髮" at bounding box center [540, 110] width 63 height 30
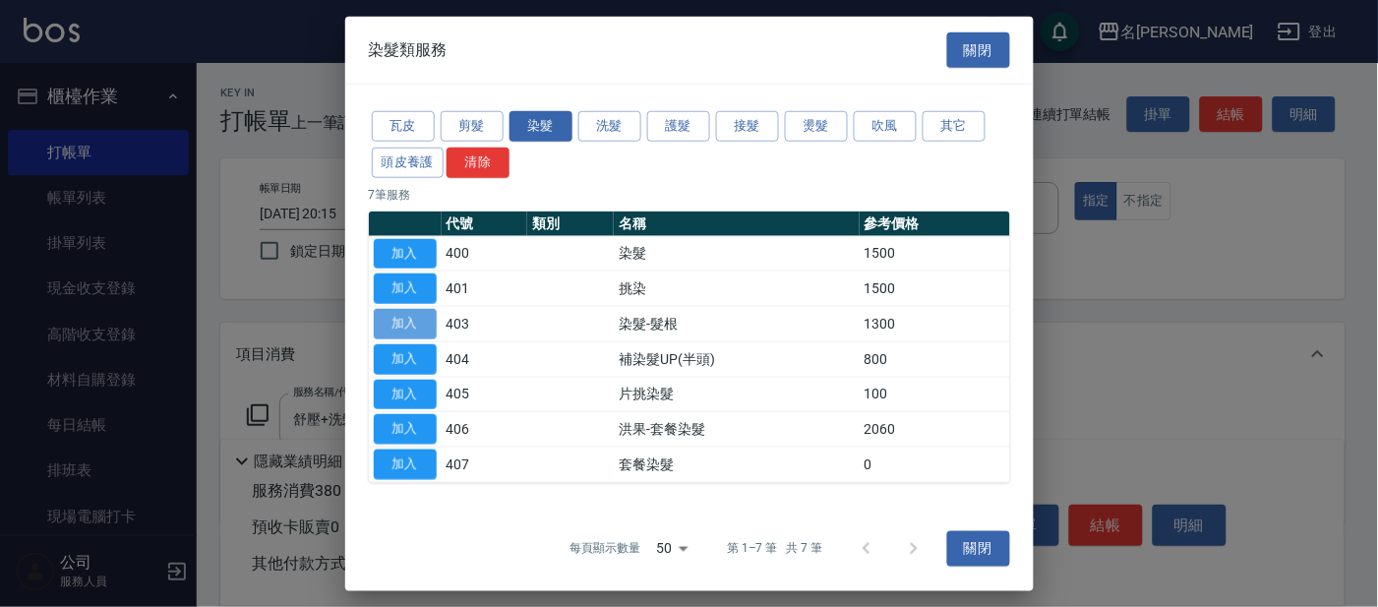
click at [420, 323] on button "加入" at bounding box center [405, 324] width 63 height 30
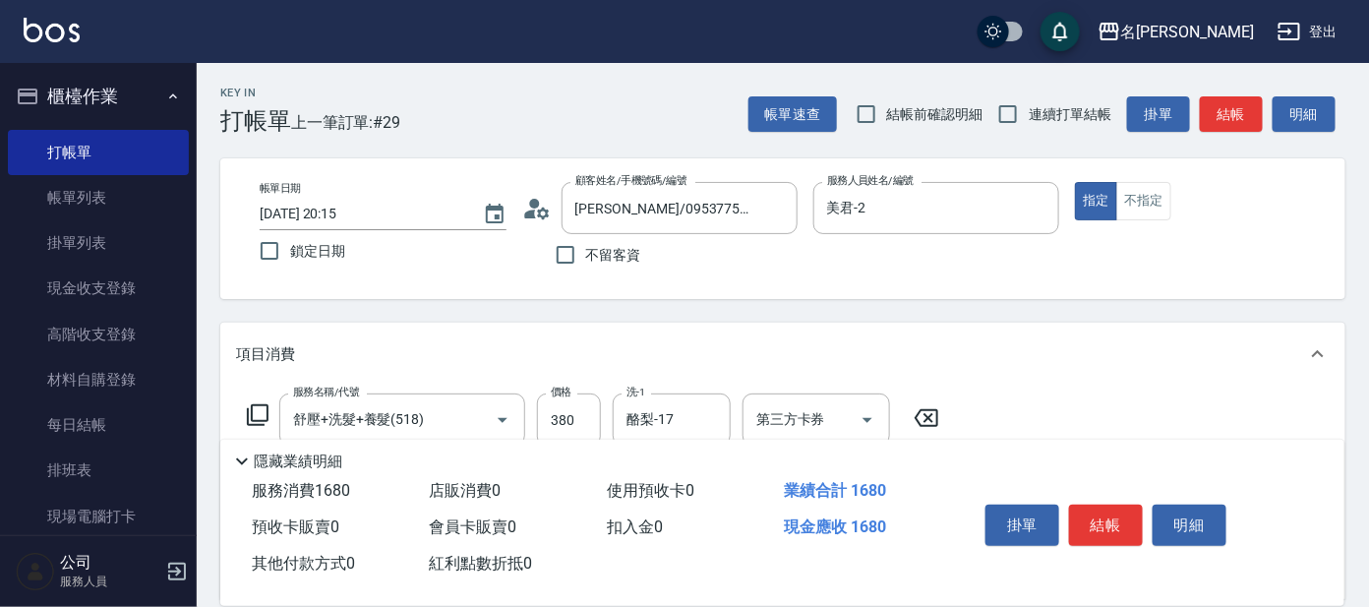
scroll to position [122, 0]
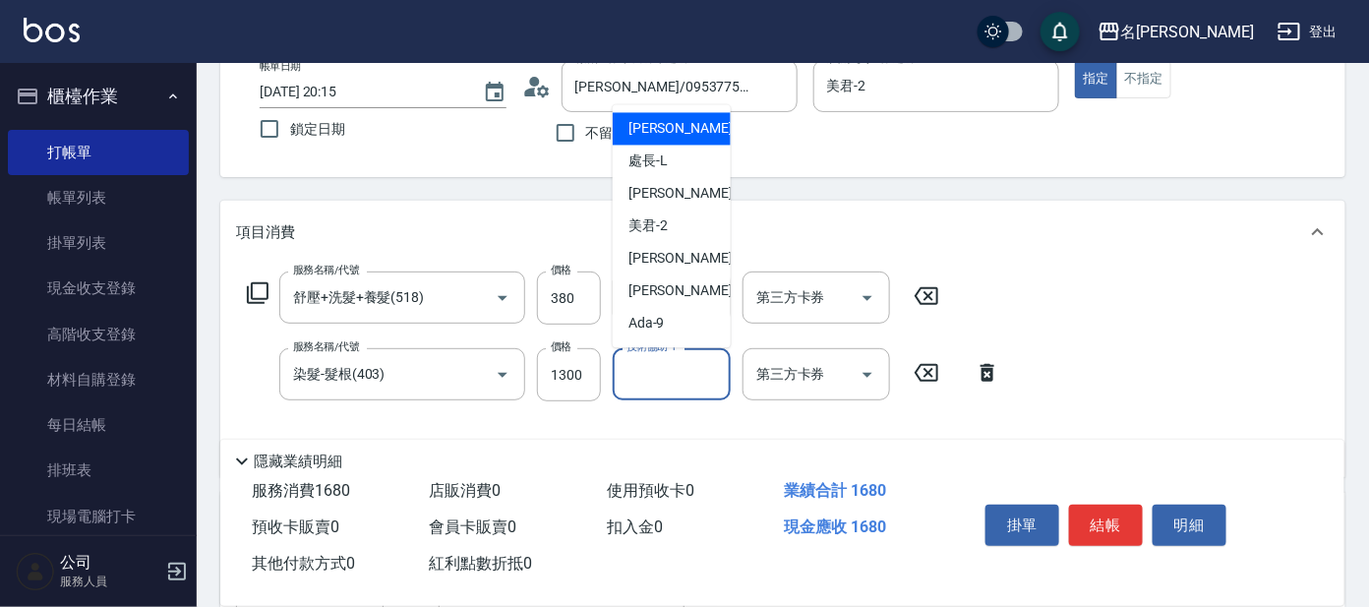
click at [670, 373] on div "技術協助-1 技術協助-1" at bounding box center [672, 374] width 118 height 52
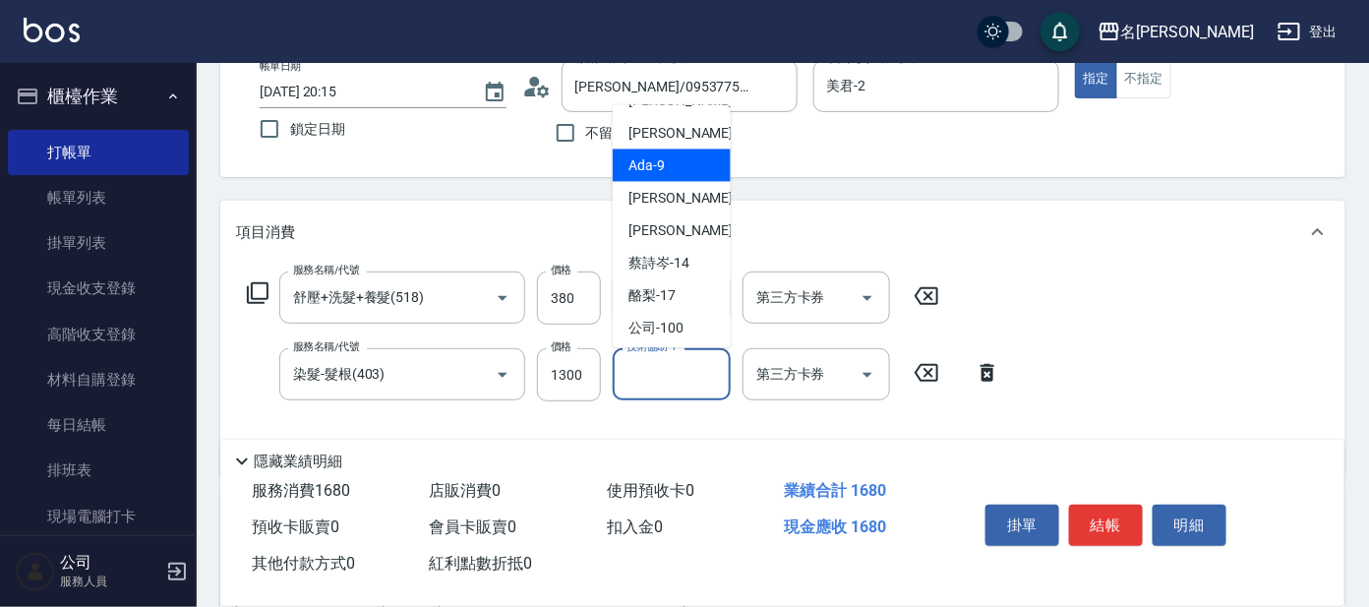
scroll to position [161, 0]
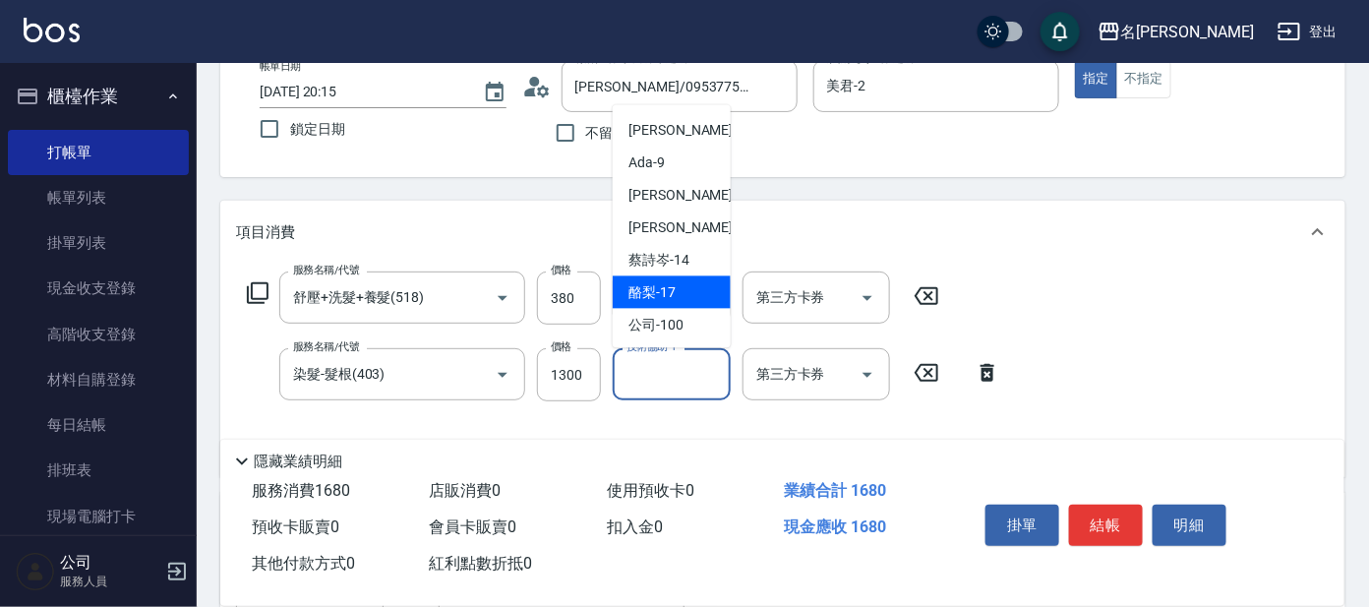
click at [679, 282] on div "酪梨 -17" at bounding box center [672, 292] width 118 height 32
type input "酪梨-17"
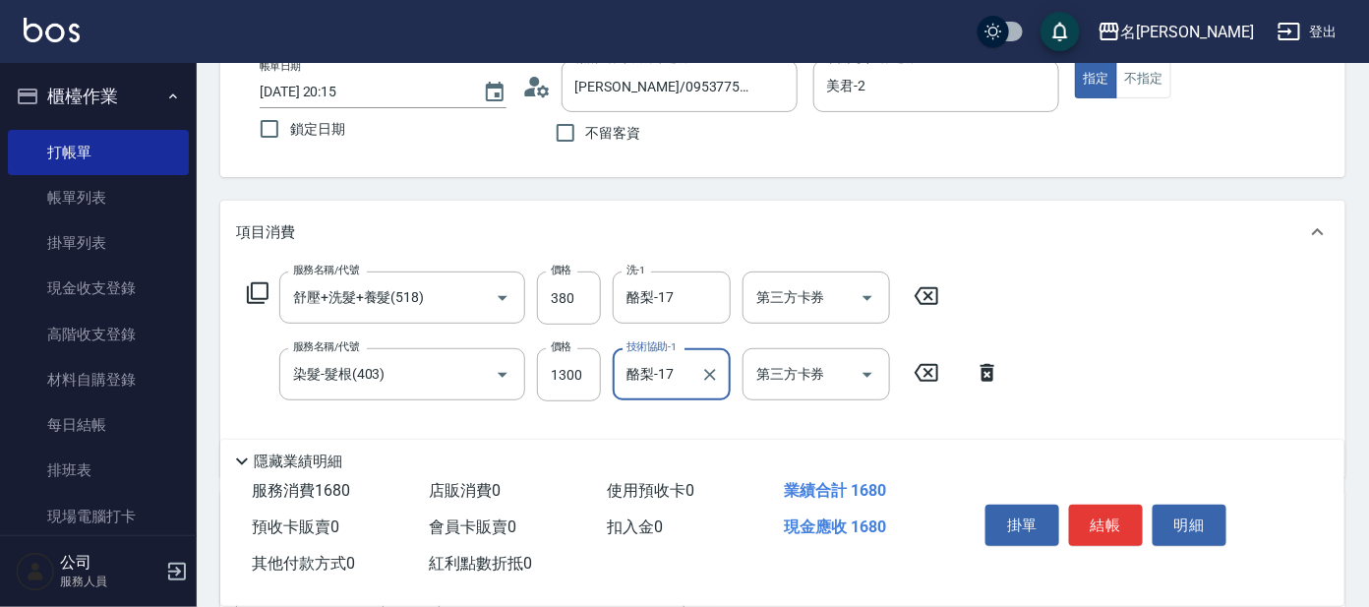
click at [276, 288] on div "服務名稱/代號 舒壓+洗髮+養髮(518) 服務名稱/代號 價格 380 價格 洗-1 酪梨-17 洗-1 第三方卡券 第三方卡券" at bounding box center [593, 297] width 715 height 53
click at [256, 283] on icon at bounding box center [258, 293] width 24 height 24
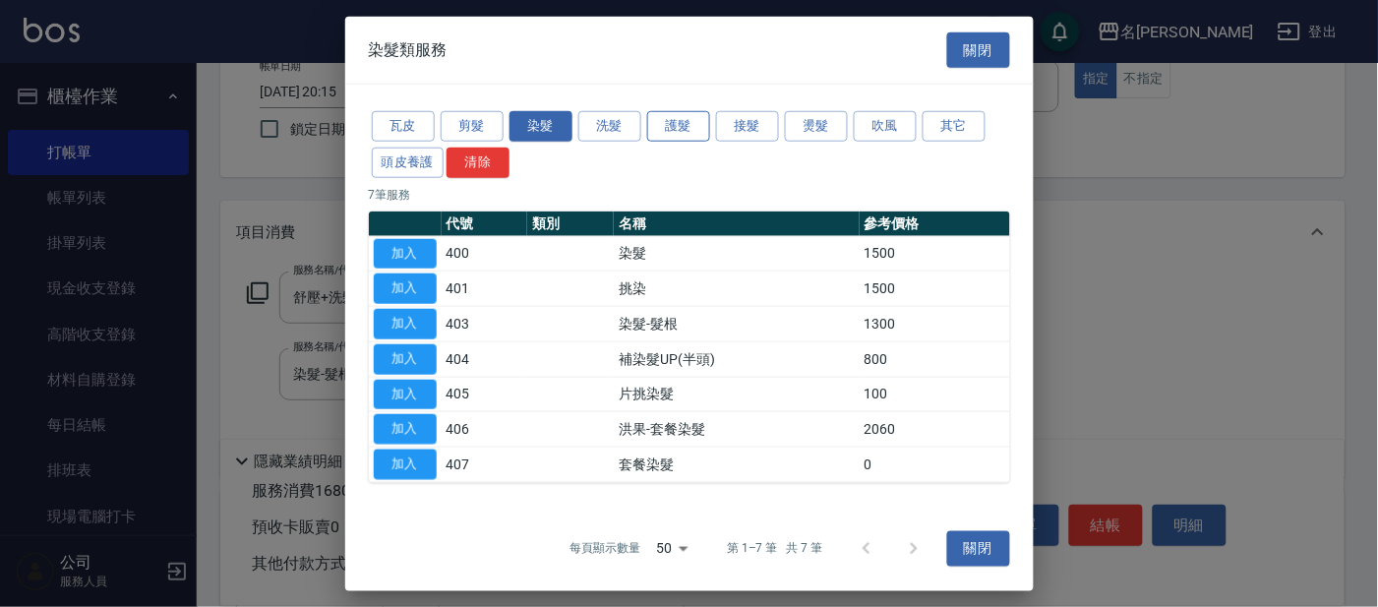
click at [678, 117] on button "護髮" at bounding box center [678, 126] width 63 height 30
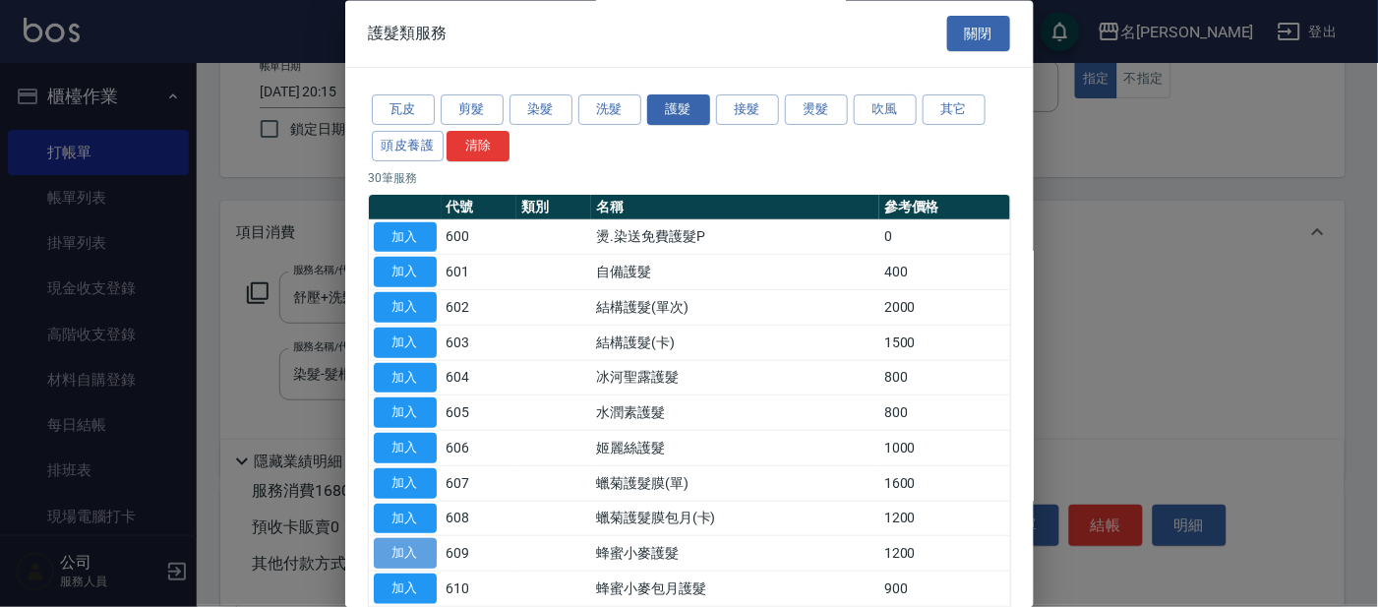
click at [415, 560] on button "加入" at bounding box center [405, 554] width 63 height 30
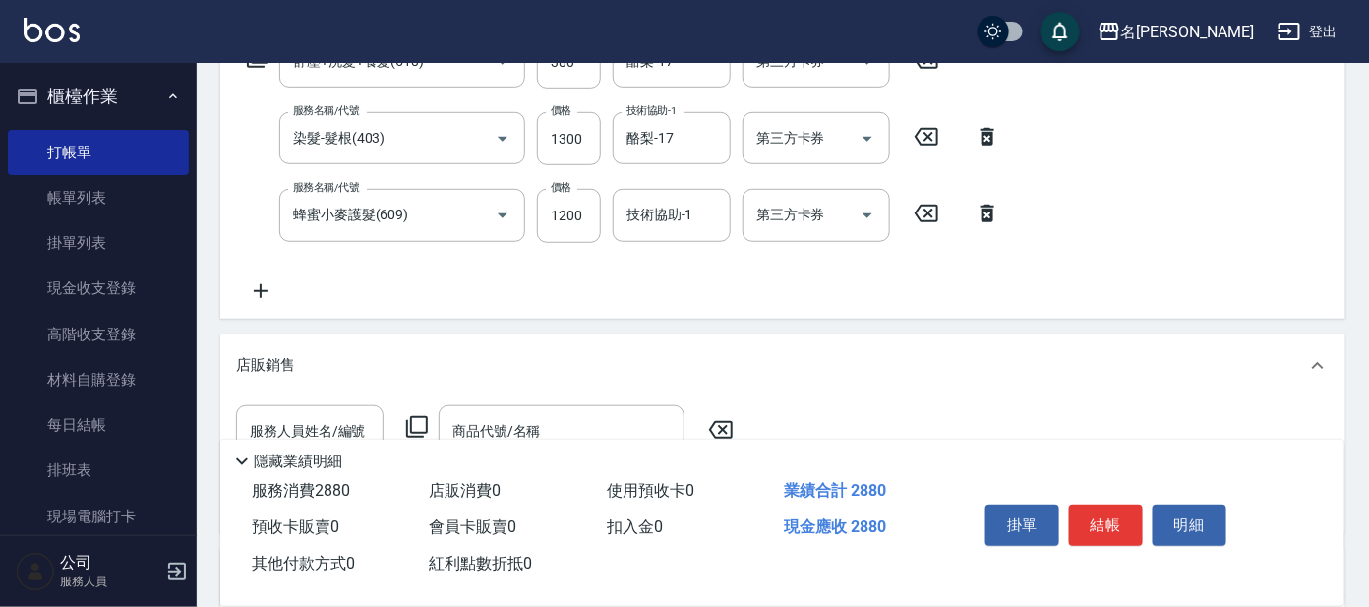
scroll to position [368, 0]
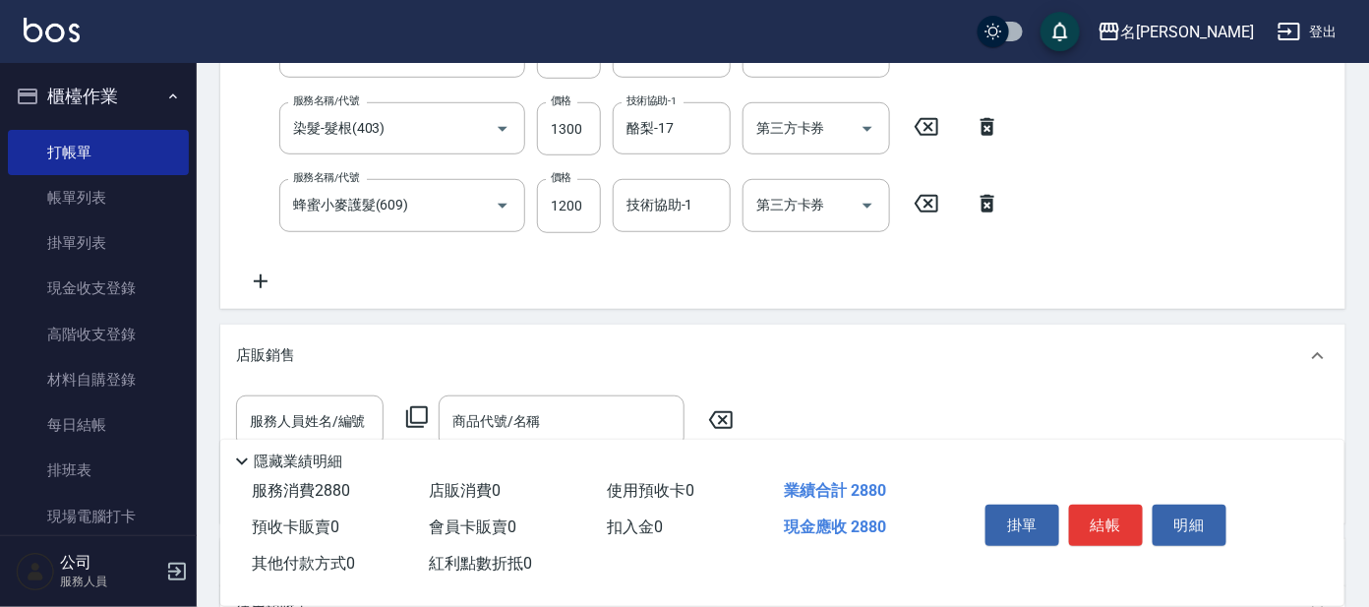
click at [676, 199] on input "技術協助-1" at bounding box center [672, 205] width 100 height 34
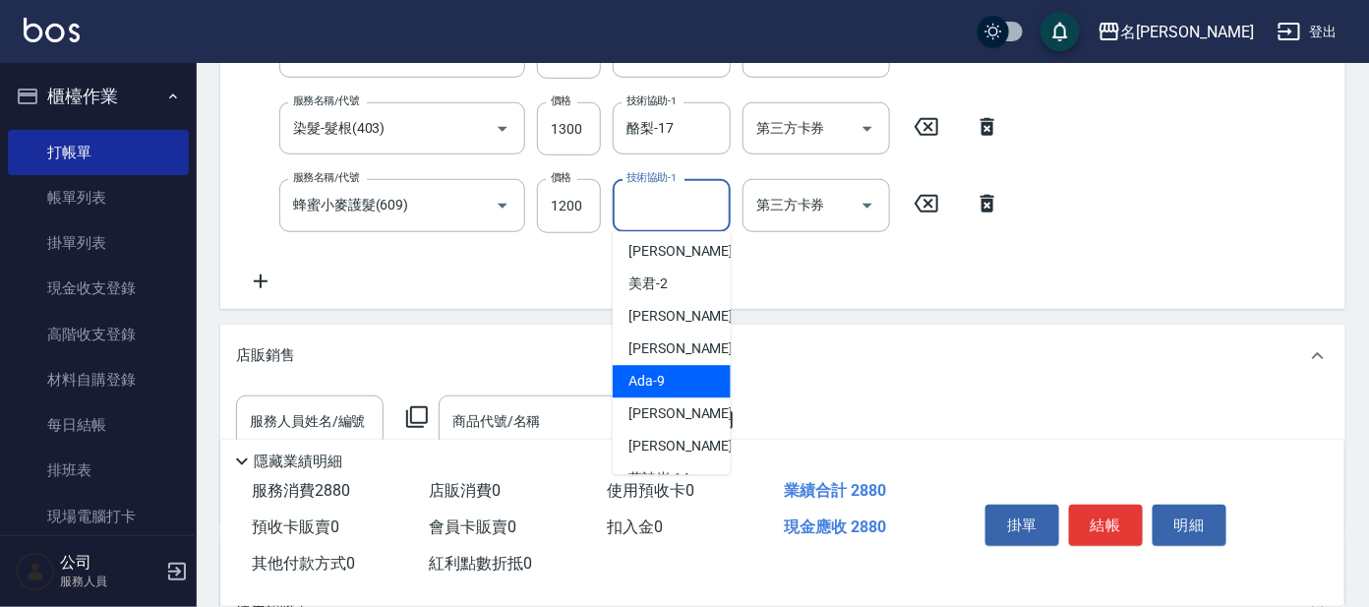
scroll to position [162, 0]
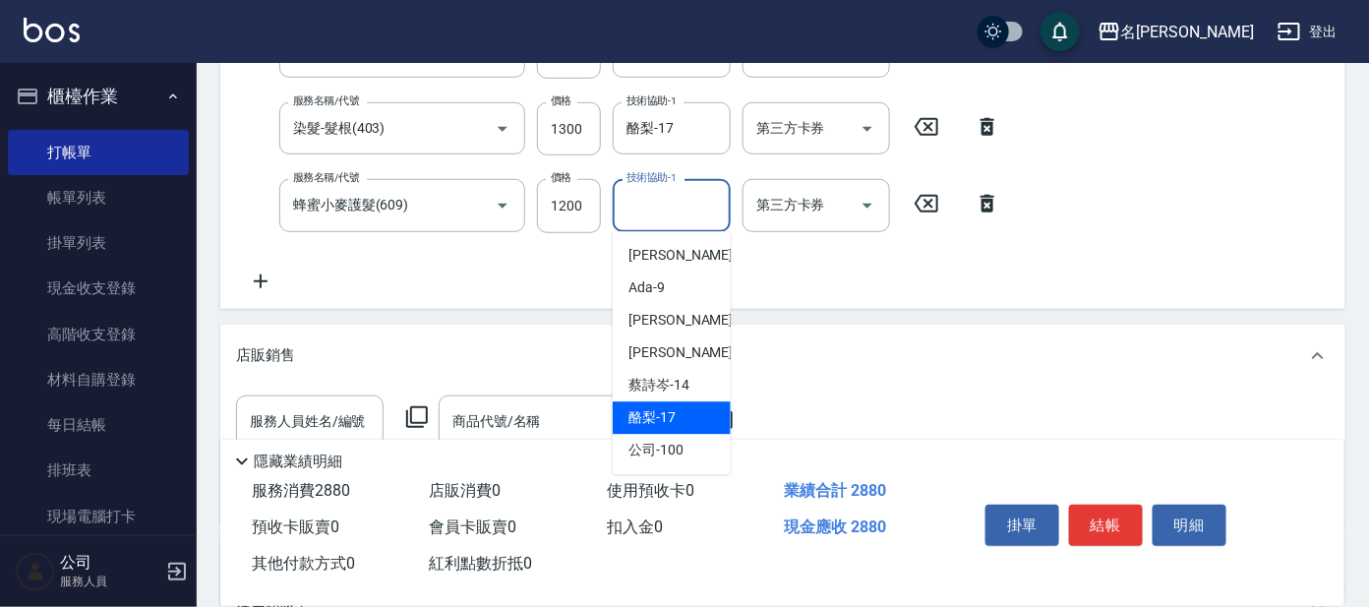
click at [695, 404] on div "酪梨 -17" at bounding box center [672, 418] width 118 height 32
type input "酪梨-17"
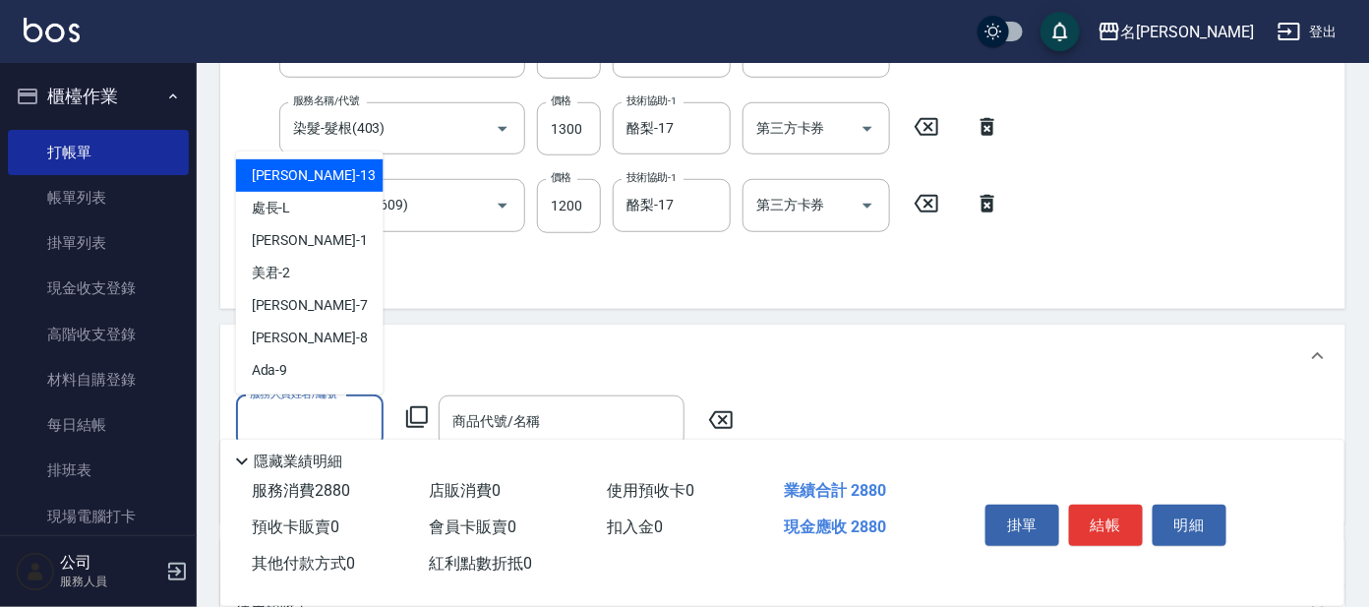
click at [326, 410] on input "服務人員姓名/編號" at bounding box center [310, 421] width 130 height 34
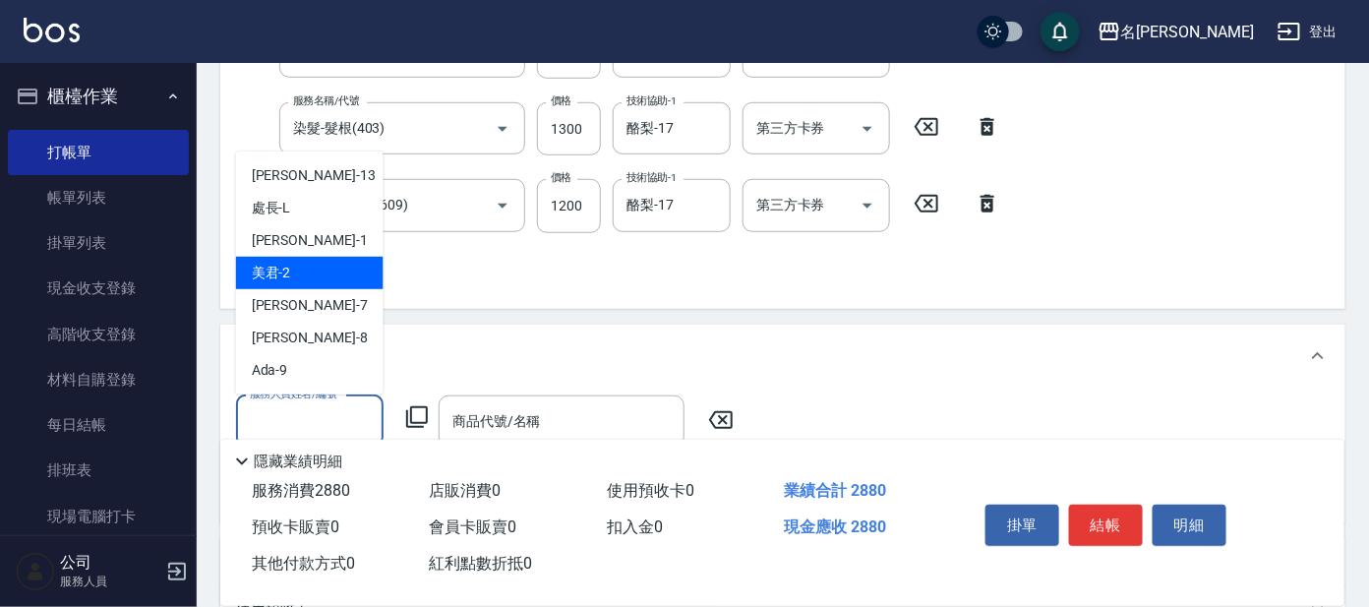
scroll to position [245, 0]
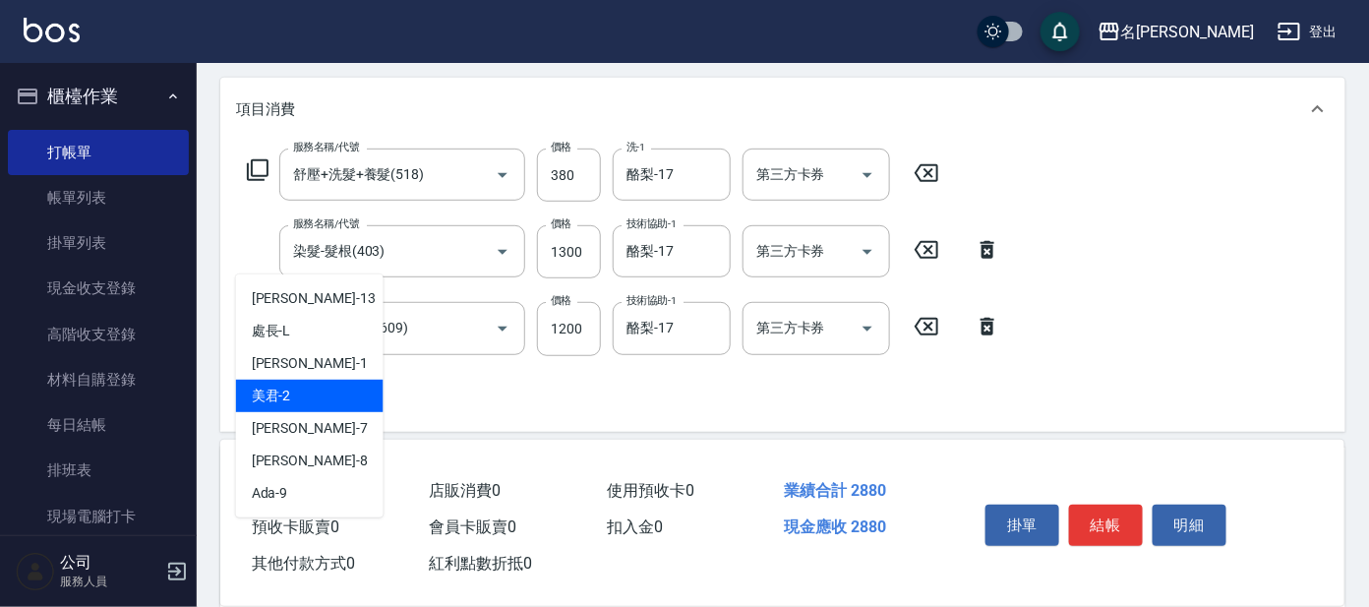
click at [324, 387] on div "美君 -2" at bounding box center [310, 396] width 148 height 32
type input "美君-2"
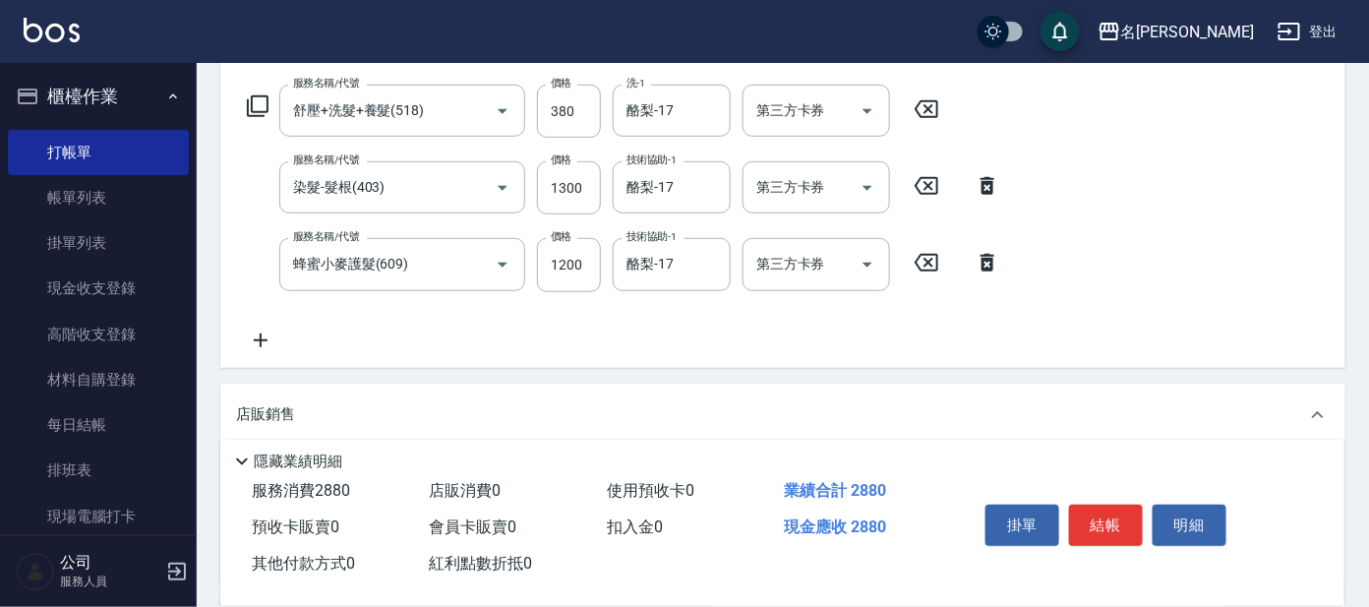
scroll to position [368, 0]
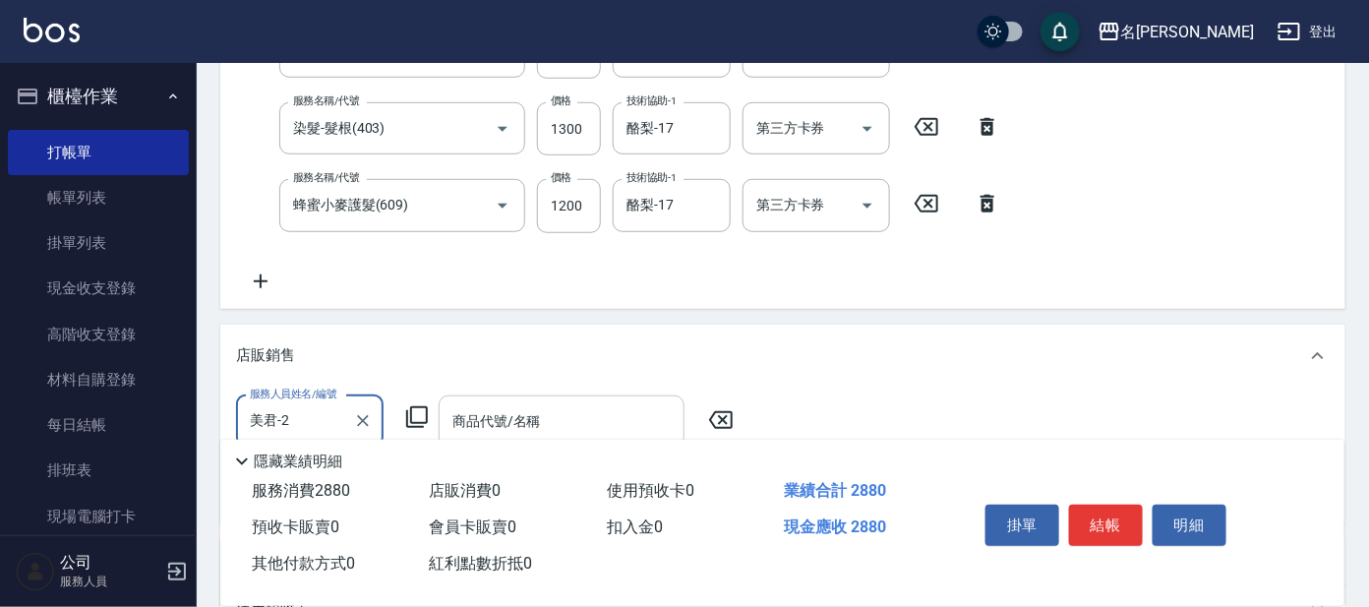
click at [540, 401] on div "商品代號/名稱" at bounding box center [562, 421] width 246 height 52
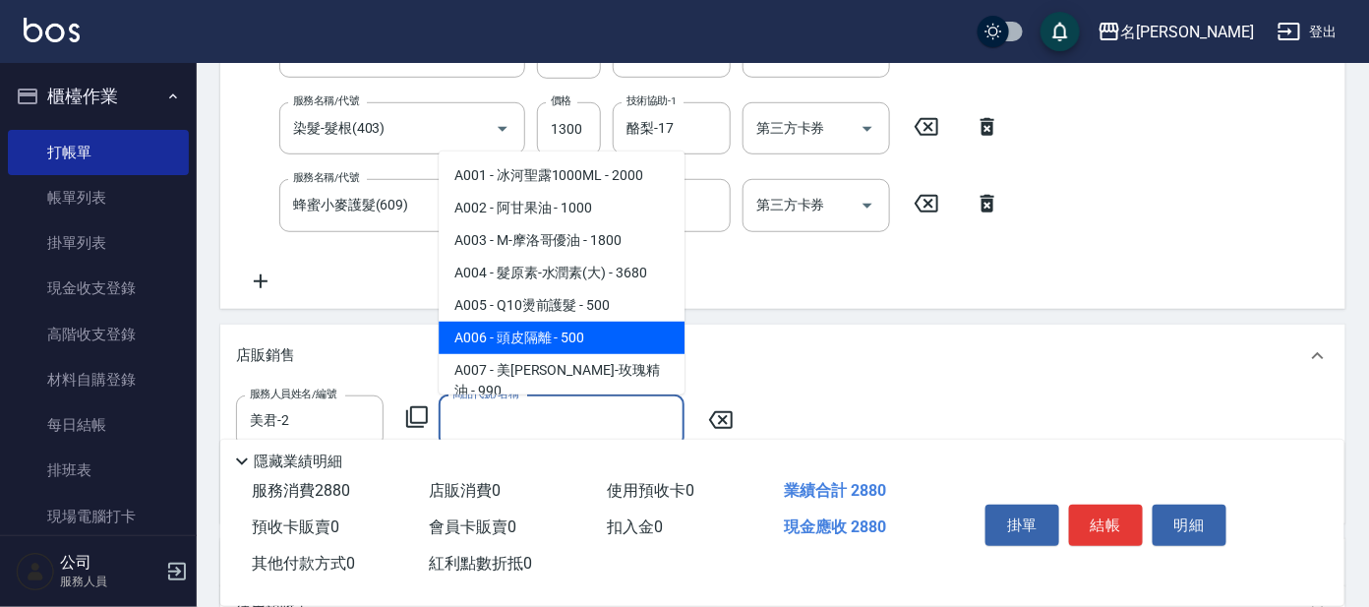
click at [552, 326] on span "A006 - 頭皮隔離 - 500" at bounding box center [562, 338] width 246 height 32
type input "頭皮隔離"
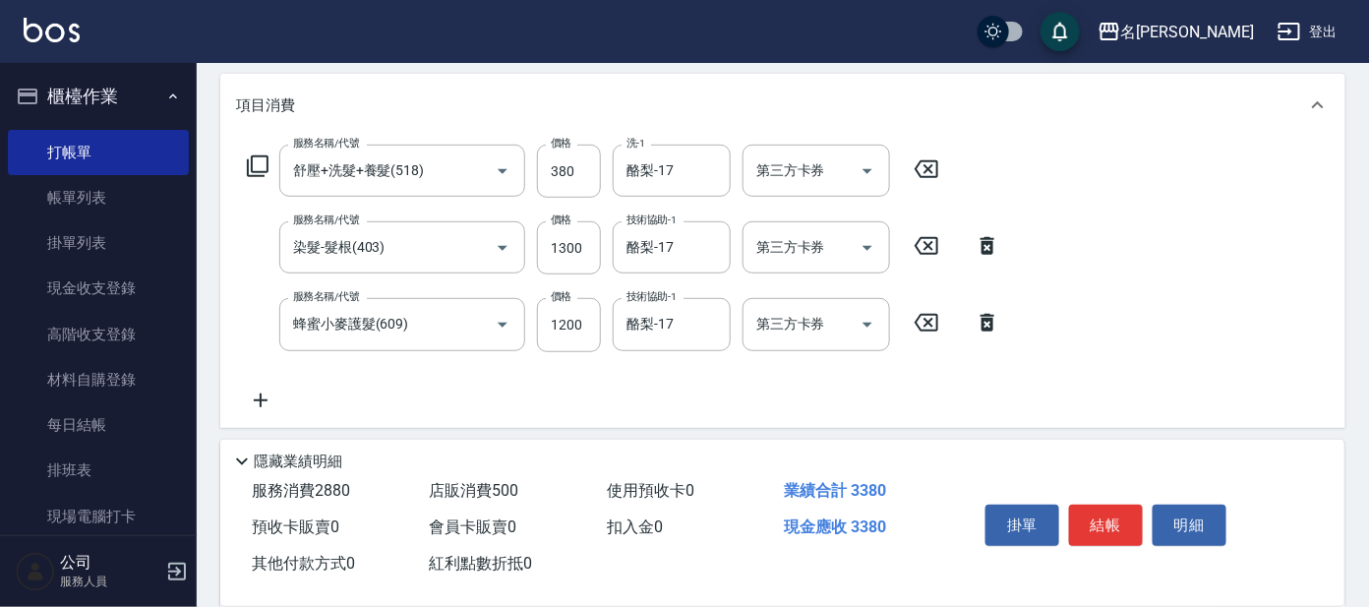
scroll to position [303, 0]
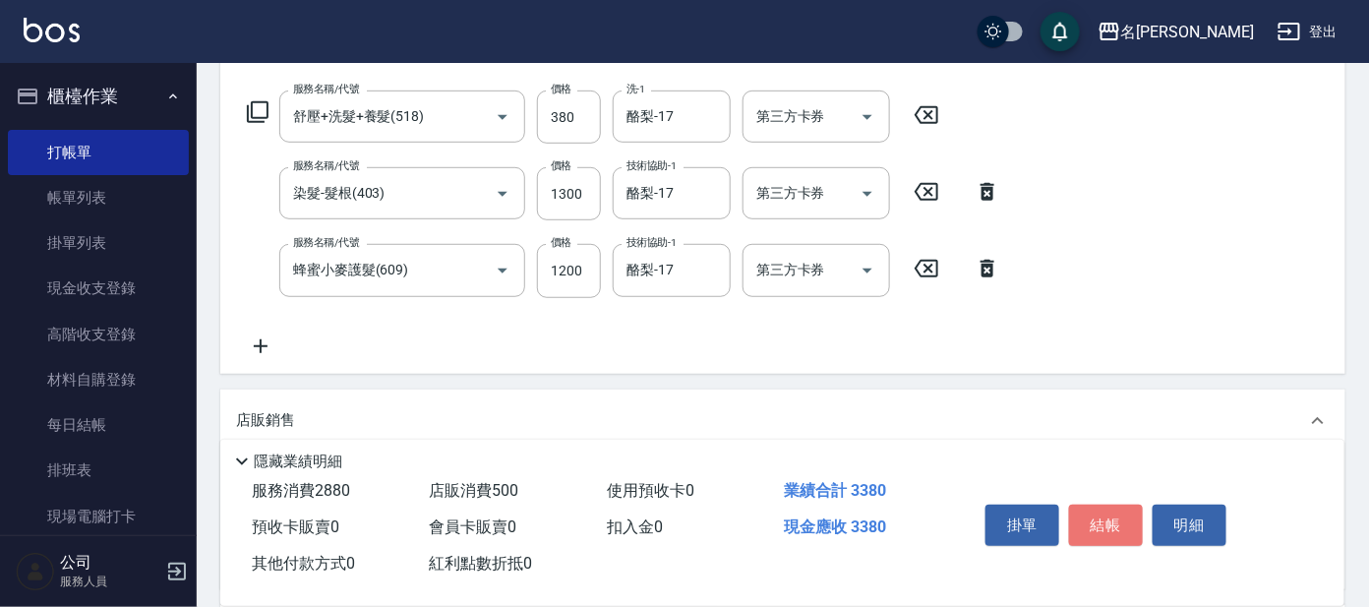
click at [1105, 512] on button "結帳" at bounding box center [1106, 525] width 74 height 41
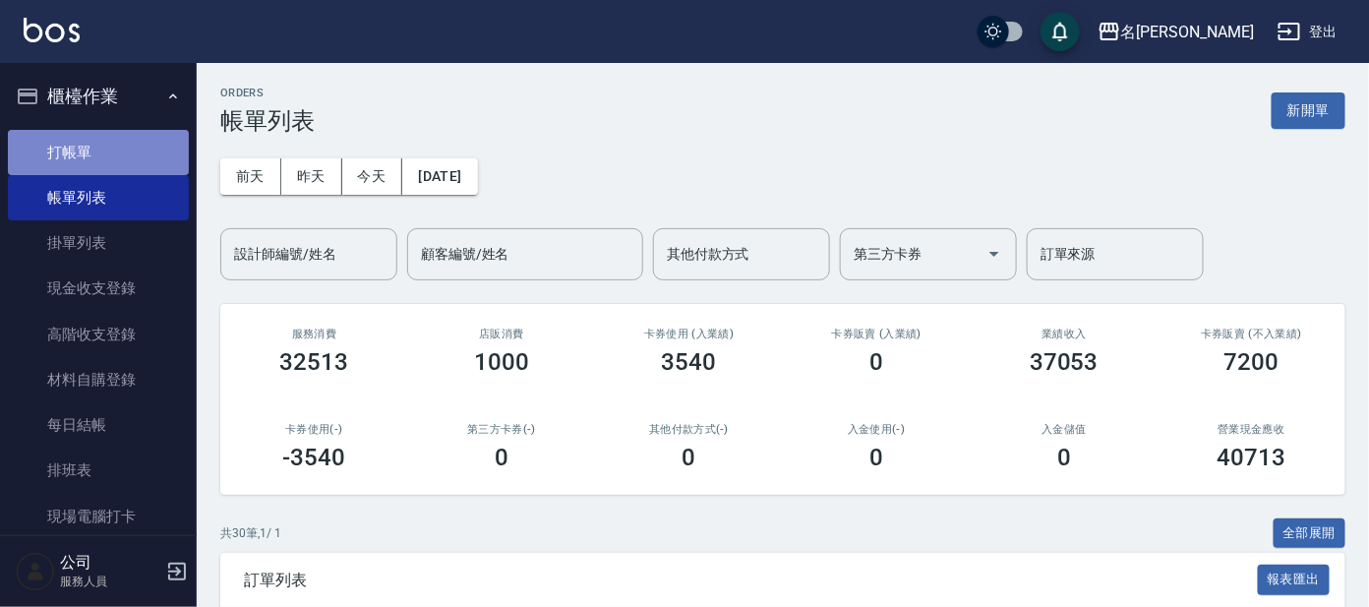
click at [119, 142] on link "打帳單" at bounding box center [98, 152] width 181 height 45
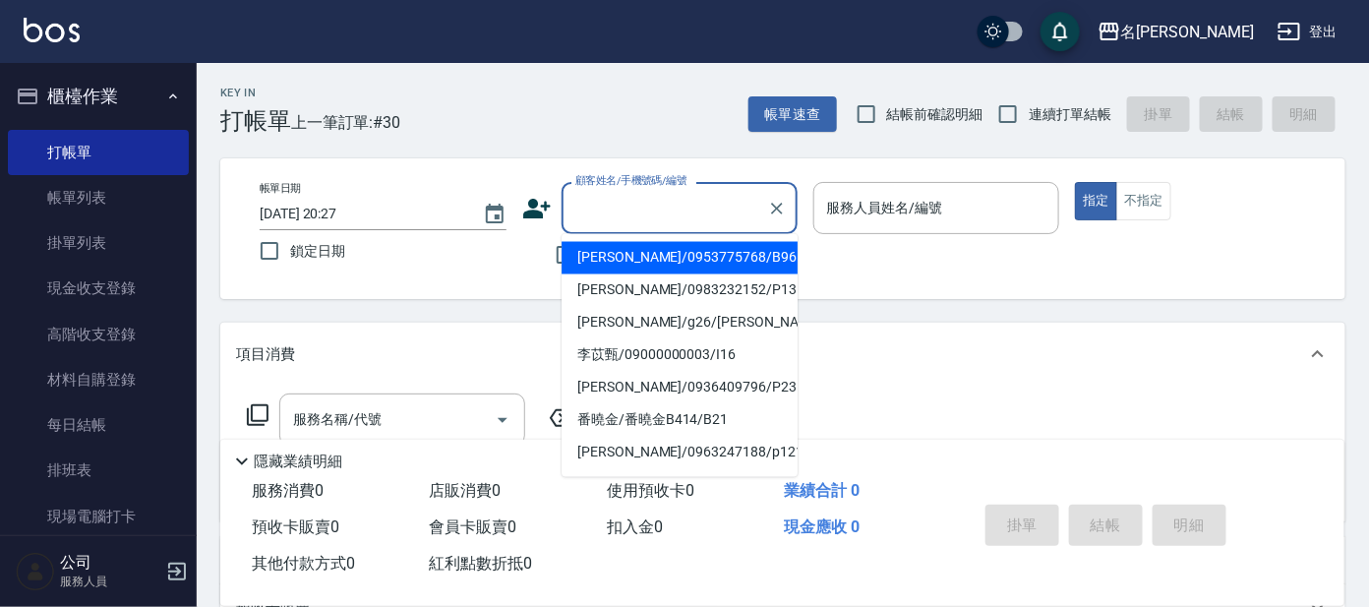
click at [695, 199] on input "顧客姓名/手機號碼/編號" at bounding box center [664, 208] width 189 height 34
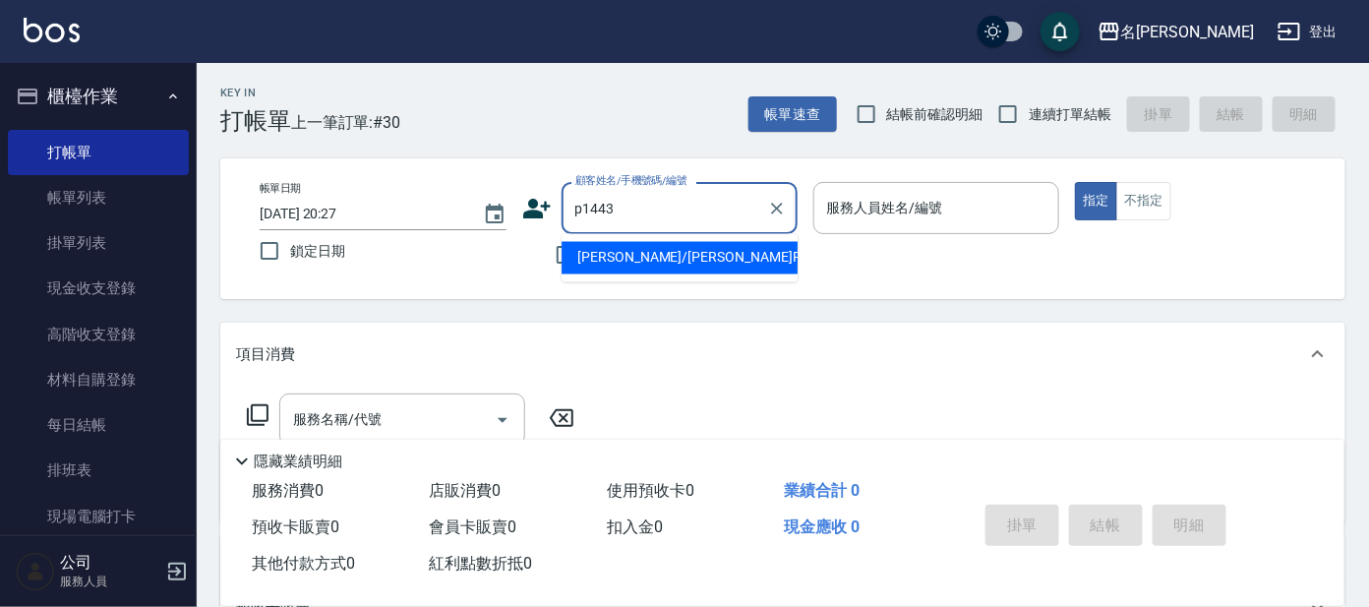
drag, startPoint x: 654, startPoint y: 215, endPoint x: 656, endPoint y: 240, distance: 24.7
click at [653, 215] on input "p1443" at bounding box center [664, 208] width 189 height 34
drag, startPoint x: 660, startPoint y: 255, endPoint x: 751, endPoint y: 243, distance: 92.2
click at [661, 254] on li "[PERSON_NAME]/[PERSON_NAME]P1443/P1443" at bounding box center [680, 258] width 236 height 32
type input "[PERSON_NAME]/[PERSON_NAME]P1443/P1443"
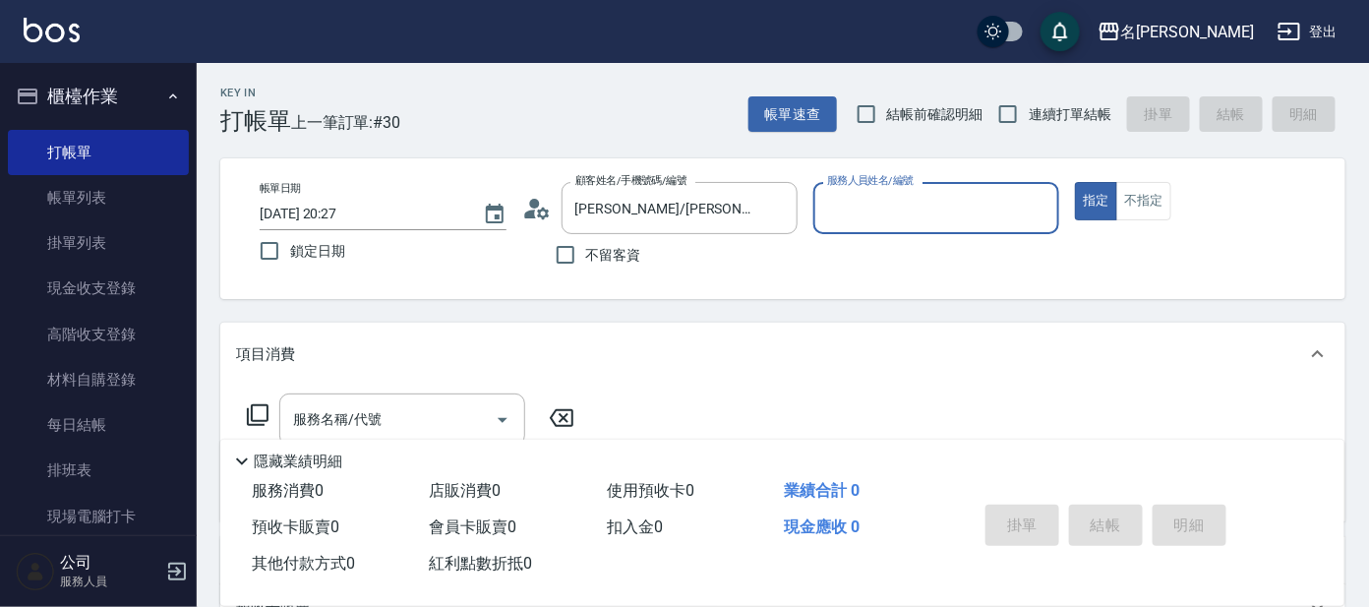
type input "美君-2"
click at [378, 419] on input "服務名稱/代號" at bounding box center [387, 419] width 199 height 34
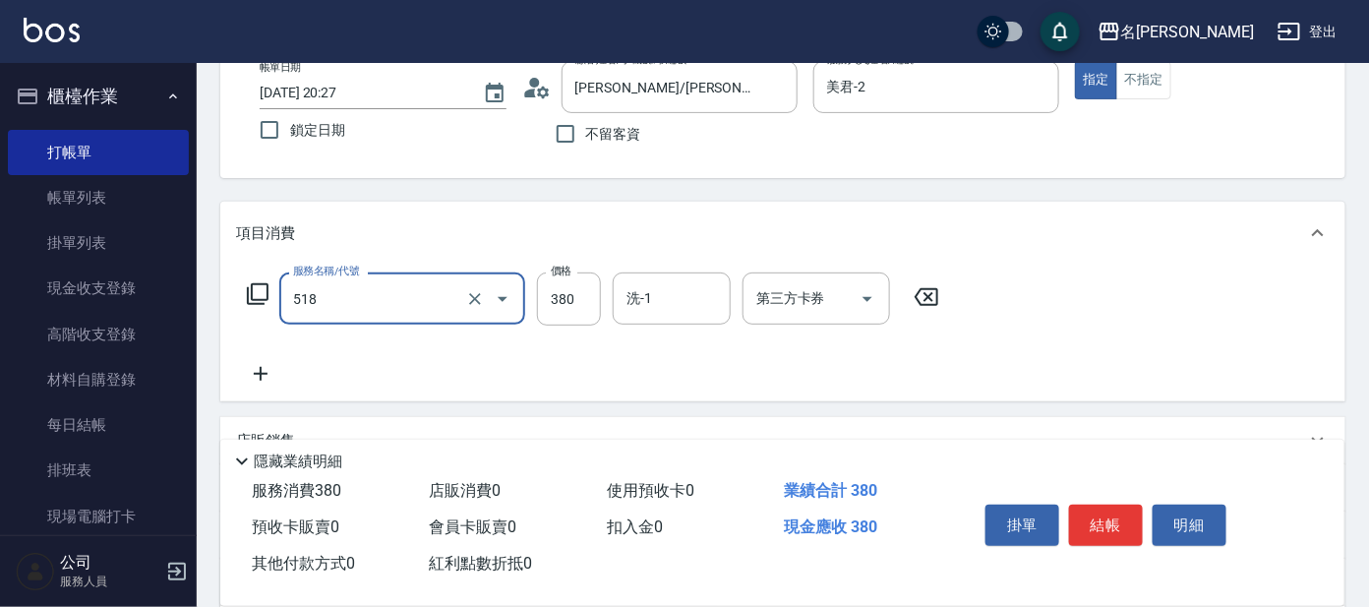
scroll to position [122, 0]
type input "舒壓+洗髮+養髮(518)"
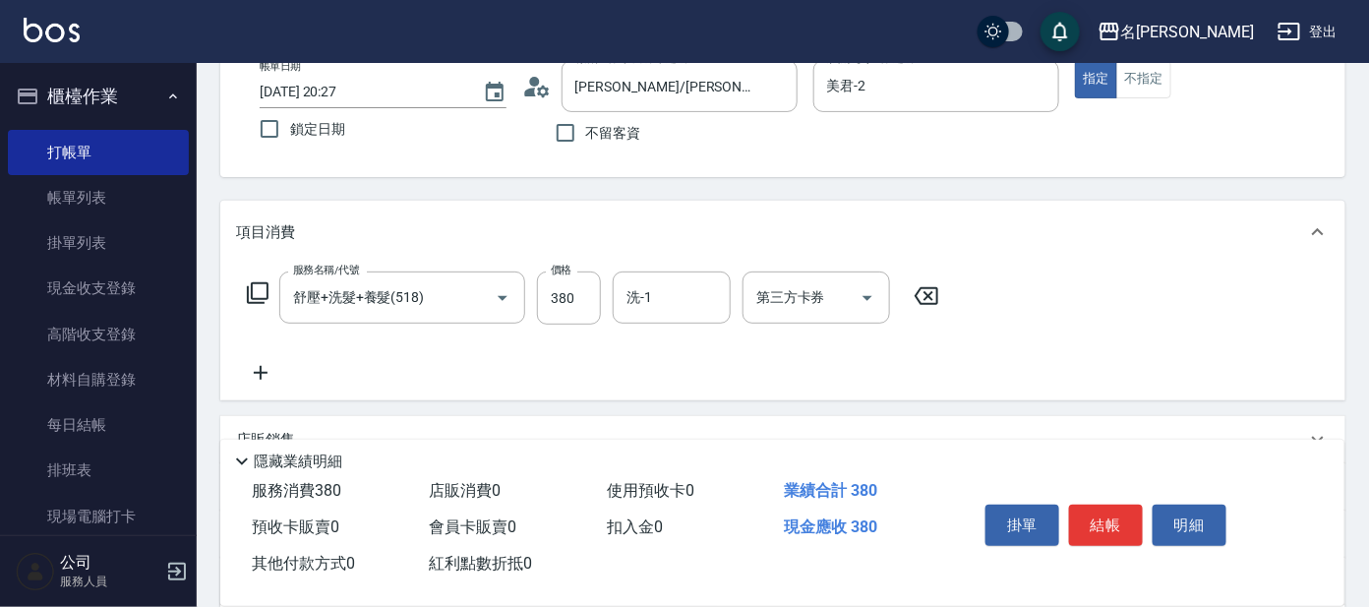
click at [265, 369] on icon at bounding box center [260, 373] width 49 height 24
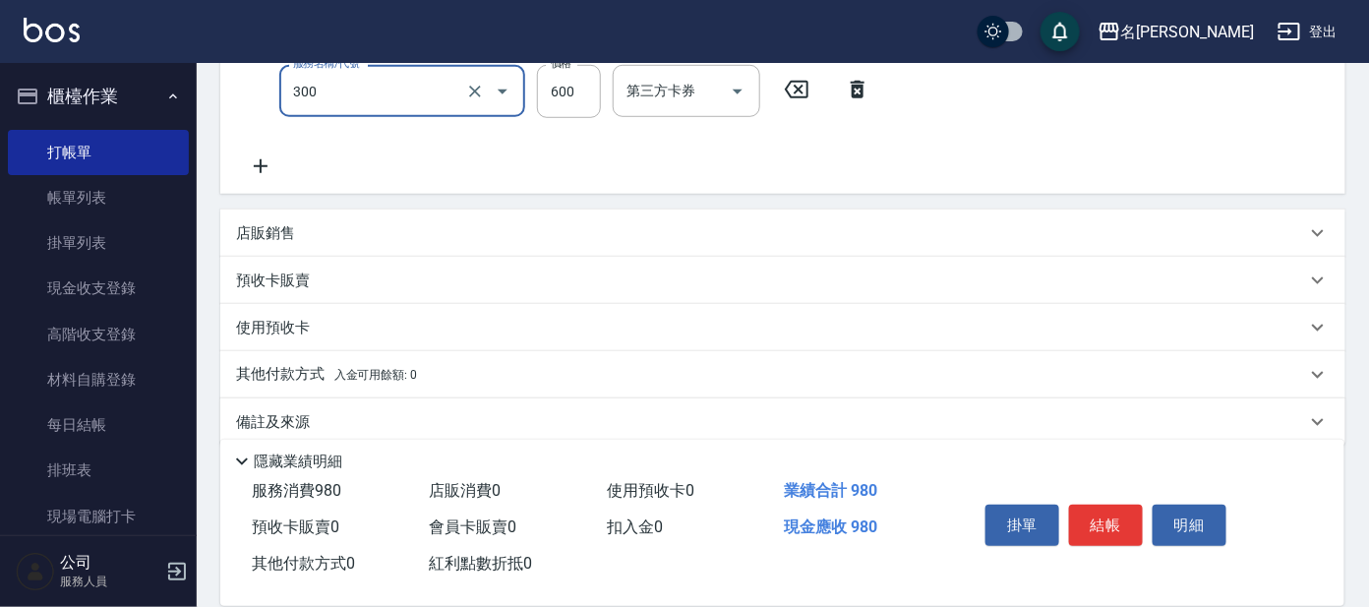
scroll to position [427, 0]
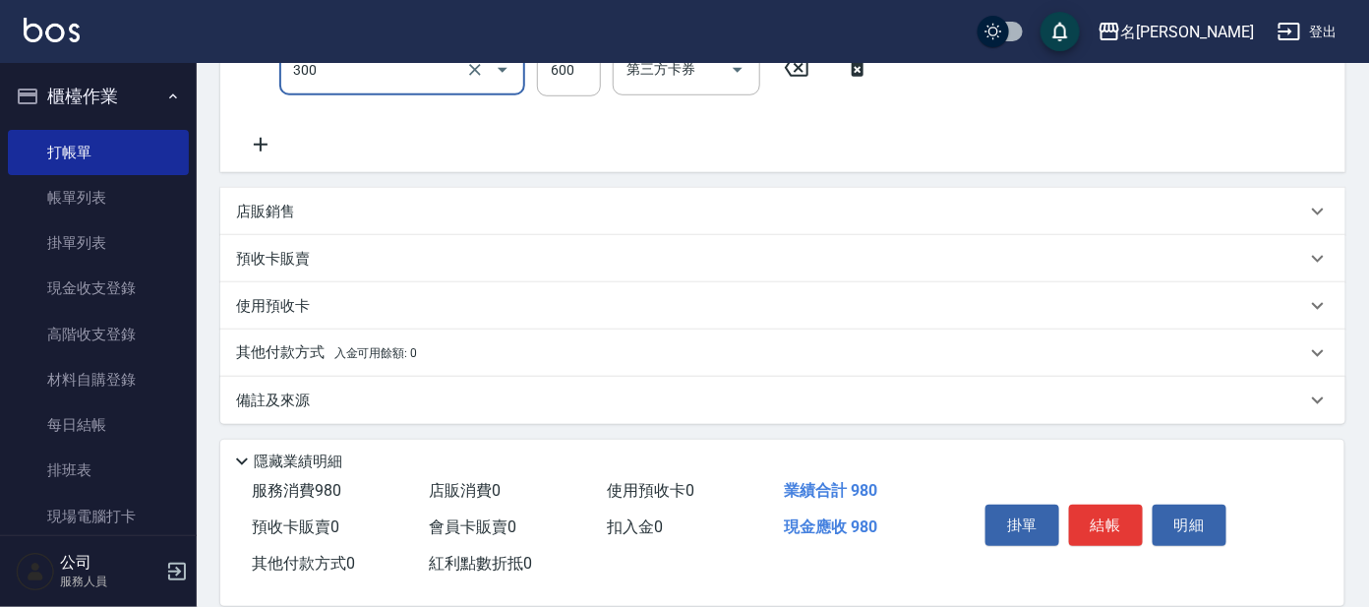
type input "剪髮 講師級設計師(300)"
click at [254, 145] on icon at bounding box center [260, 145] width 49 height 24
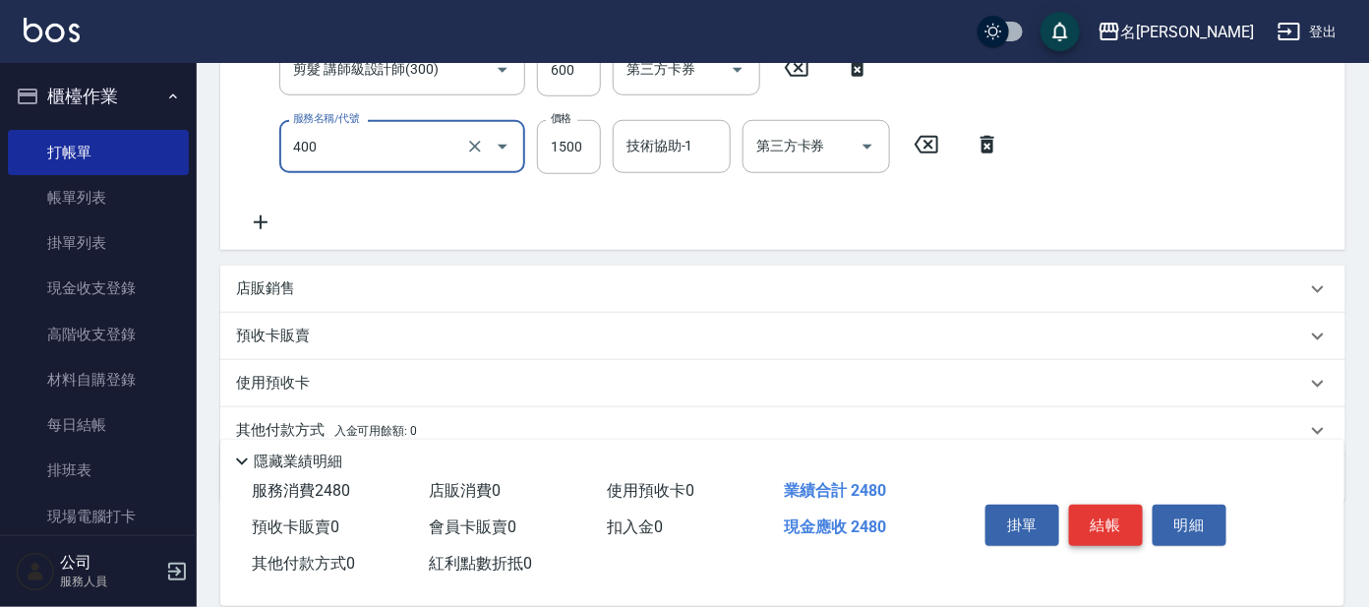
type input "染髮(400)"
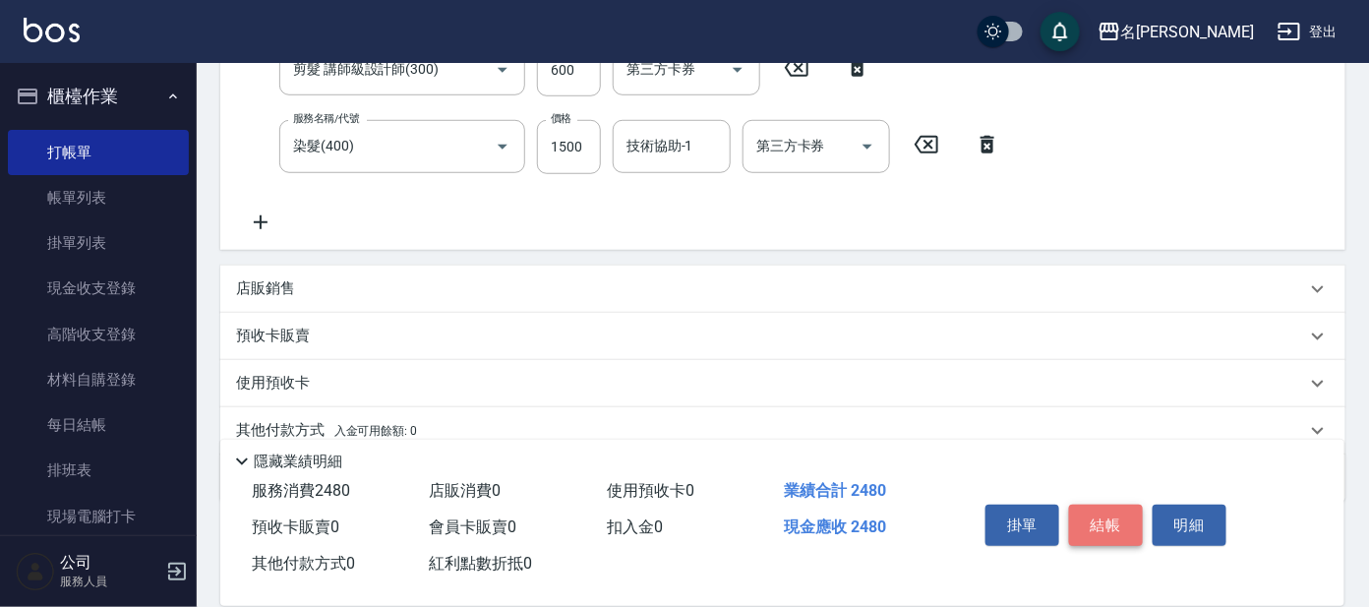
click at [1116, 519] on button "結帳" at bounding box center [1106, 525] width 74 height 41
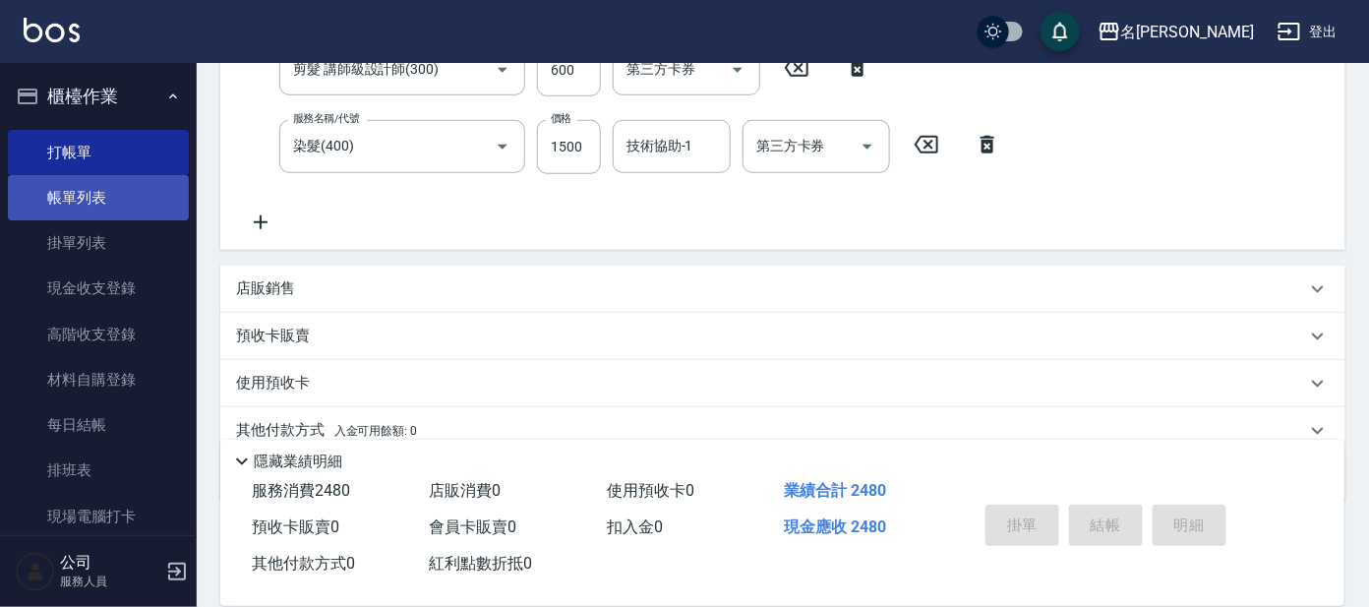
click at [130, 189] on link "帳單列表" at bounding box center [98, 197] width 181 height 45
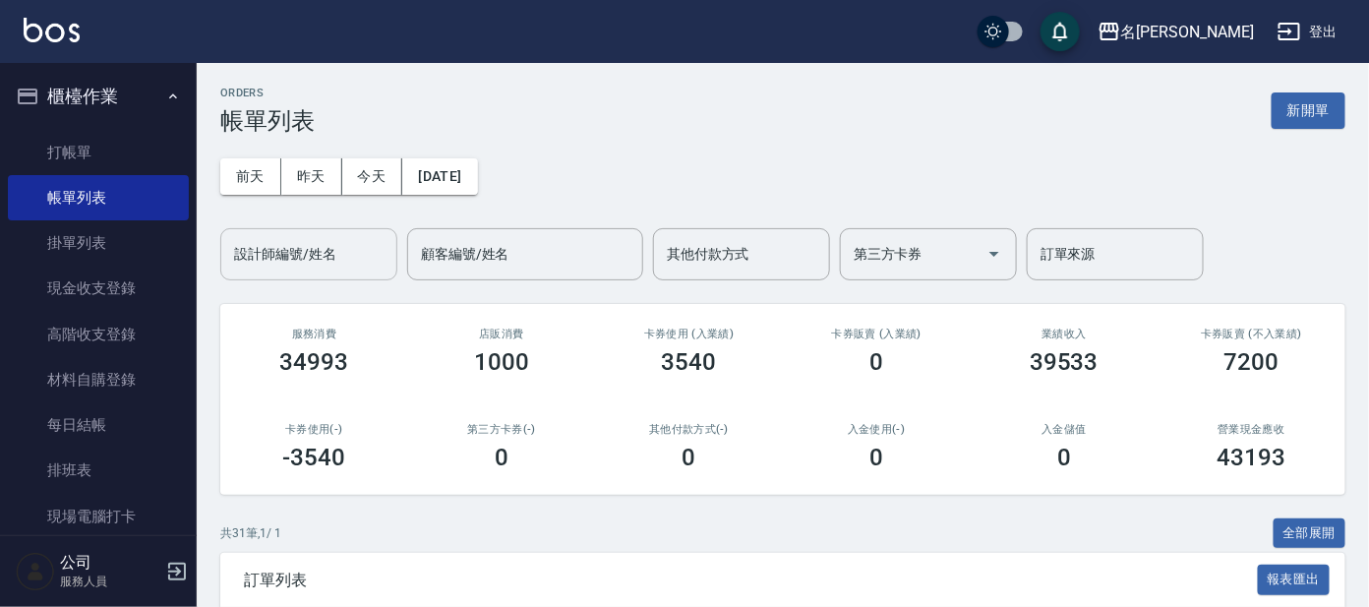
click at [313, 261] on input "設計師編號/姓名" at bounding box center [308, 254] width 159 height 34
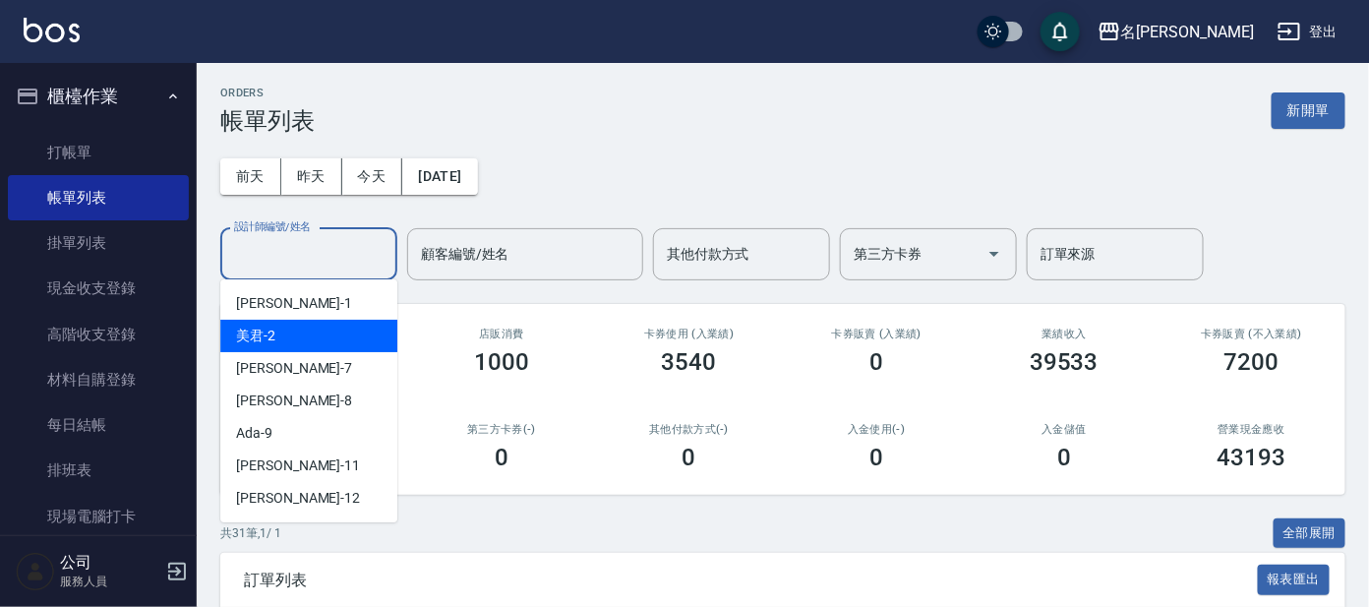
click at [306, 334] on div "美君 -2" at bounding box center [308, 336] width 177 height 32
type input "美君-2"
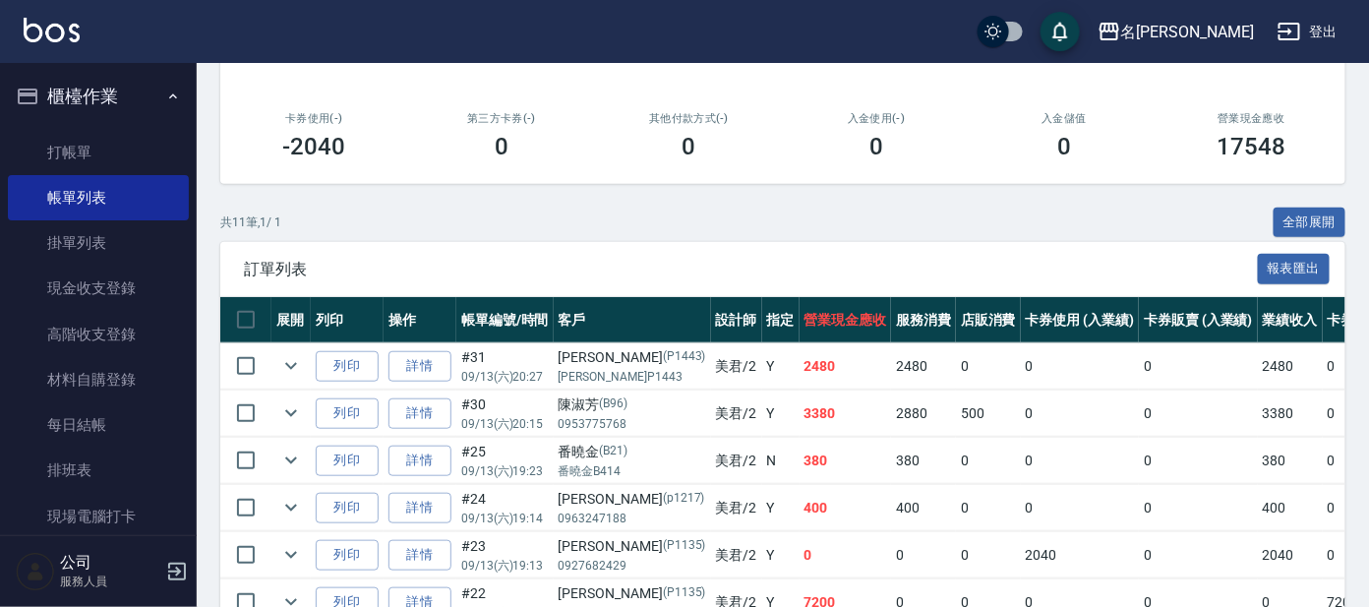
scroll to position [168, 0]
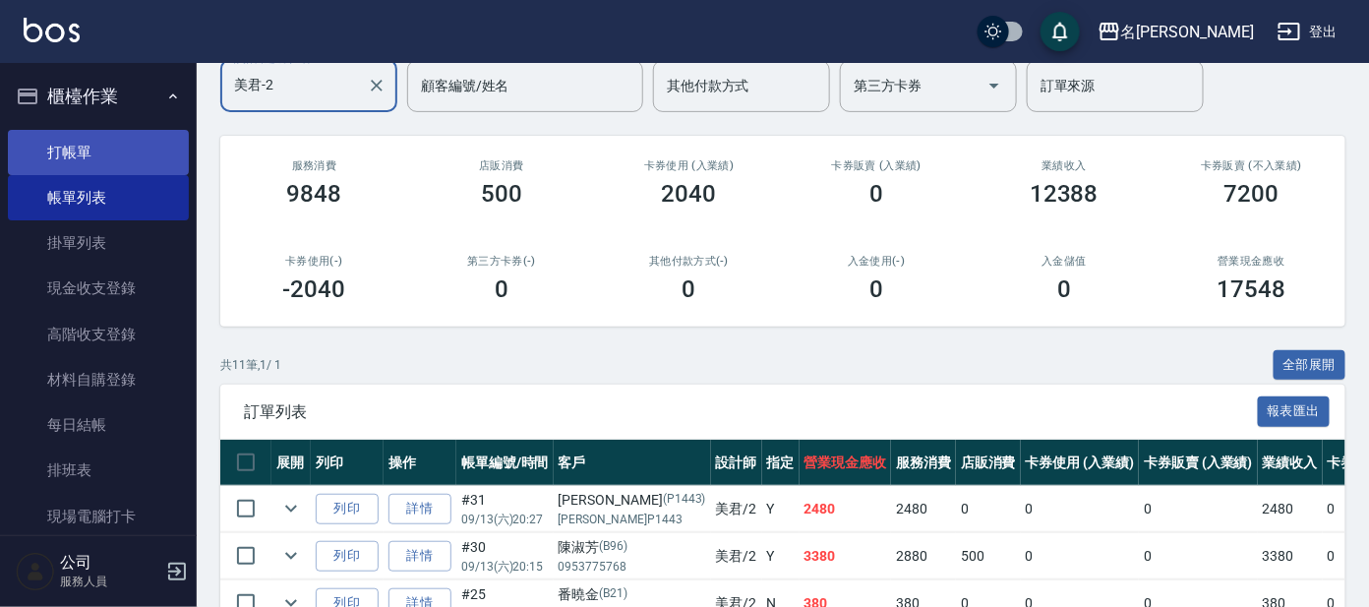
click at [127, 139] on link "打帳單" at bounding box center [98, 152] width 181 height 45
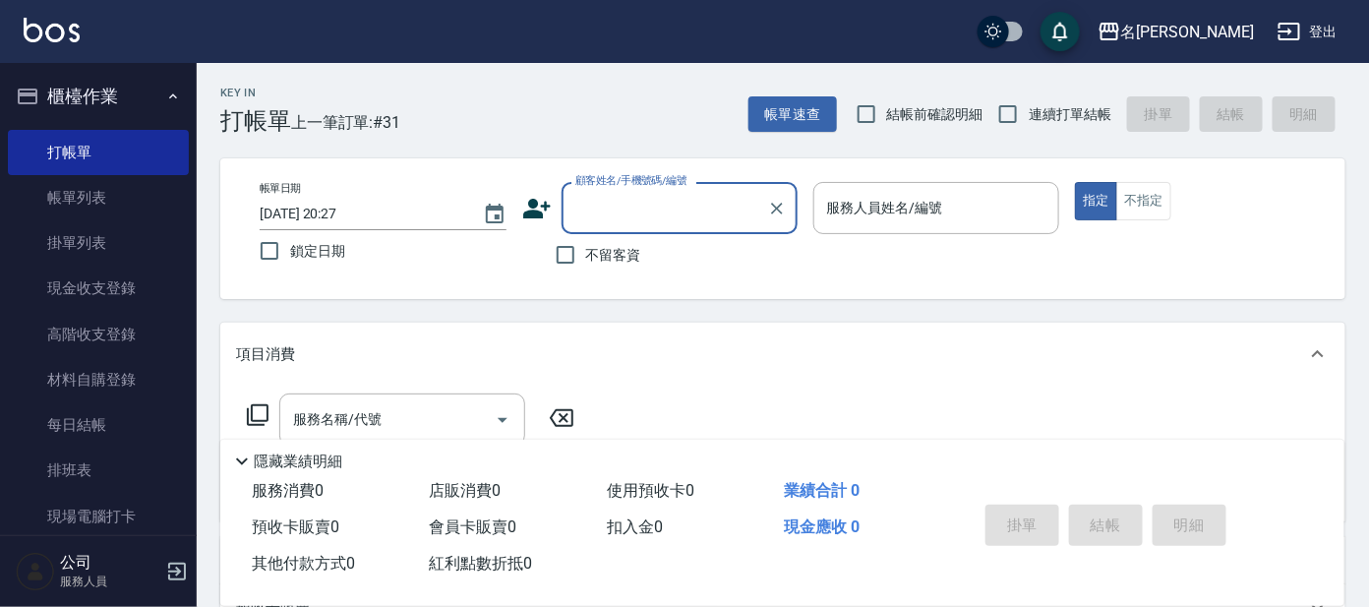
click at [646, 218] on input "顧客姓名/手機號碼/編號" at bounding box center [664, 208] width 189 height 34
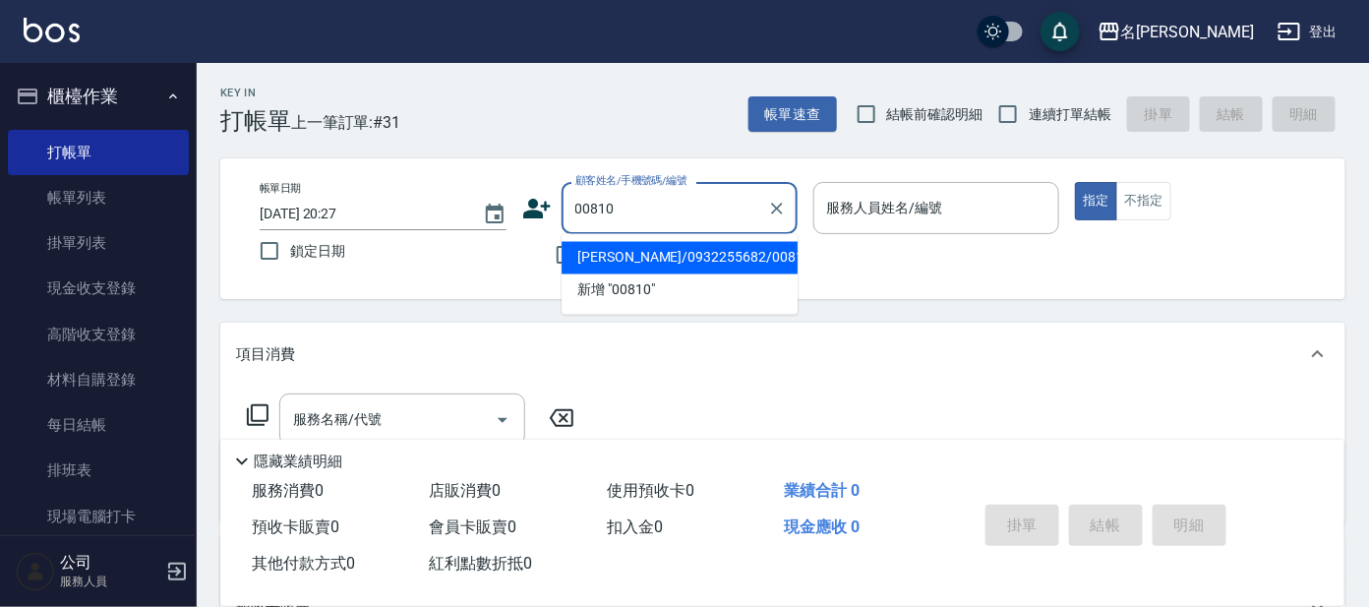
type input "[PERSON_NAME]/0932255682/00810"
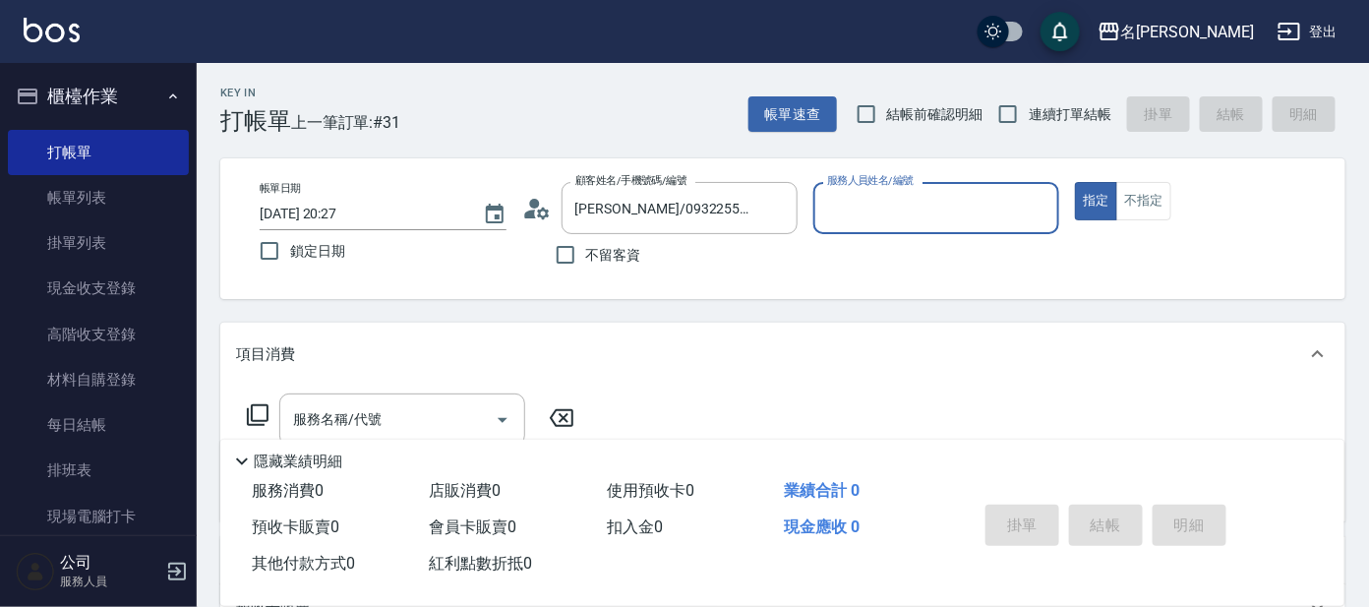
click at [899, 204] on input "服務人員姓名/編號" at bounding box center [936, 208] width 229 height 34
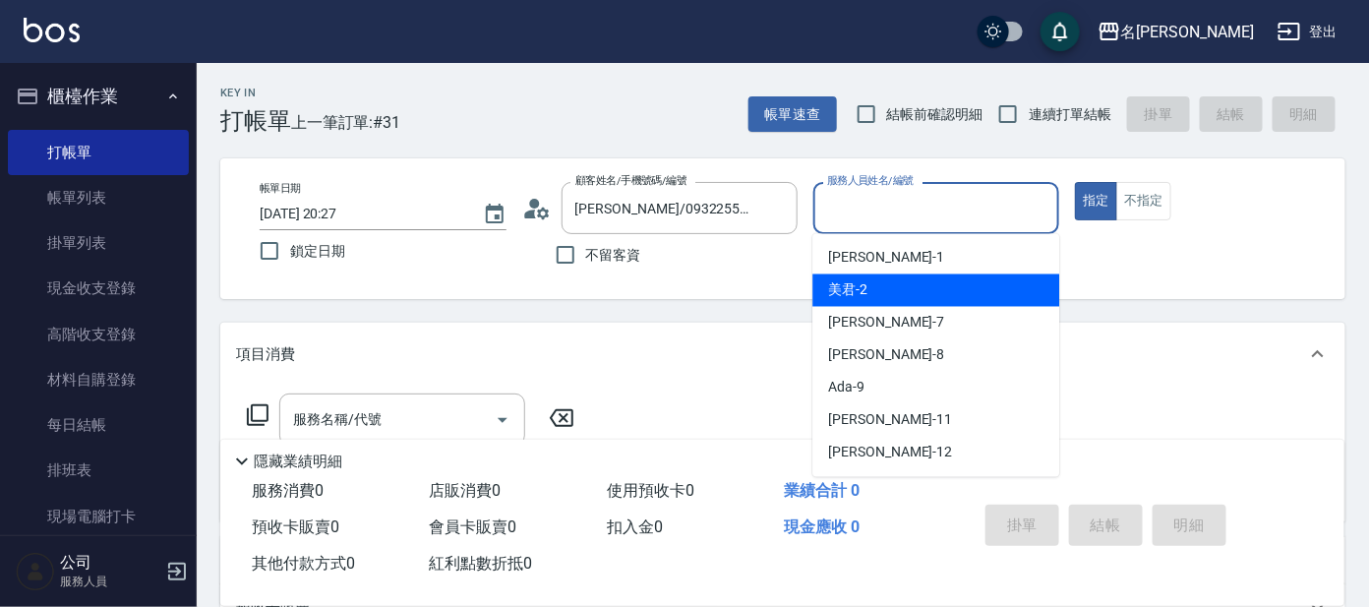
click at [905, 280] on div "美君 -2" at bounding box center [935, 290] width 247 height 32
type input "美君-2"
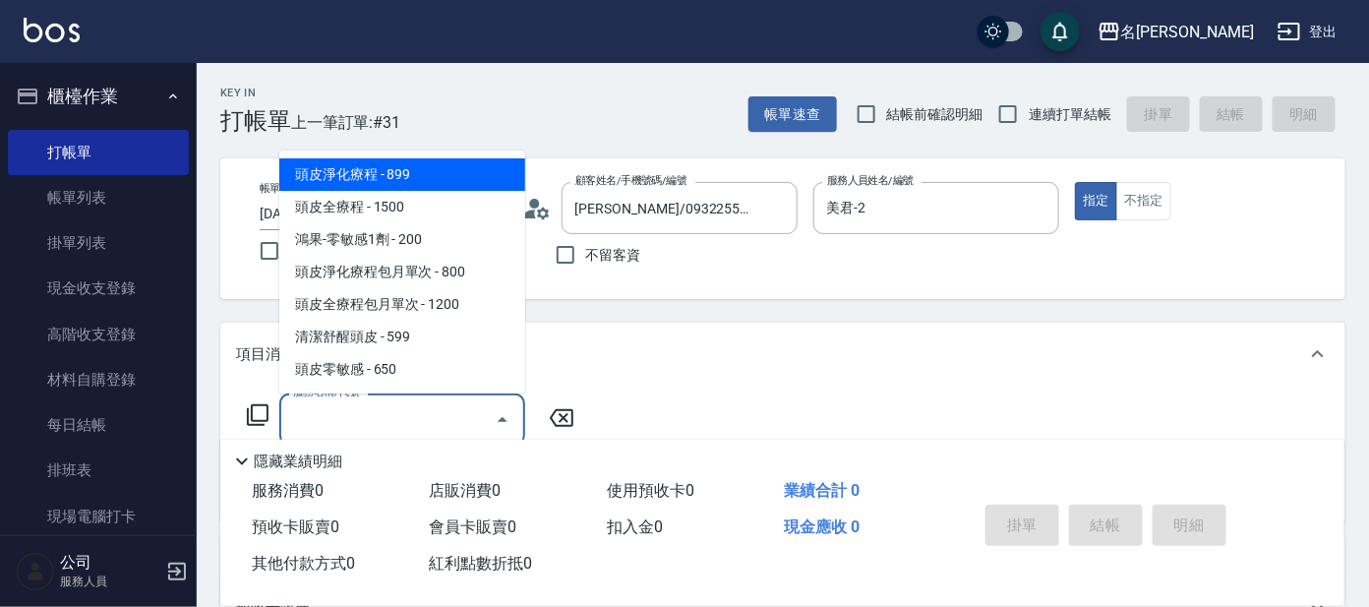
click at [436, 429] on input "服務名稱/代號" at bounding box center [387, 419] width 199 height 34
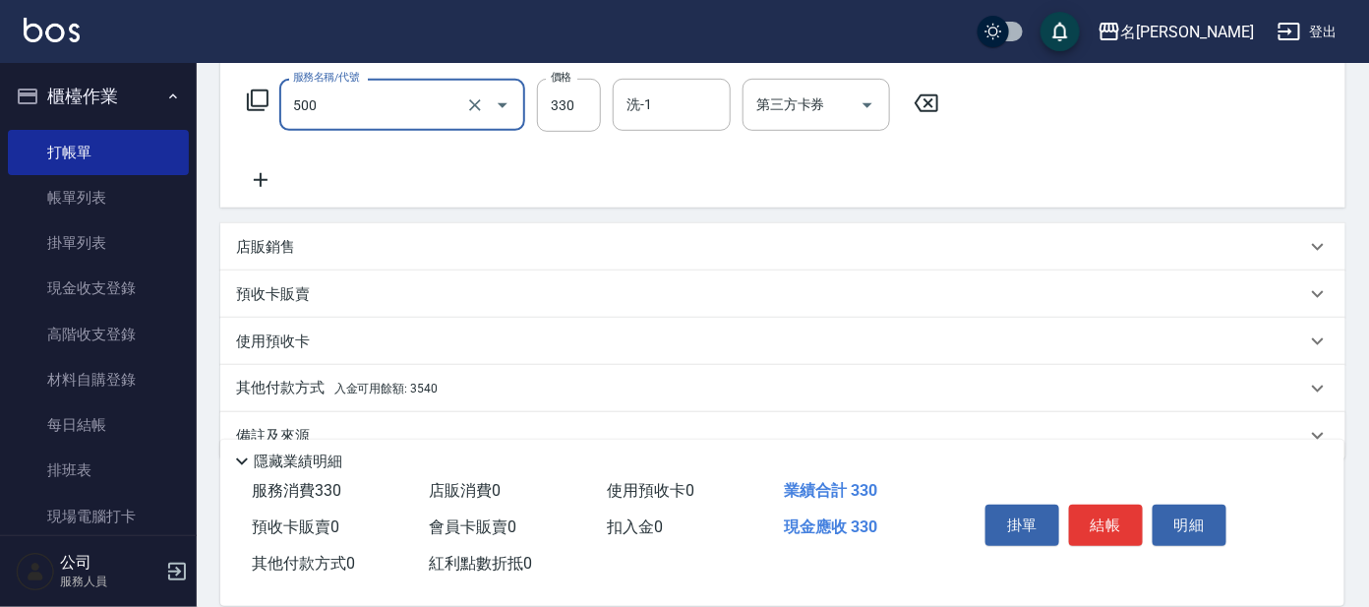
scroll to position [351, 0]
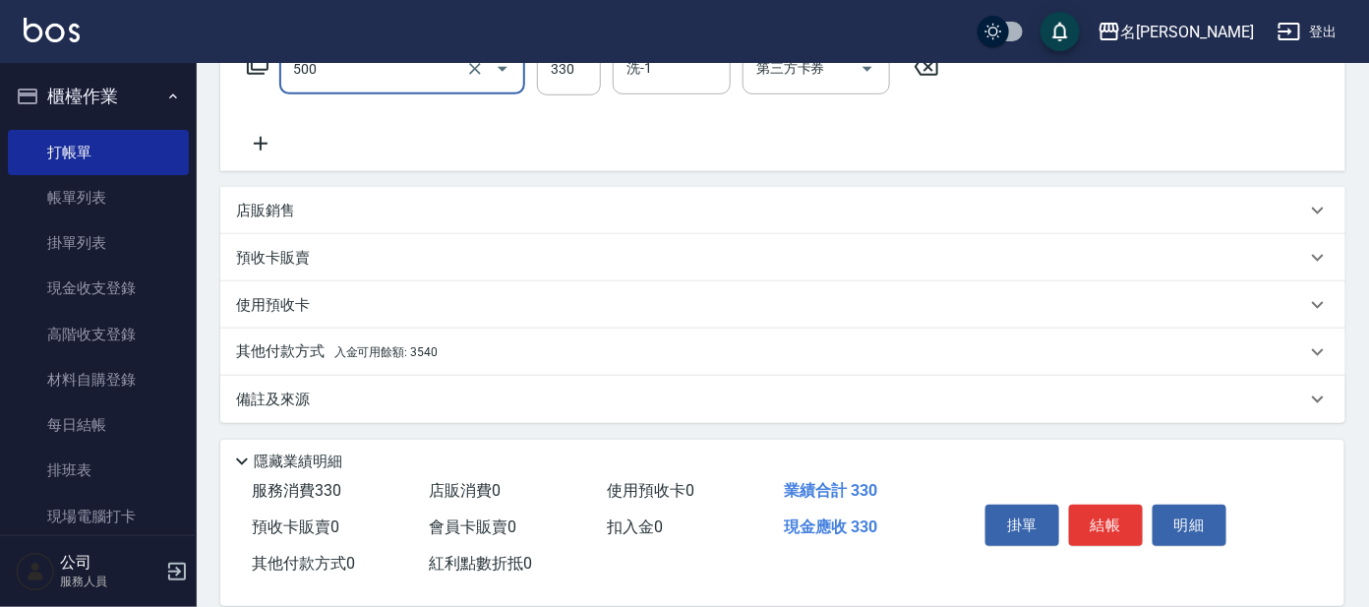
type input "高階洗髮(500)"
click at [416, 356] on span "入金可用餘額: 3540" at bounding box center [385, 352] width 103 height 14
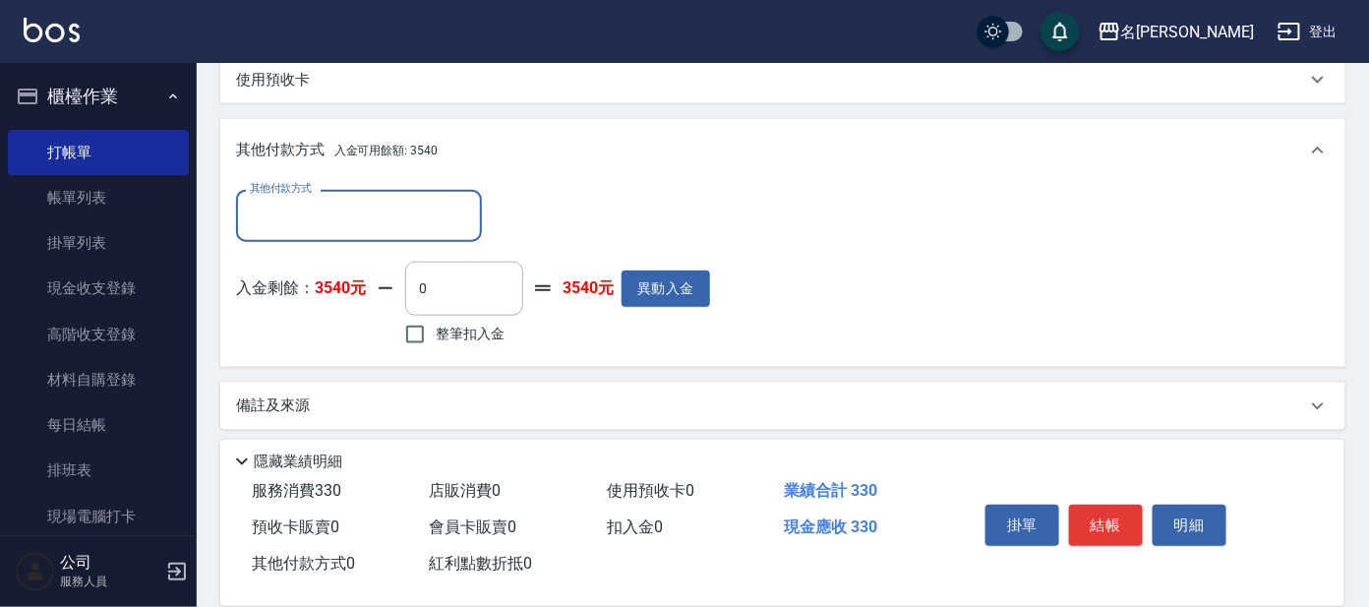
scroll to position [581, 0]
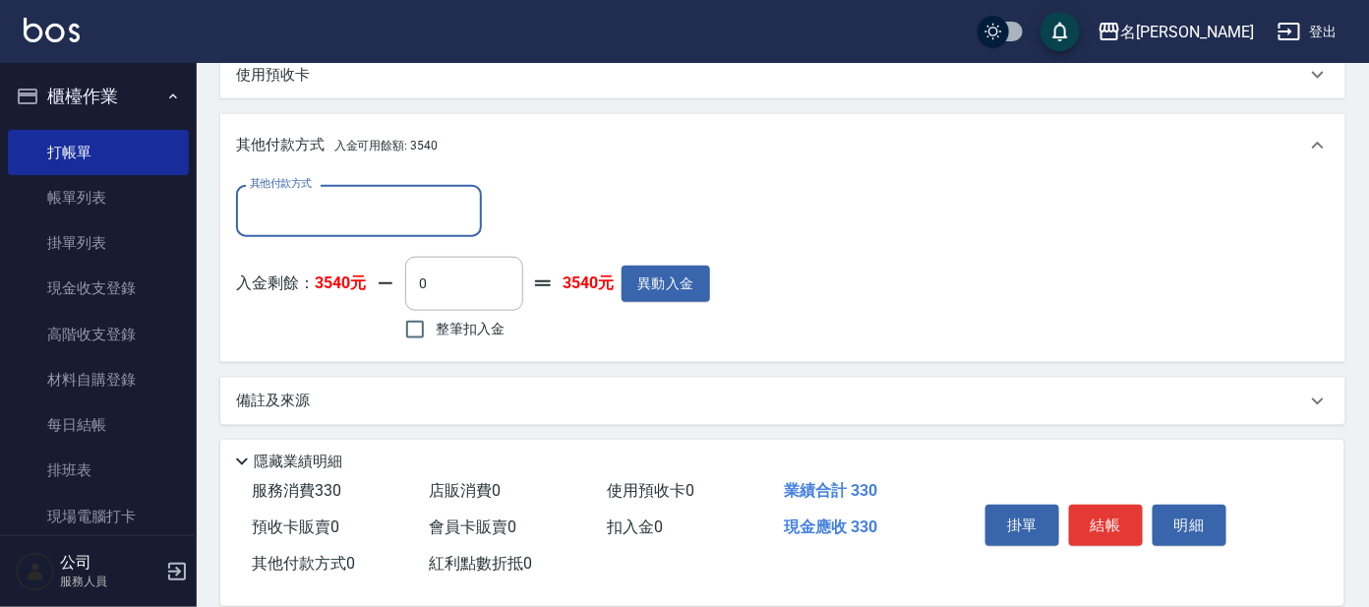
click at [453, 342] on label "整筆扣入金" at bounding box center [449, 329] width 110 height 41
click at [436, 342] on input "整筆扣入金" at bounding box center [414, 329] width 41 height 41
checkbox input "true"
type input "330"
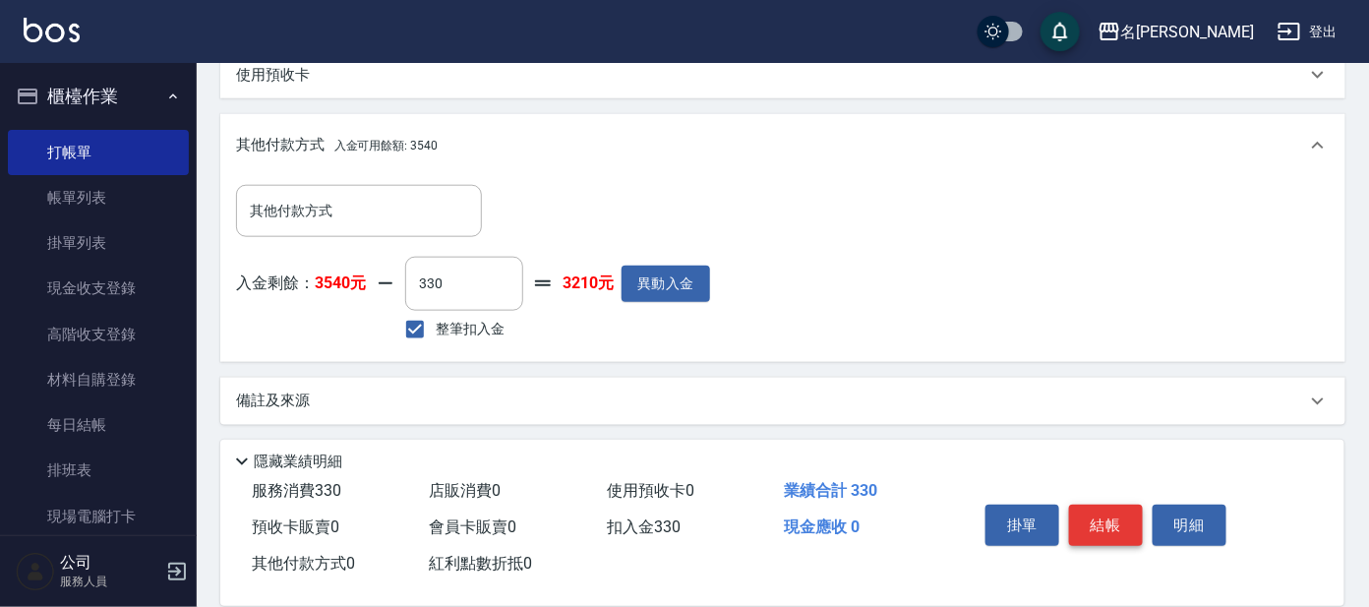
click at [1095, 524] on button "結帳" at bounding box center [1106, 525] width 74 height 41
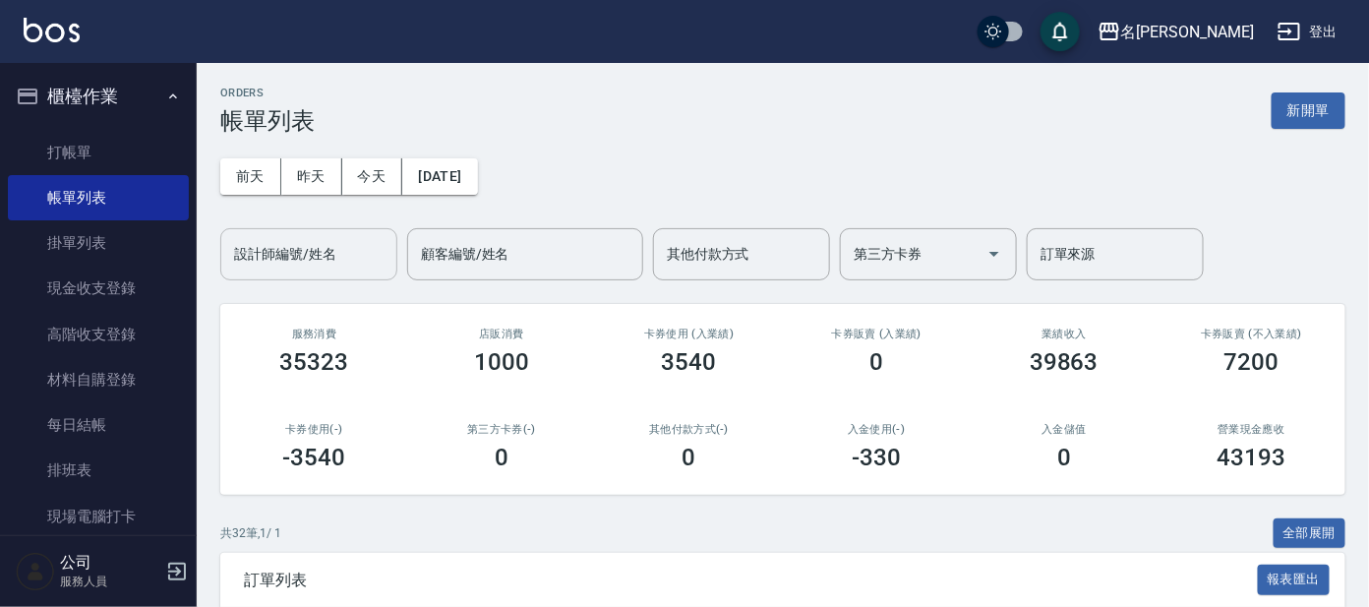
click at [297, 252] on input "設計師編號/姓名" at bounding box center [308, 254] width 159 height 34
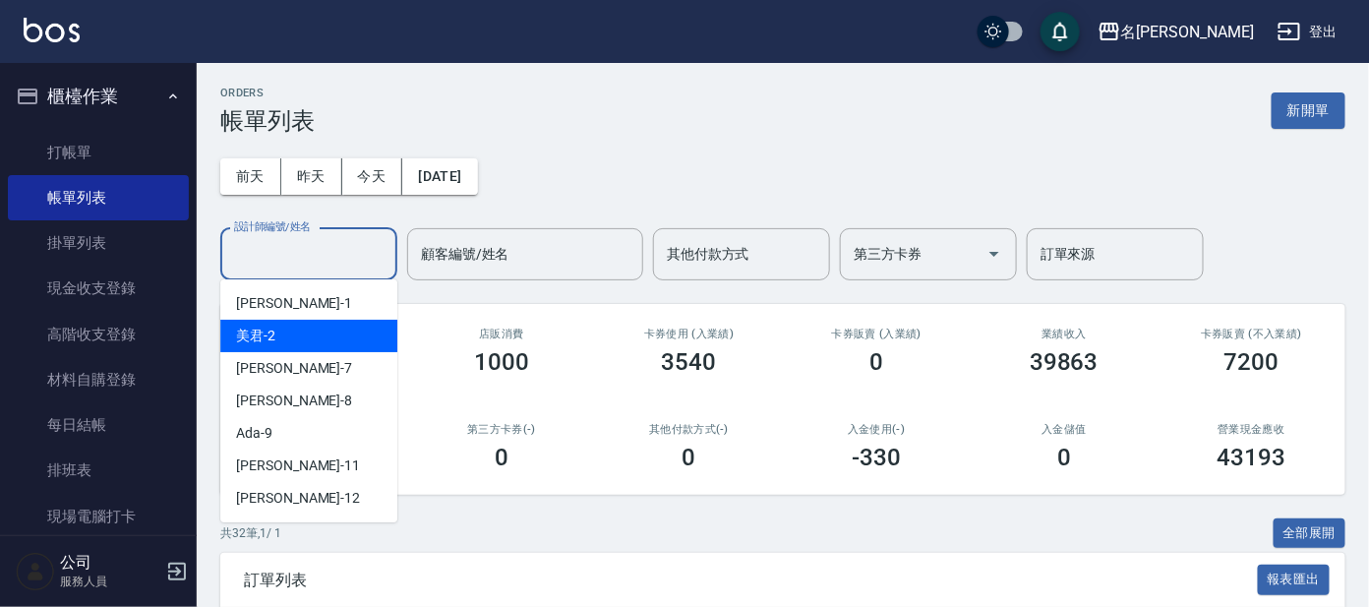
click at [319, 330] on div "美君 -2" at bounding box center [308, 336] width 177 height 32
type input "美君-2"
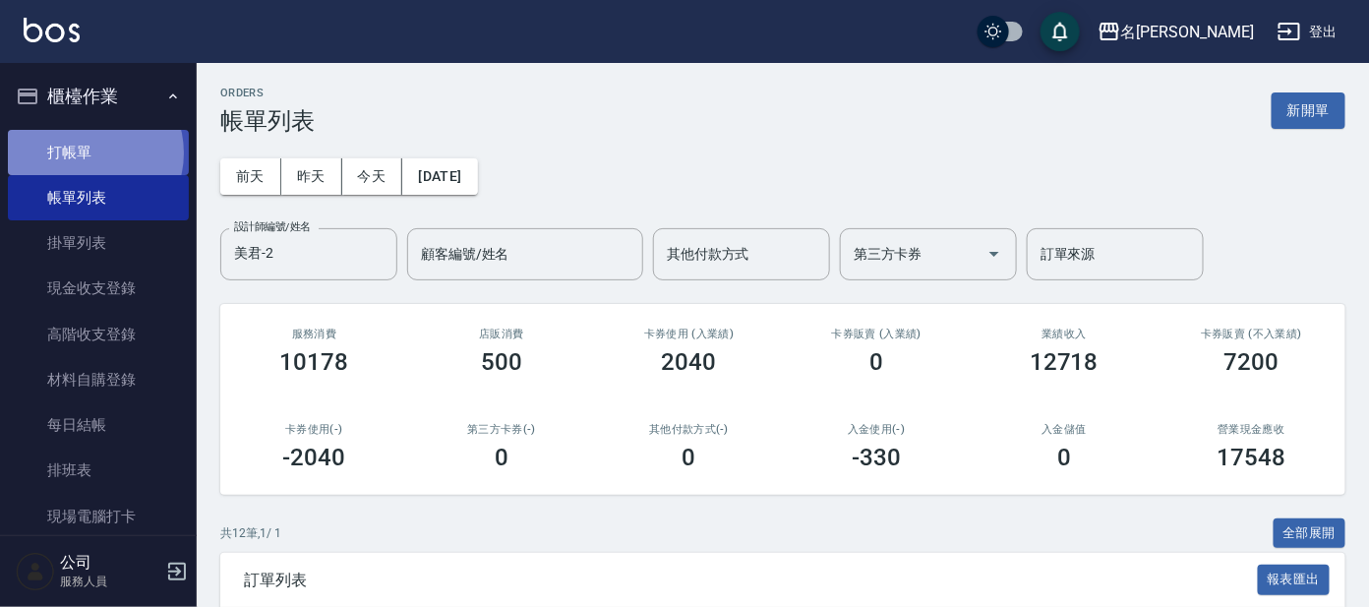
click at [89, 151] on link "打帳單" at bounding box center [98, 152] width 181 height 45
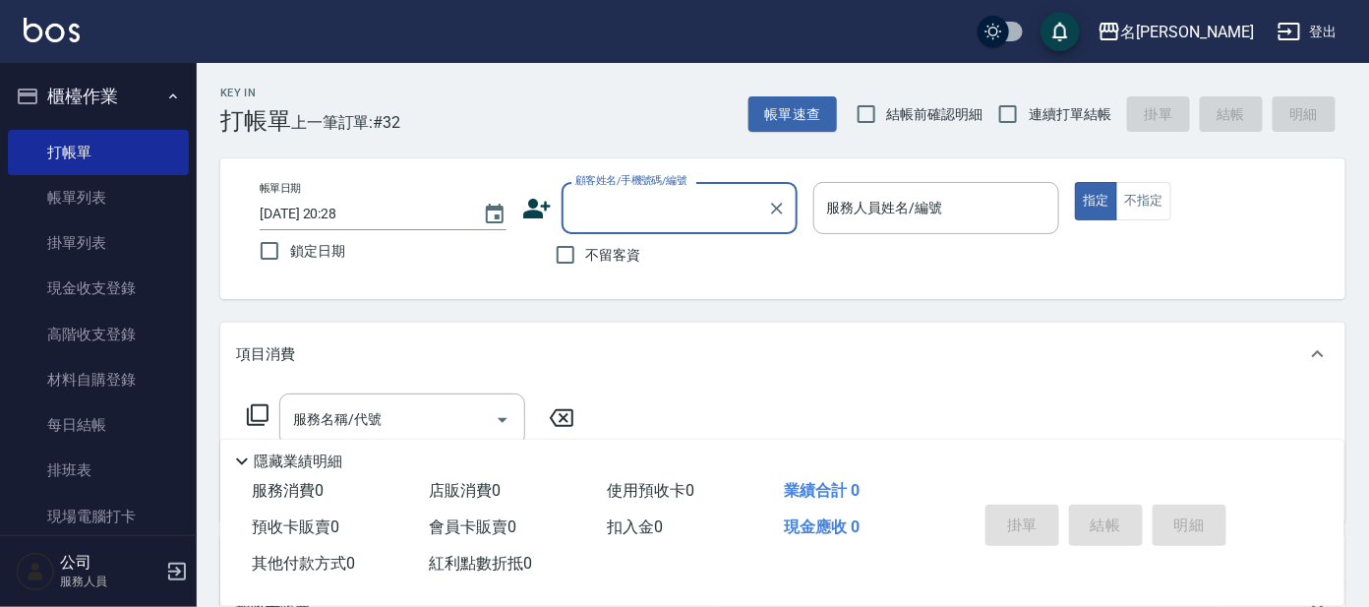
click at [616, 220] on input "顧客姓名/手機號碼/編號" at bounding box center [664, 208] width 189 height 34
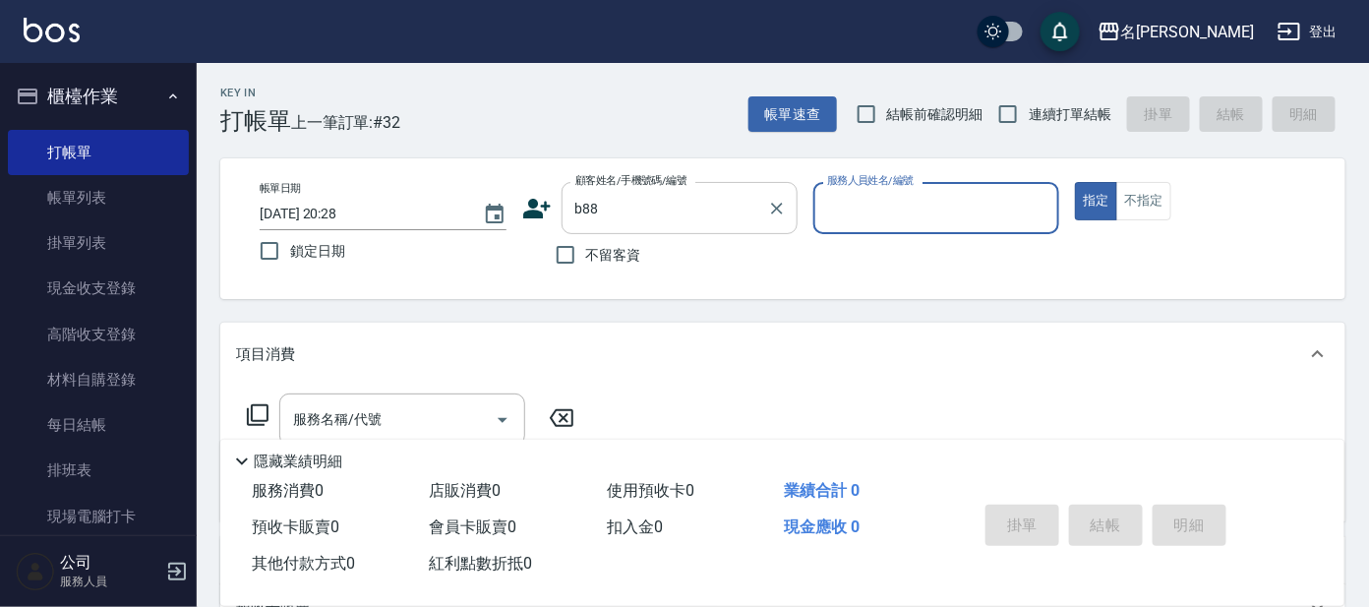
drag, startPoint x: 672, startPoint y: 197, endPoint x: 673, endPoint y: 207, distance: 9.9
click at [673, 204] on input "b88" at bounding box center [664, 208] width 189 height 34
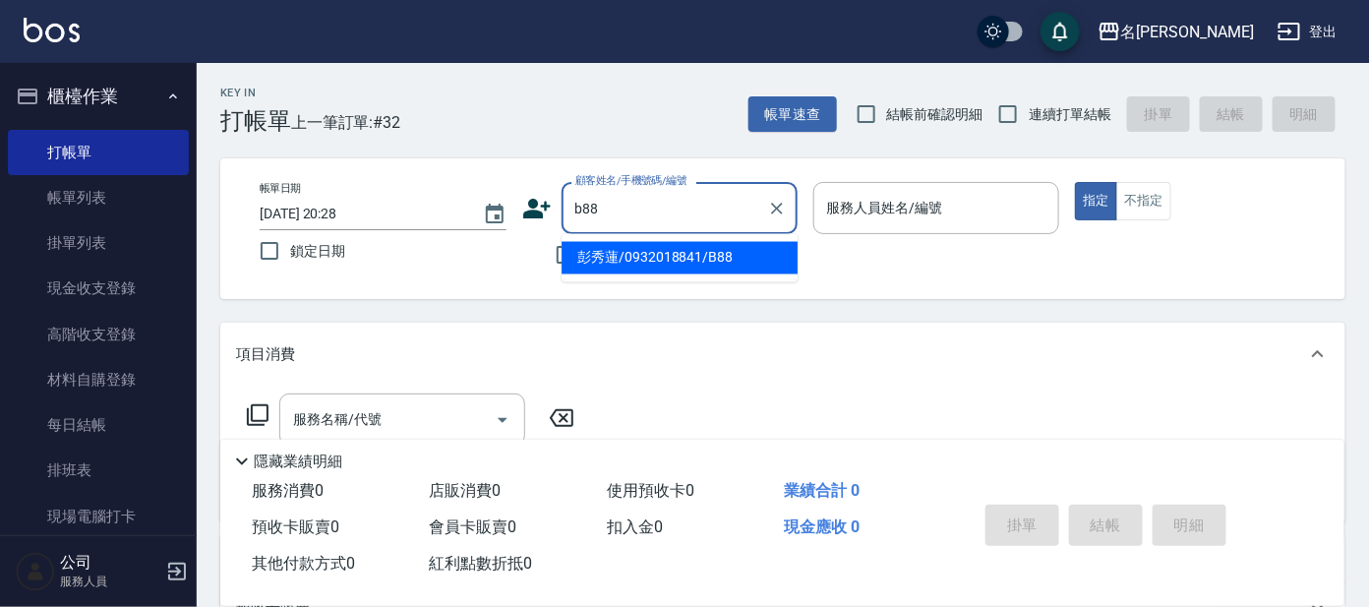
click at [675, 260] on li "彭秀蓮/0932018841/B88" at bounding box center [680, 258] width 236 height 32
type input "彭秀蓮/0932018841/B88"
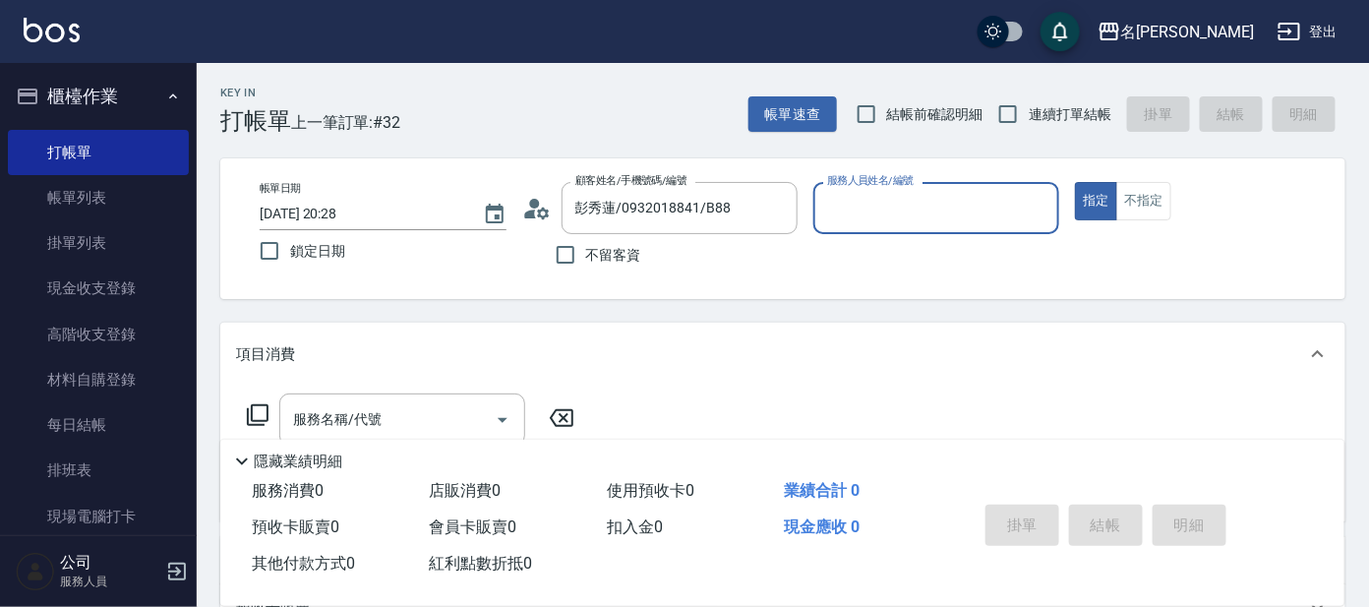
type input "美君-2"
click at [398, 419] on input "服務名稱/代號" at bounding box center [387, 419] width 199 height 34
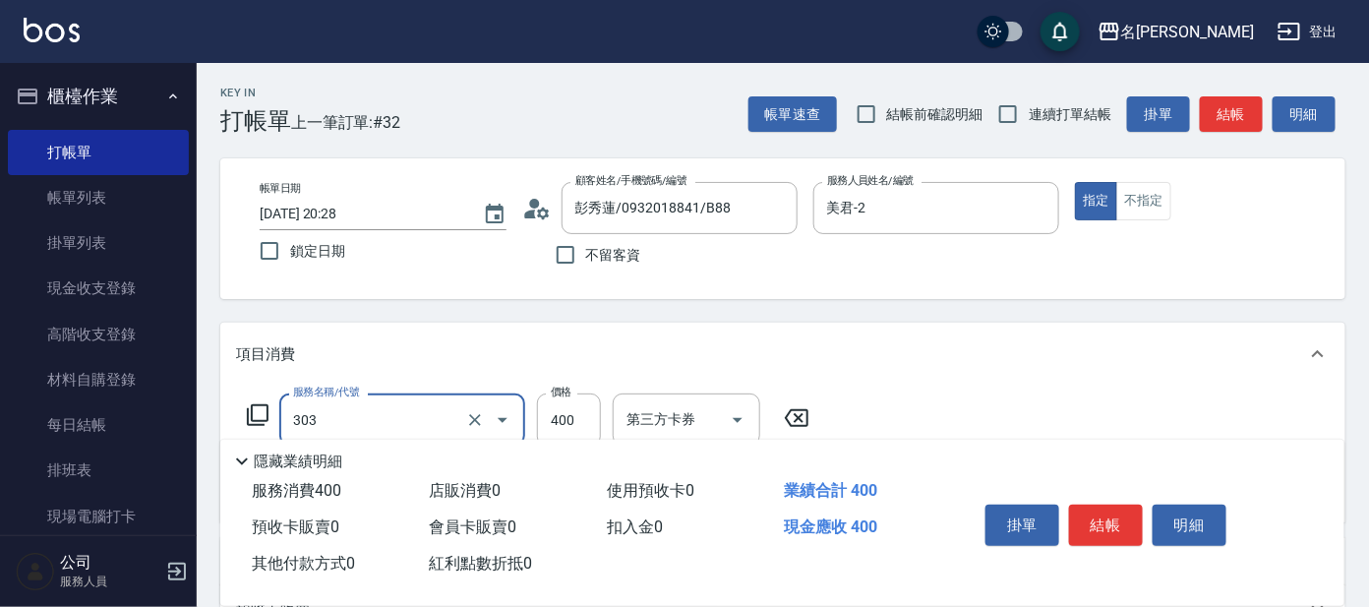
click at [389, 420] on input "303" at bounding box center [374, 419] width 173 height 34
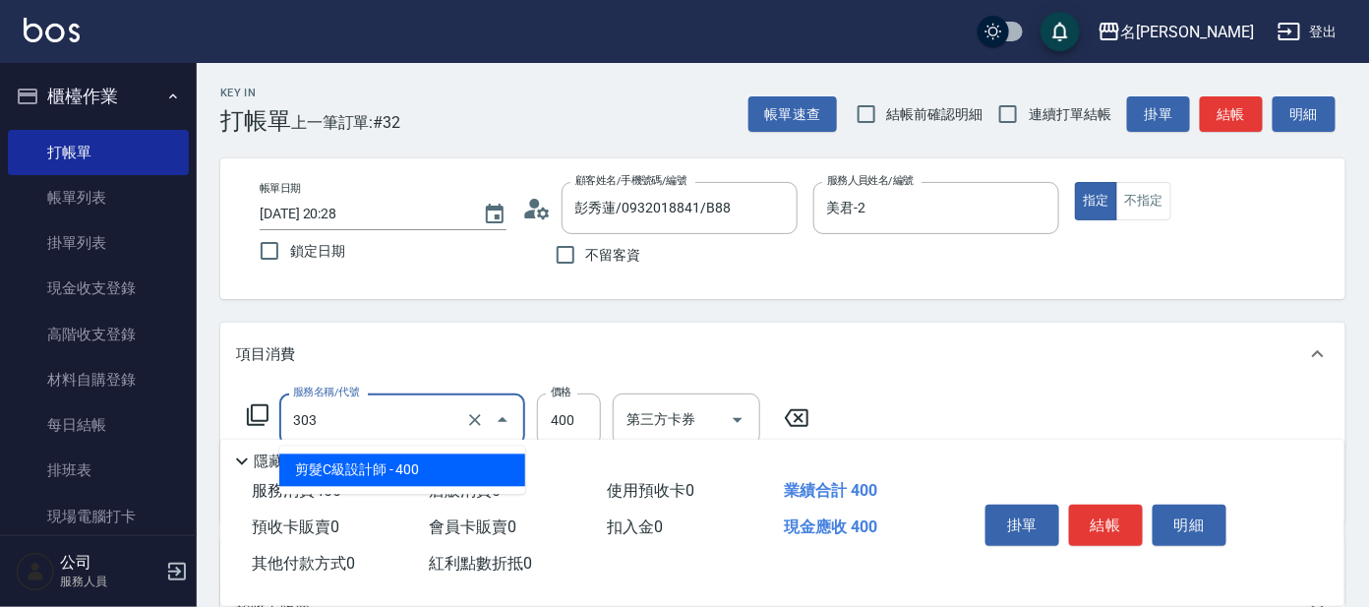
click at [388, 468] on span "剪髮C級設計師 - 400" at bounding box center [402, 470] width 246 height 32
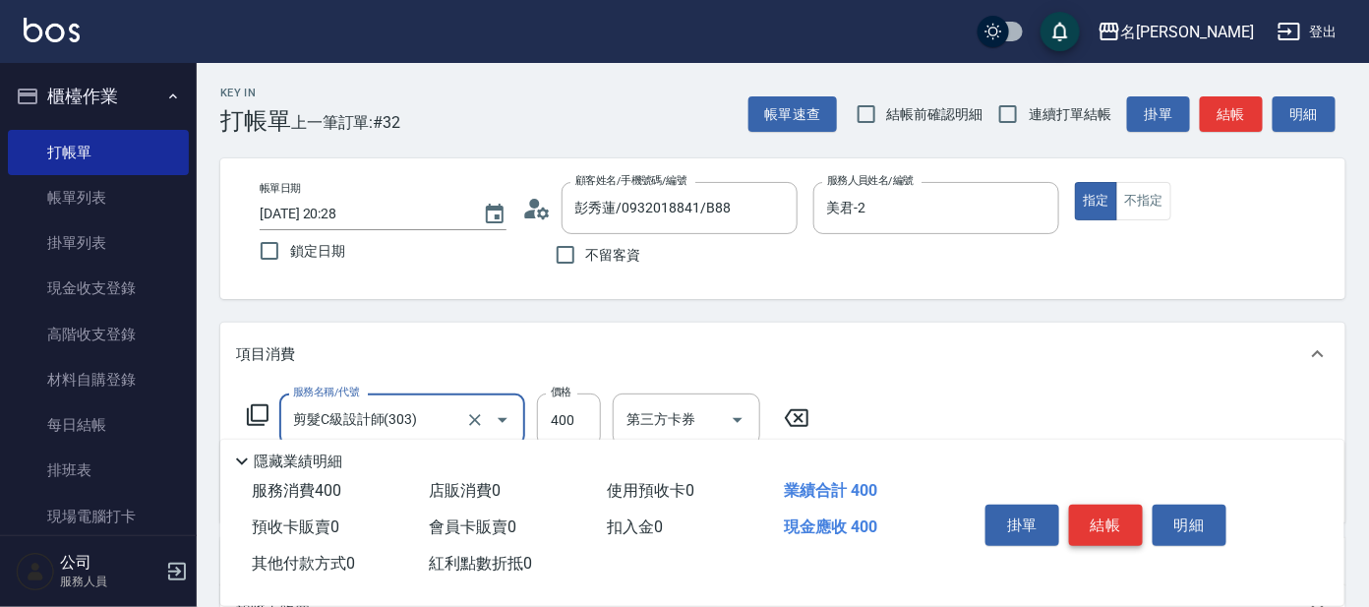
type input "剪髮C級設計師(303)"
click at [1103, 505] on button "結帳" at bounding box center [1106, 525] width 74 height 41
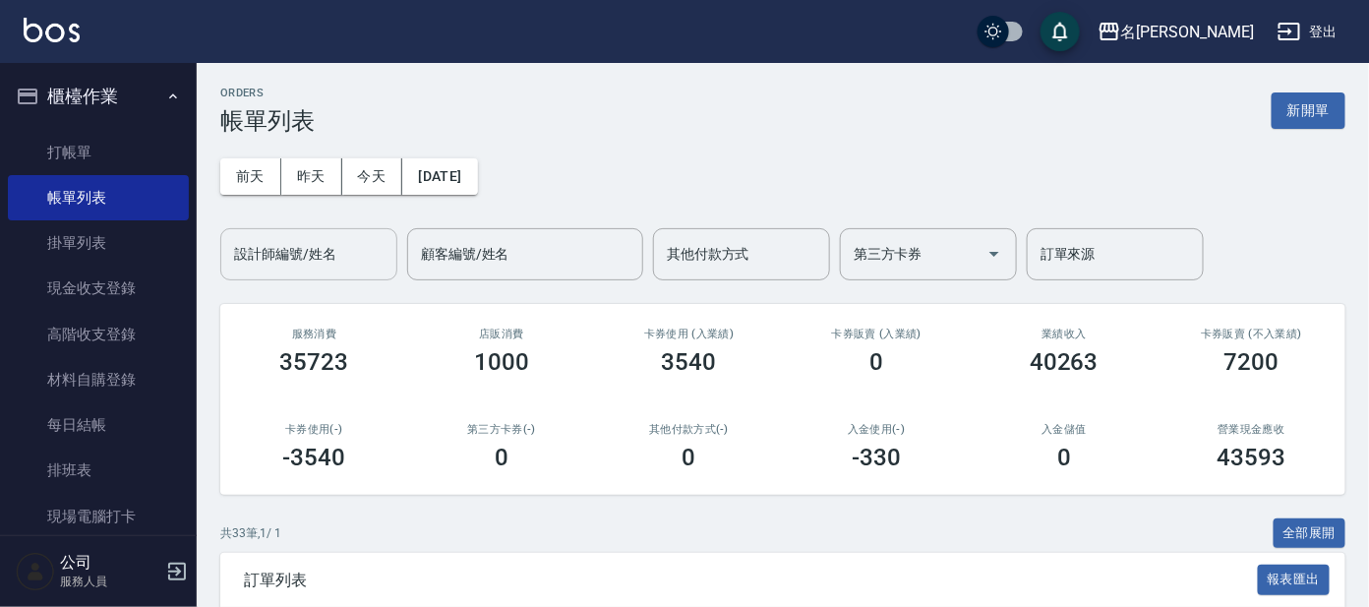
click at [284, 264] on input "設計師編號/姓名" at bounding box center [308, 254] width 159 height 34
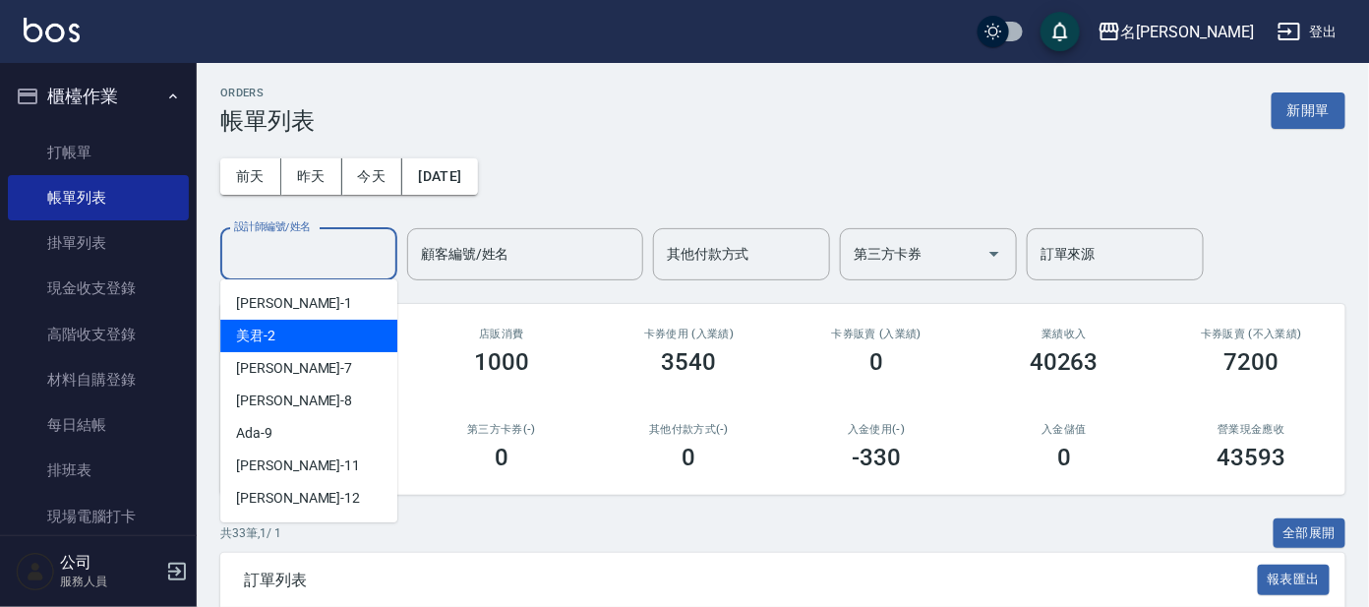
click at [257, 323] on div "美君 -2" at bounding box center [308, 336] width 177 height 32
type input "美君-2"
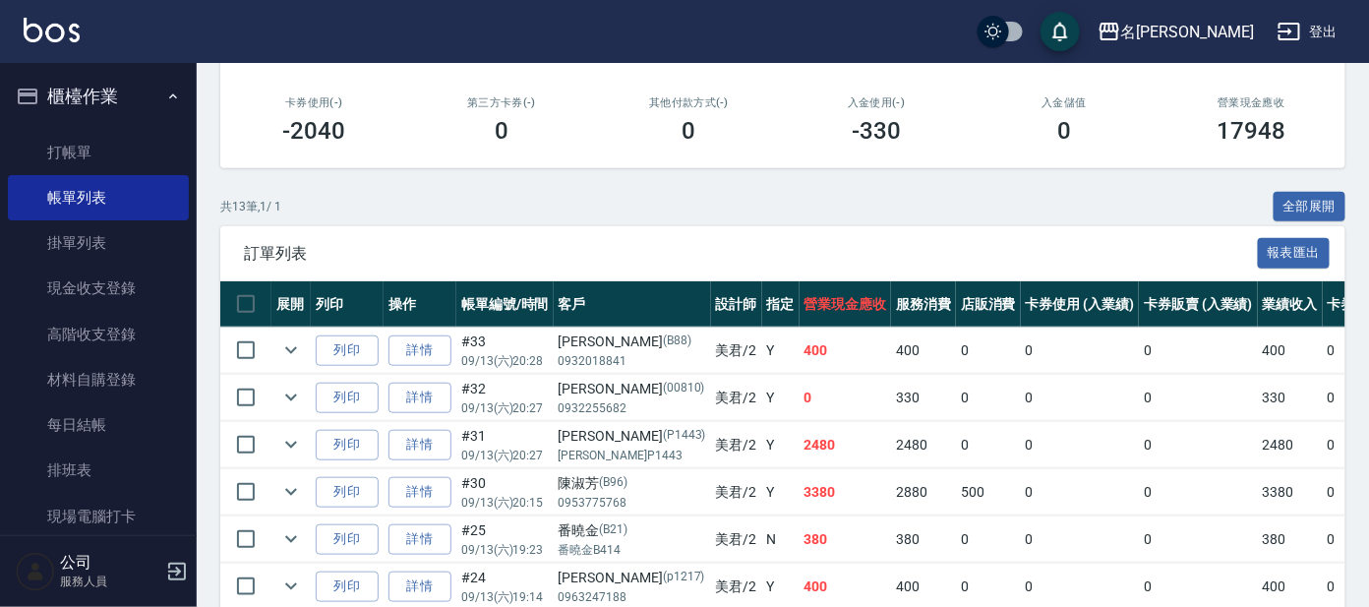
scroll to position [368, 0]
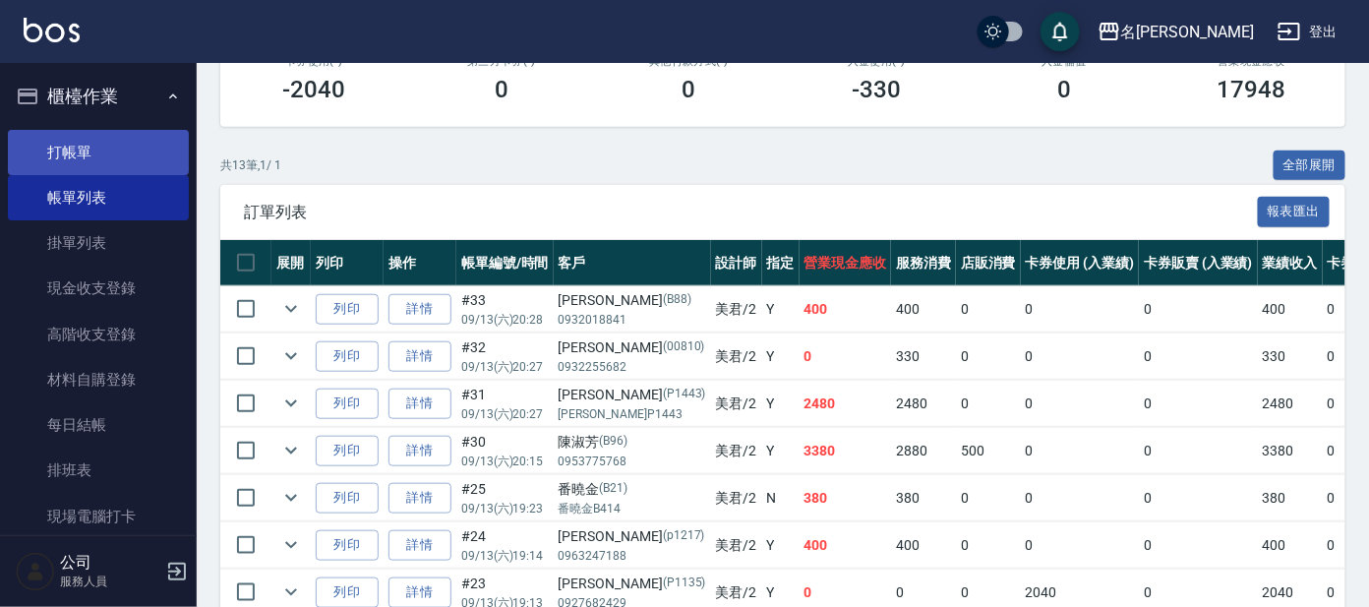
click at [126, 143] on link "打帳單" at bounding box center [98, 152] width 181 height 45
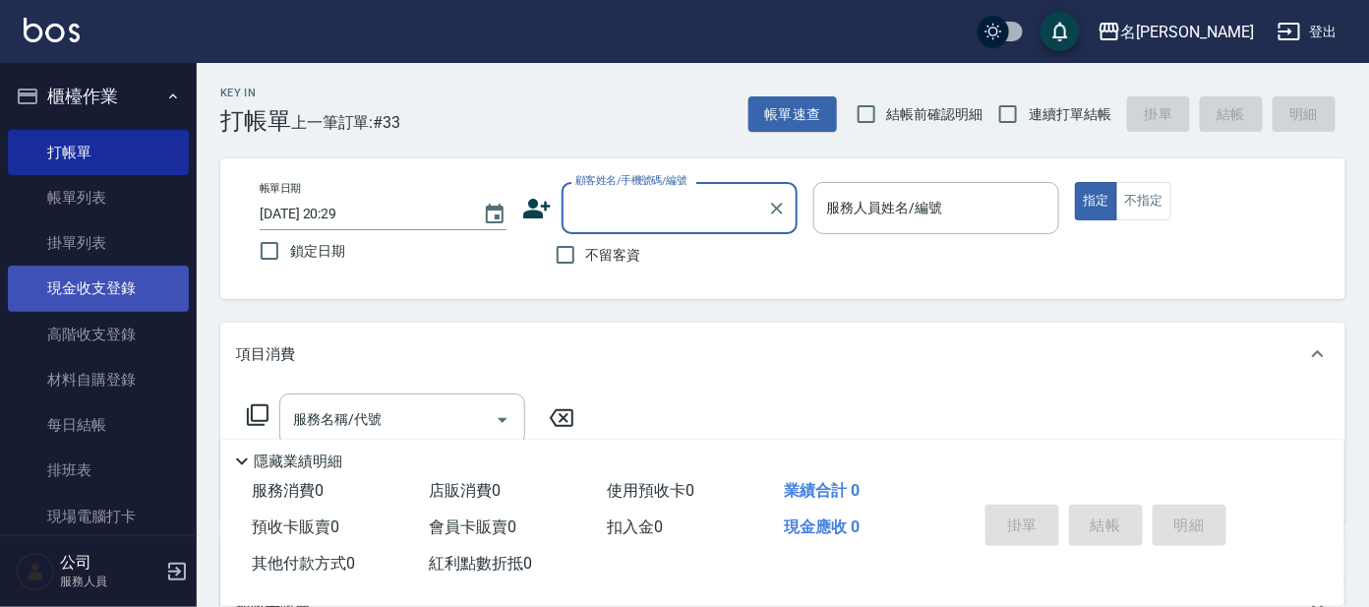
click at [135, 282] on link "現金收支登錄" at bounding box center [98, 288] width 181 height 45
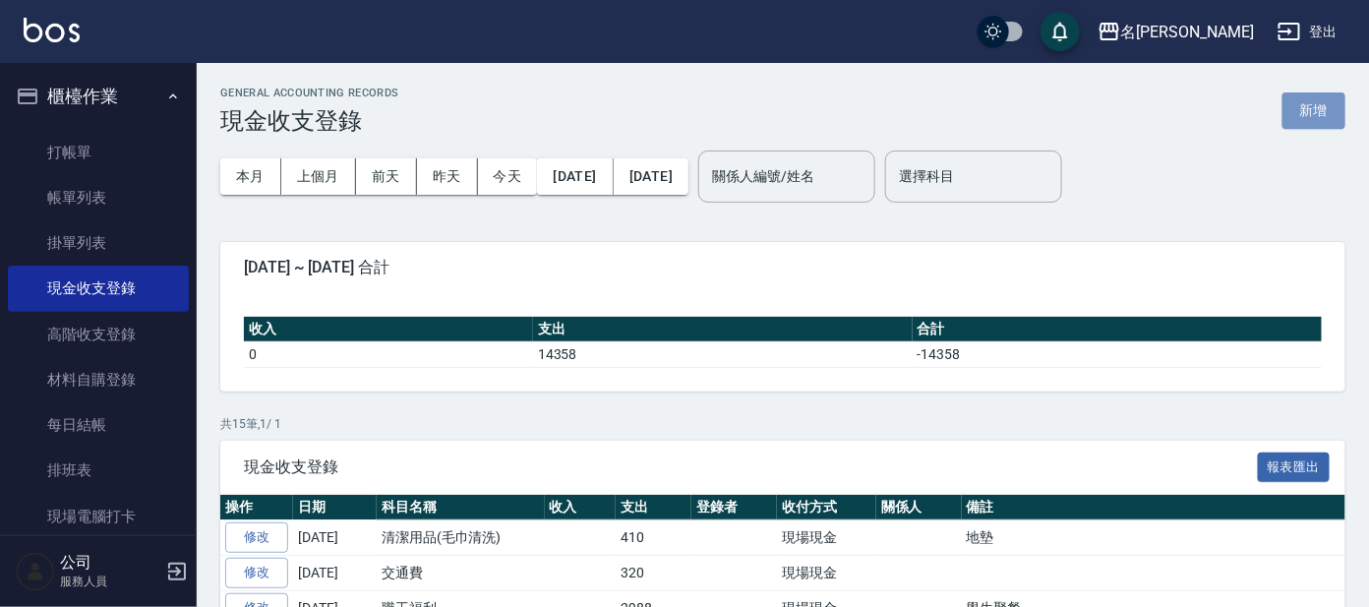
drag, startPoint x: 1311, startPoint y: 101, endPoint x: 1301, endPoint y: 98, distance: 10.3
click at [1311, 100] on button "新增" at bounding box center [1314, 110] width 63 height 36
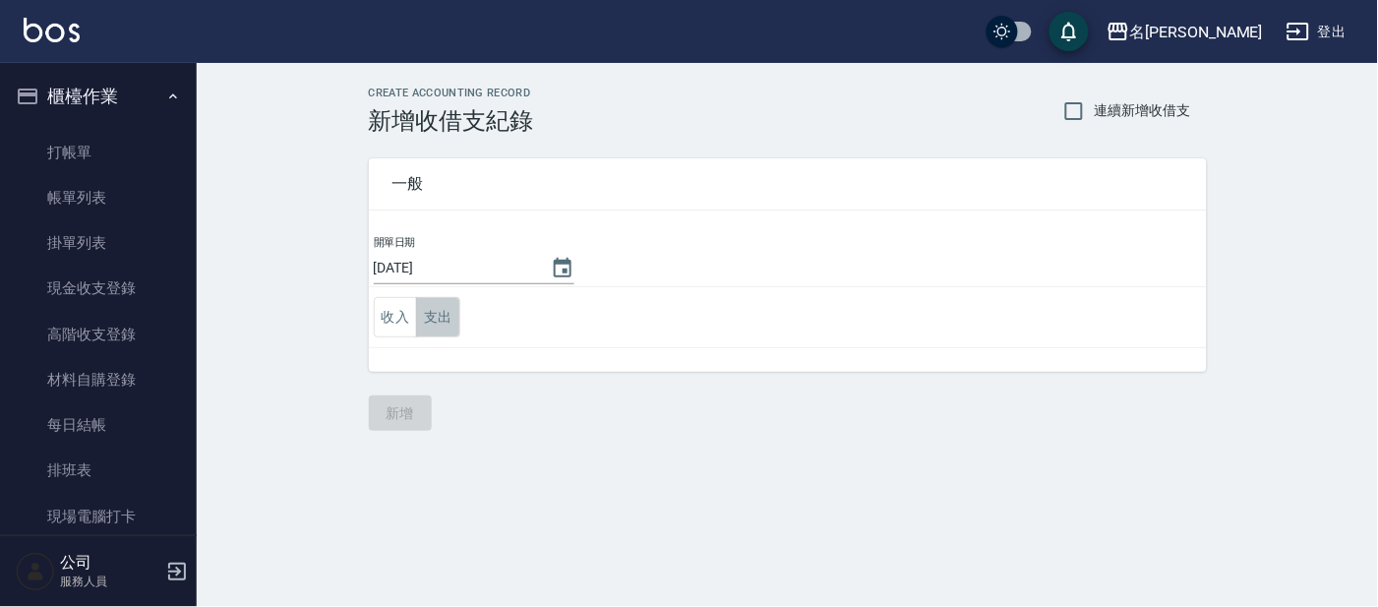
click at [435, 310] on button "支出" at bounding box center [438, 317] width 44 height 40
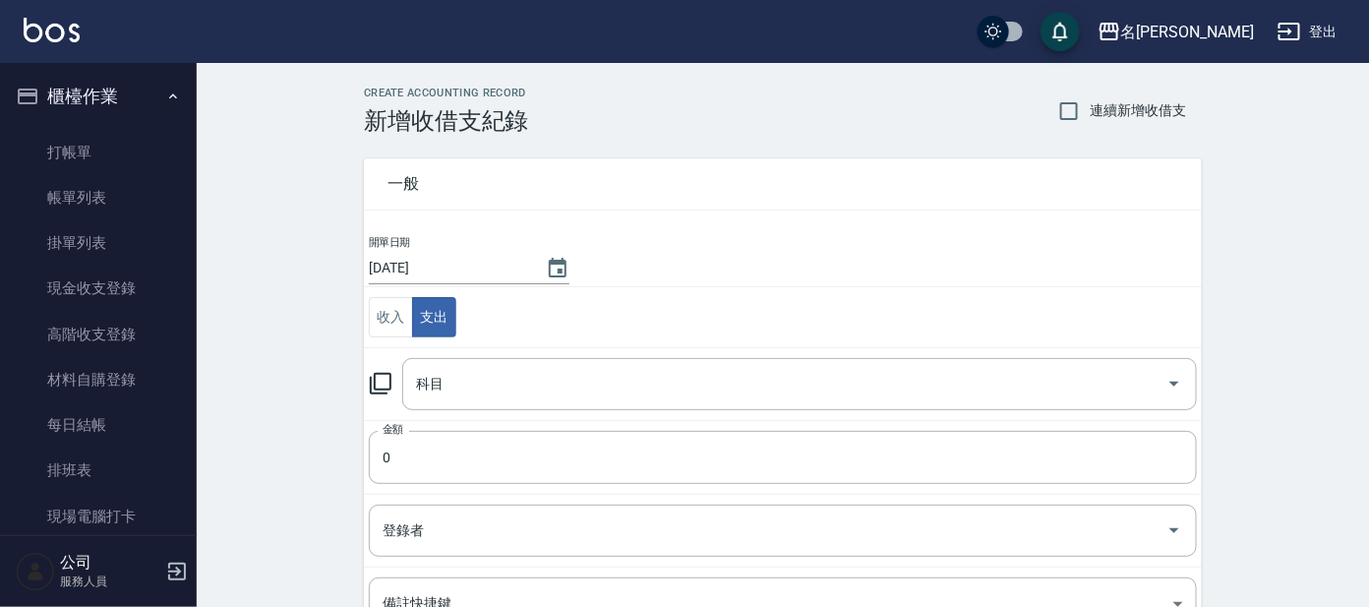
click at [386, 382] on icon at bounding box center [381, 384] width 24 height 24
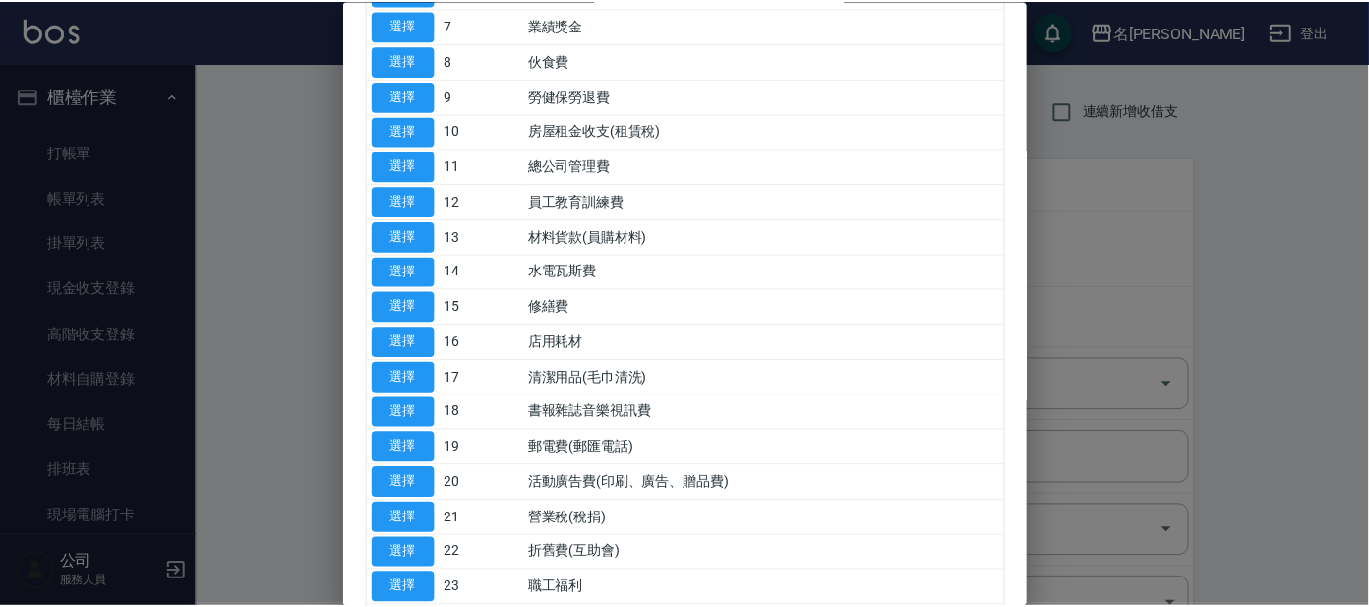
scroll to position [368, 0]
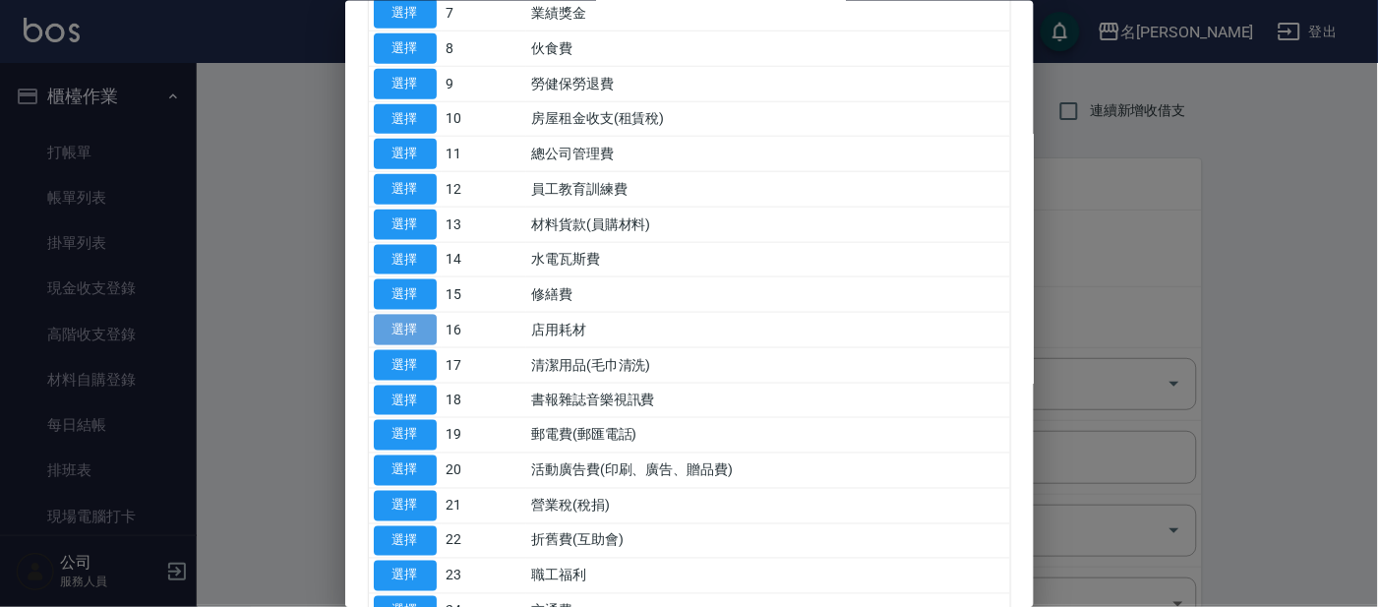
click at [410, 325] on button "選擇" at bounding box center [405, 330] width 63 height 30
type input "16 店用耗材"
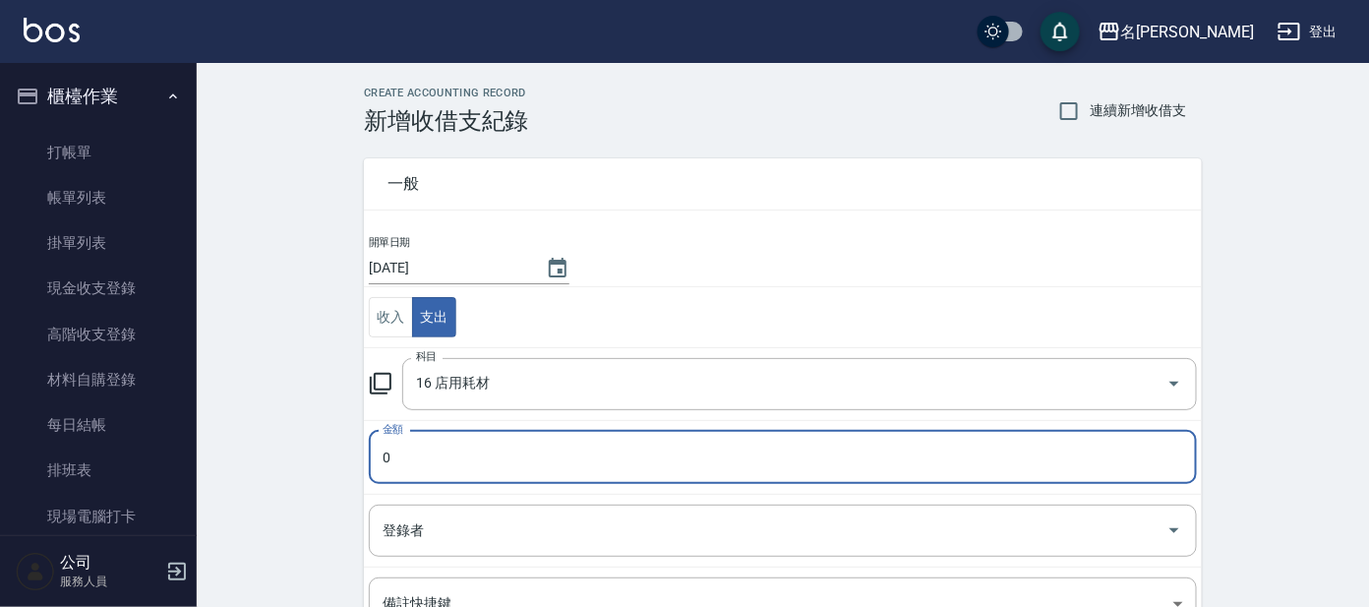
click at [416, 451] on input "0" at bounding box center [783, 457] width 828 height 53
type input "3300"
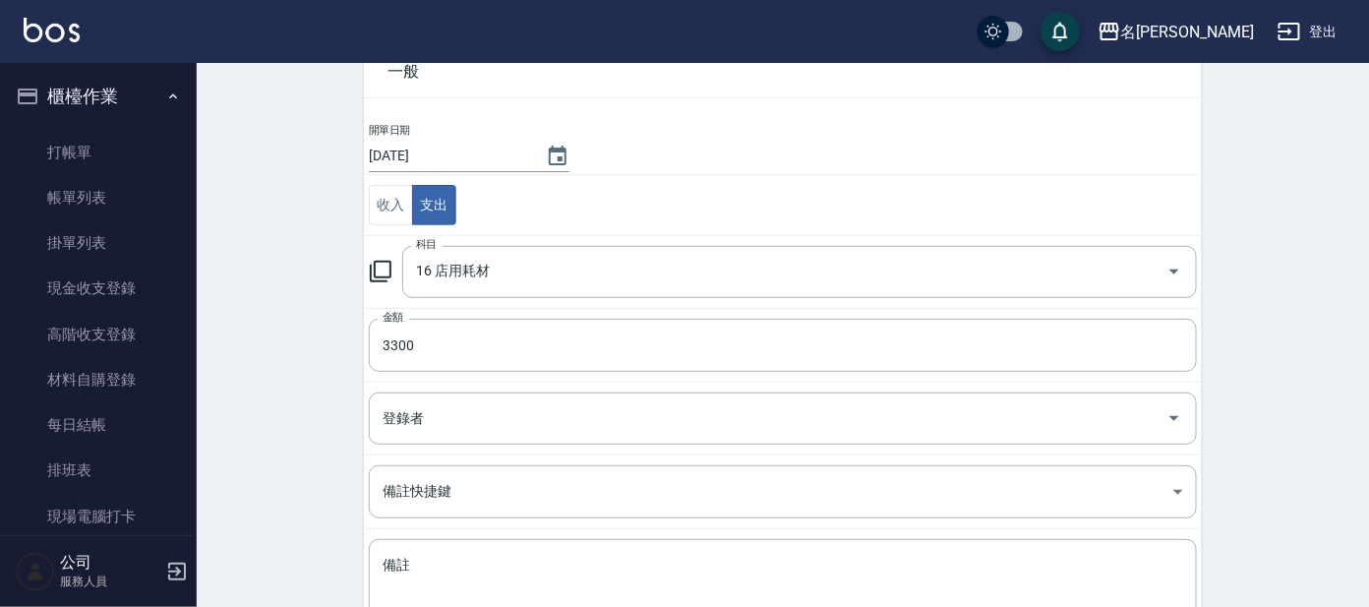
scroll to position [245, 0]
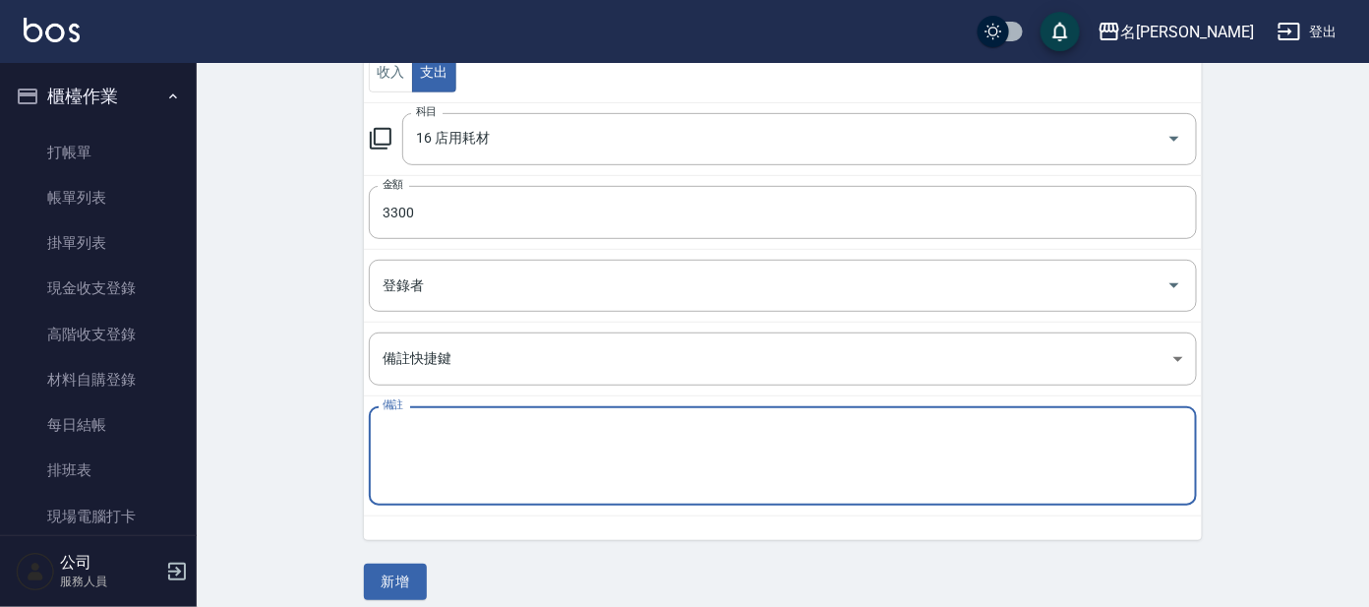
click at [426, 424] on textarea "備註" at bounding box center [783, 456] width 801 height 67
click at [390, 428] on textarea "糕點" at bounding box center [783, 456] width 801 height 67
type textarea "高點"
click at [399, 586] on button "新增" at bounding box center [395, 582] width 63 height 36
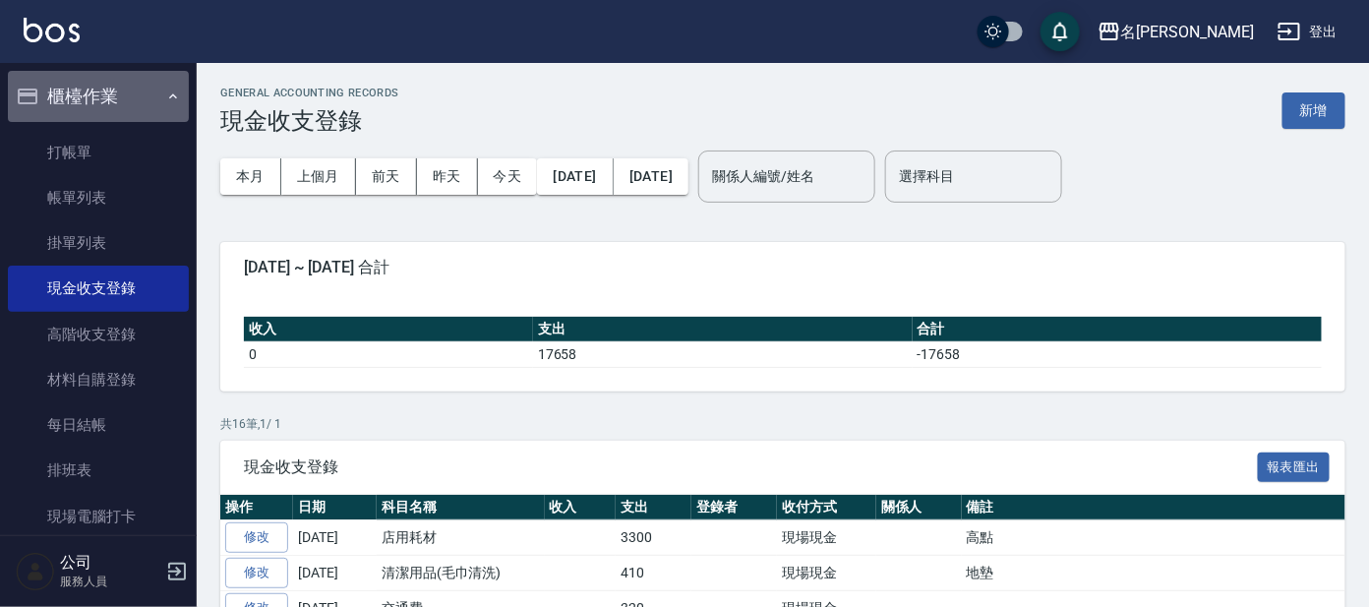
click at [151, 97] on button "櫃檯作業" at bounding box center [98, 96] width 181 height 51
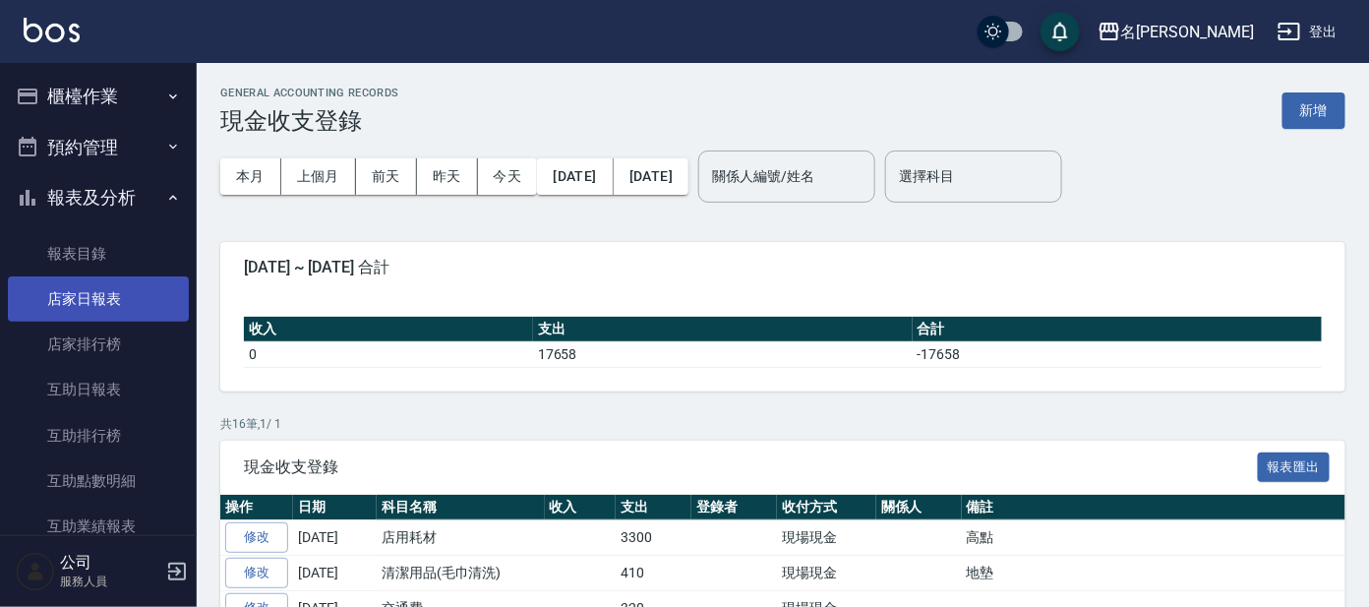
click at [132, 297] on link "店家日報表" at bounding box center [98, 298] width 181 height 45
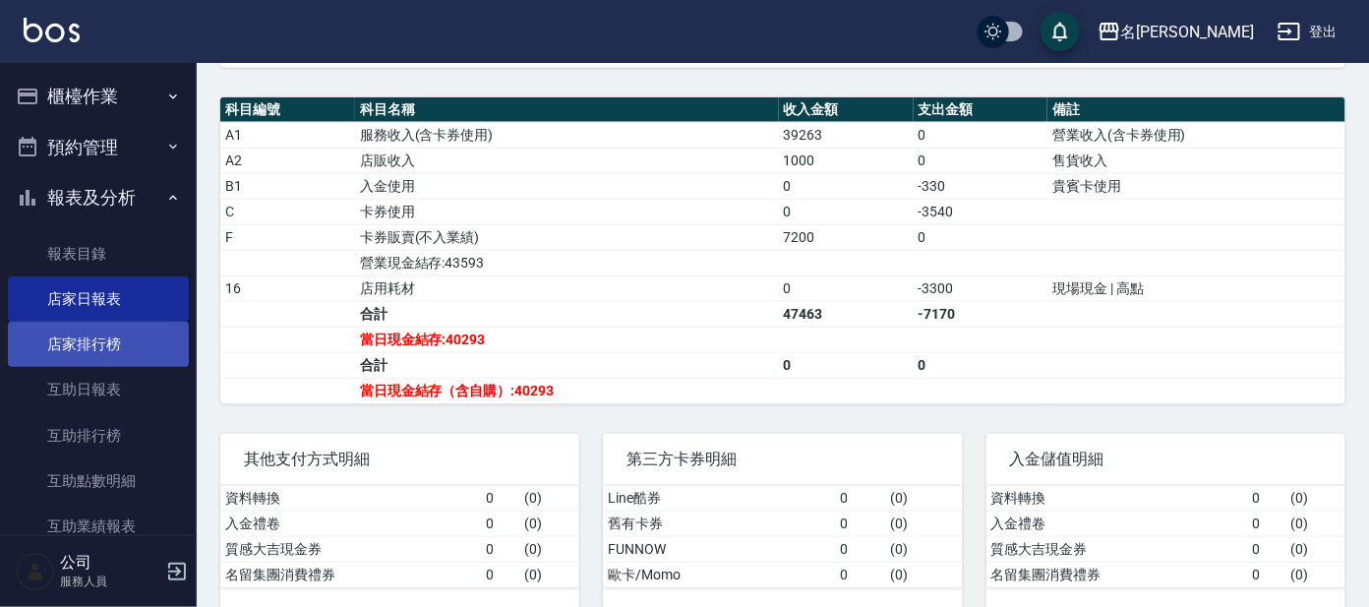
scroll to position [245, 0]
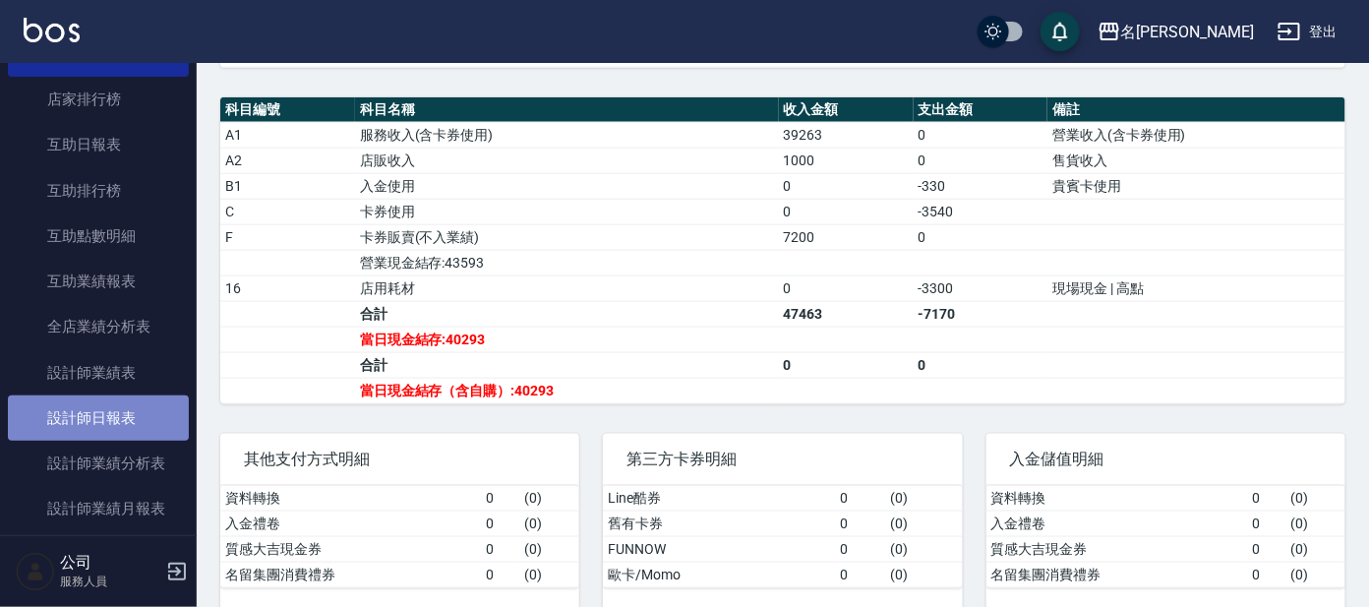
click at [142, 401] on link "設計師日報表" at bounding box center [98, 417] width 181 height 45
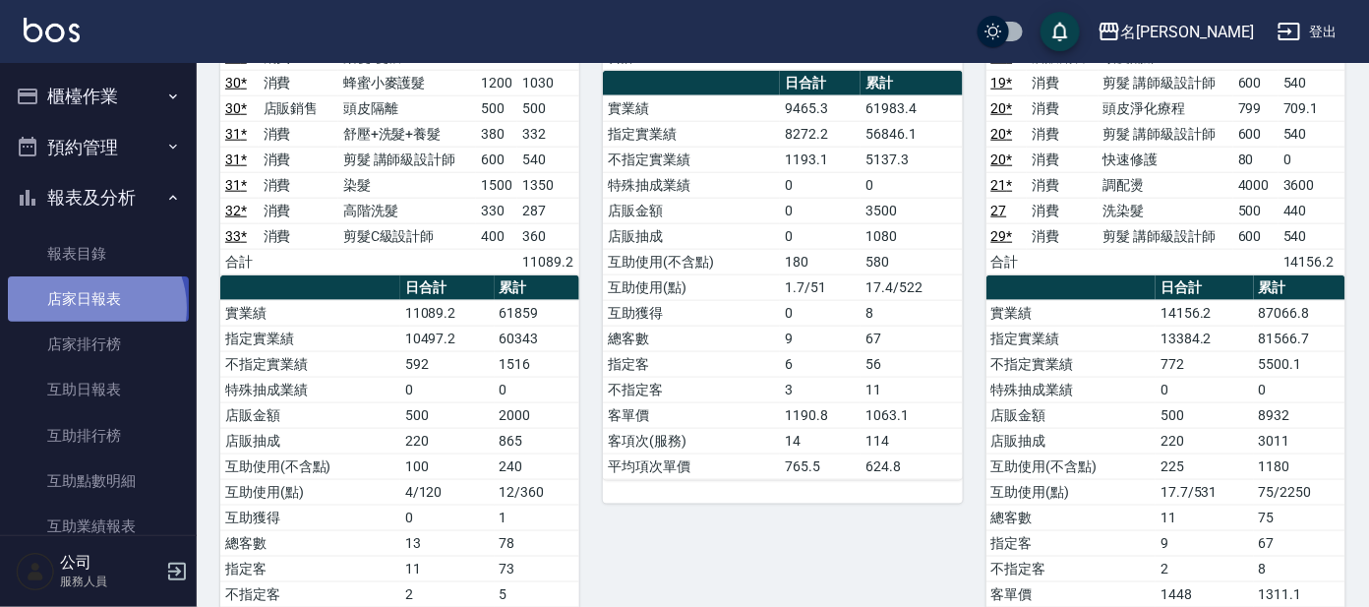
click at [91, 308] on link "店家日報表" at bounding box center [98, 298] width 181 height 45
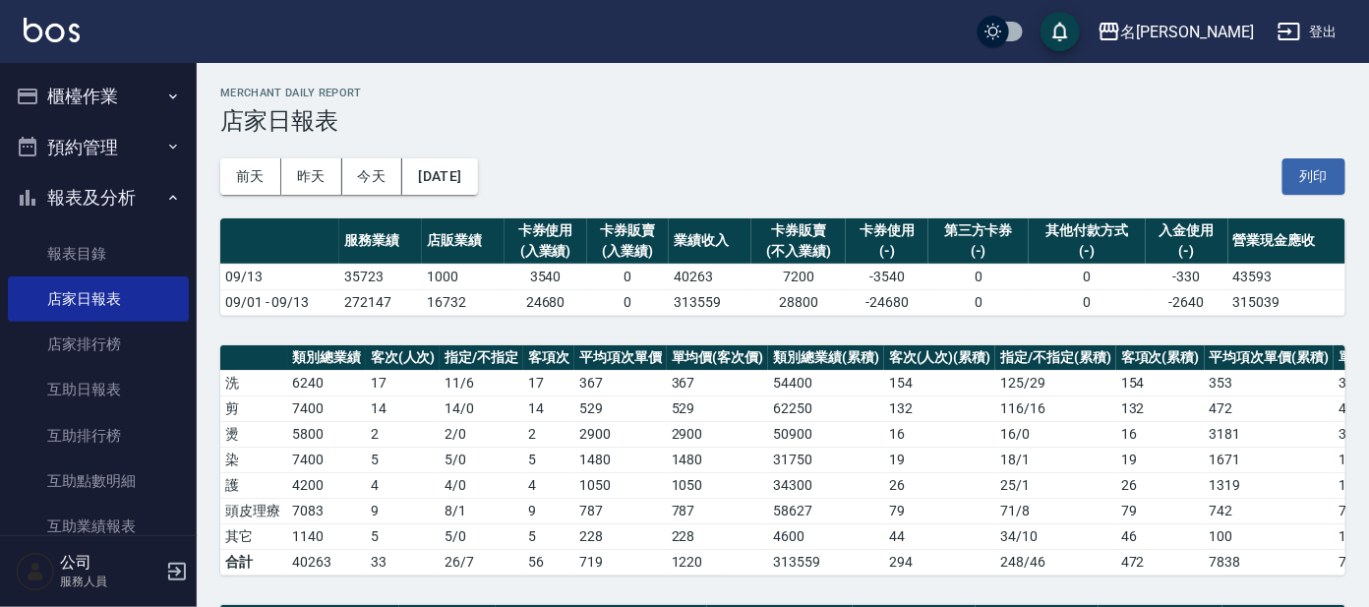
click at [141, 82] on button "櫃檯作業" at bounding box center [98, 96] width 181 height 51
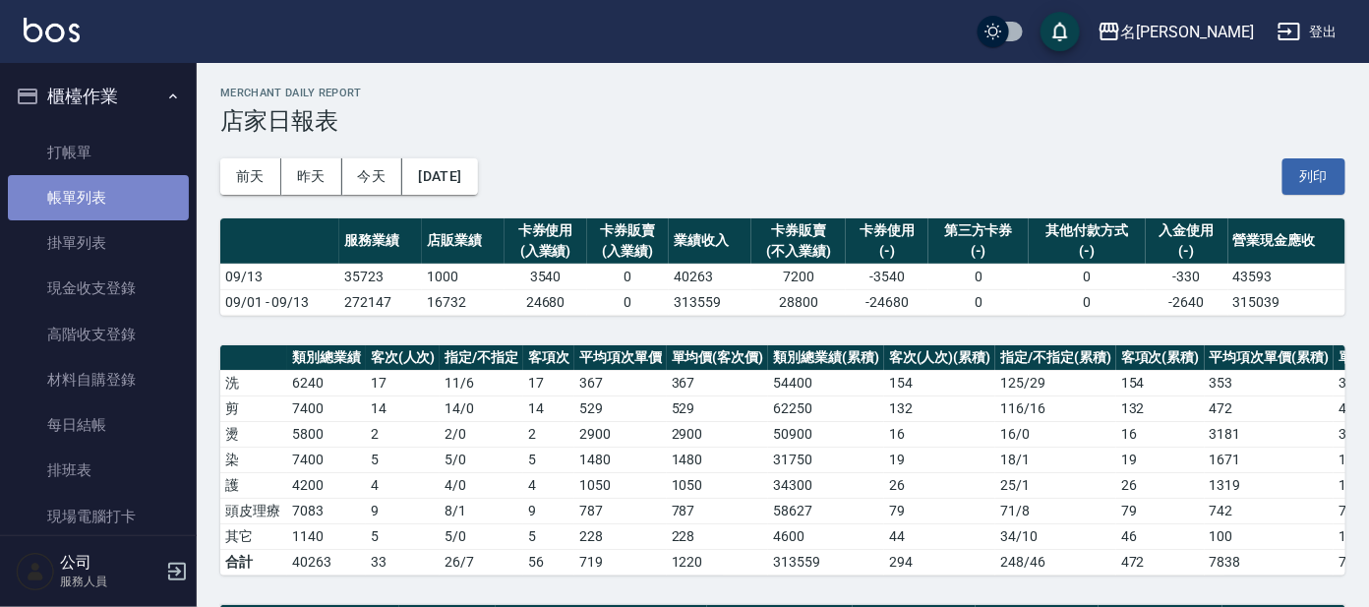
click at [152, 199] on link "帳單列表" at bounding box center [98, 197] width 181 height 45
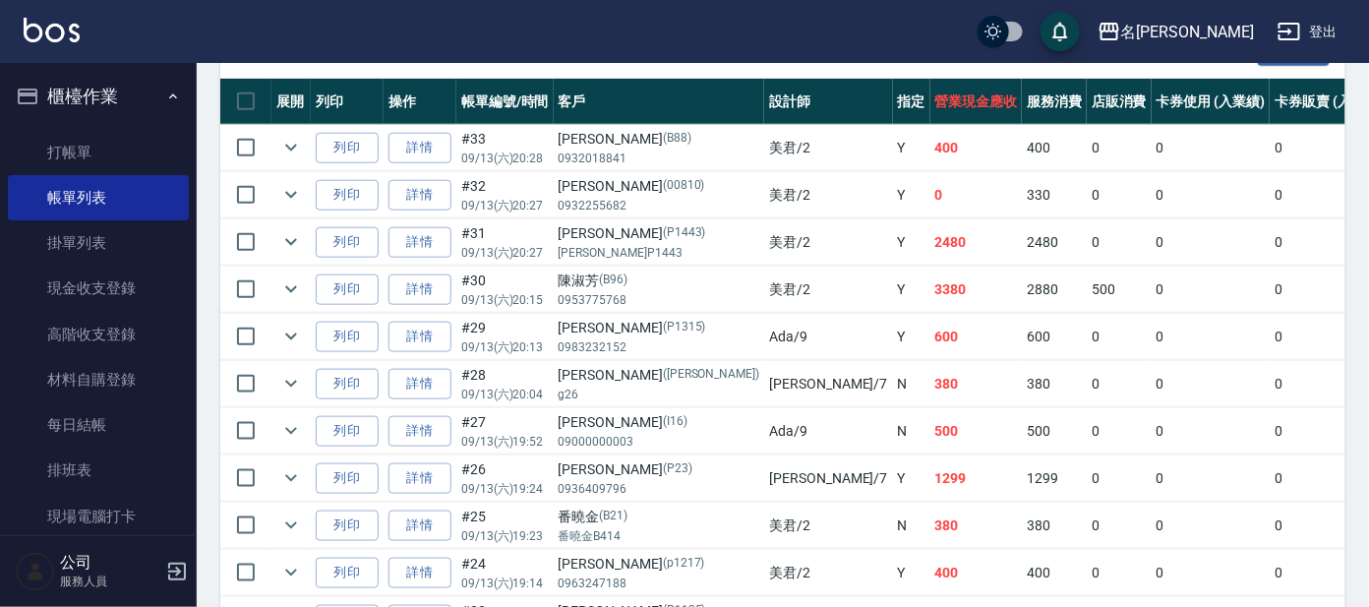
scroll to position [491, 0]
